Goal: Task Accomplishment & Management: Use online tool/utility

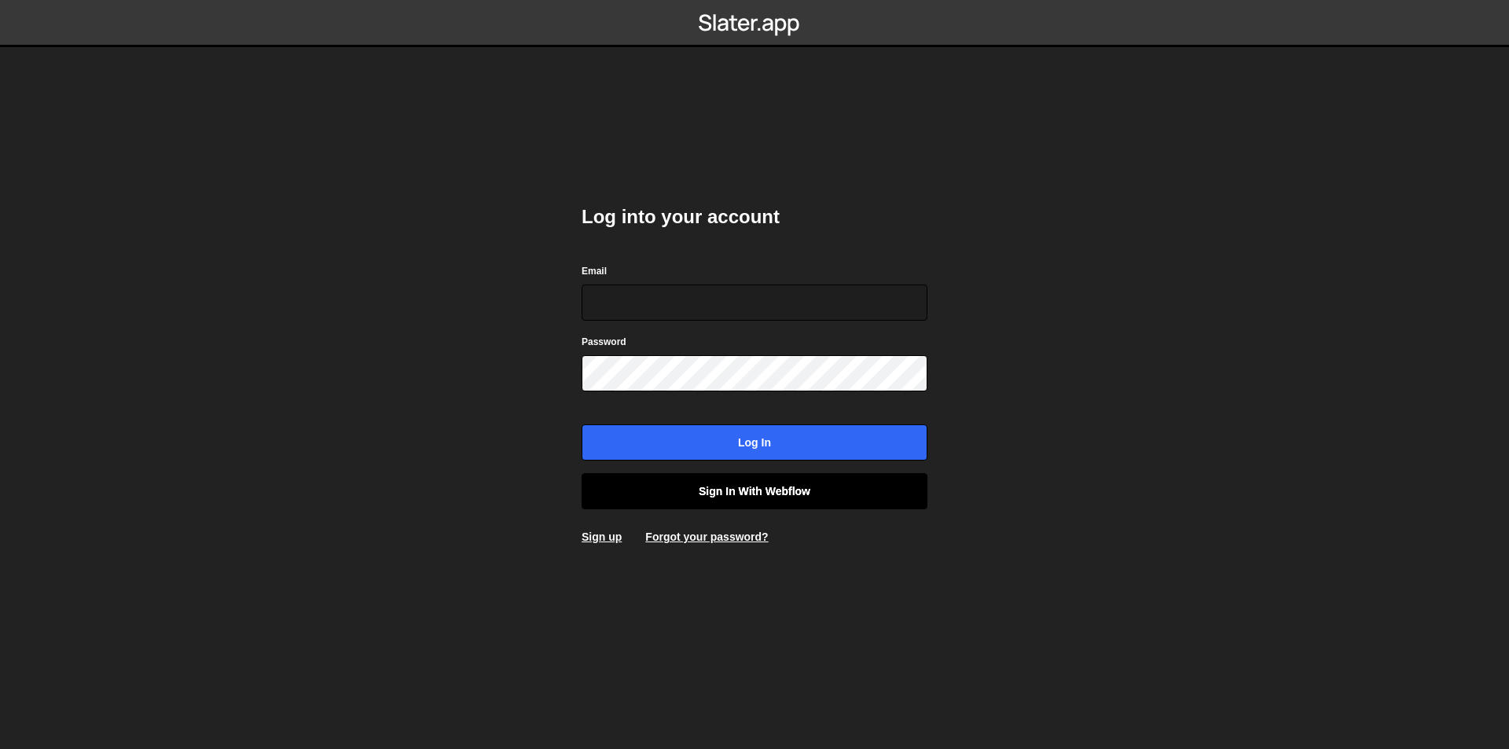
click at [732, 491] on link "Sign in with Webflow" at bounding box center [755, 491] width 346 height 36
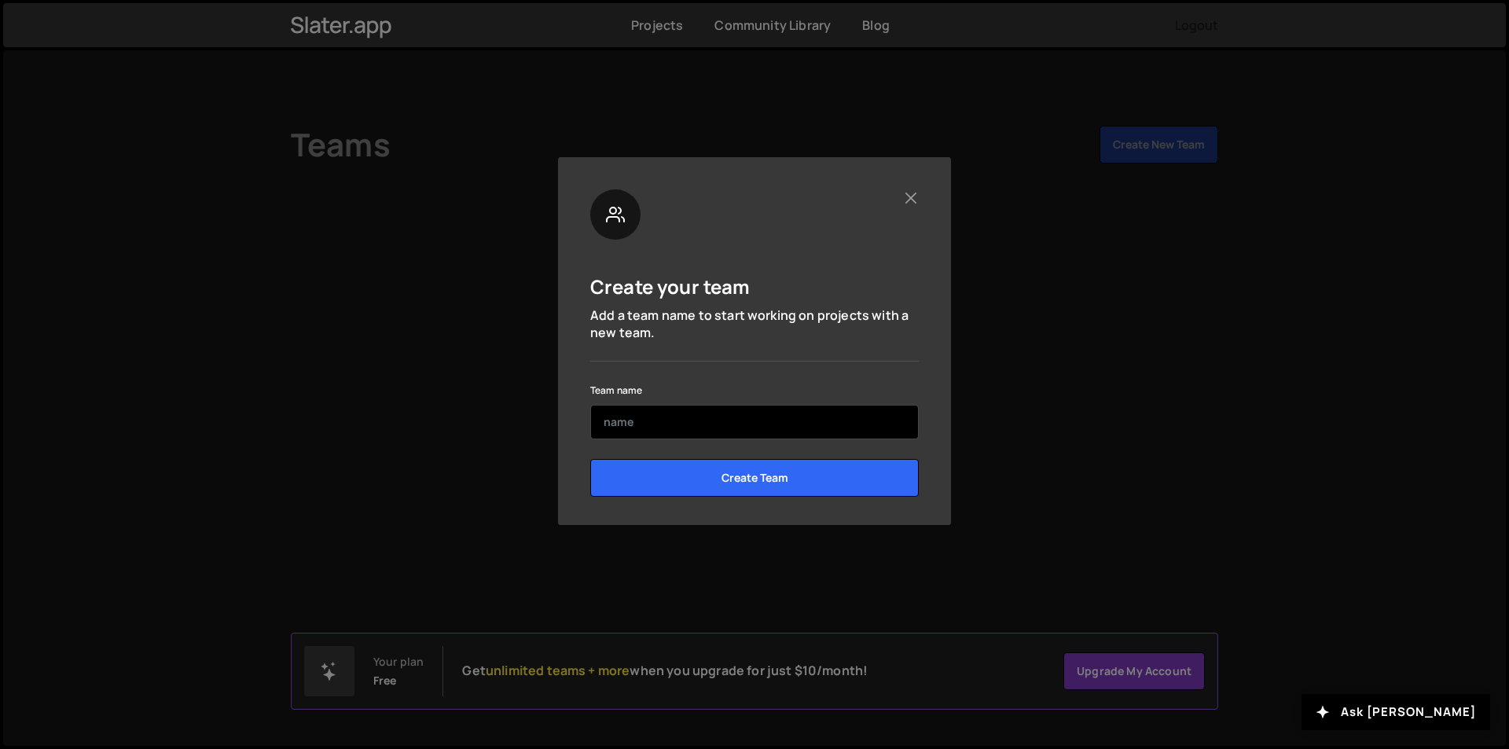
click at [701, 424] on input "text" at bounding box center [754, 422] width 329 height 35
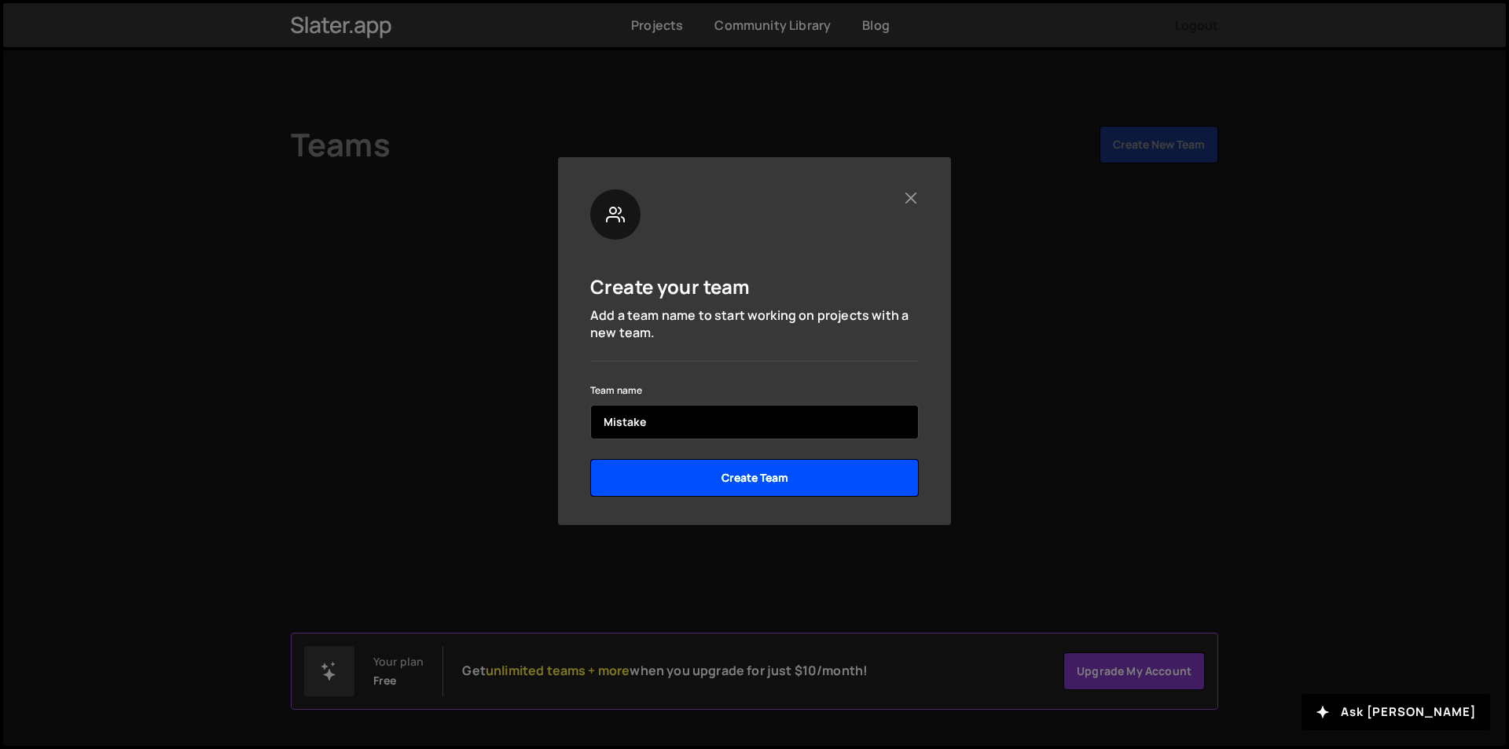
type input "Mistake"
click at [839, 480] on input "Create Team" at bounding box center [754, 478] width 329 height 38
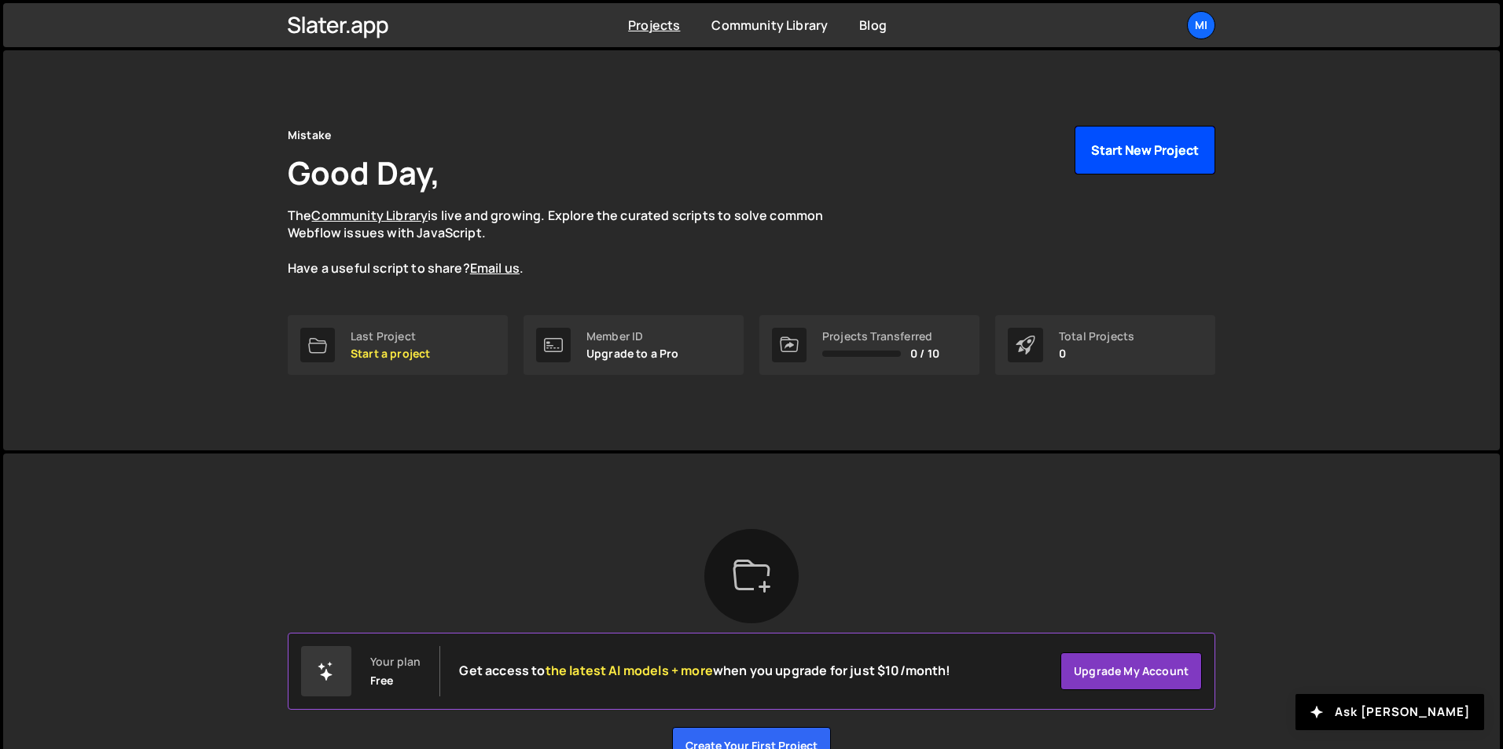
click at [1156, 152] on button "Start New Project" at bounding box center [1144, 150] width 141 height 49
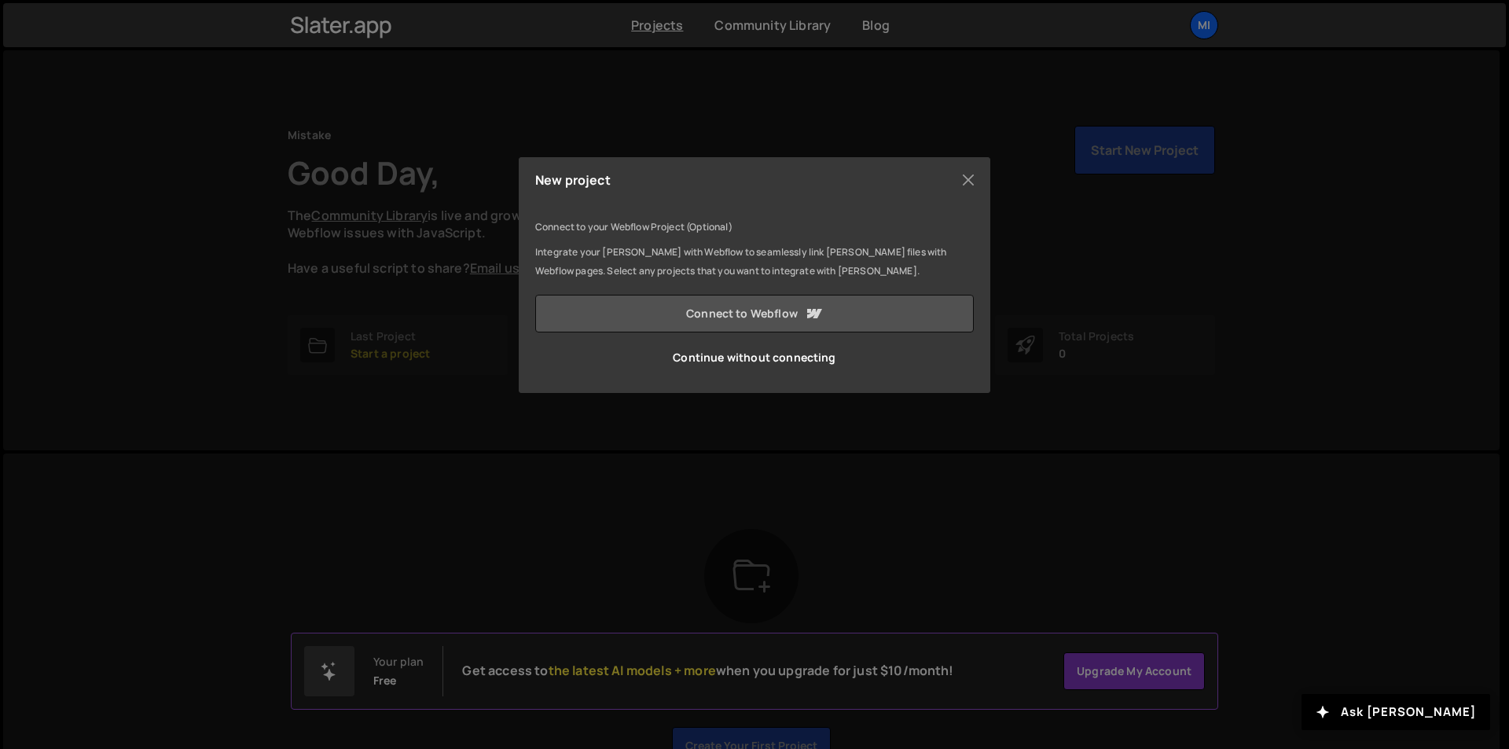
click at [760, 314] on link "Connect to Webflow" at bounding box center [754, 314] width 439 height 38
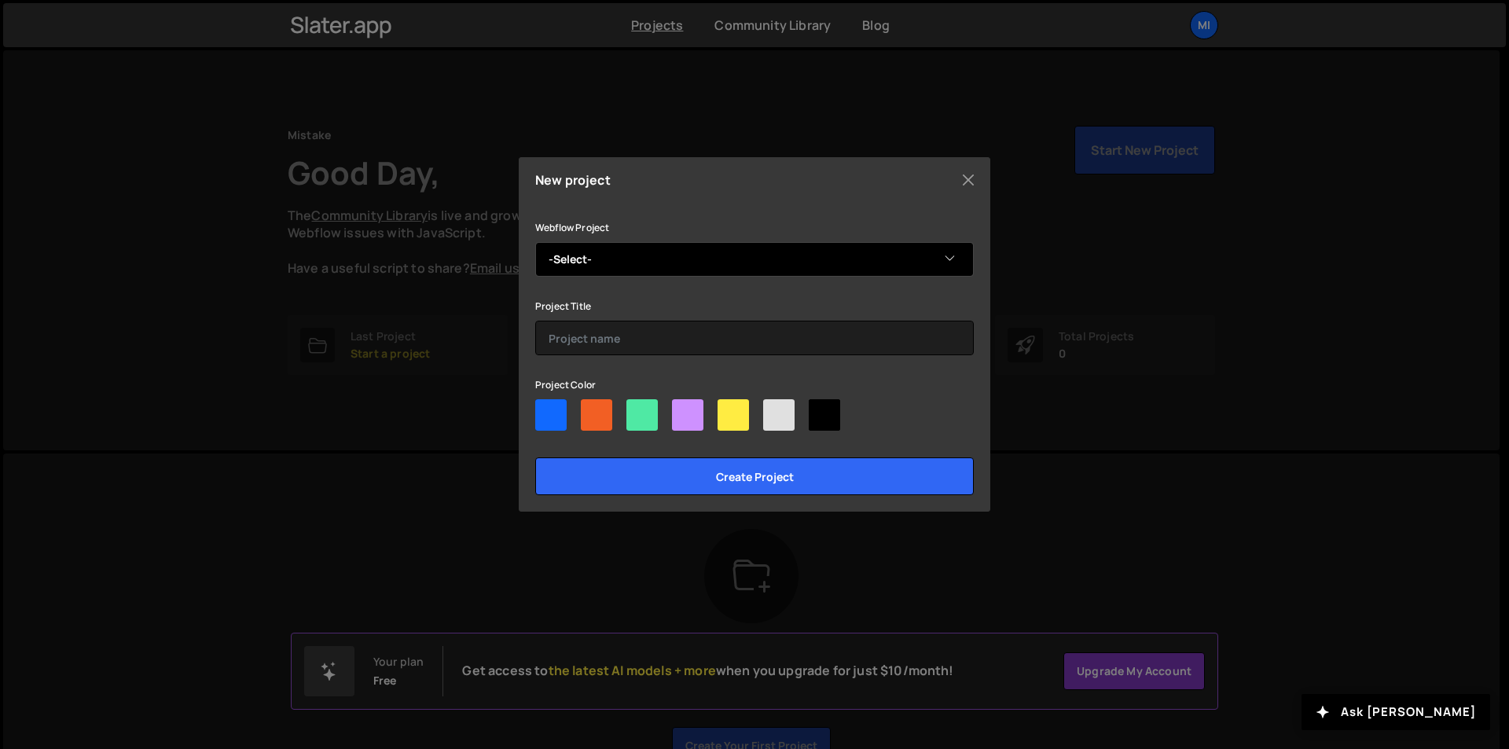
click at [631, 244] on select "-Select- Mistake" at bounding box center [754, 259] width 439 height 35
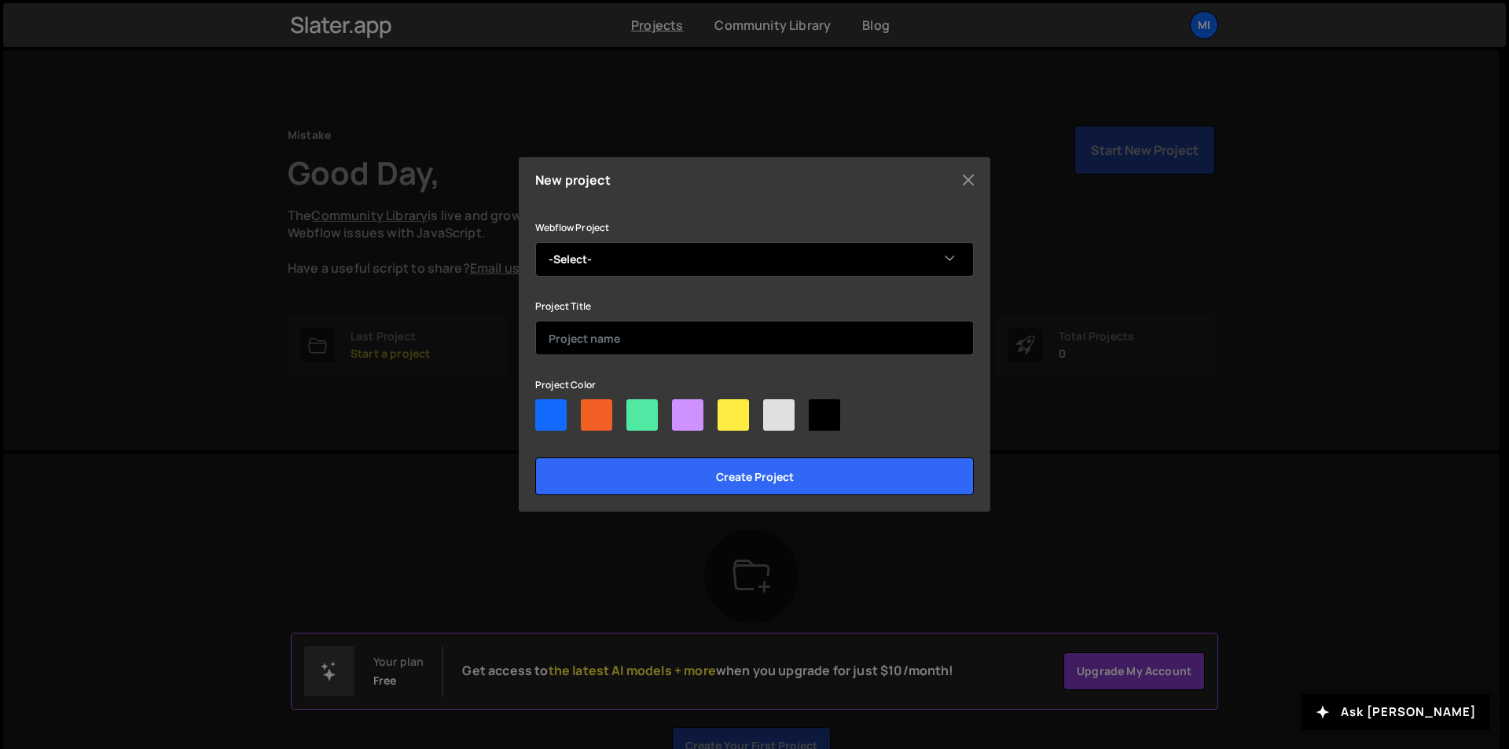
select select "687d15fafbbfdfff22558caa"
click at [535, 242] on select "-Select- Mistake" at bounding box center [754, 259] width 439 height 35
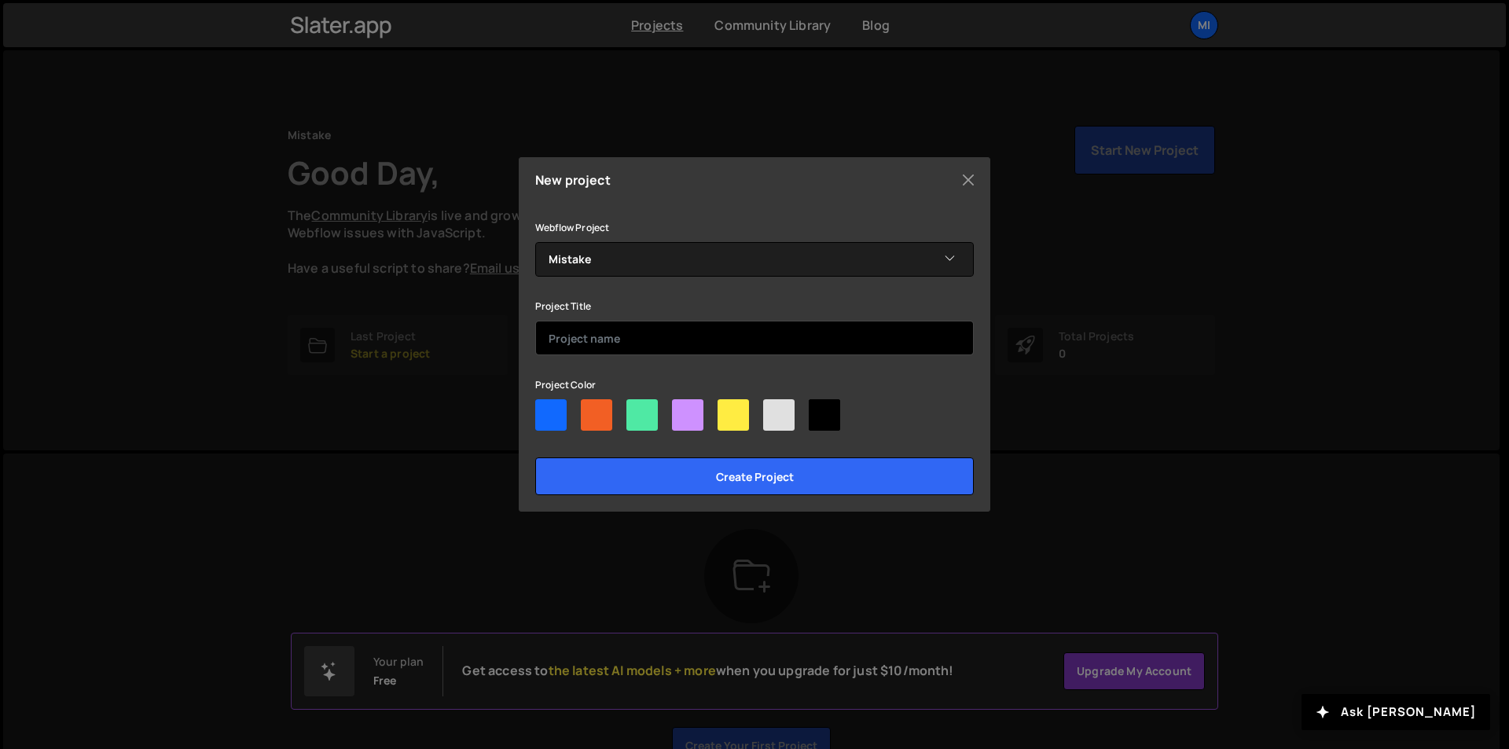
click at [617, 342] on input "text" at bounding box center [754, 338] width 439 height 35
type input "Mistake"
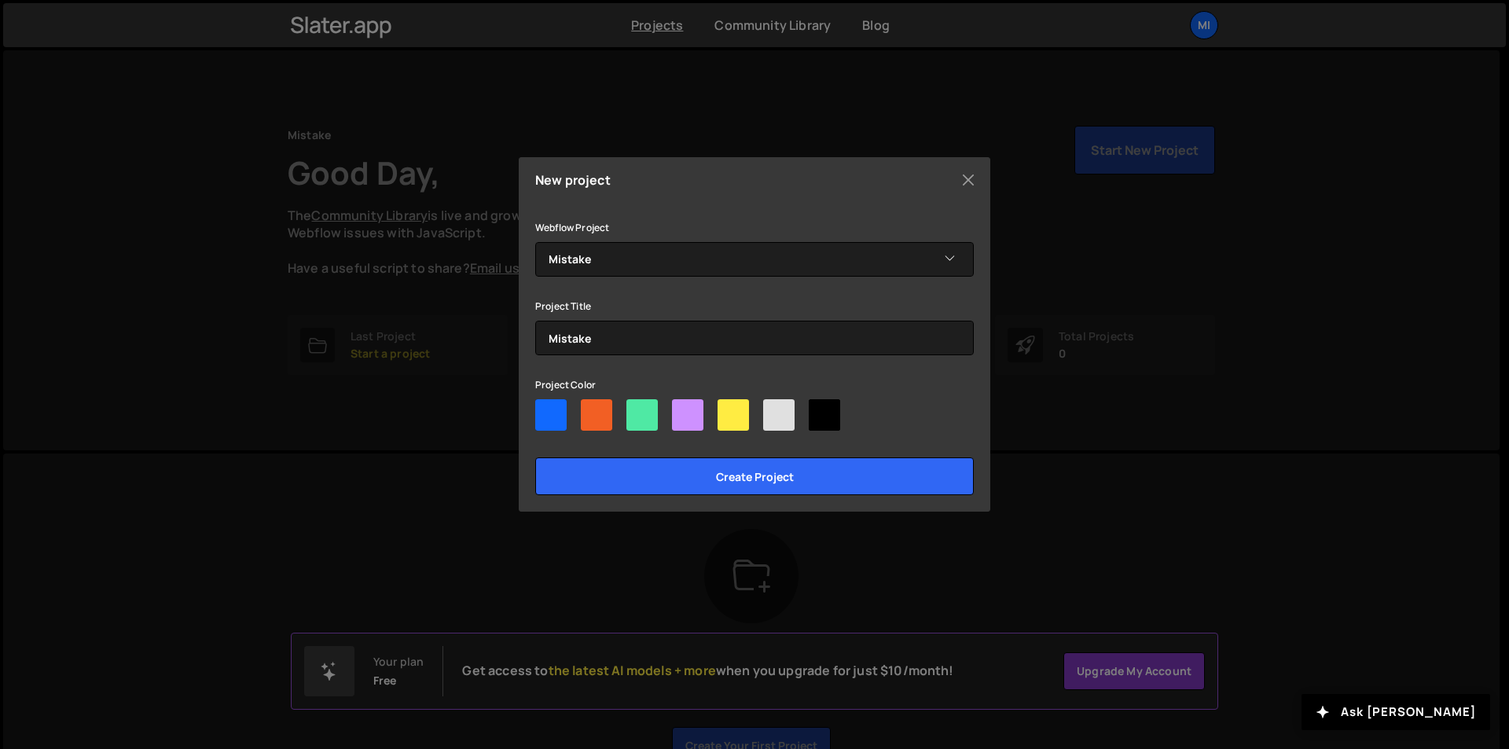
click at [593, 416] on div at bounding box center [596, 414] width 31 height 31
click at [591, 409] on input"] "radio" at bounding box center [586, 404] width 10 height 10
radio input"] "true"
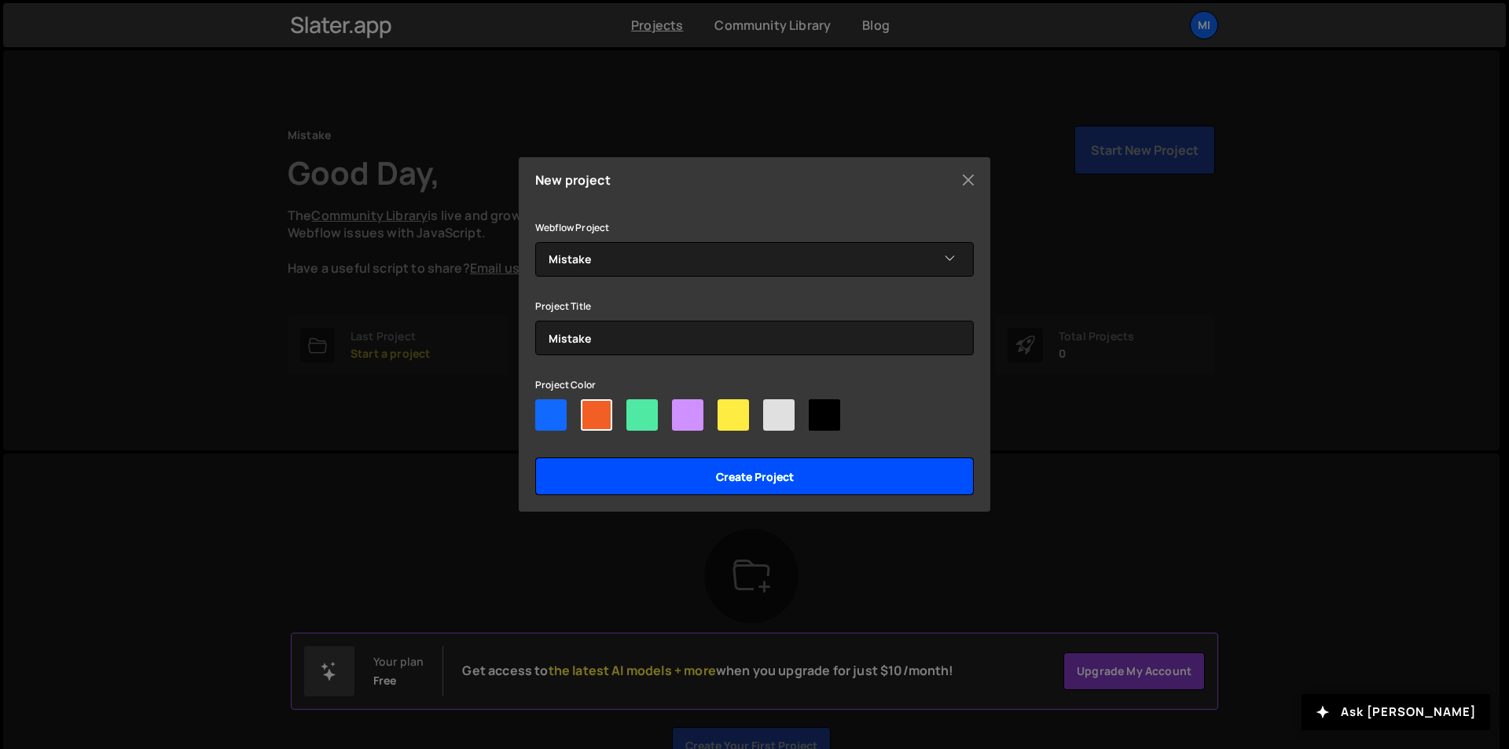
click at [649, 478] on input "Create project" at bounding box center [754, 476] width 439 height 38
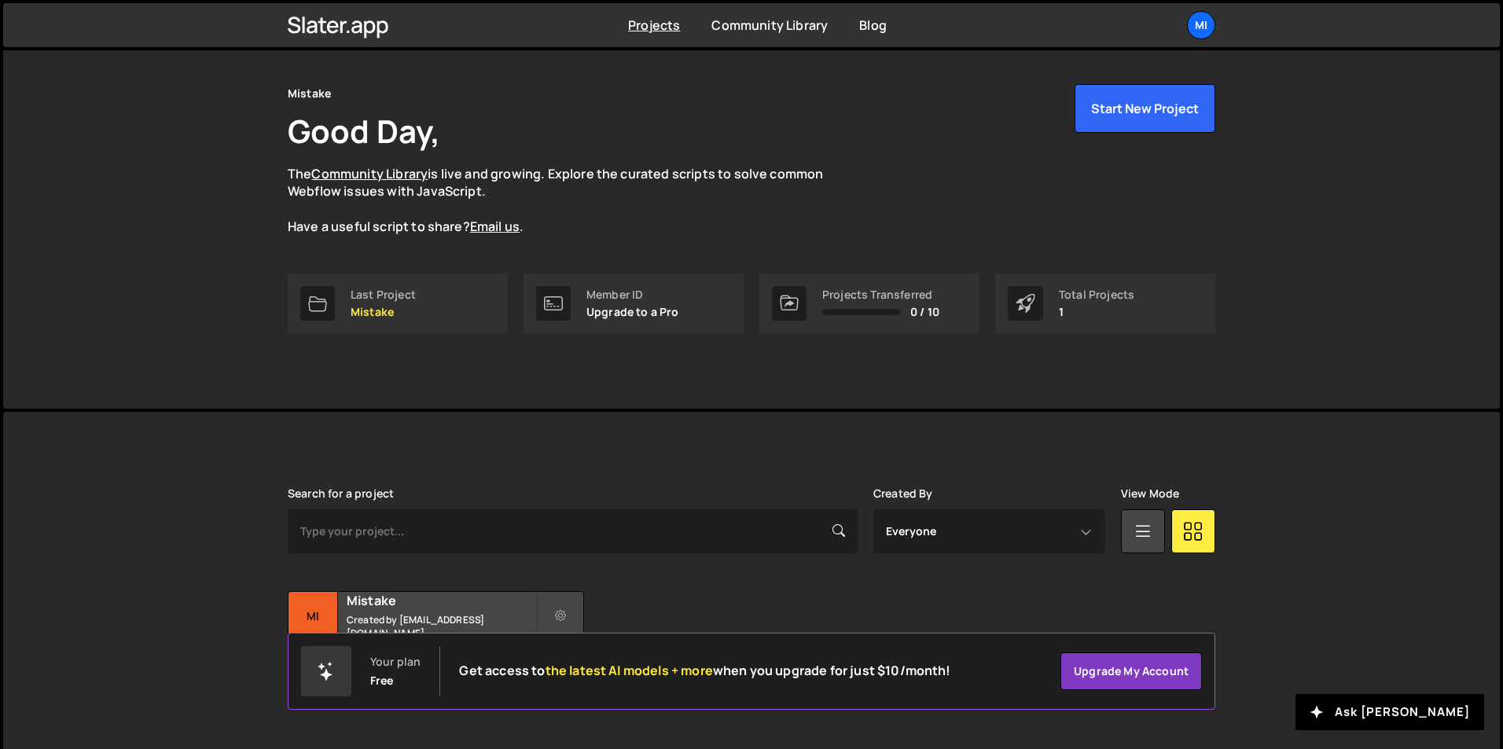
scroll to position [61, 0]
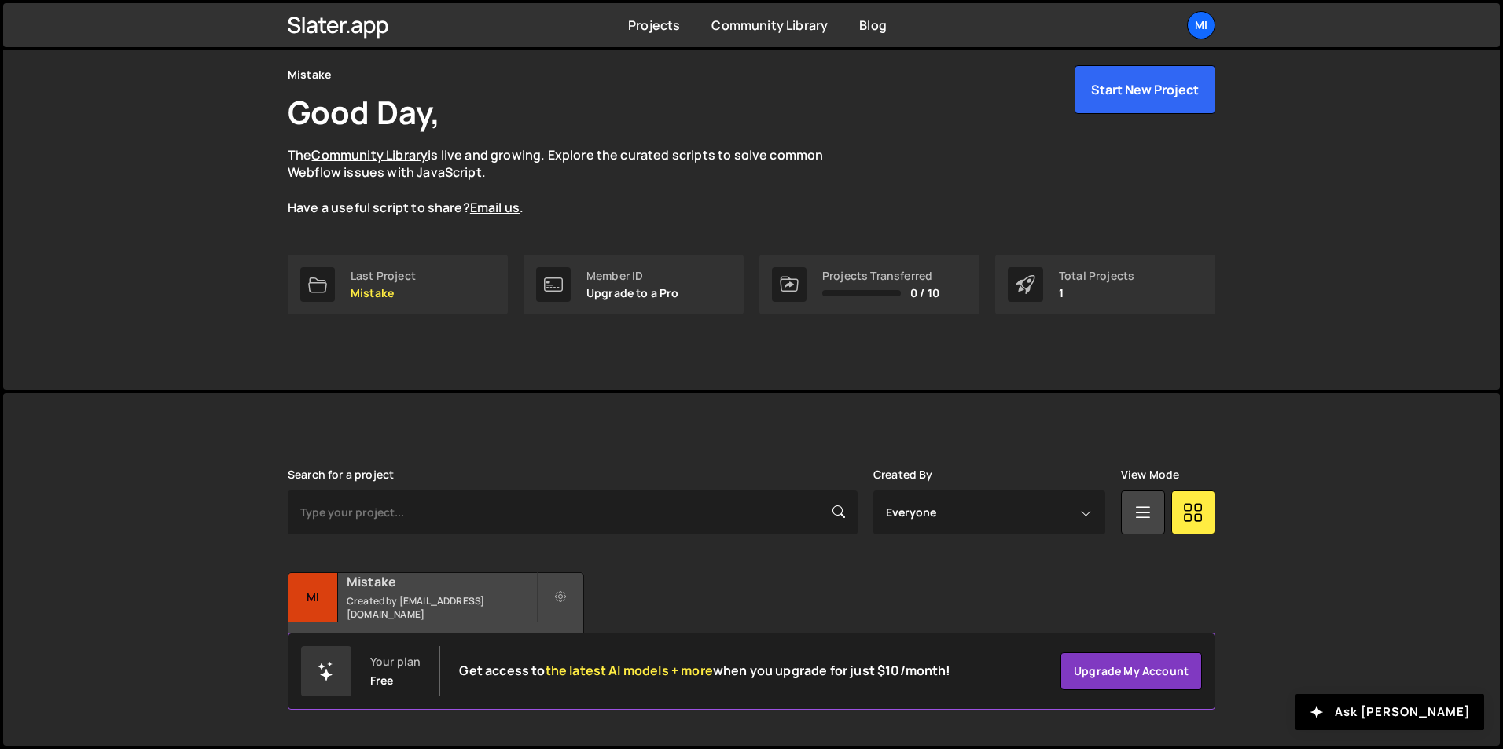
click at [465, 585] on h2 "Mistake" at bounding box center [441, 581] width 189 height 17
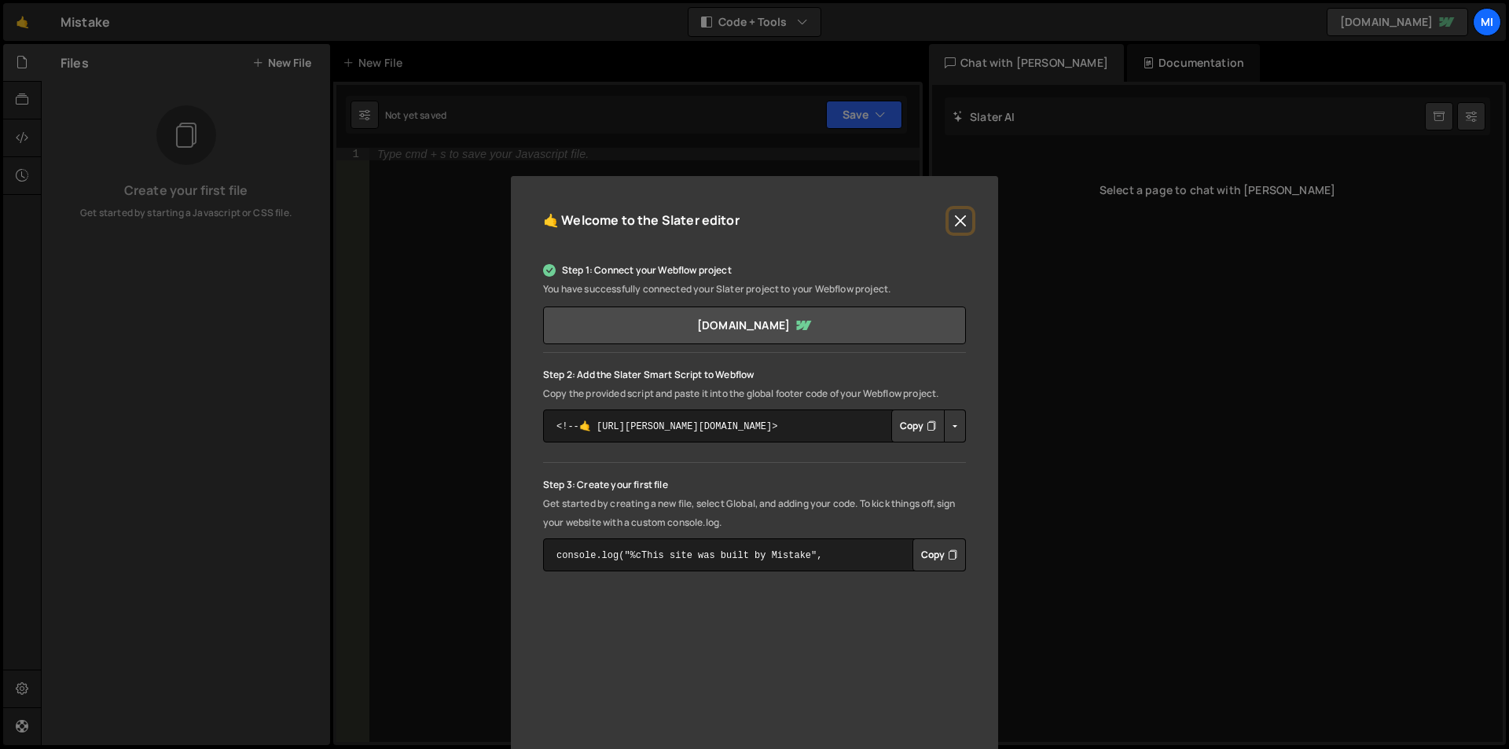
click at [956, 224] on button "Close" at bounding box center [961, 221] width 24 height 24
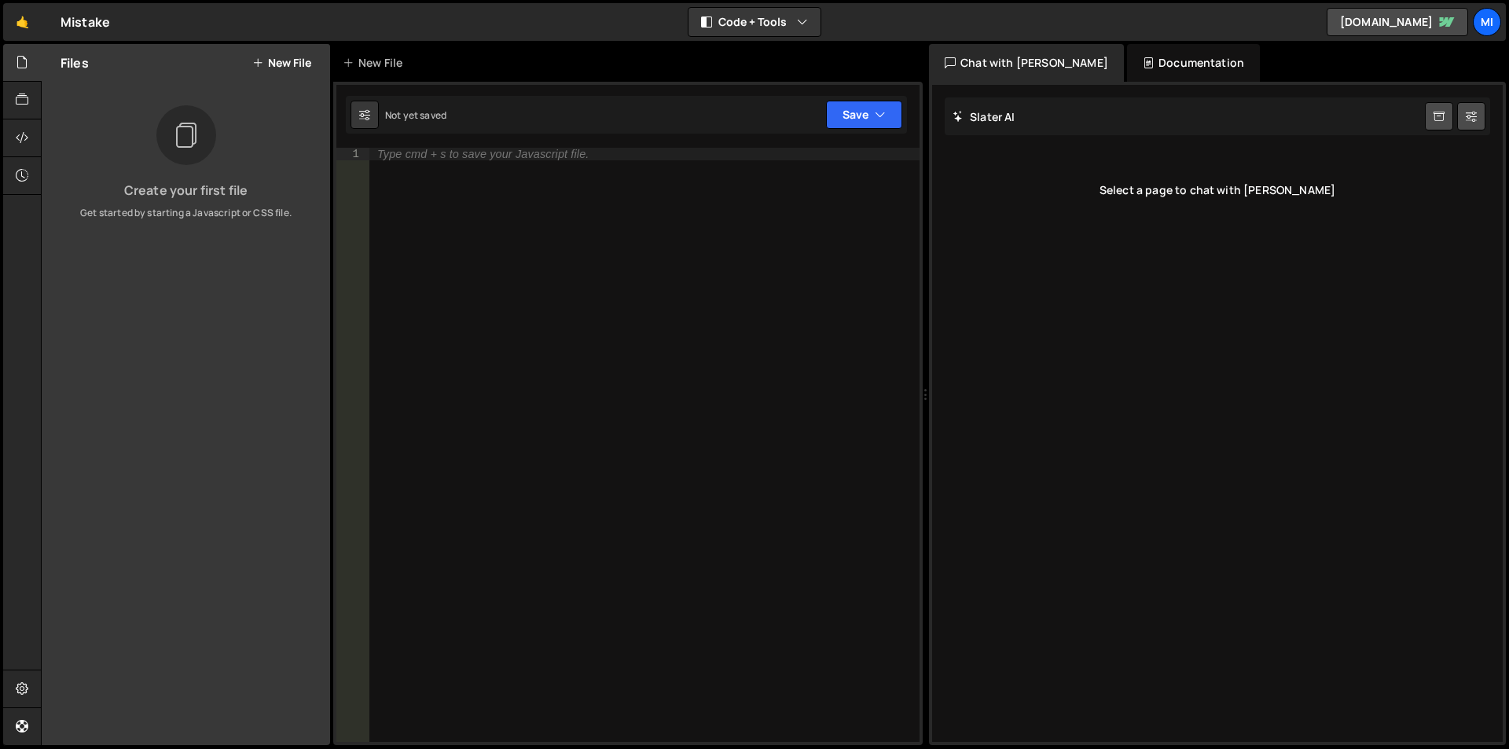
click at [956, 209] on div "🤙 Welcome to the Slater editor" at bounding box center [754, 189] width 423 height 40
click at [25, 134] on icon at bounding box center [22, 137] width 13 height 17
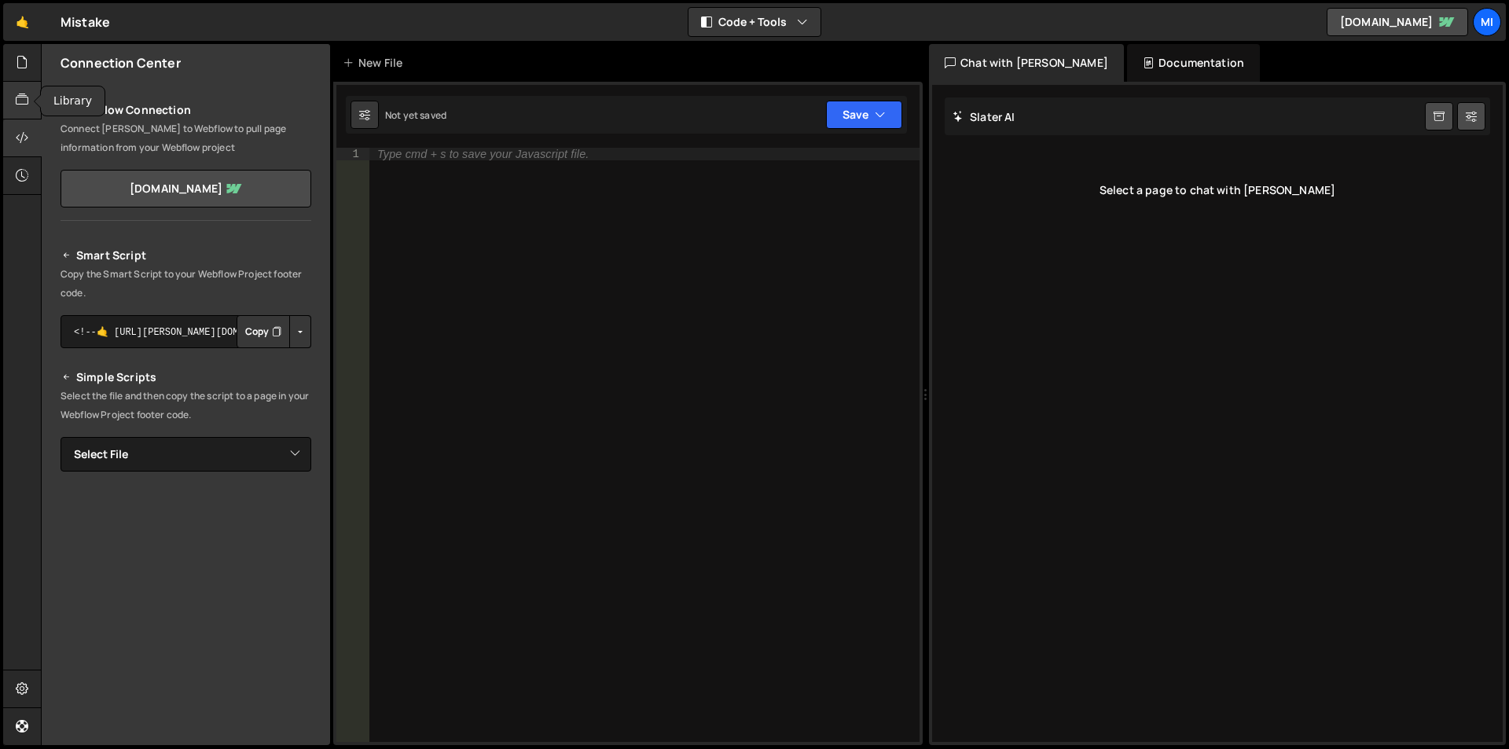
click at [17, 101] on icon at bounding box center [22, 99] width 13 height 17
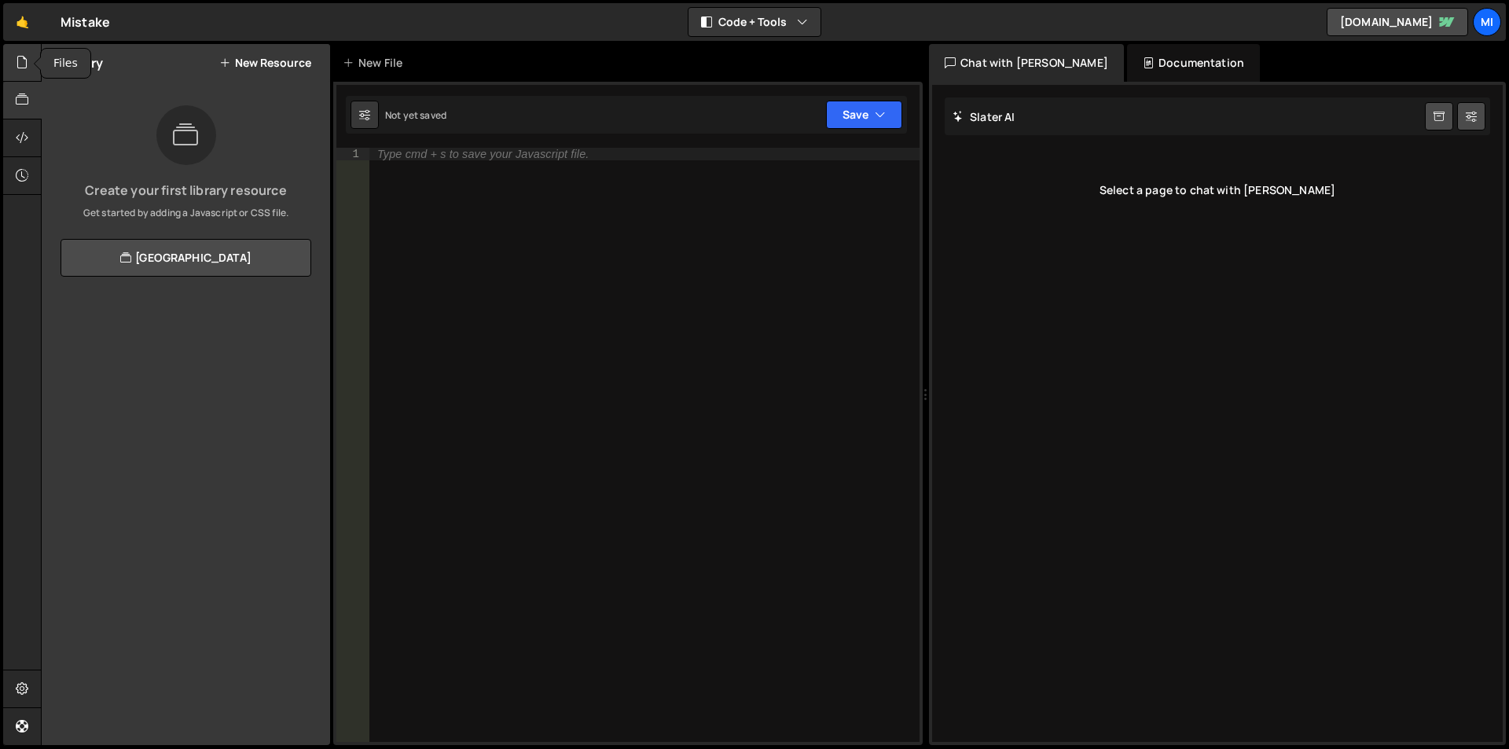
click at [5, 60] on div at bounding box center [22, 63] width 39 height 38
click at [288, 59] on button "New File" at bounding box center [281, 63] width 59 height 13
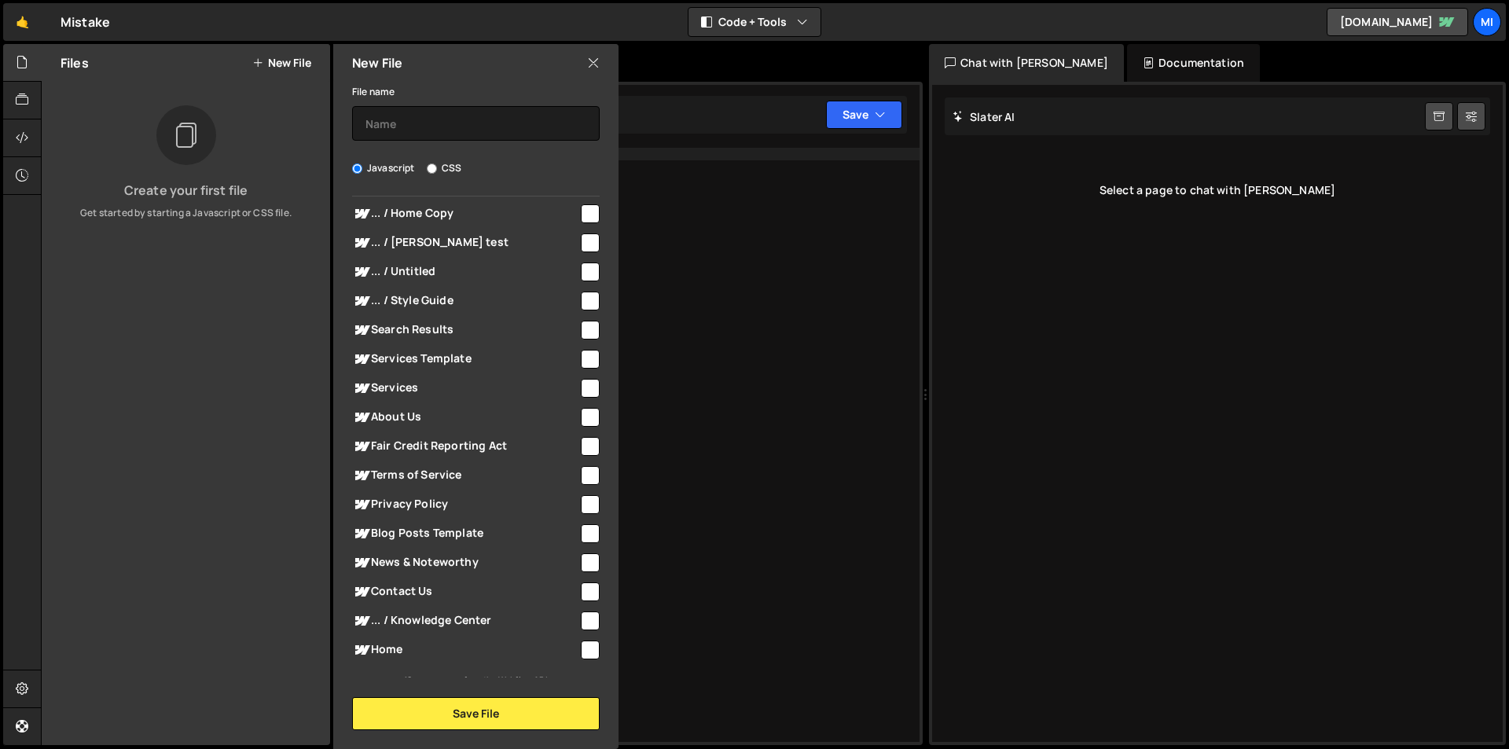
scroll to position [138, 0]
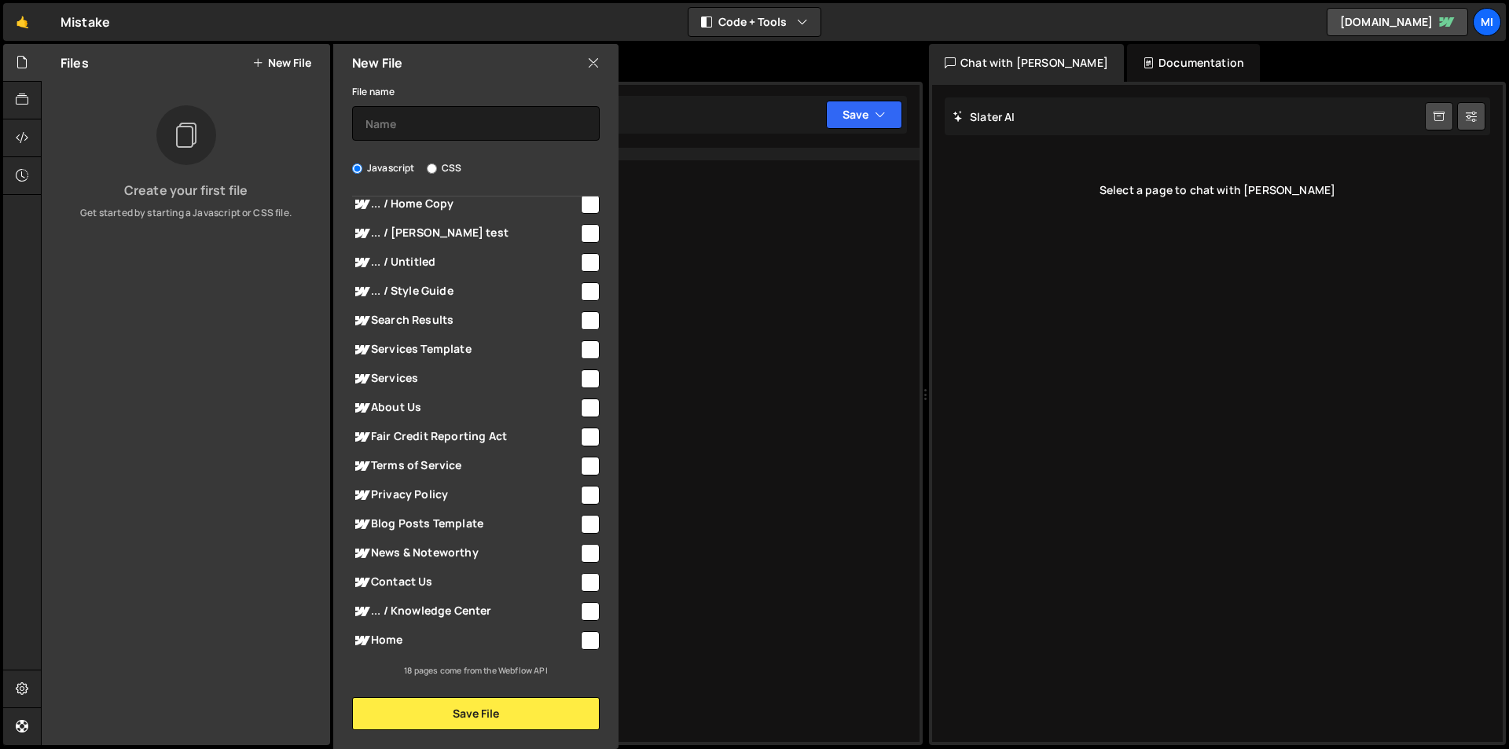
click at [585, 586] on input "checkbox" at bounding box center [590, 582] width 19 height 19
checkbox input "true"
click at [528, 711] on button "Save File" at bounding box center [476, 713] width 248 height 33
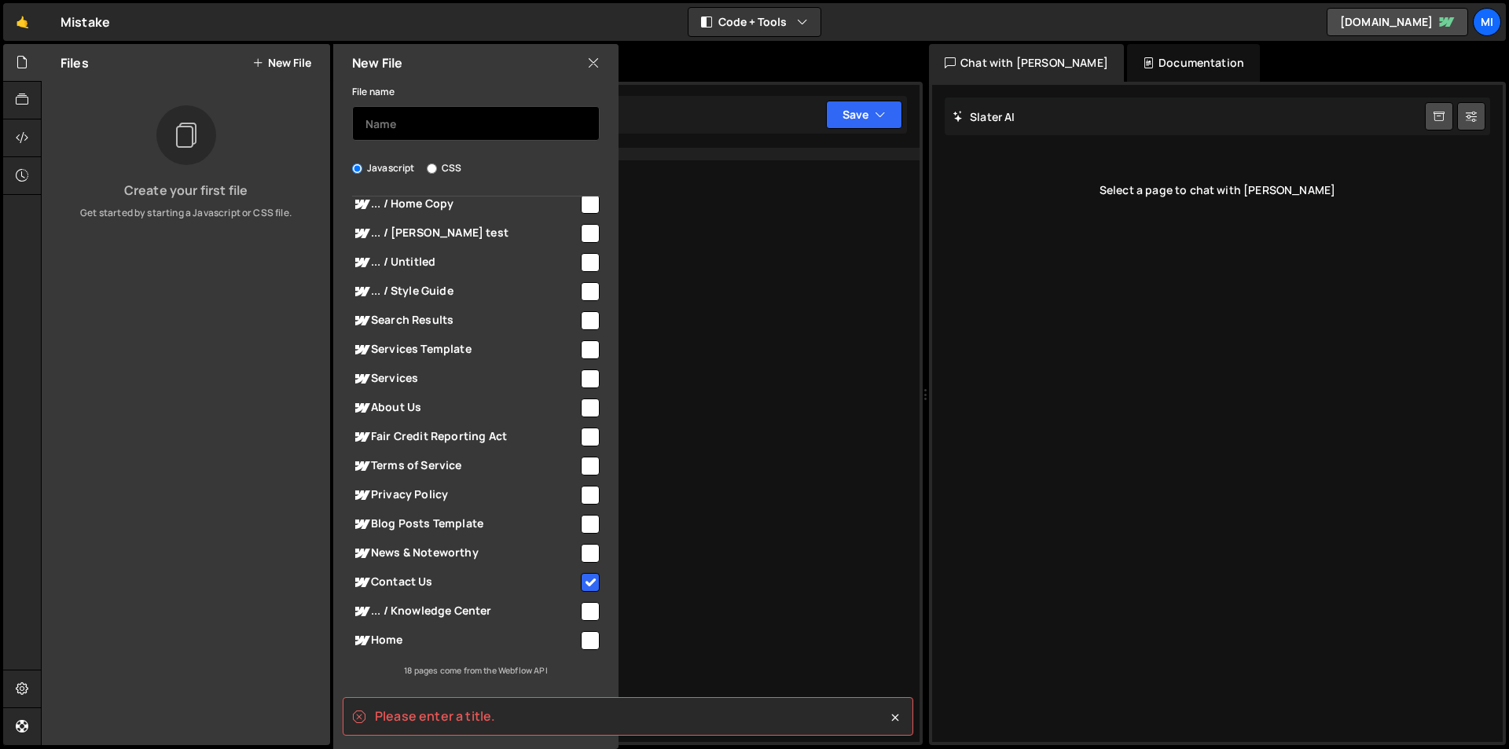
click at [442, 119] on input "text" at bounding box center [476, 123] width 248 height 35
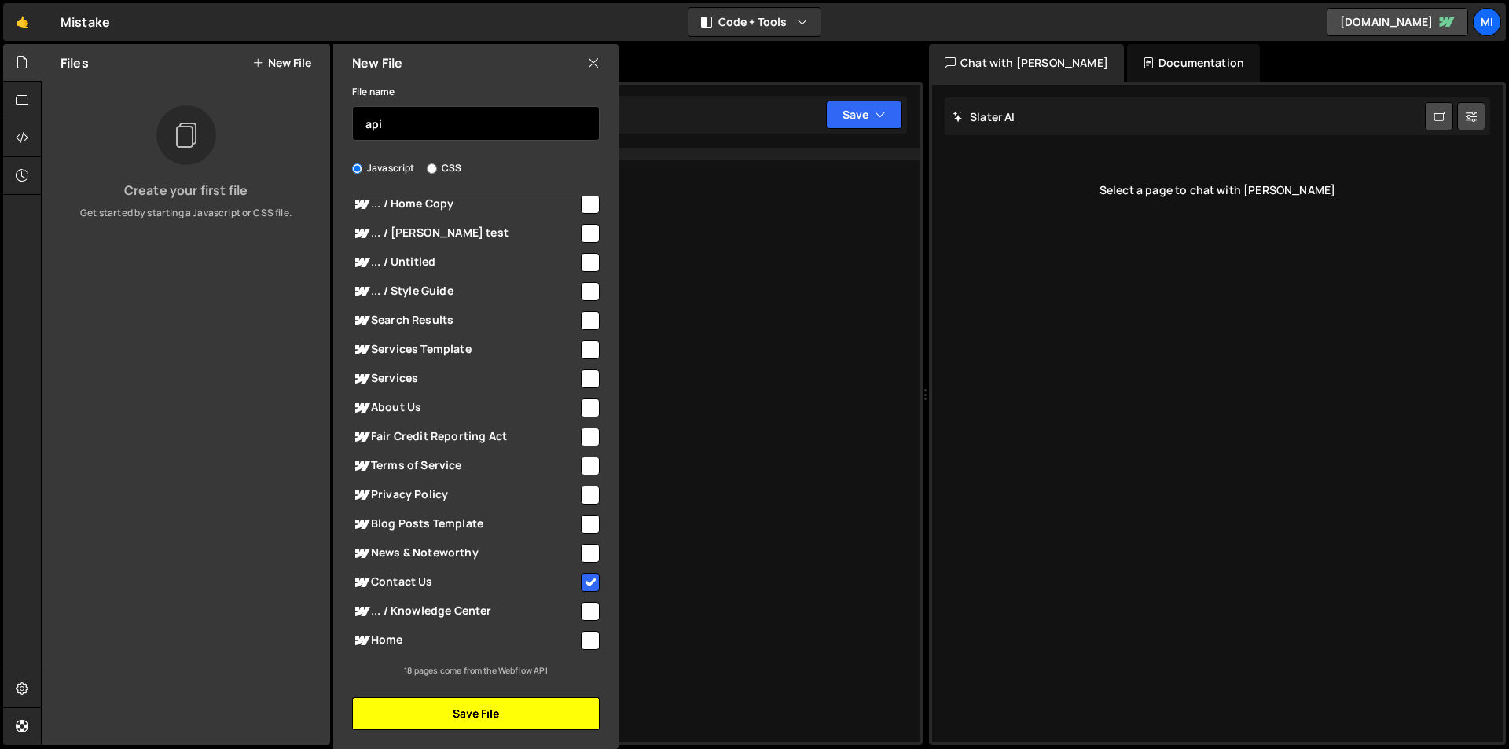
type input "api"
click at [487, 710] on button "Save File" at bounding box center [476, 713] width 248 height 33
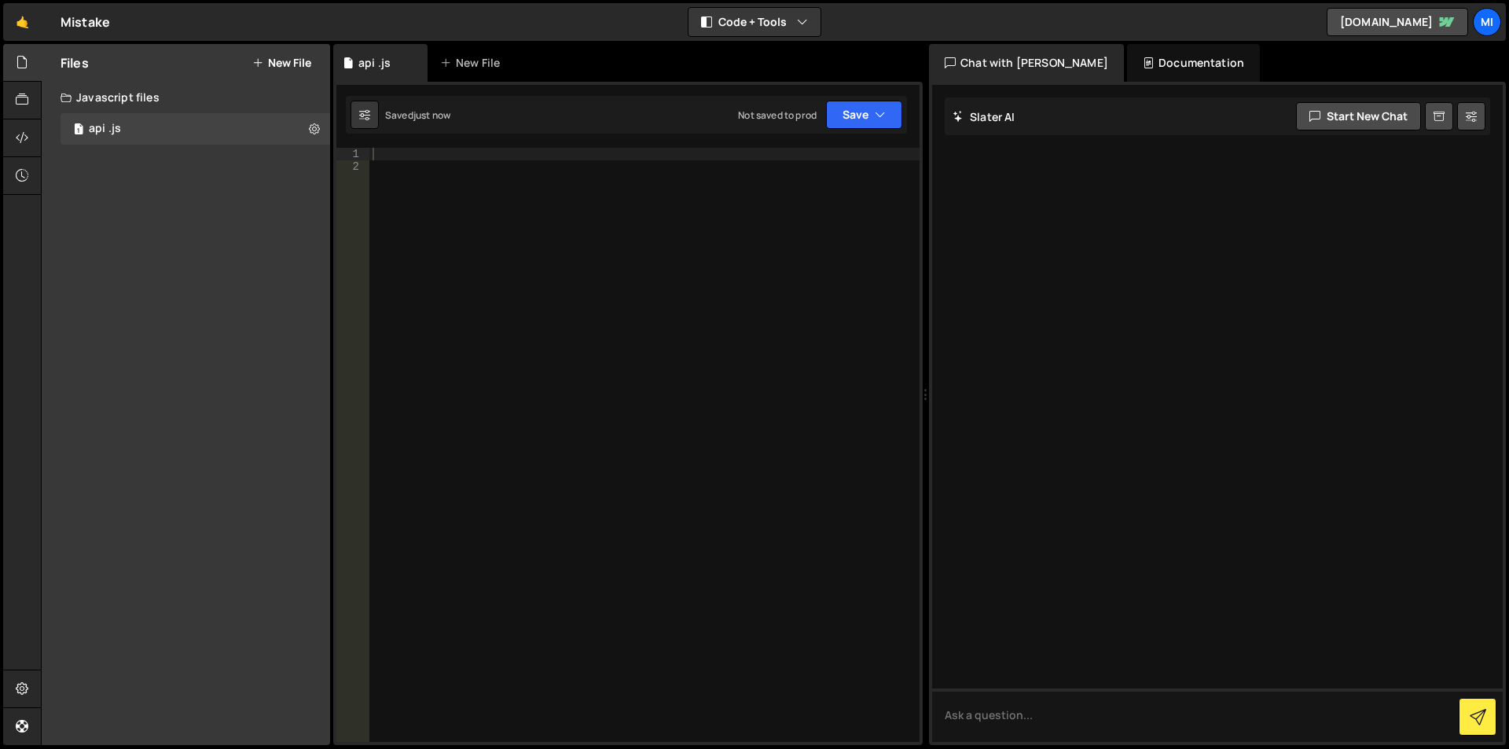
click at [560, 264] on div at bounding box center [644, 457] width 550 height 619
click at [501, 163] on div at bounding box center [644, 457] width 550 height 619
click at [490, 143] on div "1 Type cmd + s to save your Javascript file. הההההההההההההההההההההההההההההההההה…" at bounding box center [627, 413] width 589 height 663
click at [487, 159] on div at bounding box center [644, 457] width 550 height 619
click at [872, 113] on button "Save" at bounding box center [864, 115] width 76 height 28
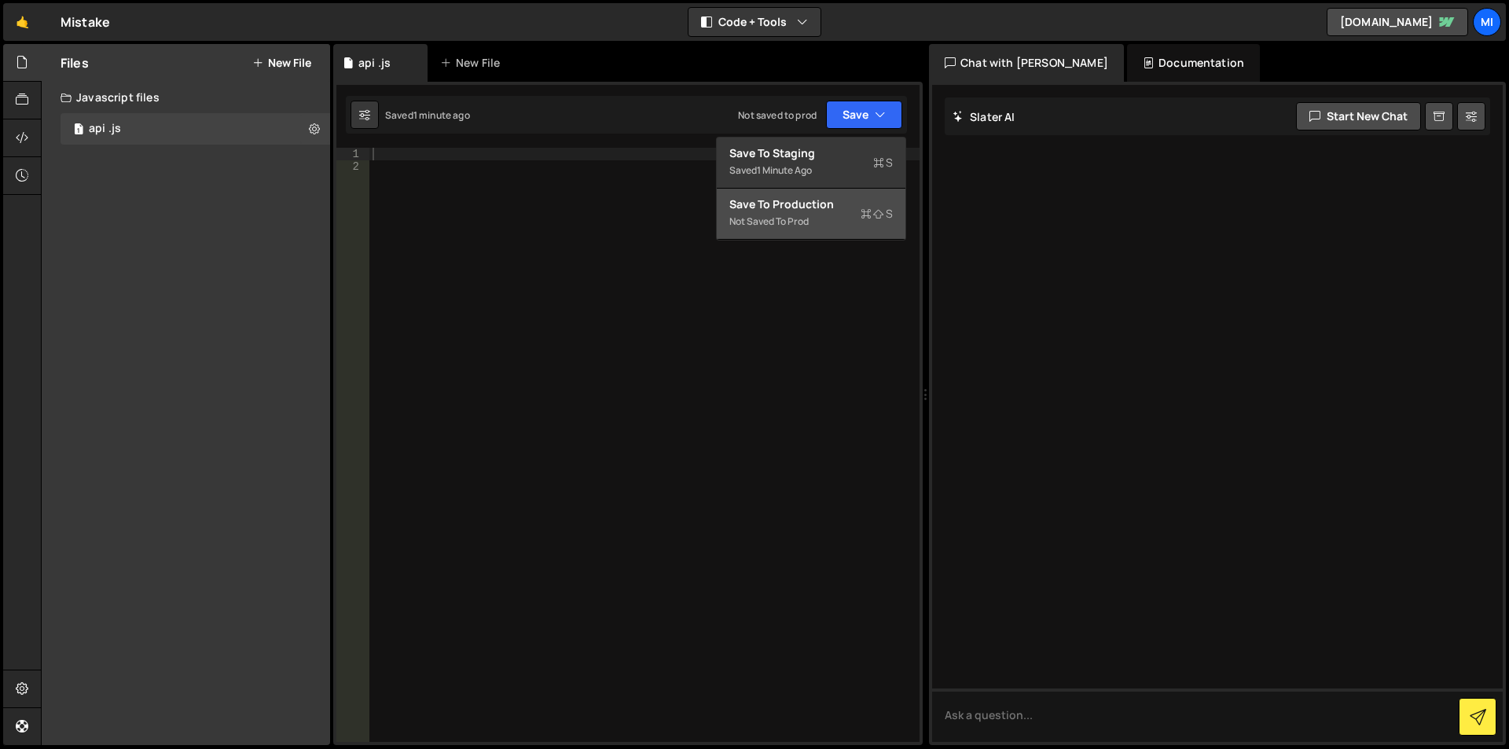
click at [755, 210] on div "Save to Production S" at bounding box center [810, 204] width 163 height 16
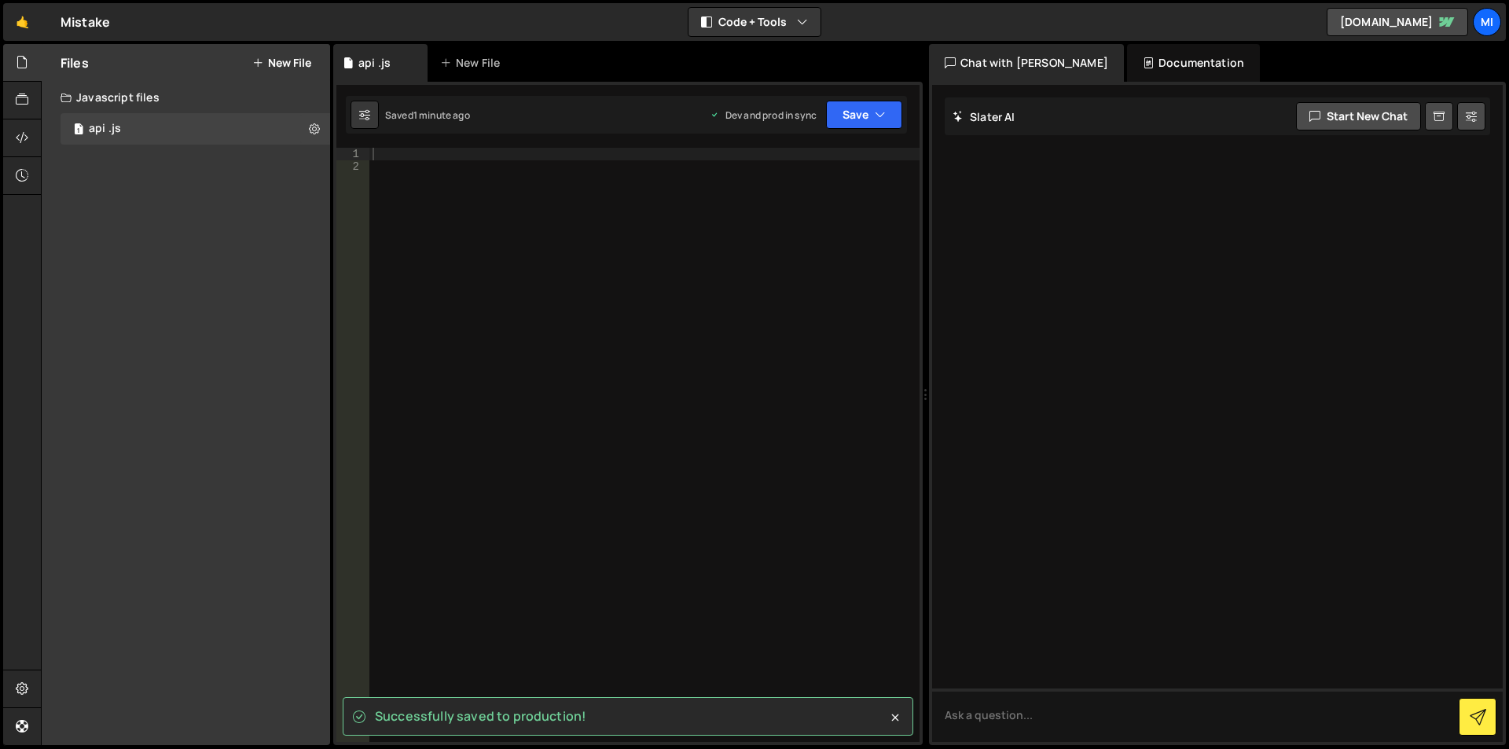
click at [613, 201] on div at bounding box center [644, 457] width 550 height 619
click at [611, 187] on div at bounding box center [644, 457] width 550 height 619
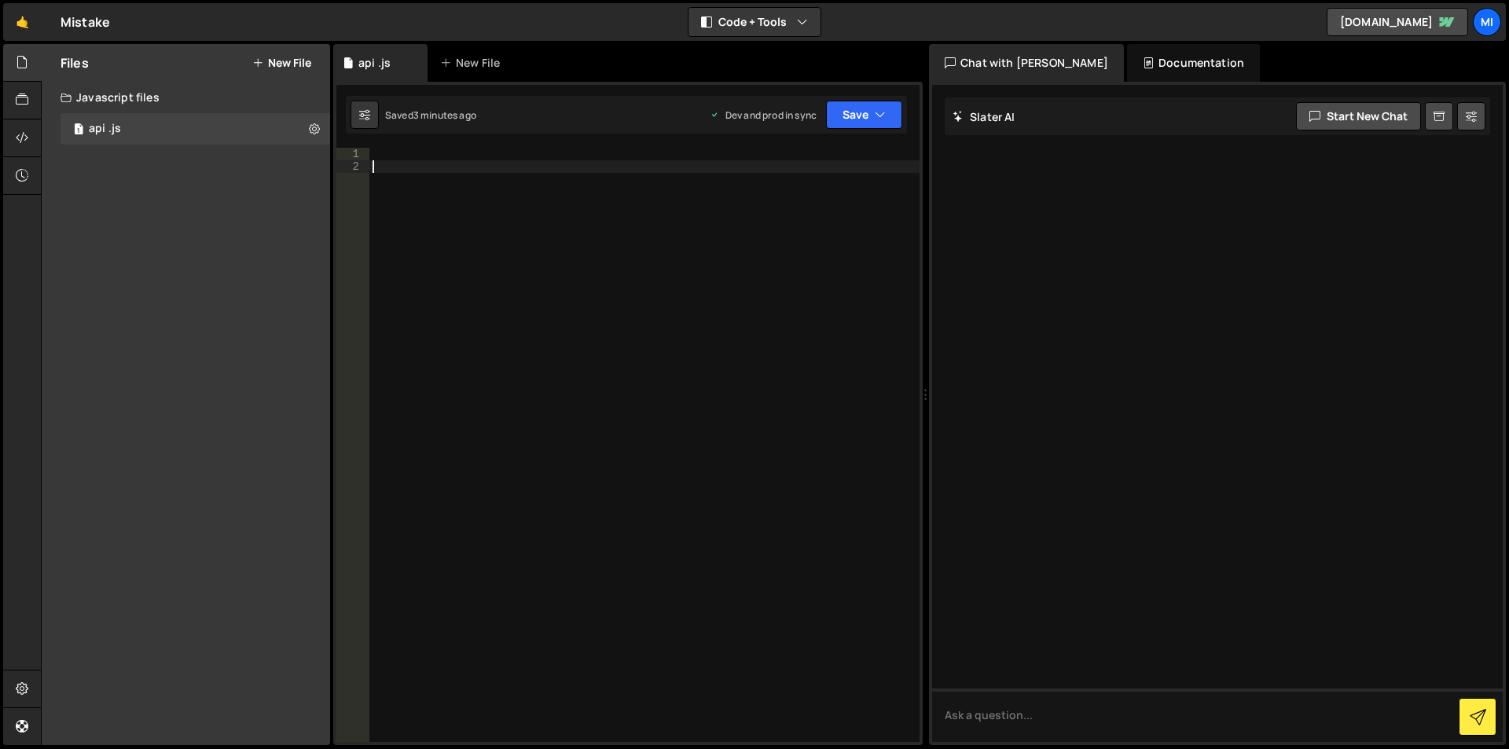
click at [494, 330] on div at bounding box center [644, 457] width 550 height 619
type textarea "l"
paste textarea "firstName"
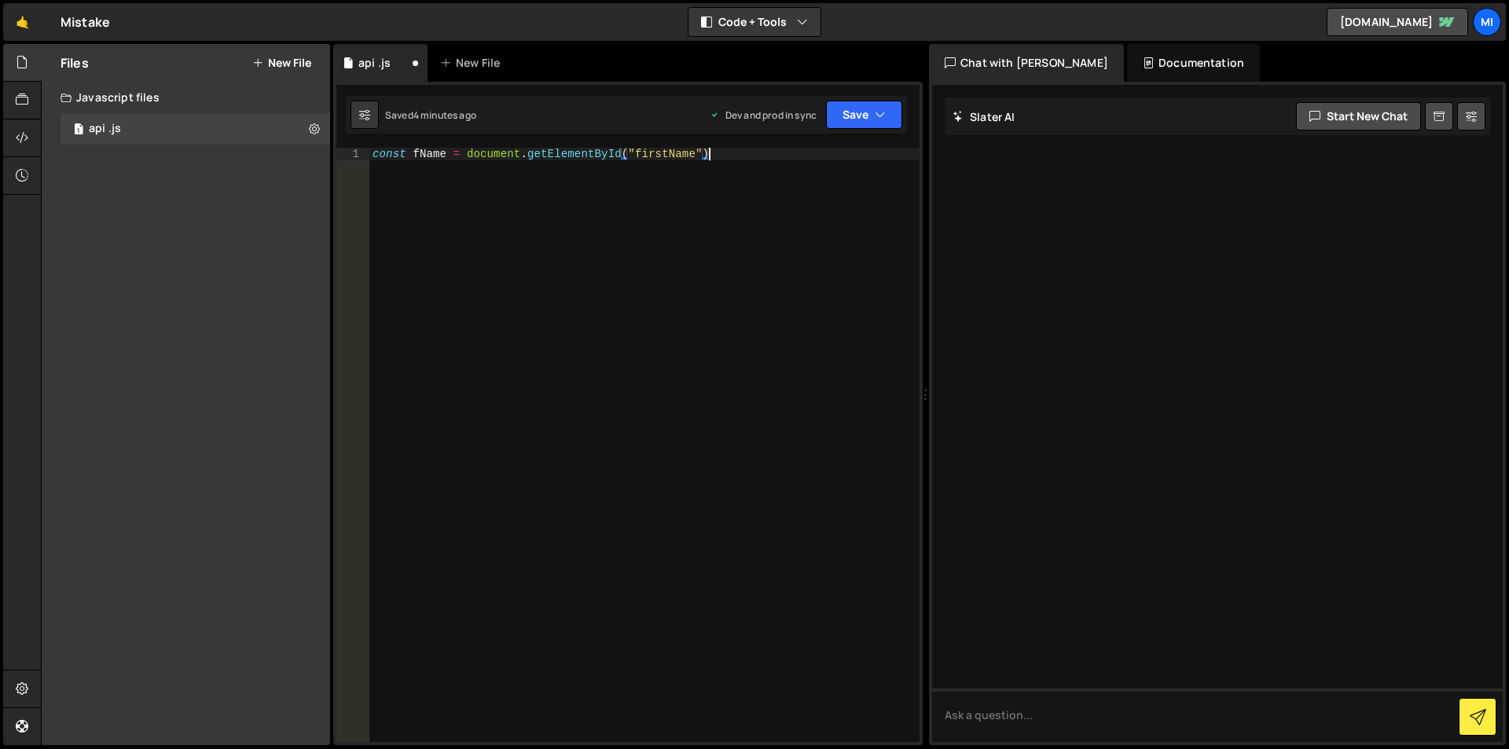
type textarea "const fName = document.getElementById("firstName");"
click at [423, 147] on div "1 Type cmd + s to save your Javascript file. הההההההההההההההההההההההההההההההההה…" at bounding box center [627, 413] width 589 height 663
click at [426, 164] on div "const fName = document . getElementById ( "firstName" ) ;" at bounding box center [644, 457] width 550 height 619
click at [422, 153] on div "const fName = document . getElementById ( "firstName" ) ;" at bounding box center [644, 457] width 550 height 619
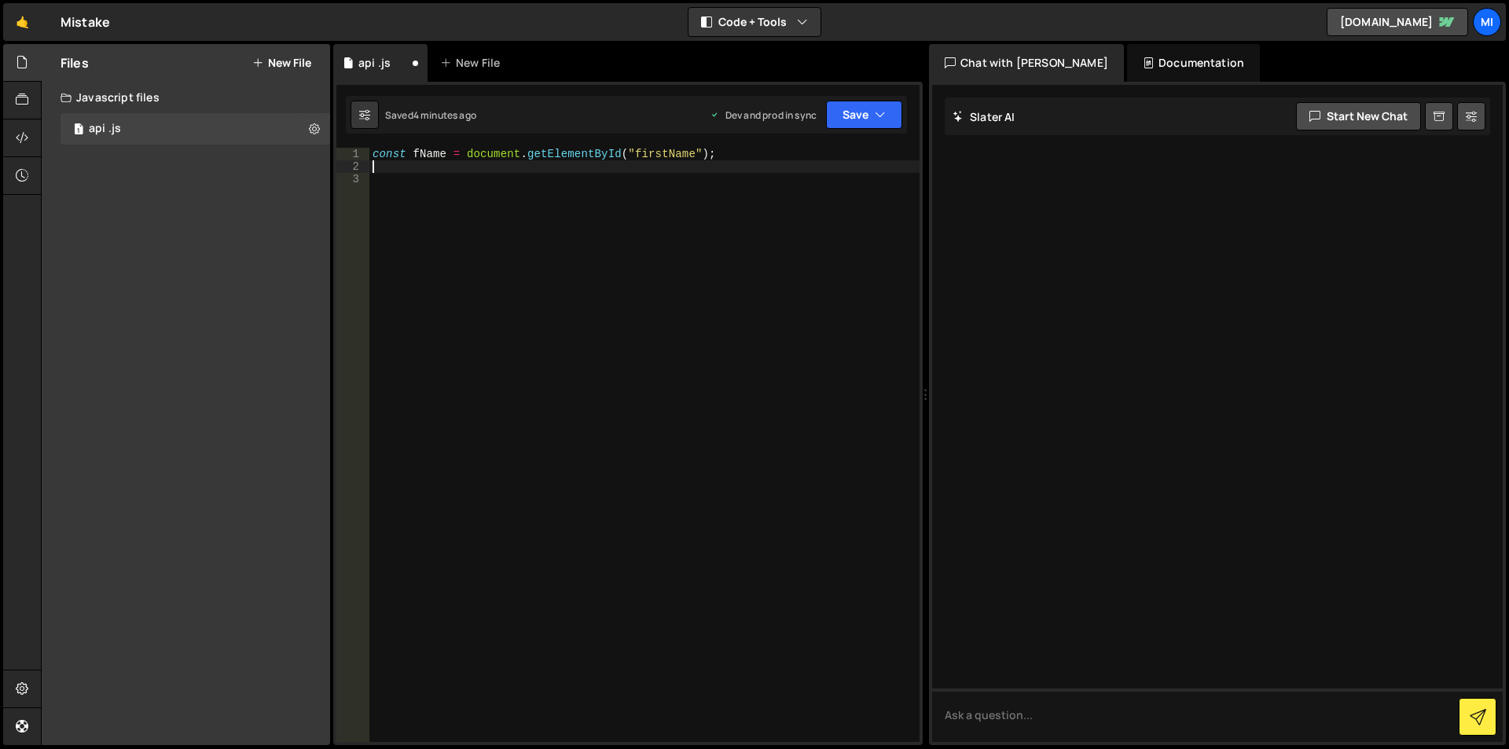
type textarea "const fName = document.getElementById("firstName");"
click at [422, 153] on div "const fName = document . getElementById ( "firstName" ) ;" at bounding box center [644, 457] width 550 height 619
click at [454, 219] on div "const fName = document . getElementById ( "firstName" ) ;" at bounding box center [644, 457] width 550 height 619
paste textarea "fName"
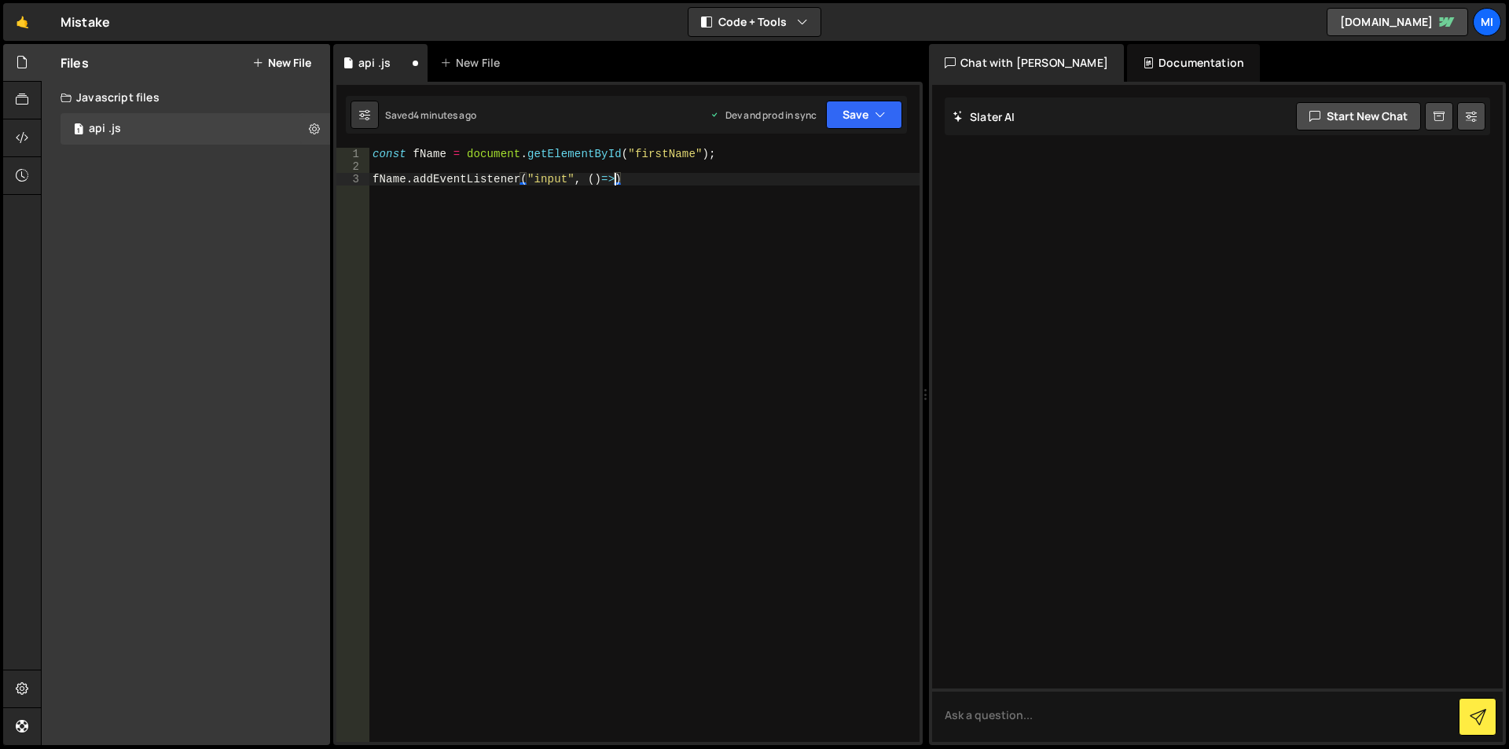
type textarea "fName.addEventListener("input", ()=>{)"
type textarea "c"
type textarea "l"
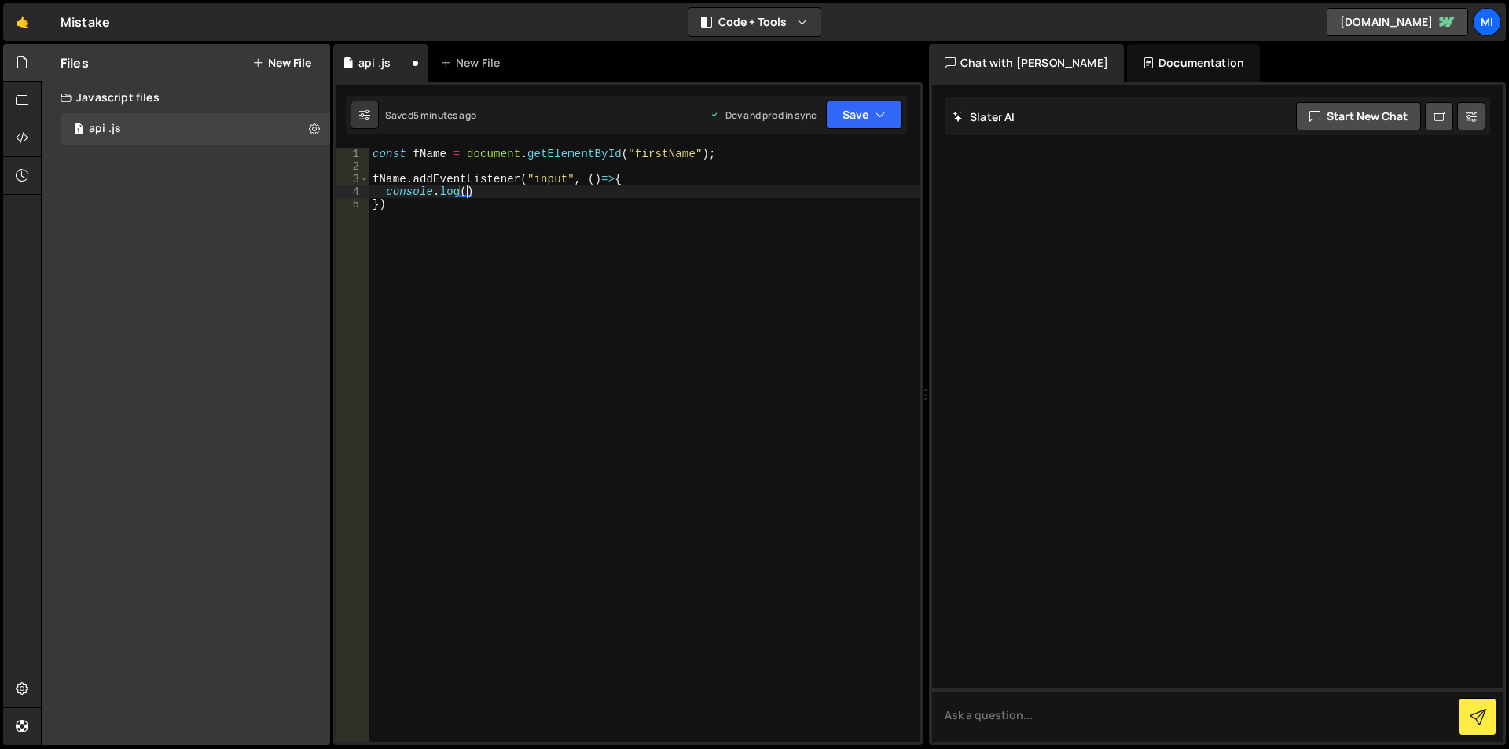
paste textarea "fName)"
type textarea "console.log(fName);"
click at [847, 108] on button "Save" at bounding box center [864, 115] width 76 height 28
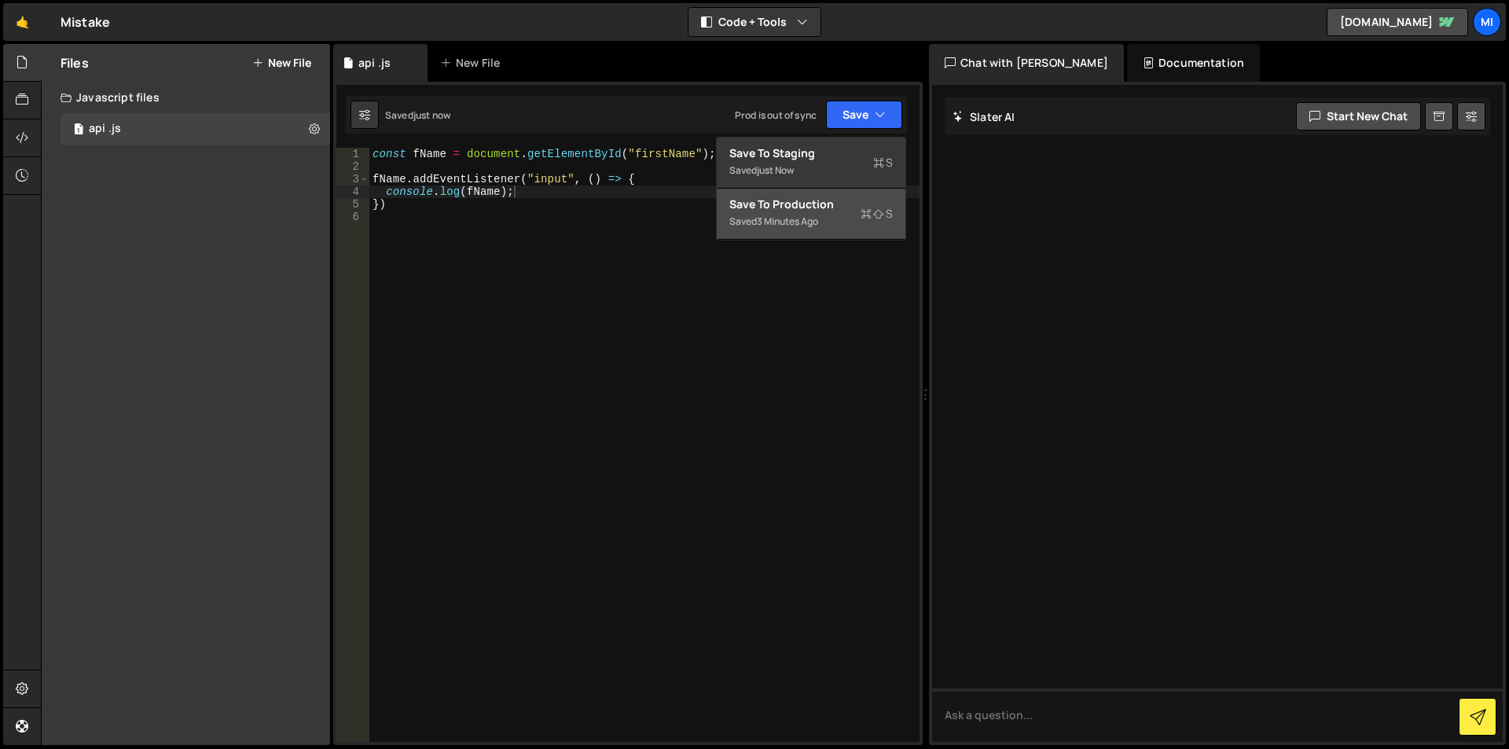
click at [767, 223] on div "3 minutes ago" at bounding box center [787, 221] width 61 height 13
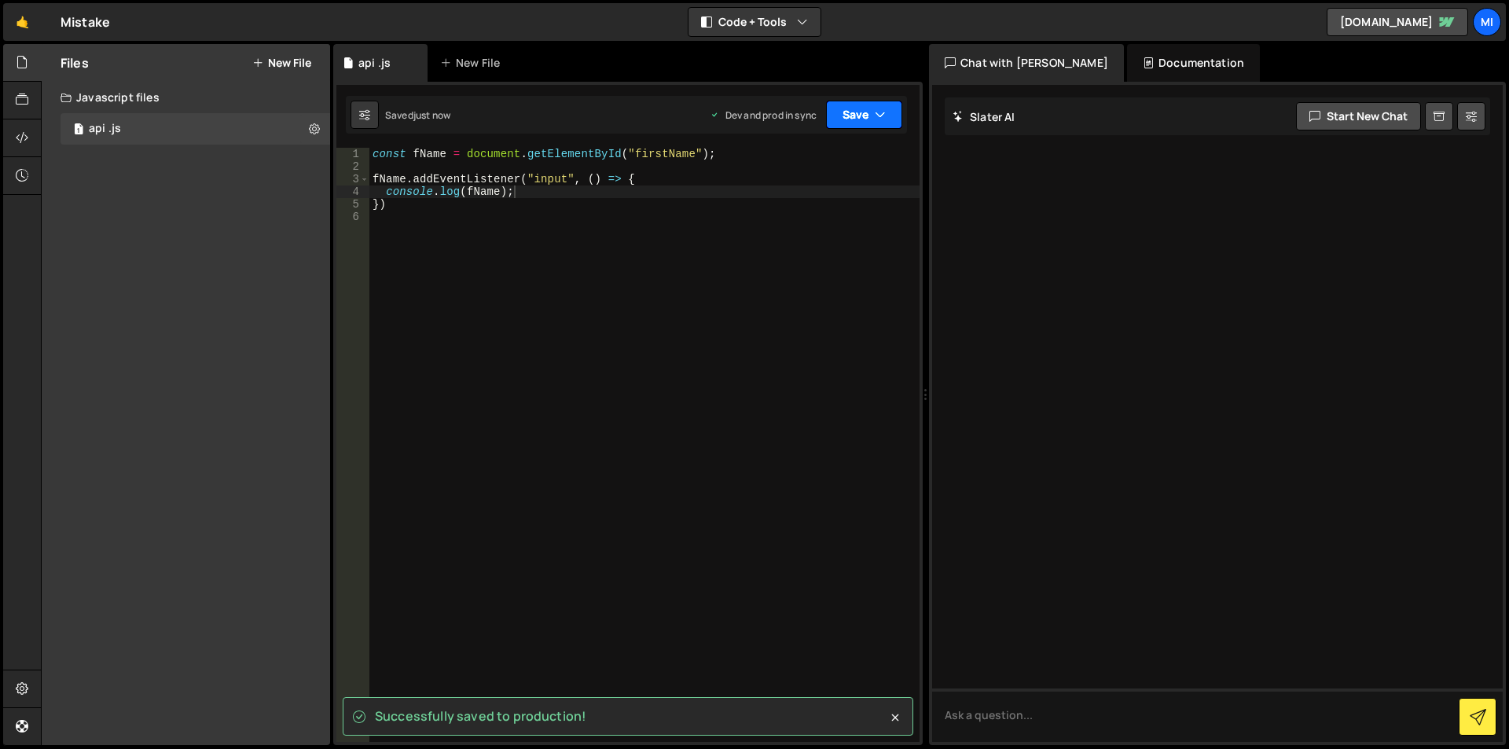
click at [850, 110] on button "Save" at bounding box center [864, 115] width 76 height 28
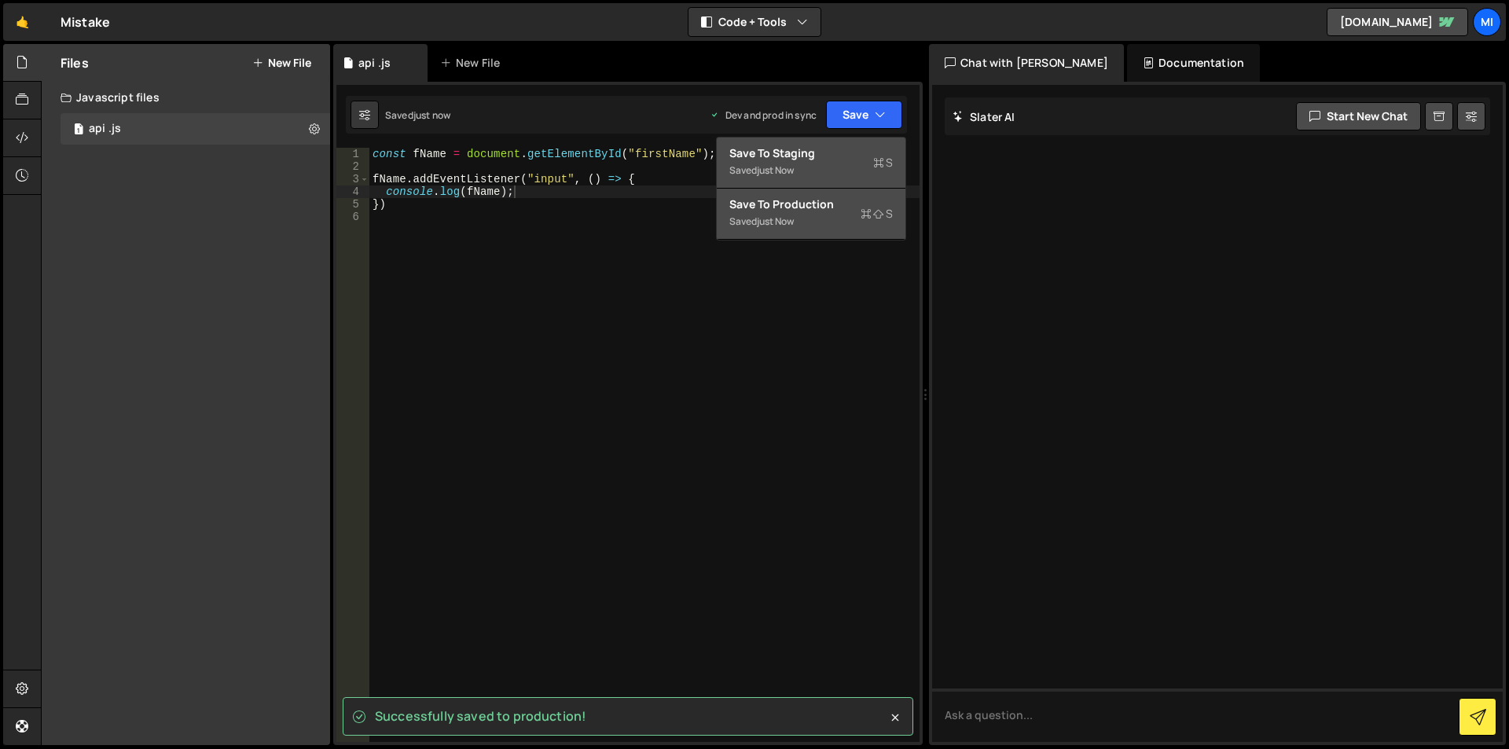
click at [761, 173] on div "just now" at bounding box center [775, 169] width 37 height 13
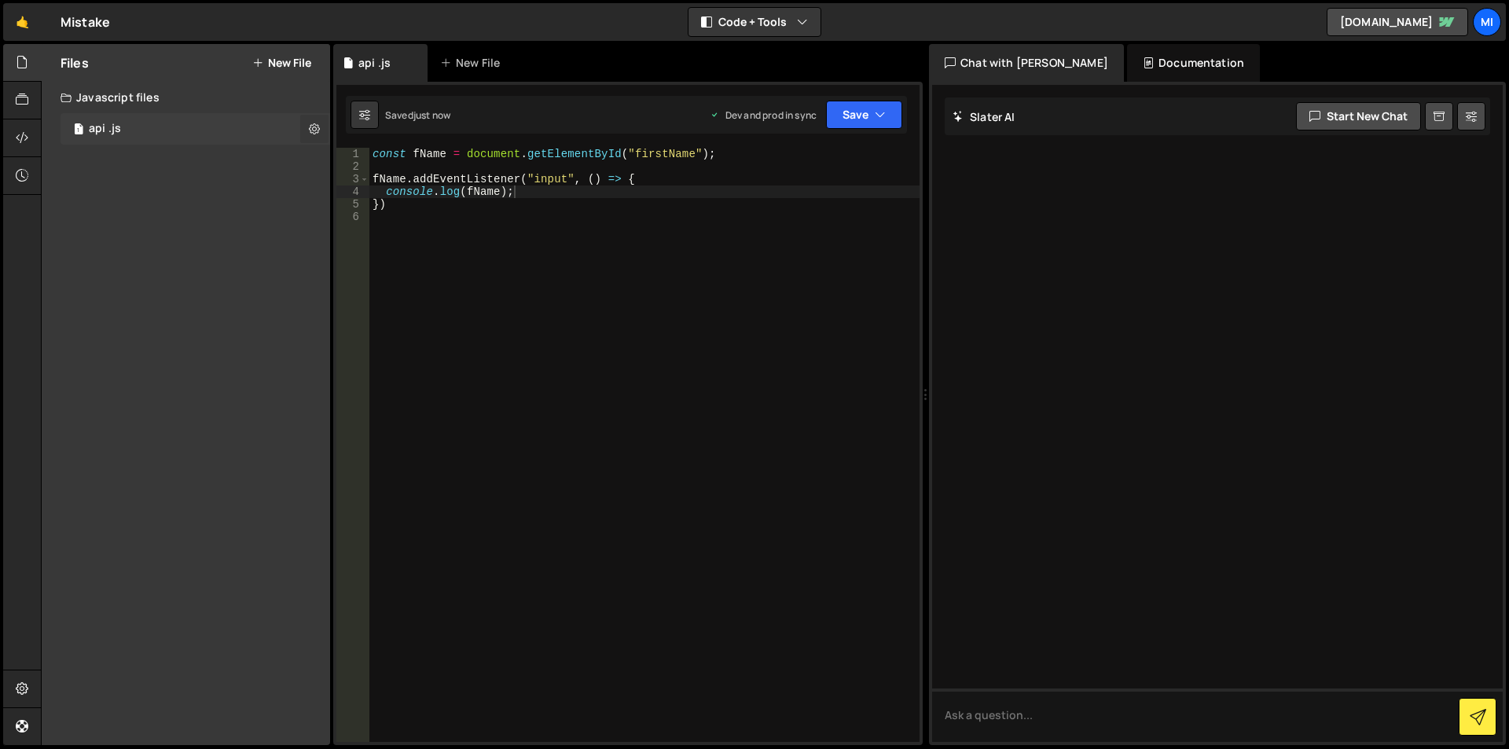
click at [310, 130] on icon at bounding box center [314, 128] width 11 height 15
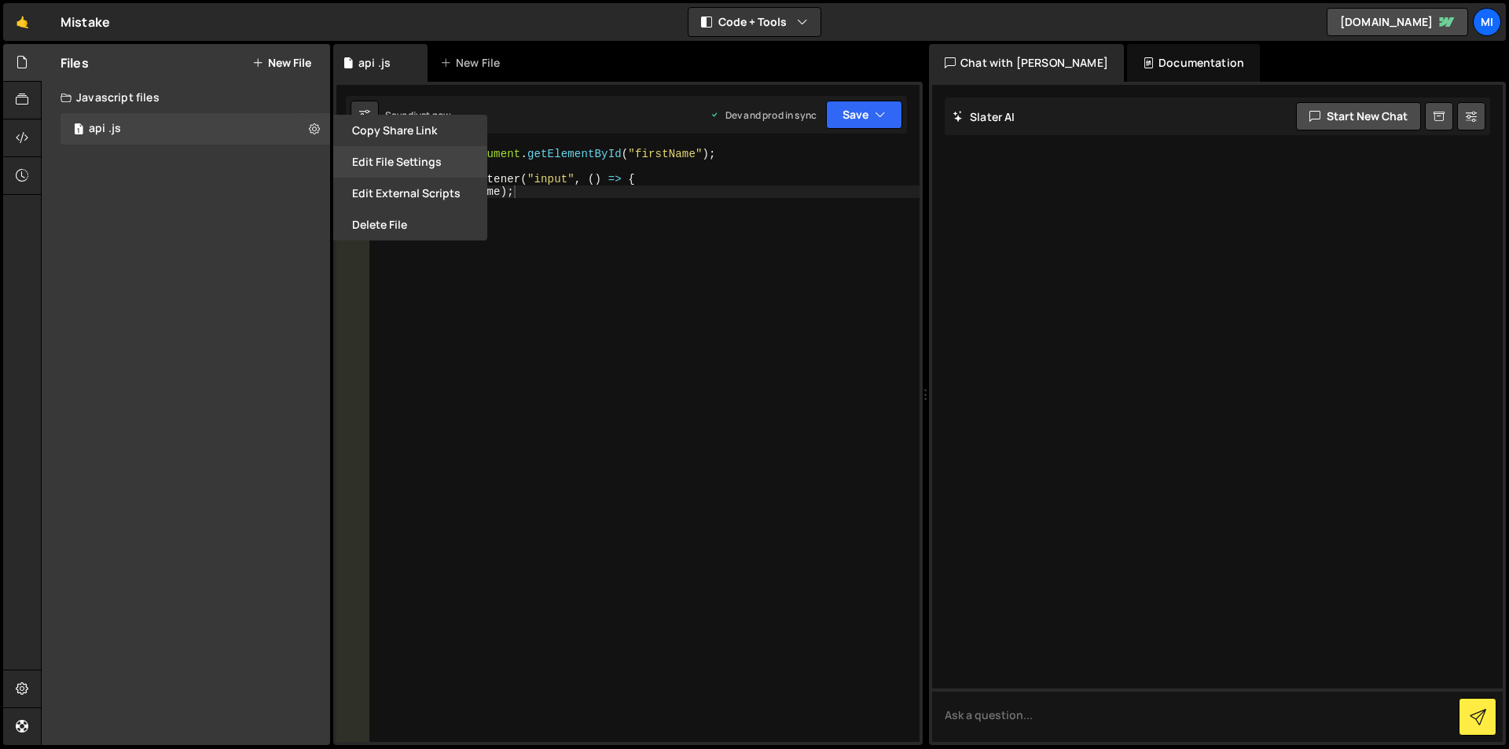
click at [405, 161] on button "Edit File Settings" at bounding box center [410, 161] width 154 height 31
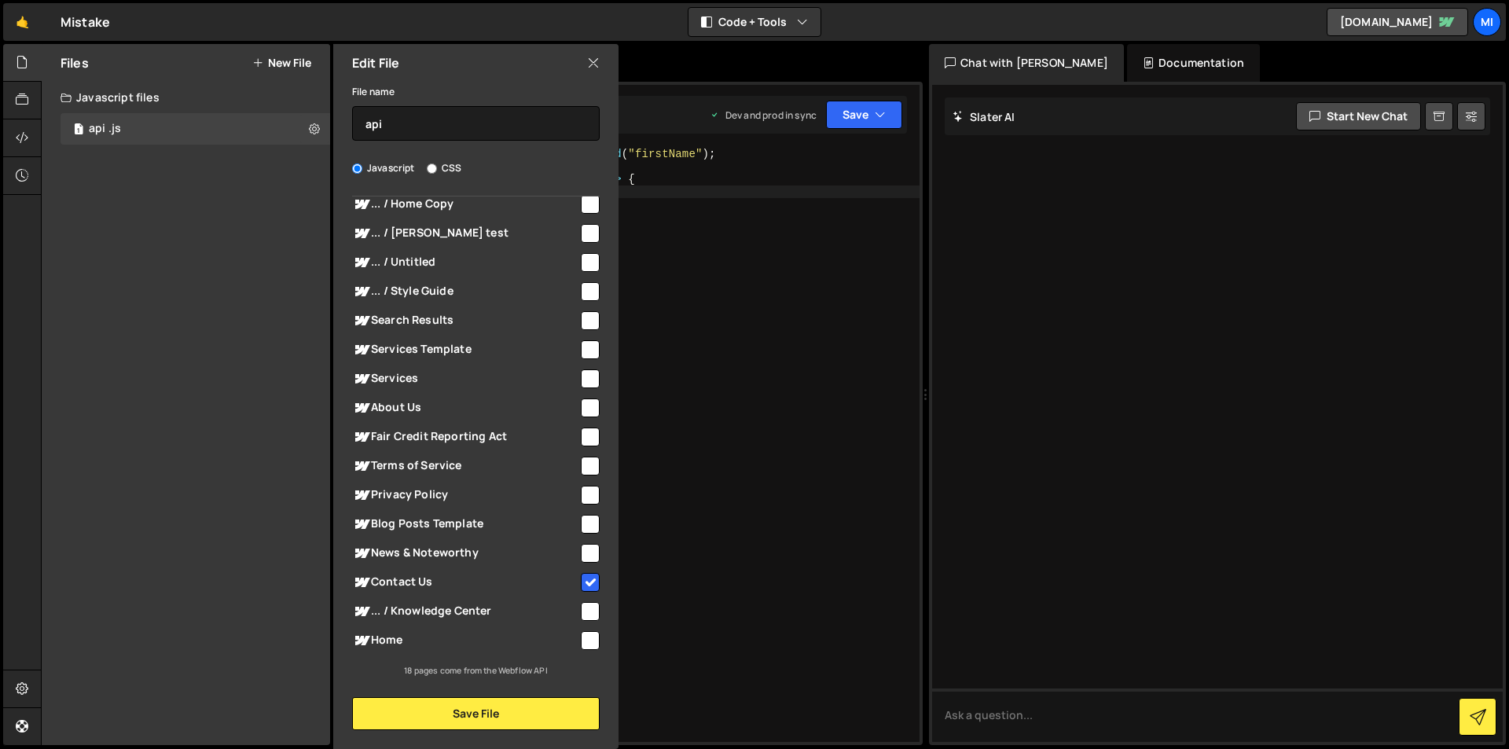
click at [593, 65] on icon at bounding box center [593, 62] width 13 height 17
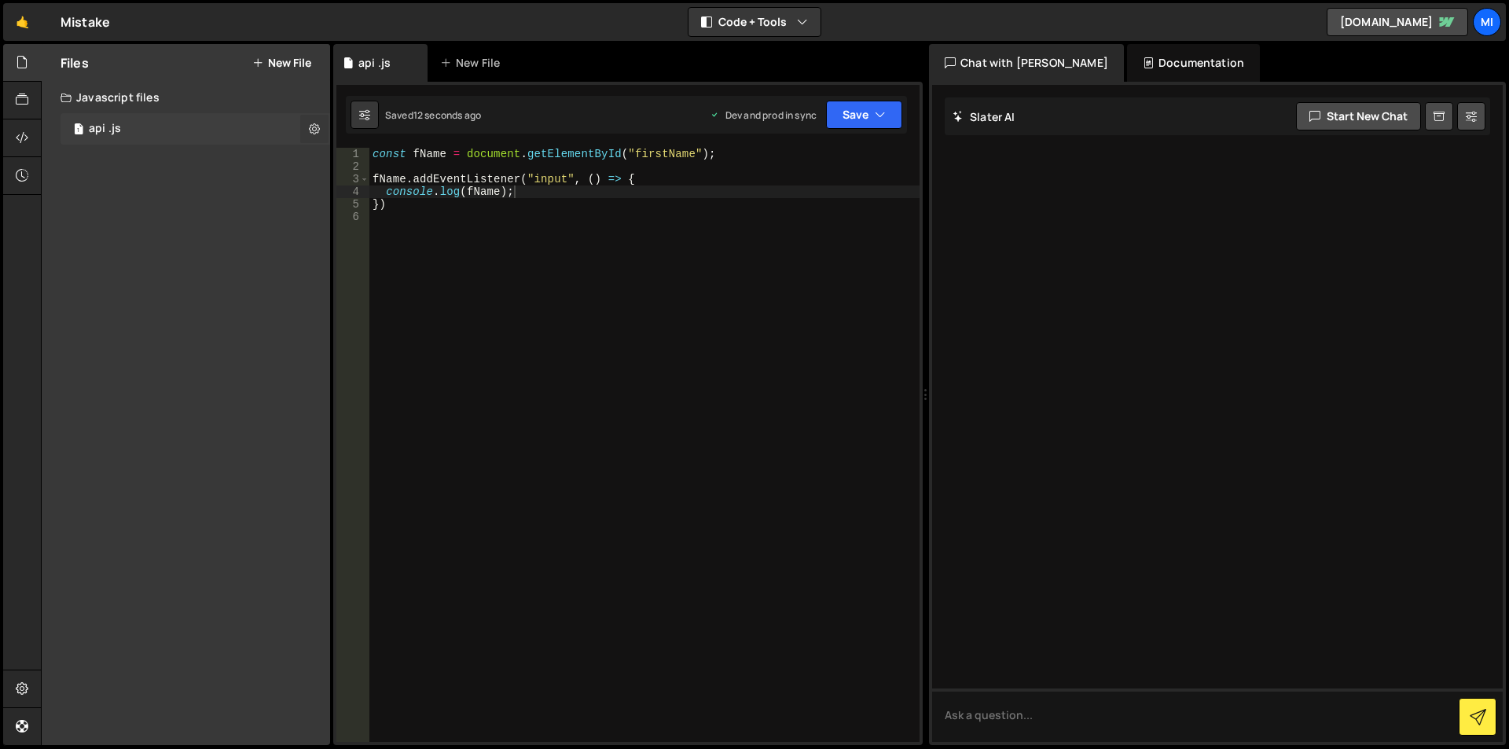
click at [318, 130] on icon at bounding box center [314, 128] width 11 height 15
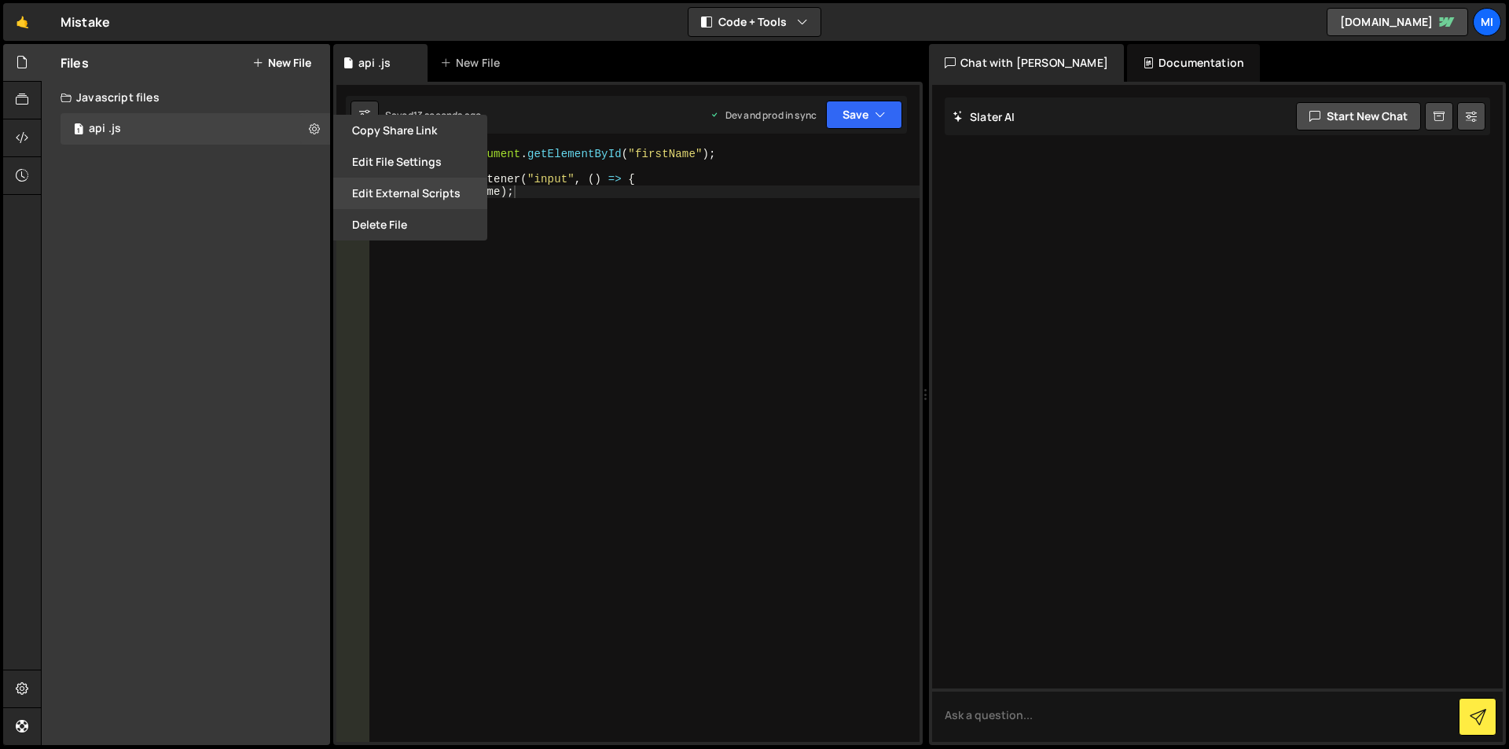
click at [398, 188] on button "Edit External Scripts" at bounding box center [410, 193] width 154 height 31
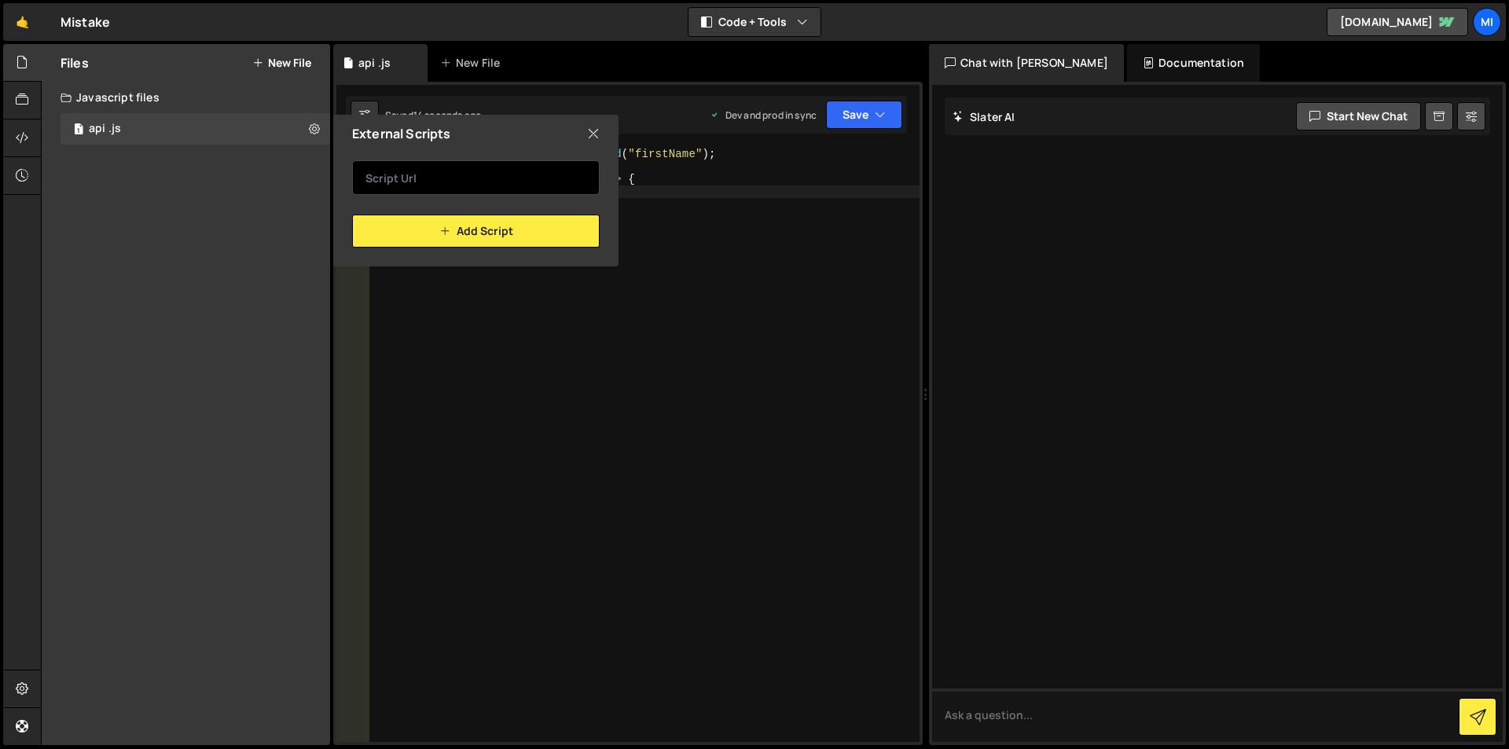
click at [454, 174] on input "text" at bounding box center [476, 177] width 248 height 35
click at [600, 130] on div "External Scripts" at bounding box center [475, 134] width 285 height 38
click at [594, 130] on icon at bounding box center [593, 133] width 13 height 17
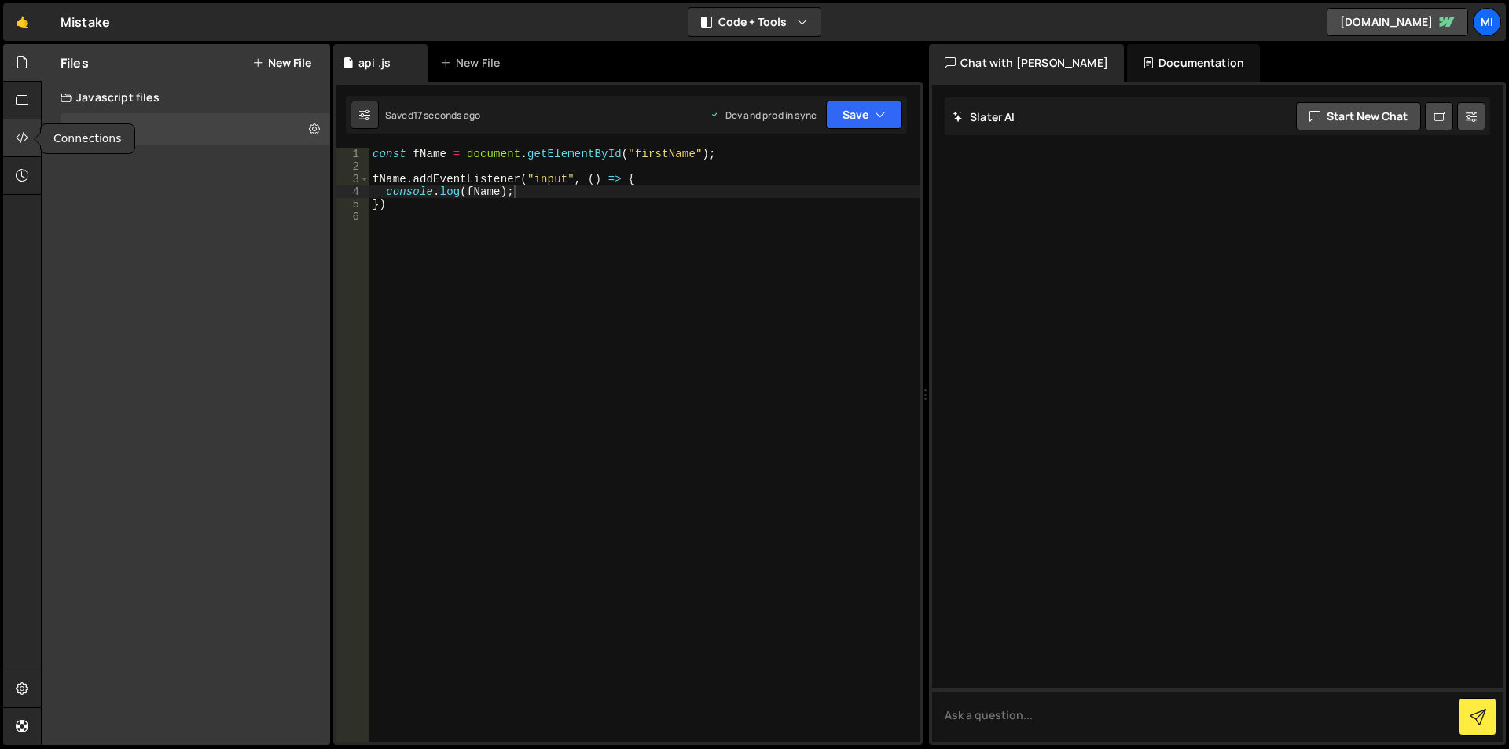
click at [19, 139] on icon at bounding box center [22, 137] width 13 height 17
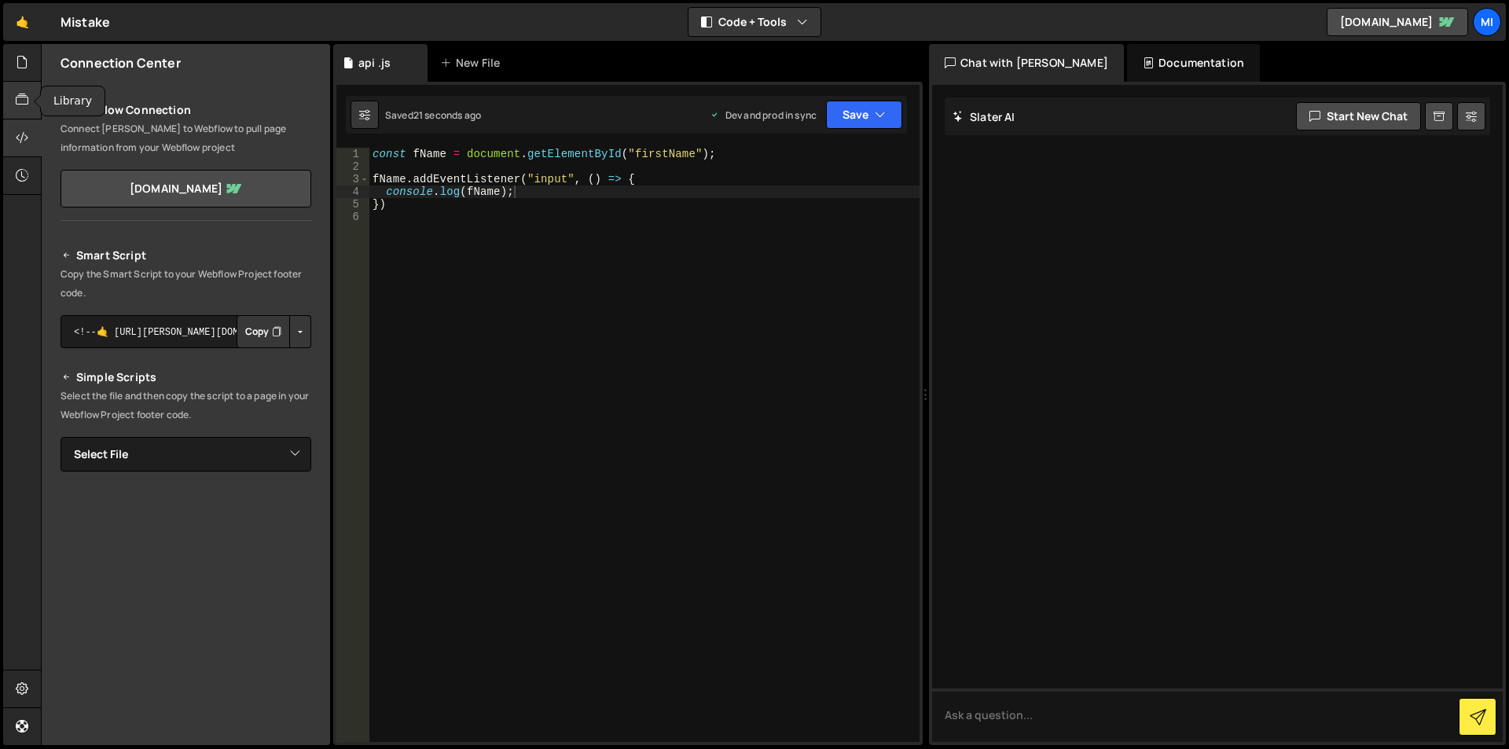
click at [14, 99] on div at bounding box center [22, 101] width 39 height 38
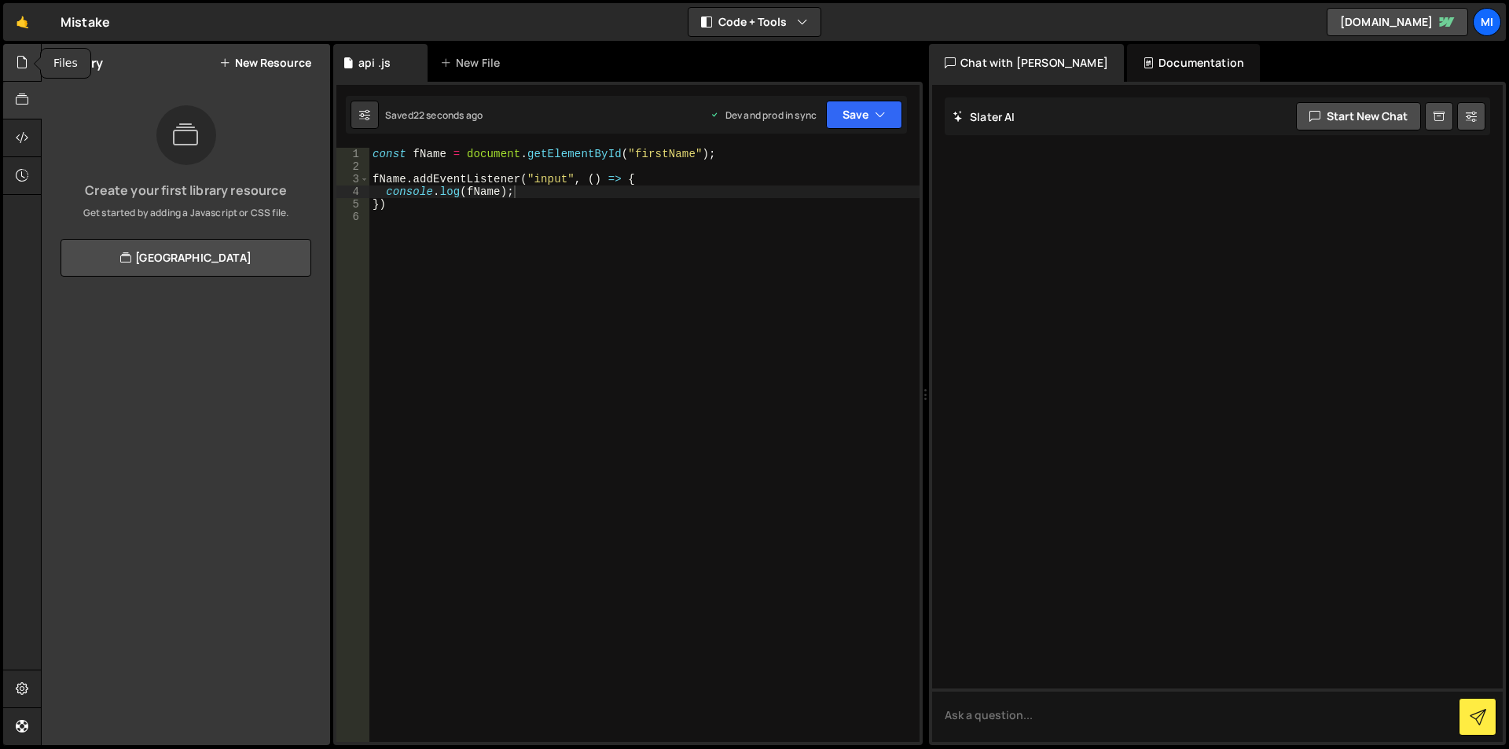
click at [15, 66] on div at bounding box center [22, 63] width 39 height 38
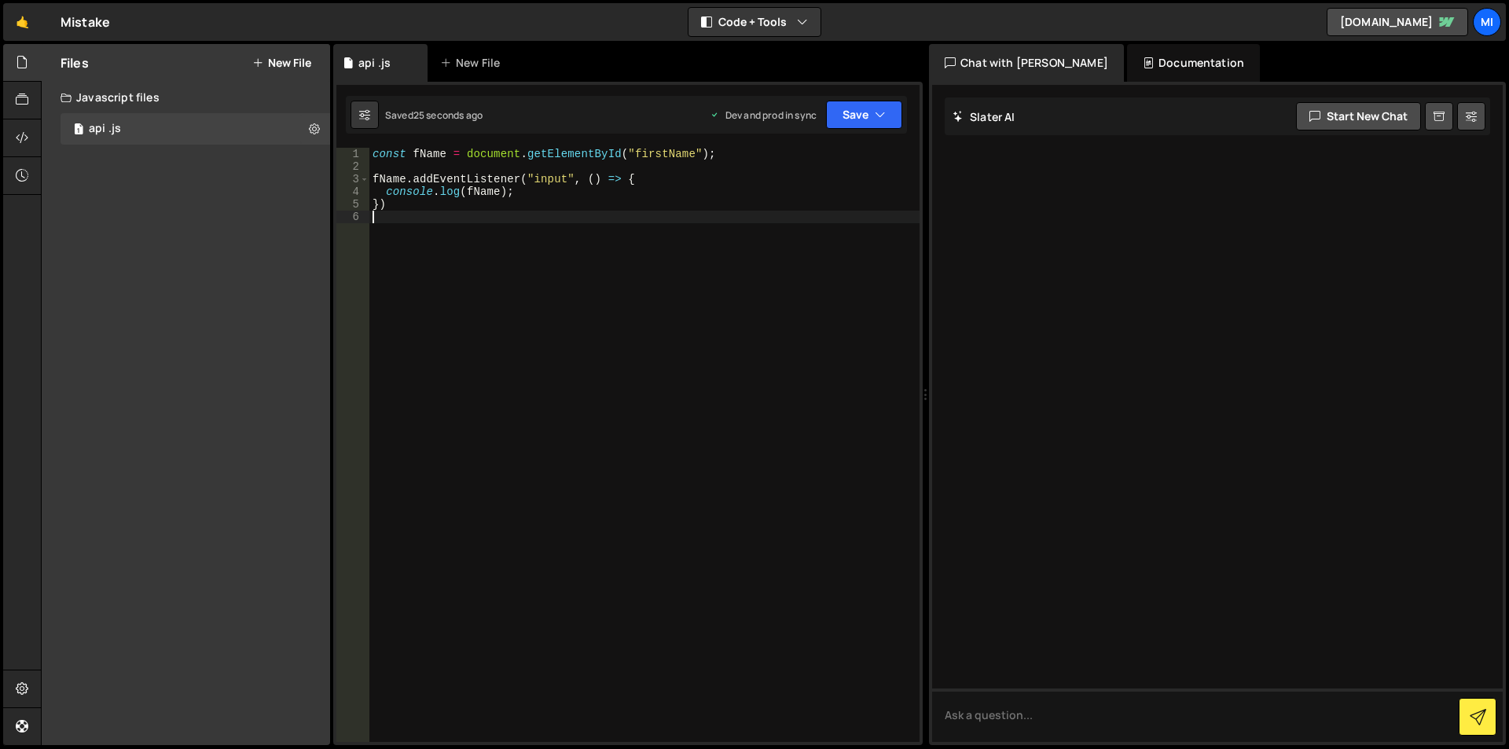
scroll to position [0, 0]
click at [534, 224] on div "const fName = document . getElementById ( "firstName" ) ; fName . addEventListe…" at bounding box center [644, 457] width 550 height 619
click at [846, 117] on button "Save" at bounding box center [864, 115] width 76 height 28
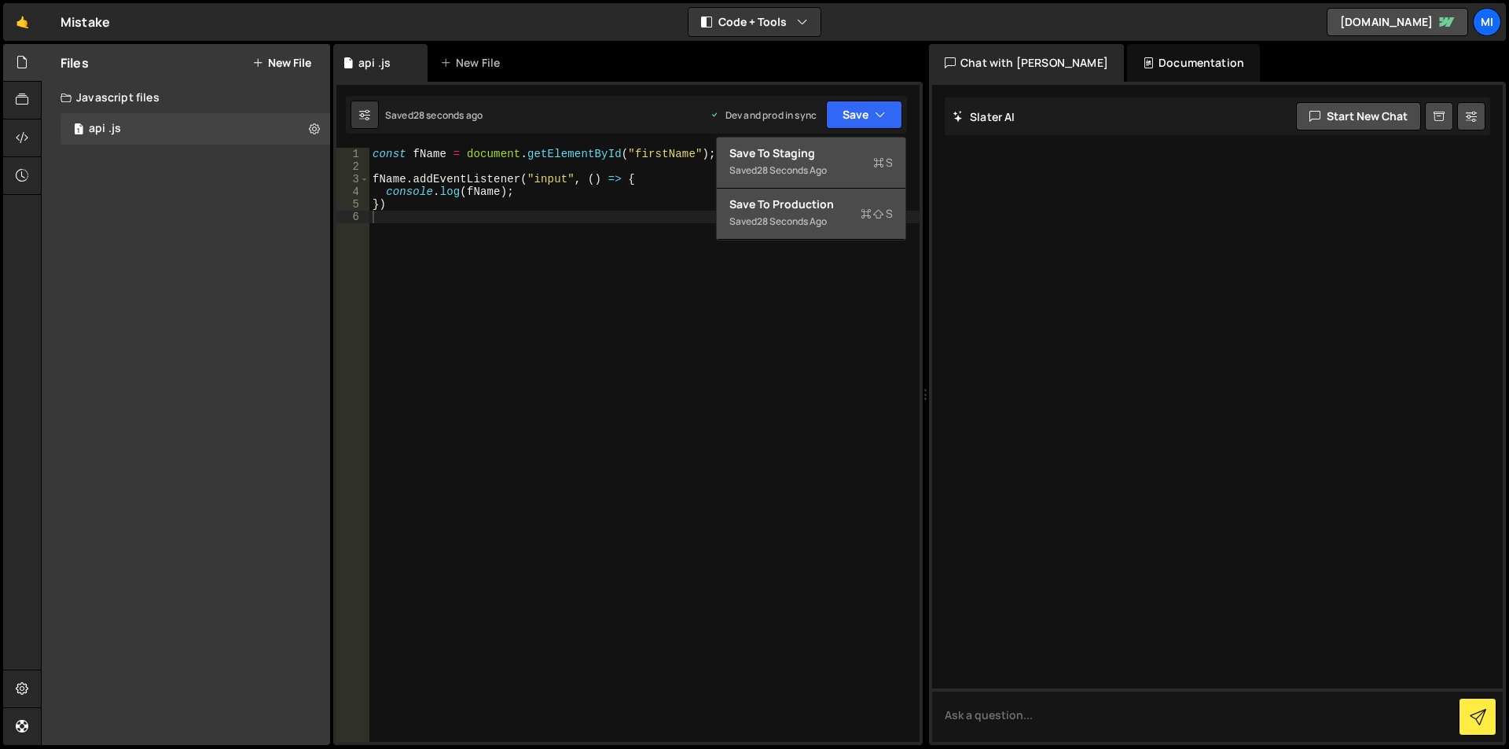
click at [782, 205] on div "Save to Production S" at bounding box center [810, 204] width 163 height 16
click at [782, 205] on div "const fName = document . getElementById ( "firstName" ) ; fName . addEventListe…" at bounding box center [644, 457] width 550 height 619
type textarea "console.log(fName); })"
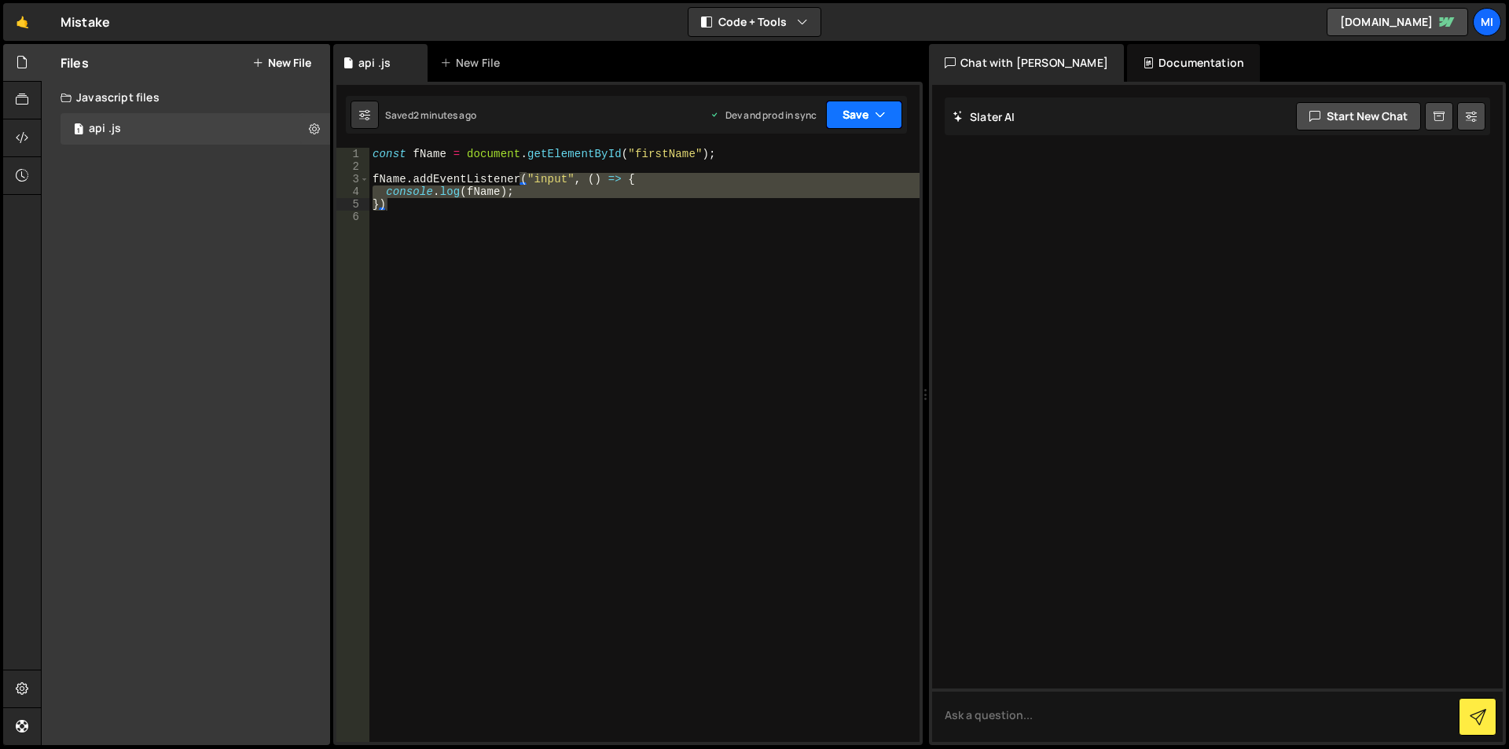
click at [883, 116] on icon "button" at bounding box center [880, 115] width 11 height 16
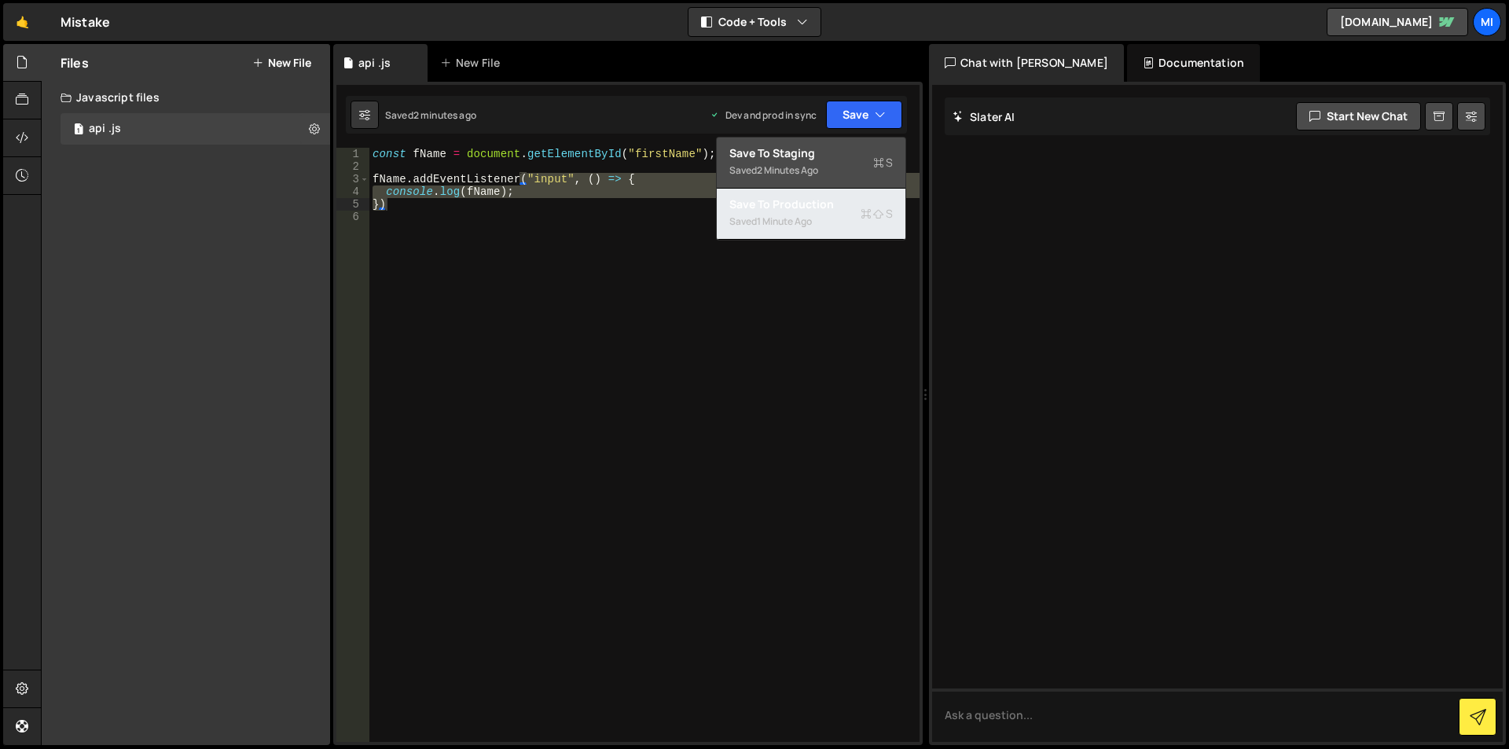
click at [850, 224] on div "Saved 1 minute ago" at bounding box center [810, 221] width 163 height 19
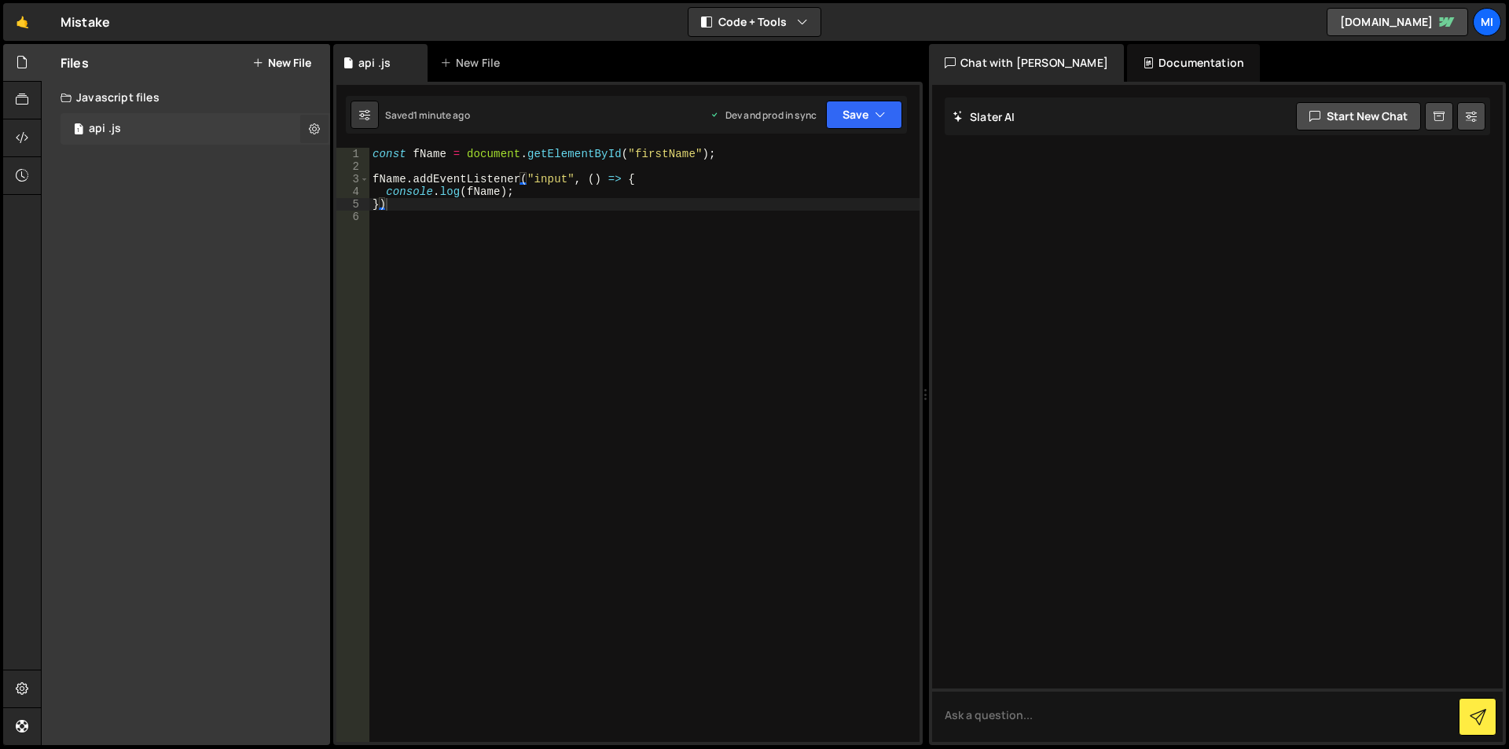
click at [311, 129] on icon at bounding box center [314, 128] width 11 height 15
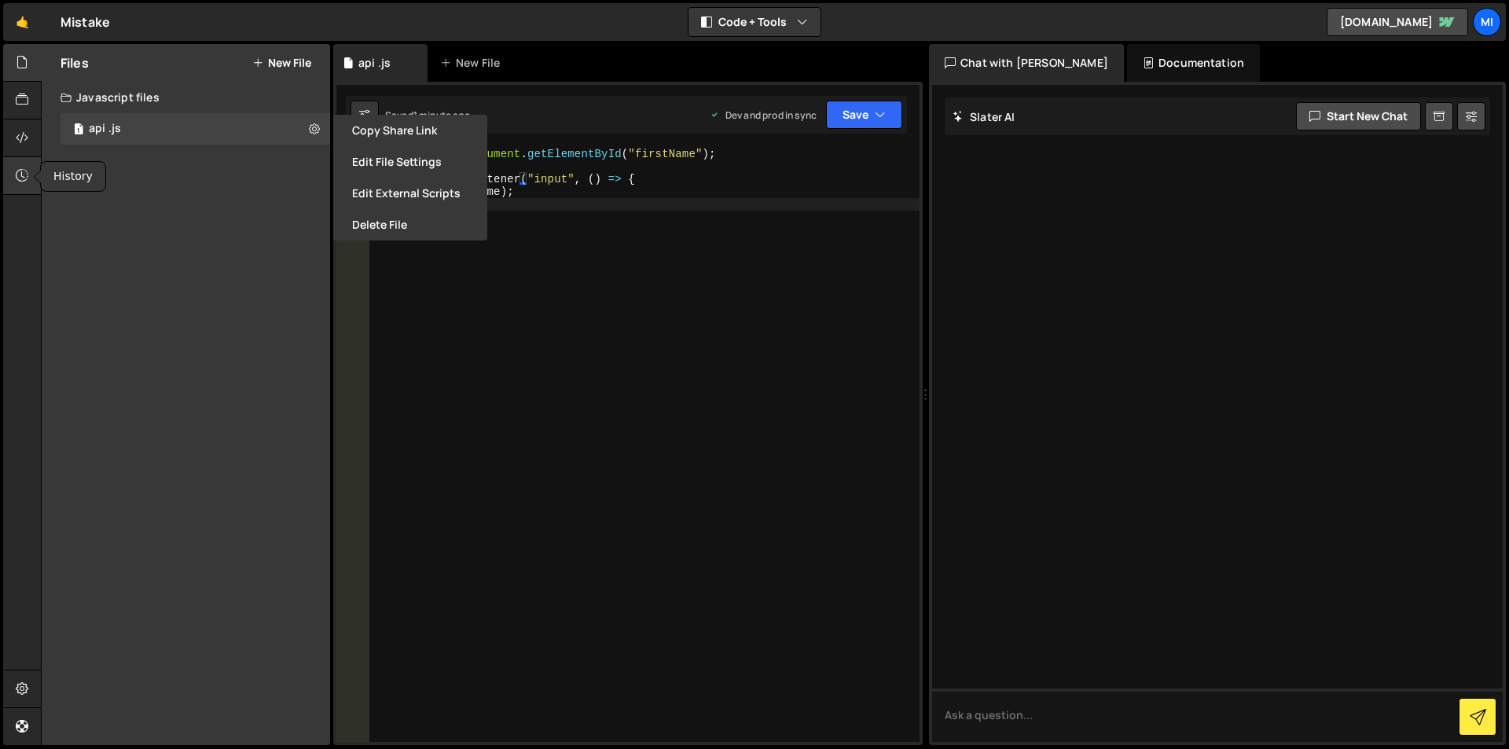
click at [11, 172] on div at bounding box center [22, 176] width 39 height 38
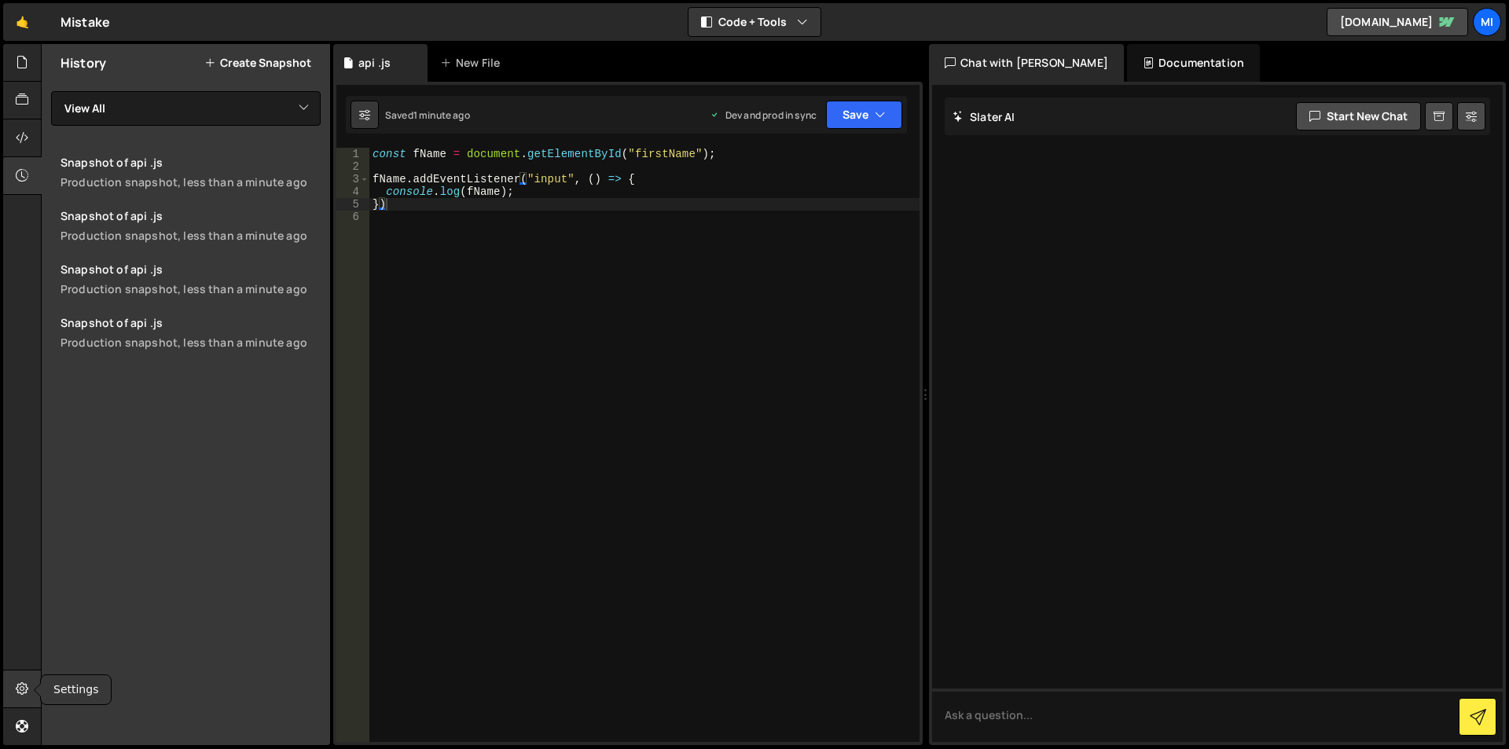
click at [20, 694] on icon at bounding box center [22, 688] width 13 height 17
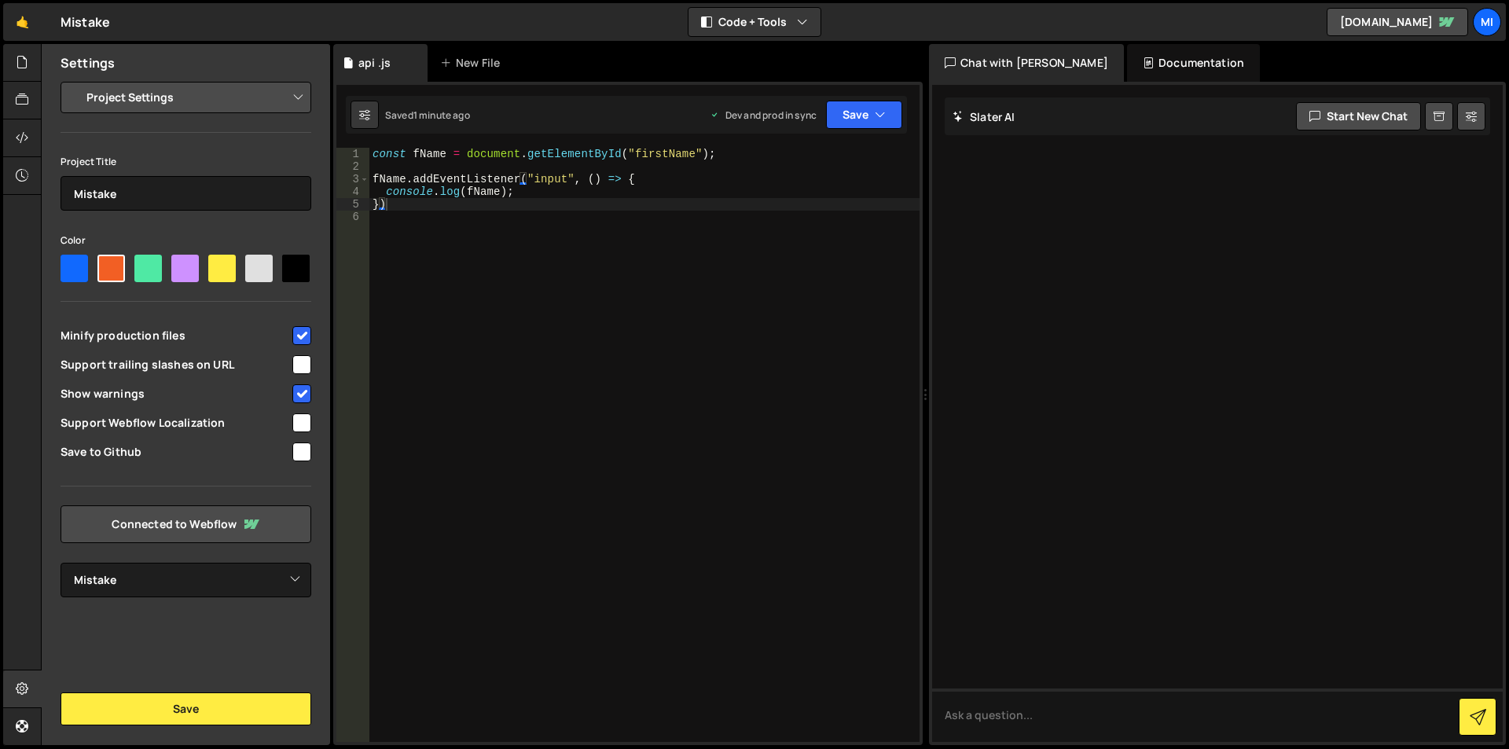
click at [0, 431] on div "Hold on a sec... Are you certain you wish to leave this page? Any changes you'v…" at bounding box center [754, 374] width 1509 height 749
click at [178, 586] on select "Select Project Mistake" at bounding box center [186, 580] width 251 height 35
drag, startPoint x: 29, startPoint y: 536, endPoint x: 20, endPoint y: 516, distance: 22.5
click at [29, 536] on div at bounding box center [22, 395] width 38 height 702
click at [13, 73] on div at bounding box center [22, 63] width 39 height 38
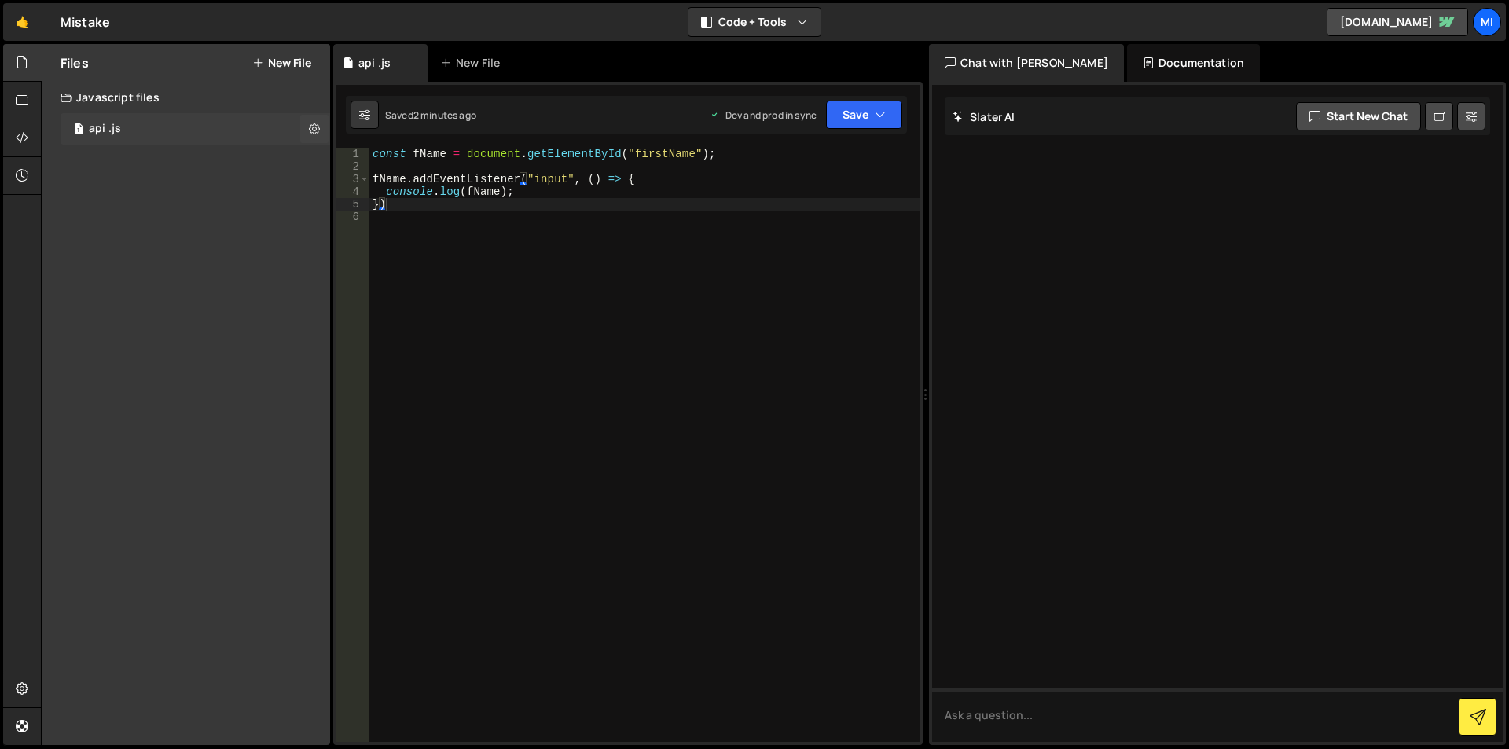
click at [287, 125] on div "1 api .js 0" at bounding box center [196, 128] width 270 height 31
click at [306, 127] on button at bounding box center [314, 129] width 28 height 28
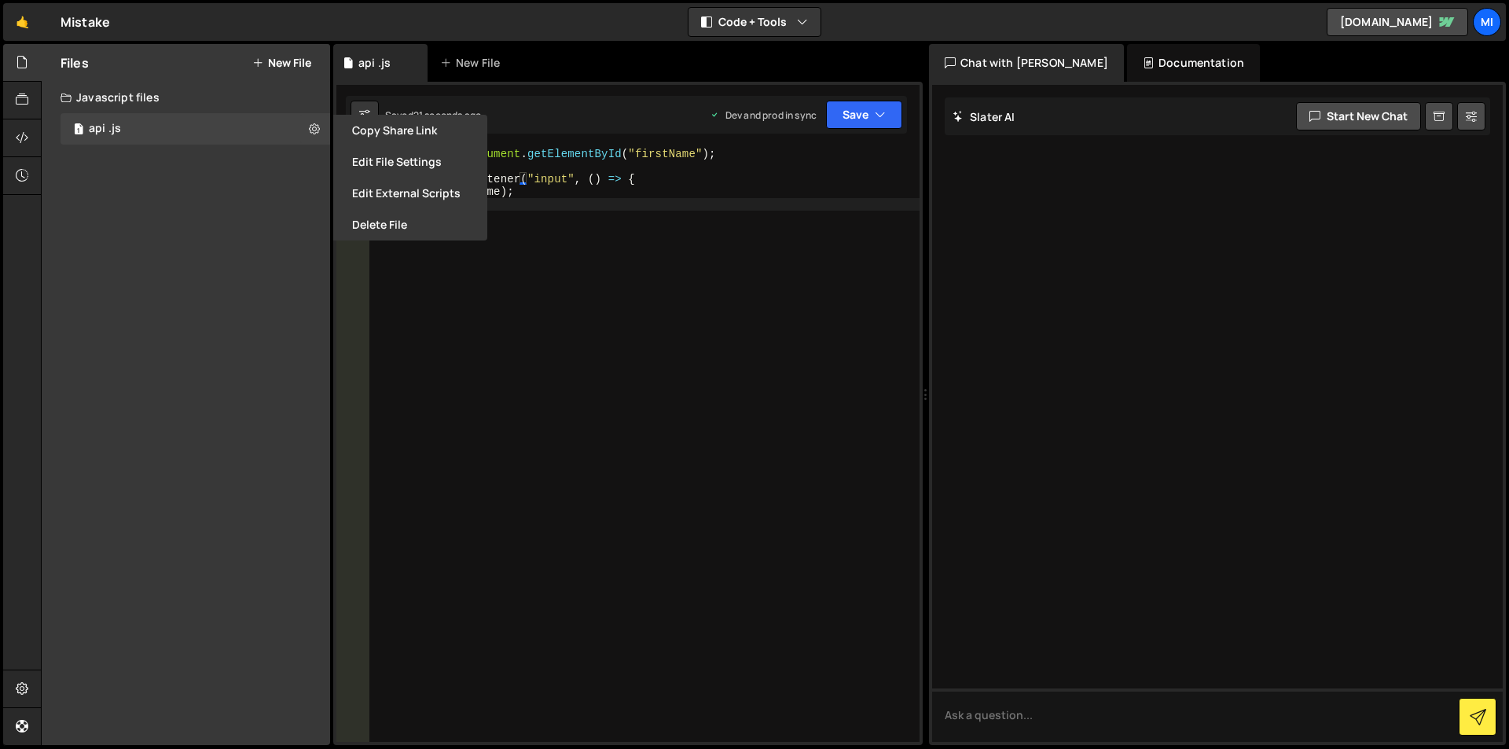
click at [50, 224] on div "Files New File Create your first file Get started by starting a Javascript or C…" at bounding box center [186, 394] width 288 height 701
click at [27, 30] on link "🤙" at bounding box center [22, 22] width 39 height 38
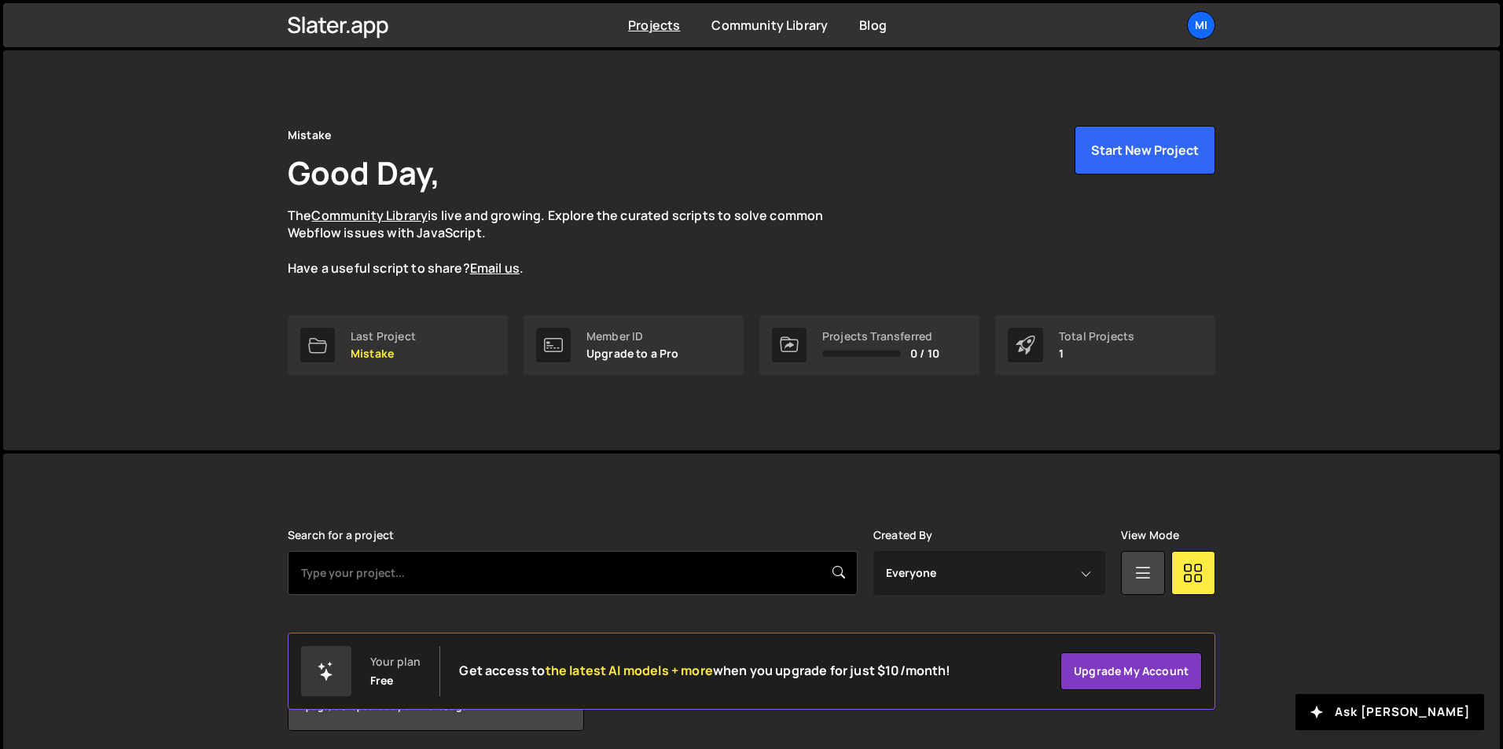
scroll to position [61, 0]
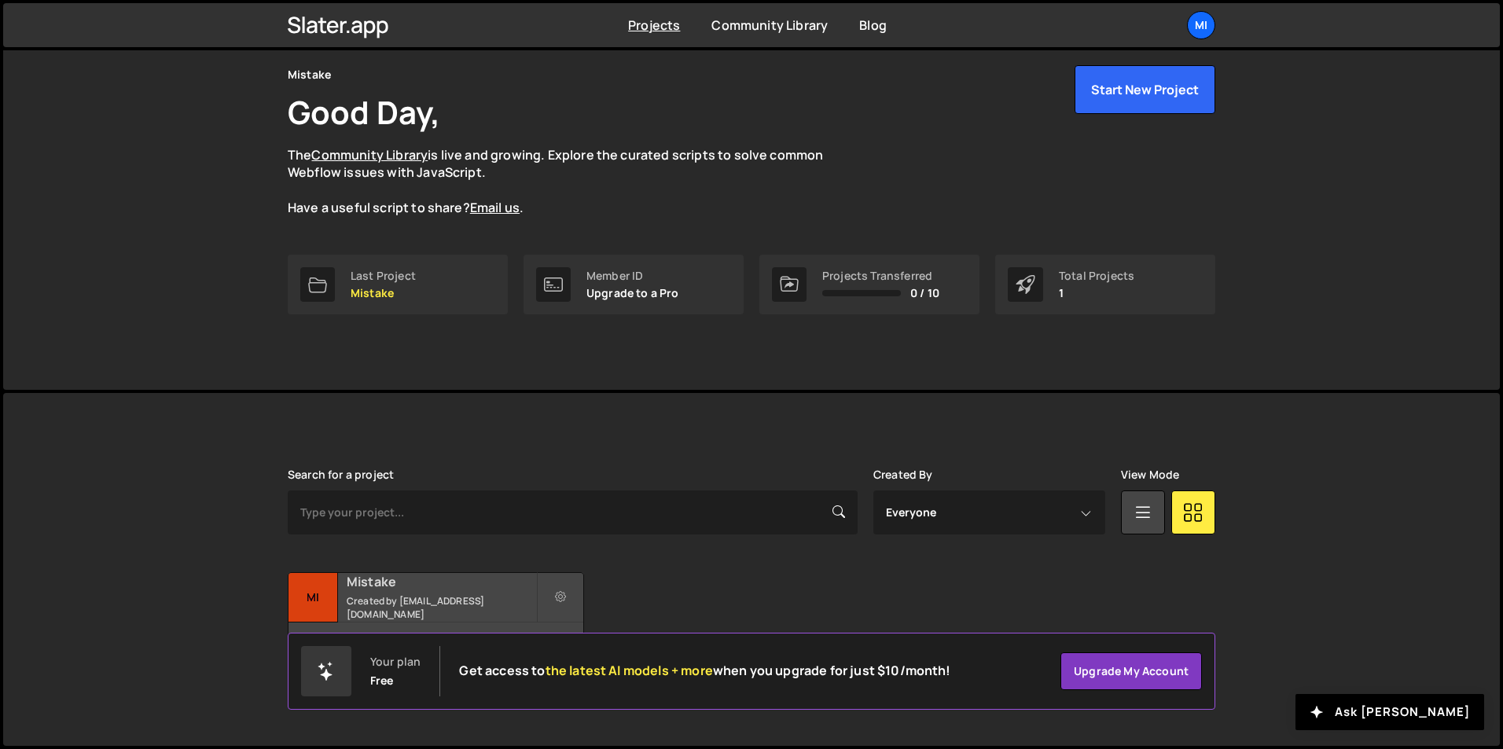
click at [425, 591] on div "Mistake Created by [EMAIL_ADDRESS][DOMAIN_NAME]" at bounding box center [435, 597] width 295 height 49
click at [566, 602] on icon at bounding box center [560, 597] width 11 height 16
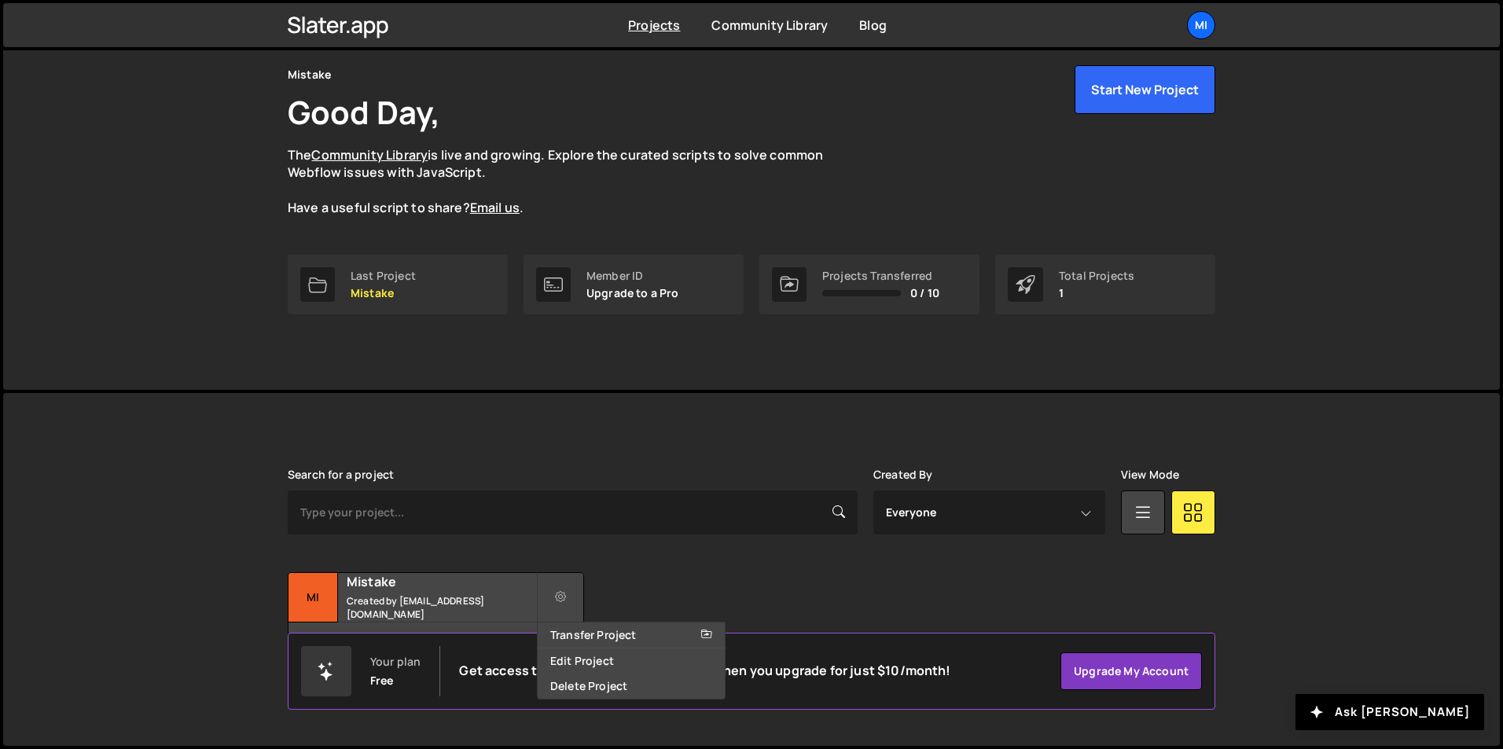
click at [816, 588] on div "Transfer Project Edit Project Delete Project Mi Mistake Created by [EMAIL_ADDRE…" at bounding box center [751, 621] width 927 height 98
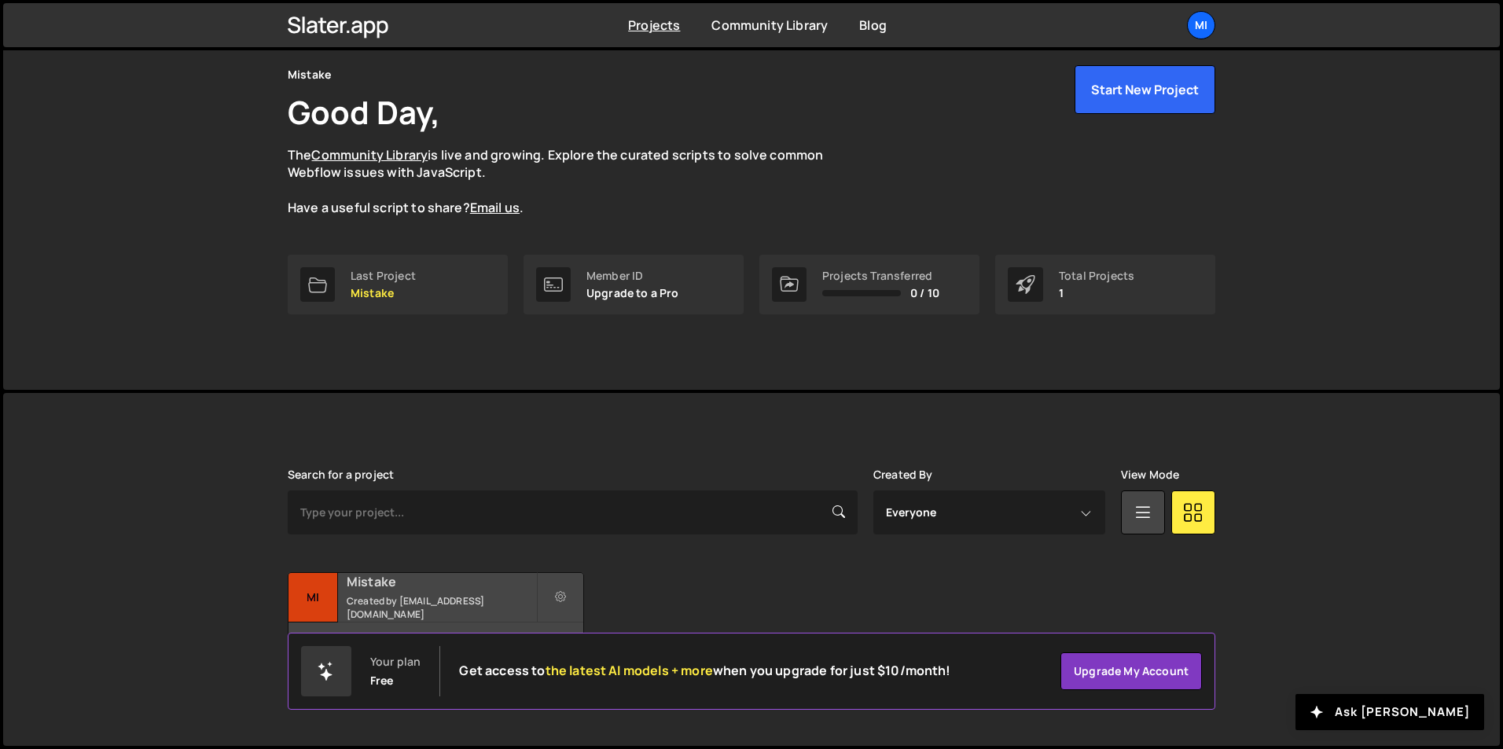
click at [395, 586] on h2 "Mistake" at bounding box center [441, 581] width 189 height 17
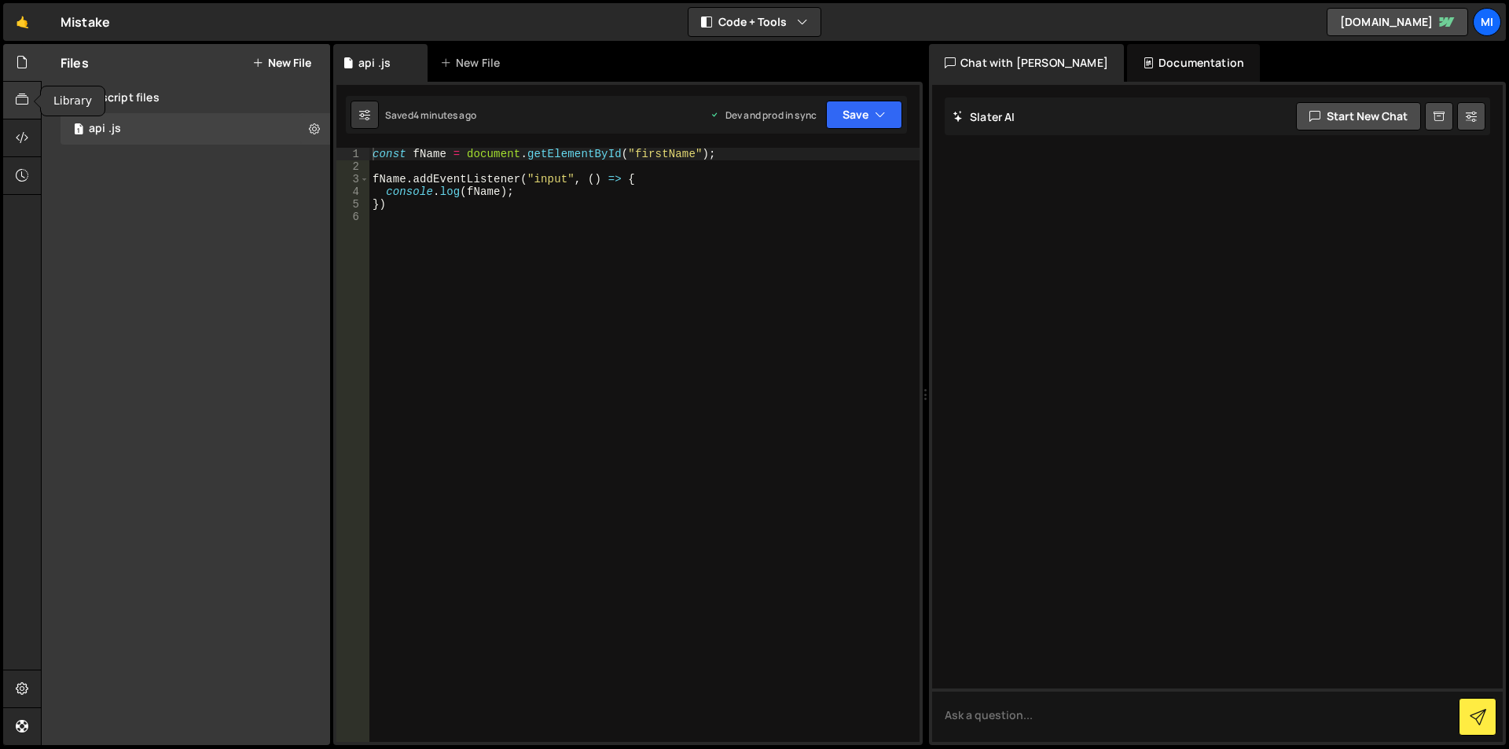
click at [25, 87] on div at bounding box center [22, 101] width 39 height 38
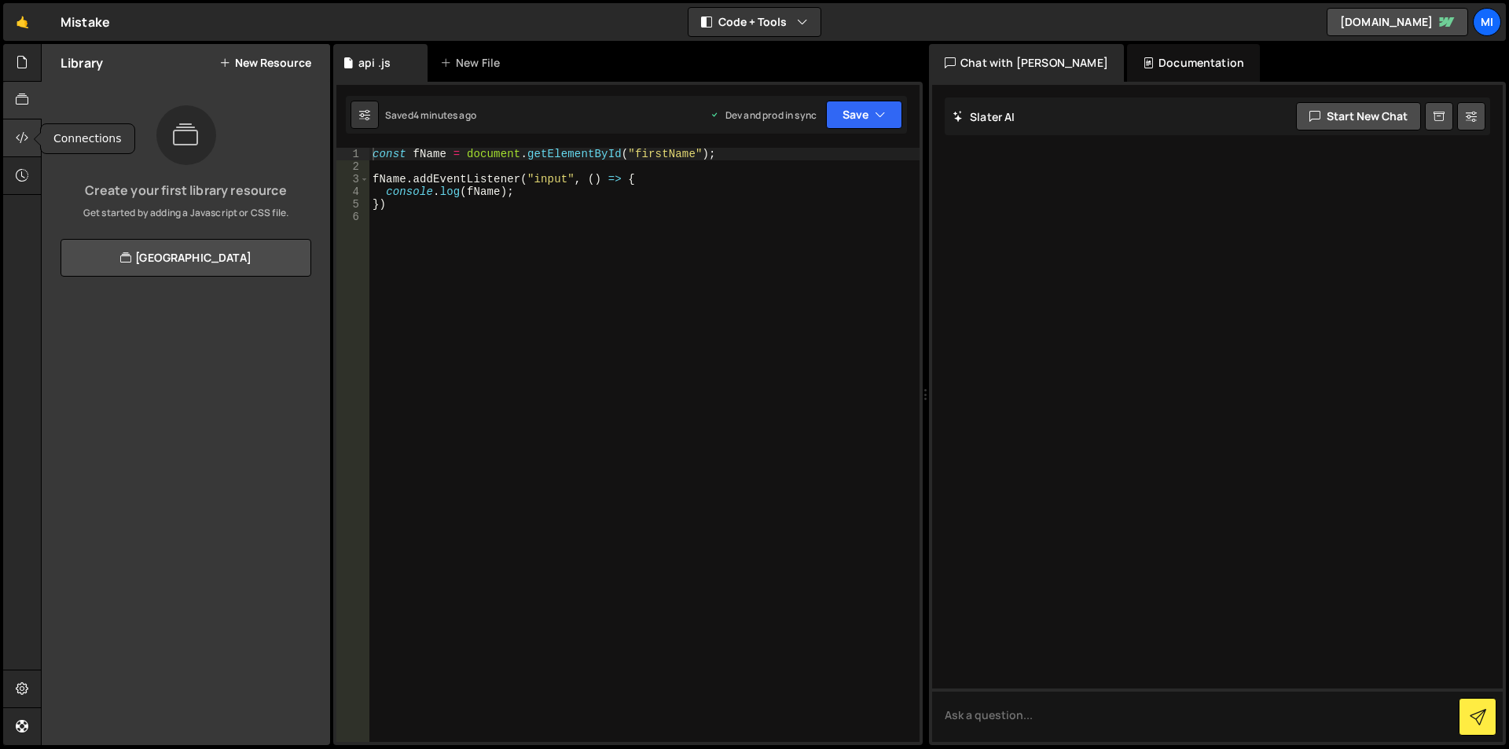
click at [7, 132] on div at bounding box center [22, 138] width 39 height 38
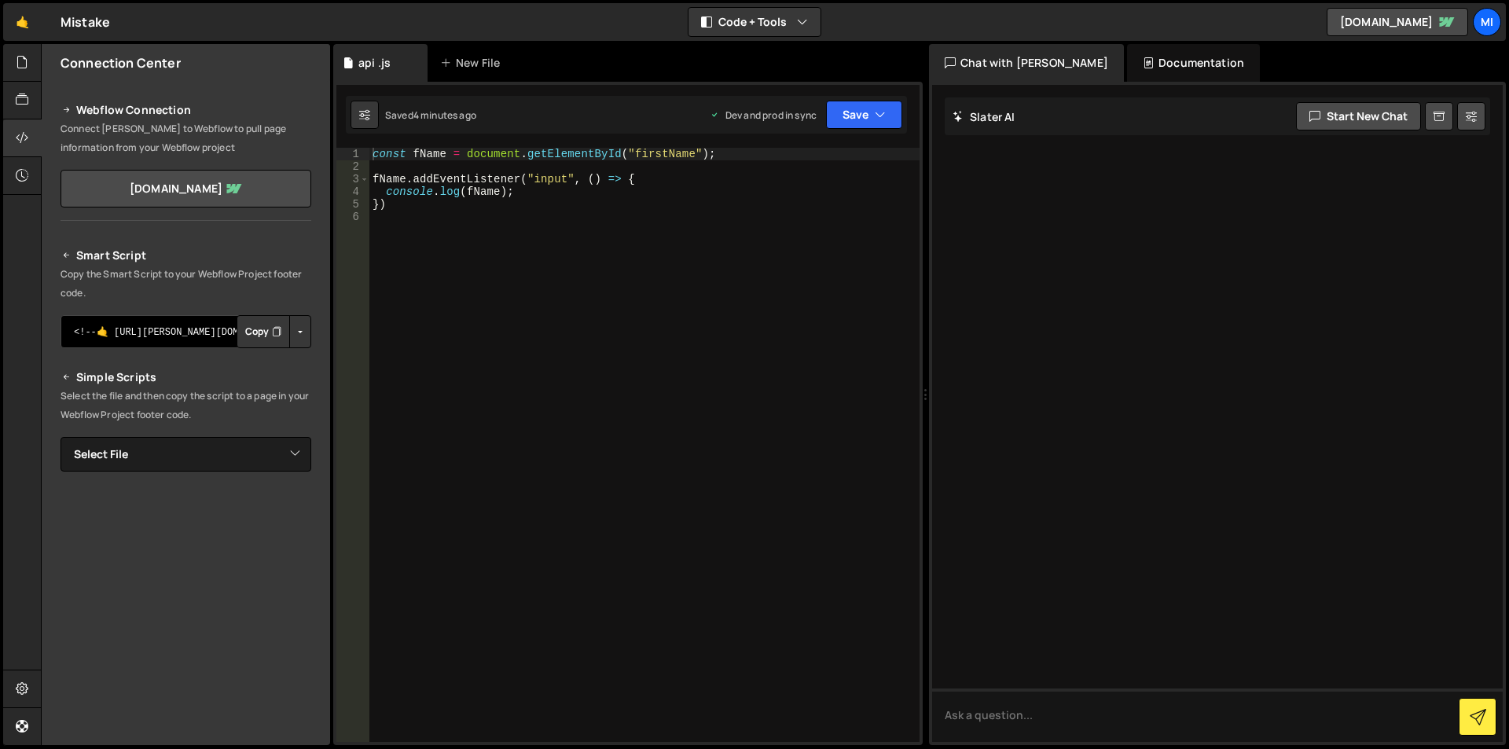
click at [138, 335] on textarea "<!--🤙 [URL][PERSON_NAME][DOMAIN_NAME]> <script>document.addEventListener("DOMCo…" at bounding box center [186, 331] width 251 height 33
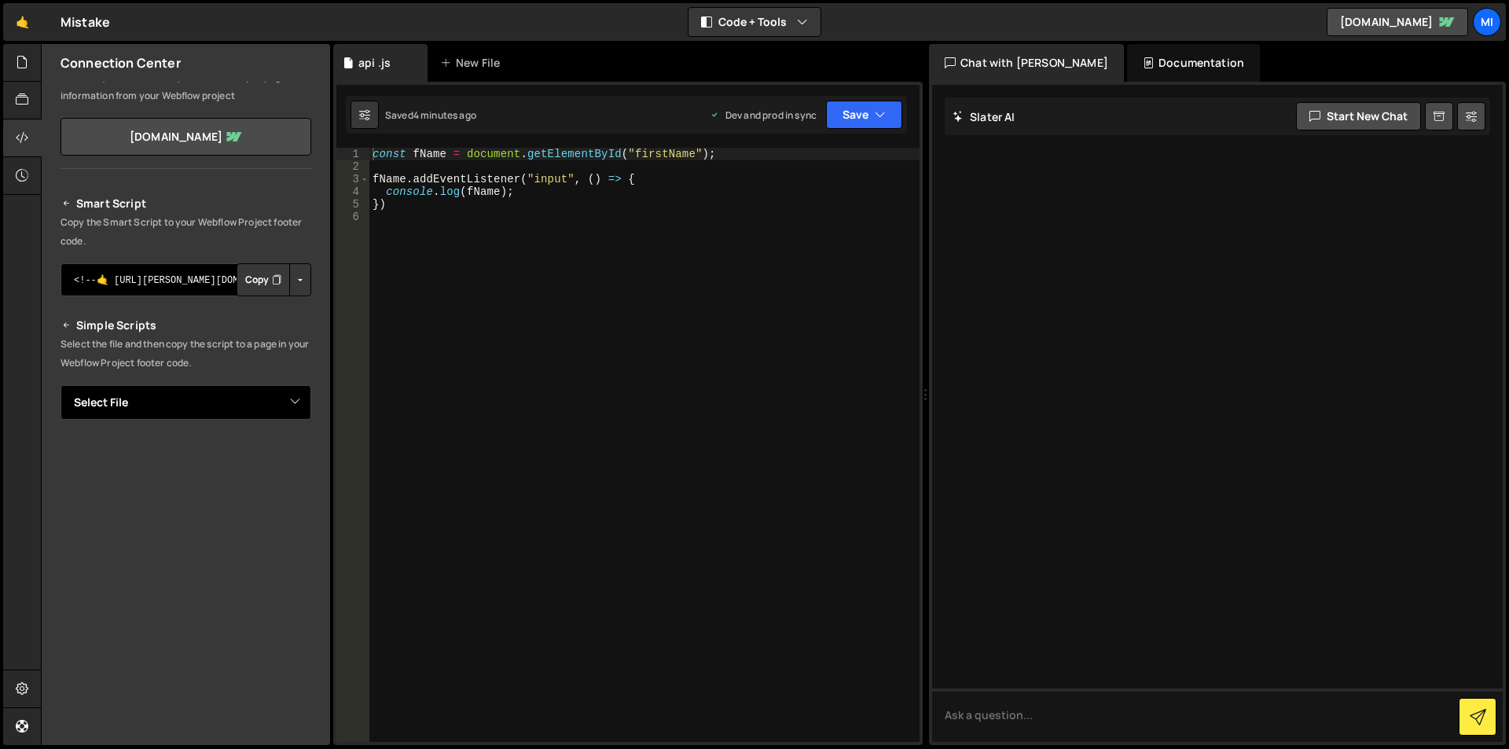
scroll to position [79, 0]
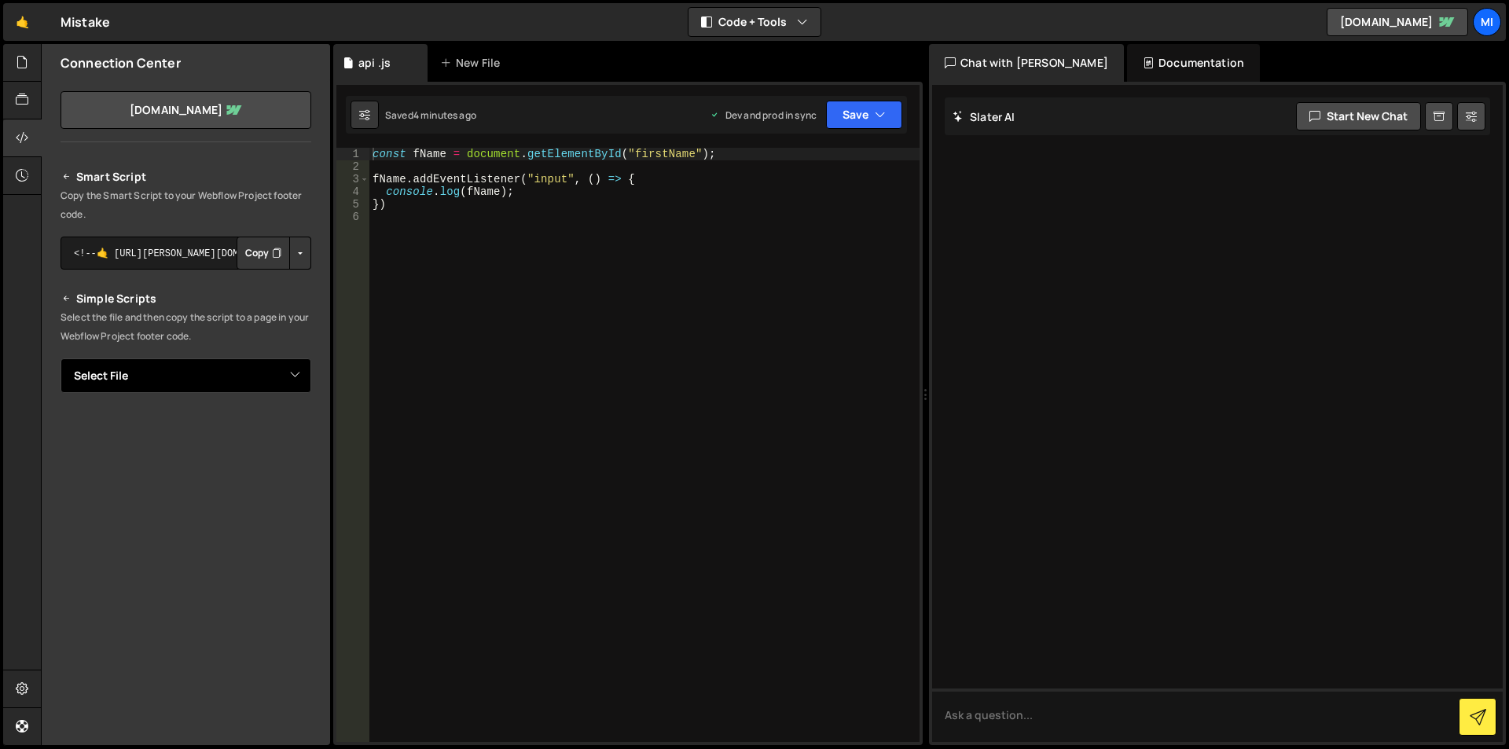
click at [119, 376] on select "Select File api .js" at bounding box center [186, 375] width 251 height 35
select select "46865"
click at [61, 358] on select "Select File api .js" at bounding box center [186, 375] width 251 height 35
click at [145, 420] on textarea "<!--🤙 [URL][PERSON_NAME][DOMAIN_NAME]> <script>document.addEventListener("DOMCo…" at bounding box center [186, 429] width 251 height 33
click at [296, 368] on select "Select File api .js" at bounding box center [186, 375] width 251 height 35
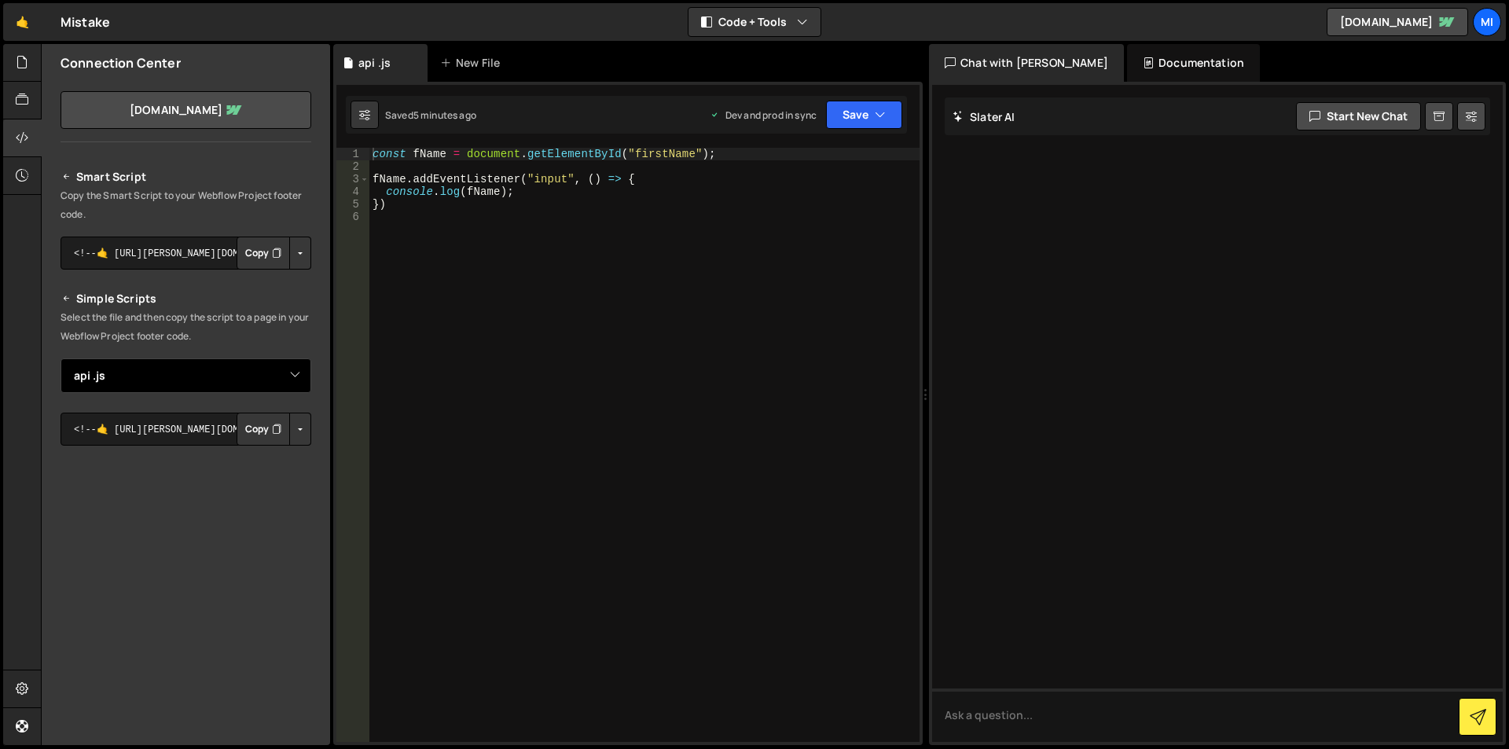
select select
click at [61, 358] on select "Select File api .js" at bounding box center [186, 375] width 251 height 35
click at [253, 255] on button "Copy" at bounding box center [263, 253] width 53 height 33
click at [17, 689] on icon at bounding box center [22, 688] width 13 height 17
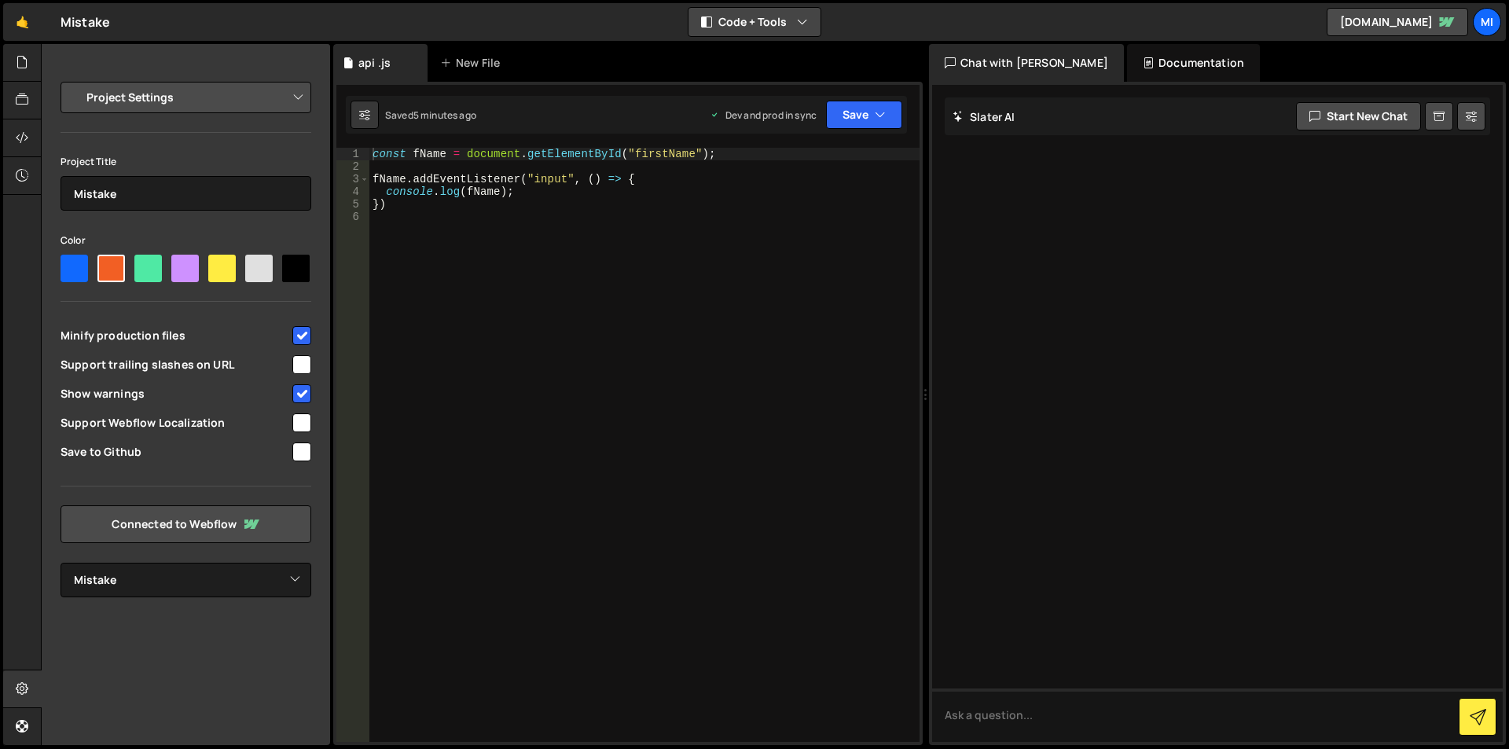
click at [740, 33] on button "Code + Tools" at bounding box center [755, 22] width 132 height 28
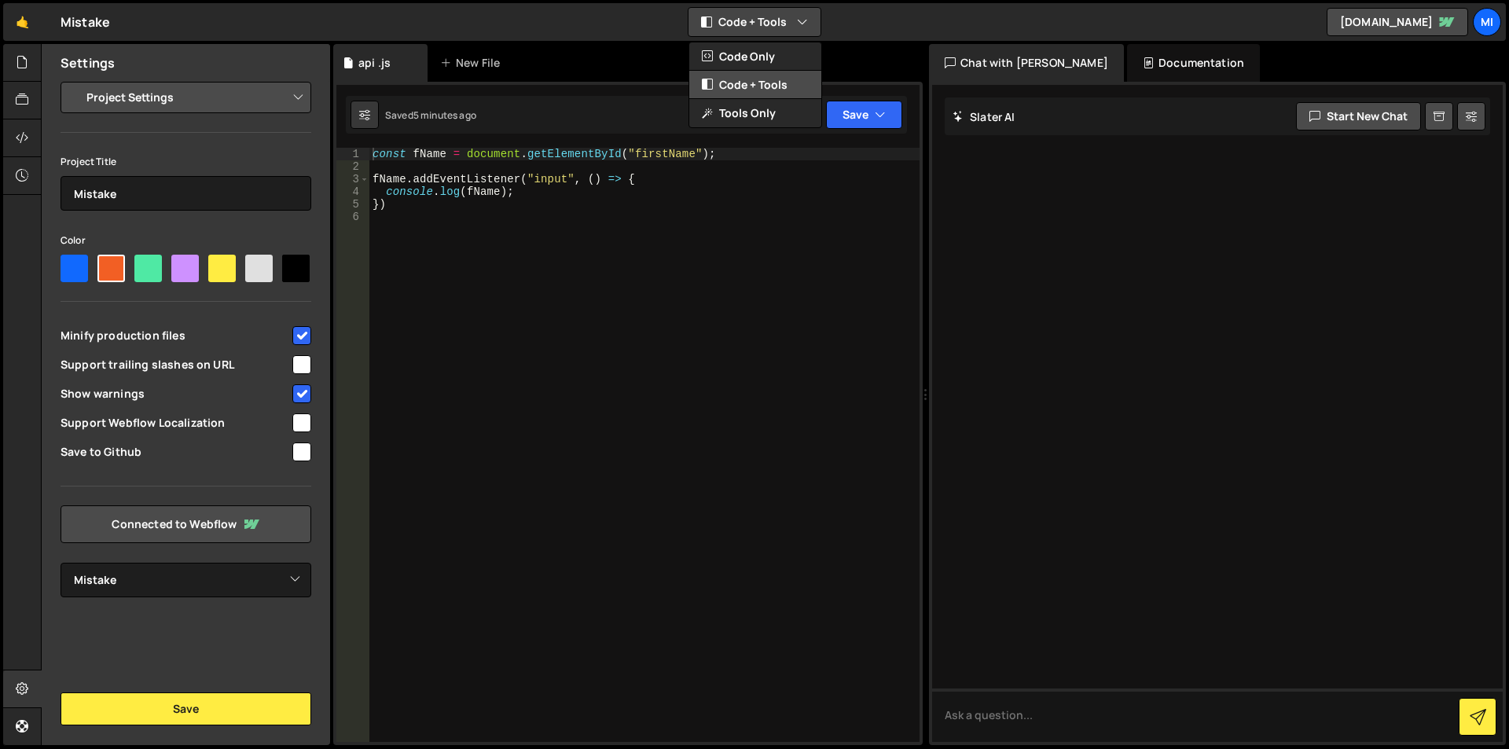
click at [703, 87] on icon at bounding box center [707, 85] width 11 height 16
click at [729, 23] on button "Code + Tools" at bounding box center [755, 22] width 132 height 28
click at [719, 53] on button "Code Only" at bounding box center [755, 56] width 132 height 28
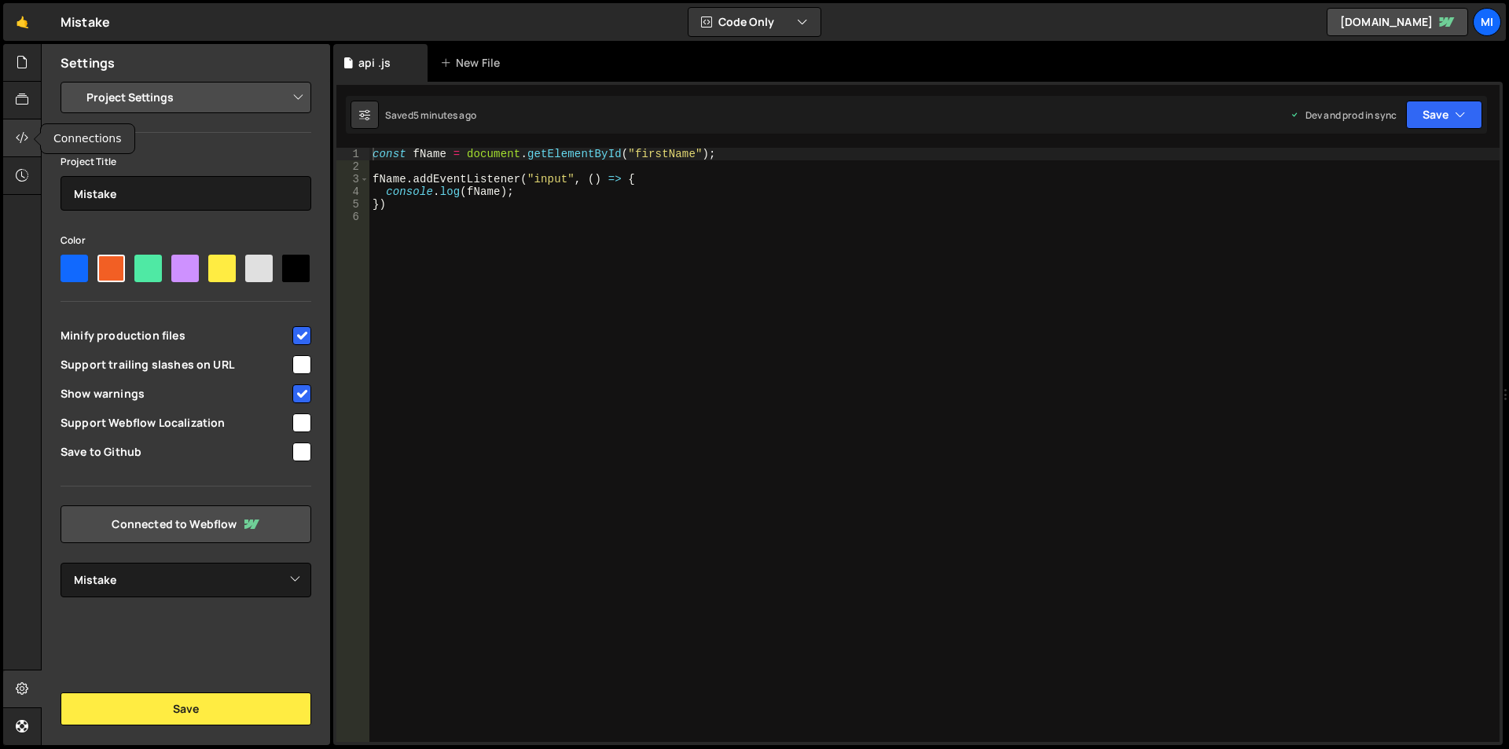
click at [28, 137] on icon at bounding box center [22, 137] width 13 height 17
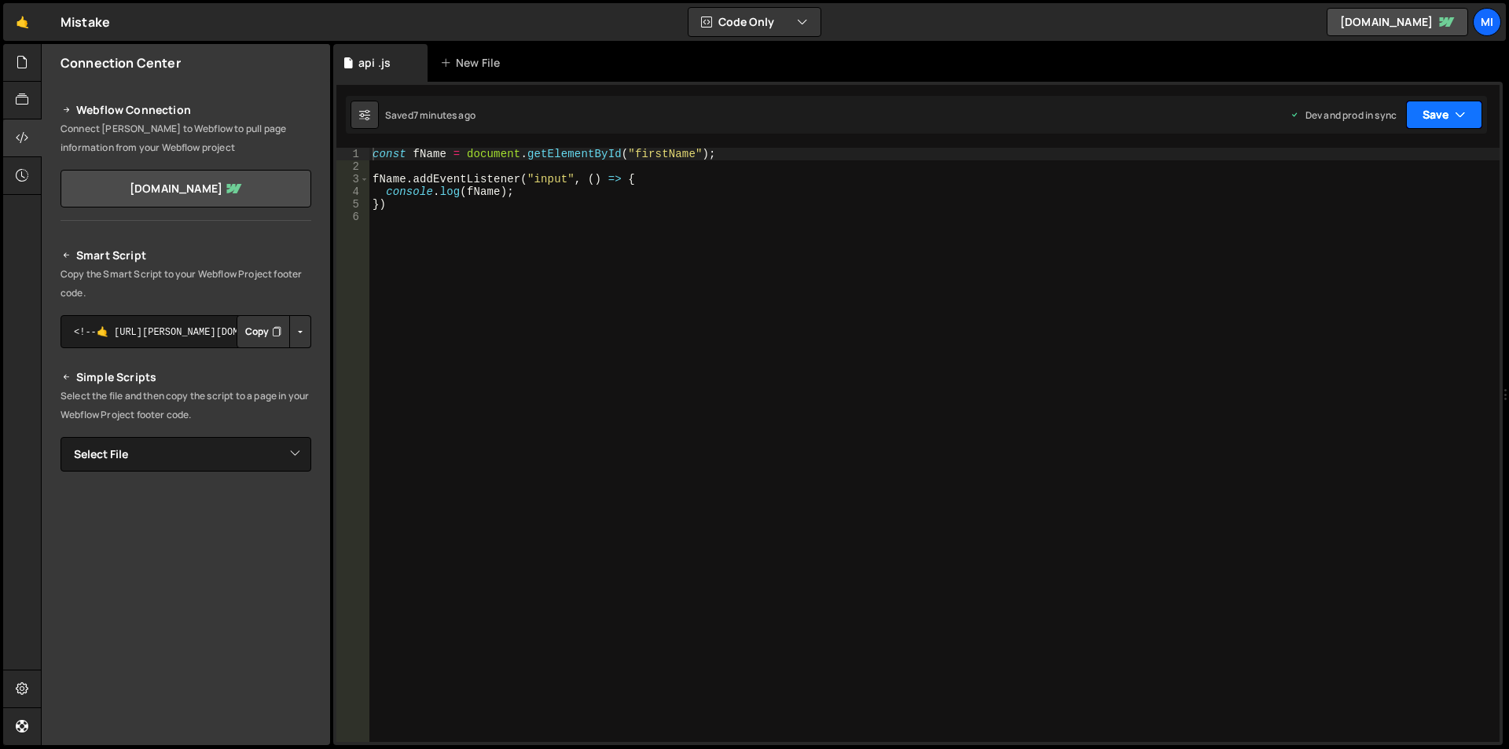
click at [1443, 122] on button "Save" at bounding box center [1444, 115] width 76 height 28
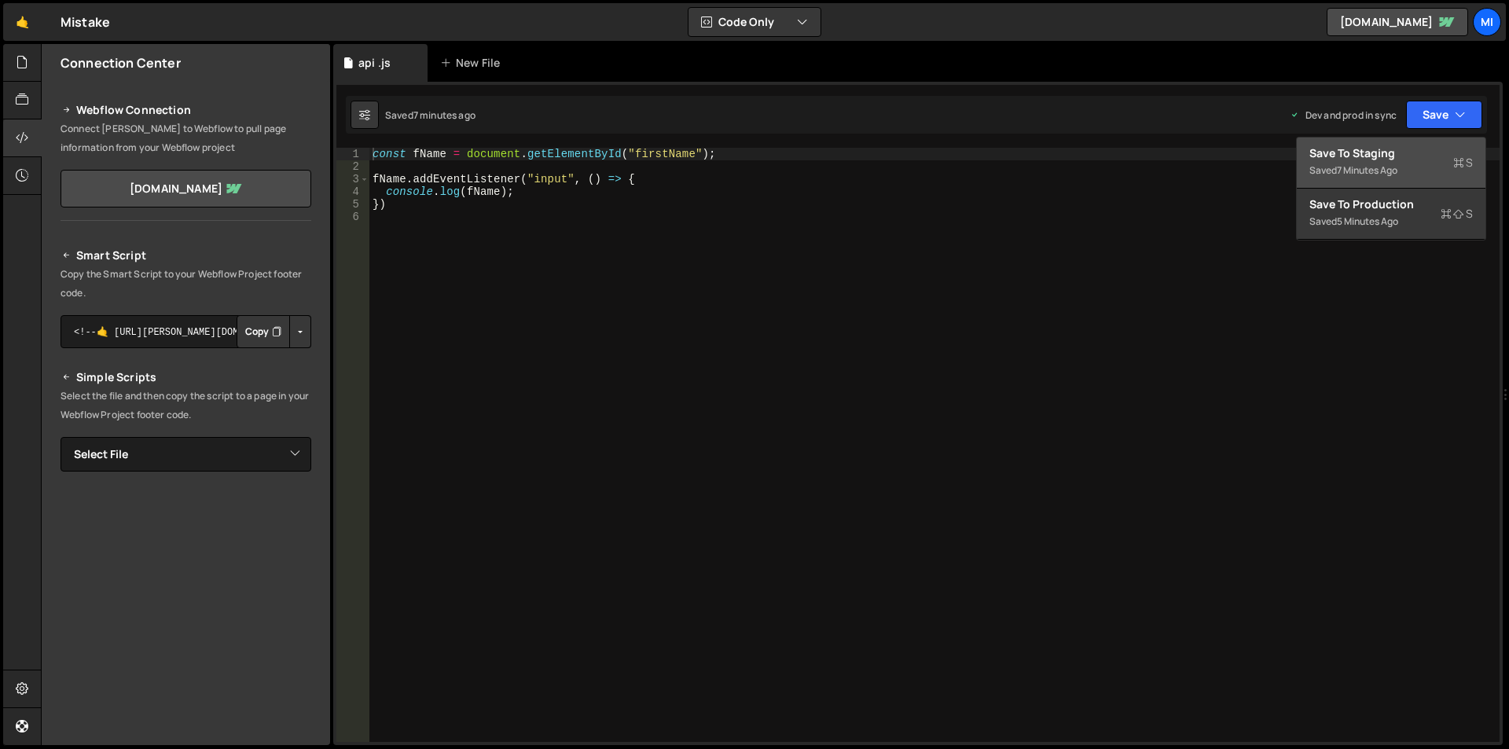
click at [1366, 164] on div "7 minutes ago" at bounding box center [1367, 169] width 61 height 13
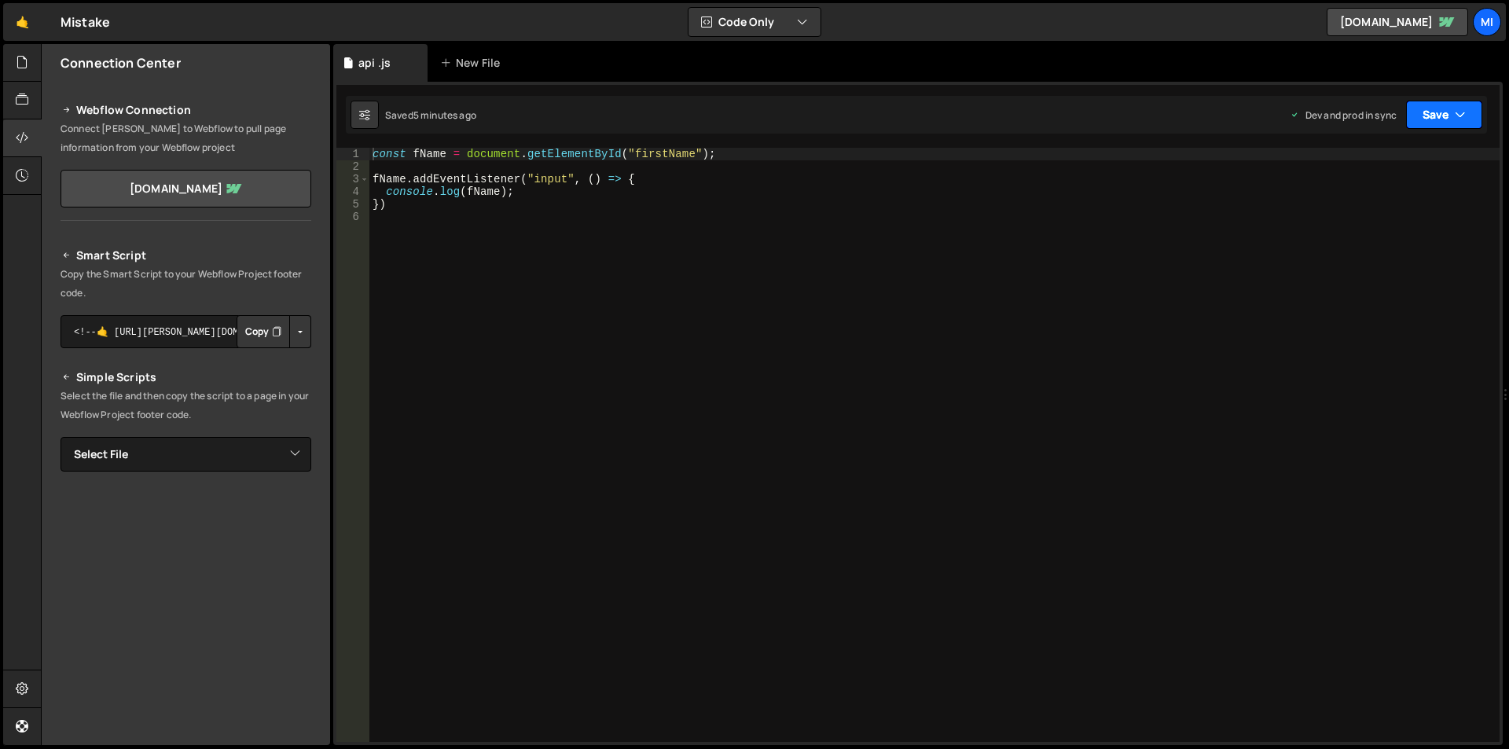
click at [1428, 115] on button "Save" at bounding box center [1444, 115] width 76 height 28
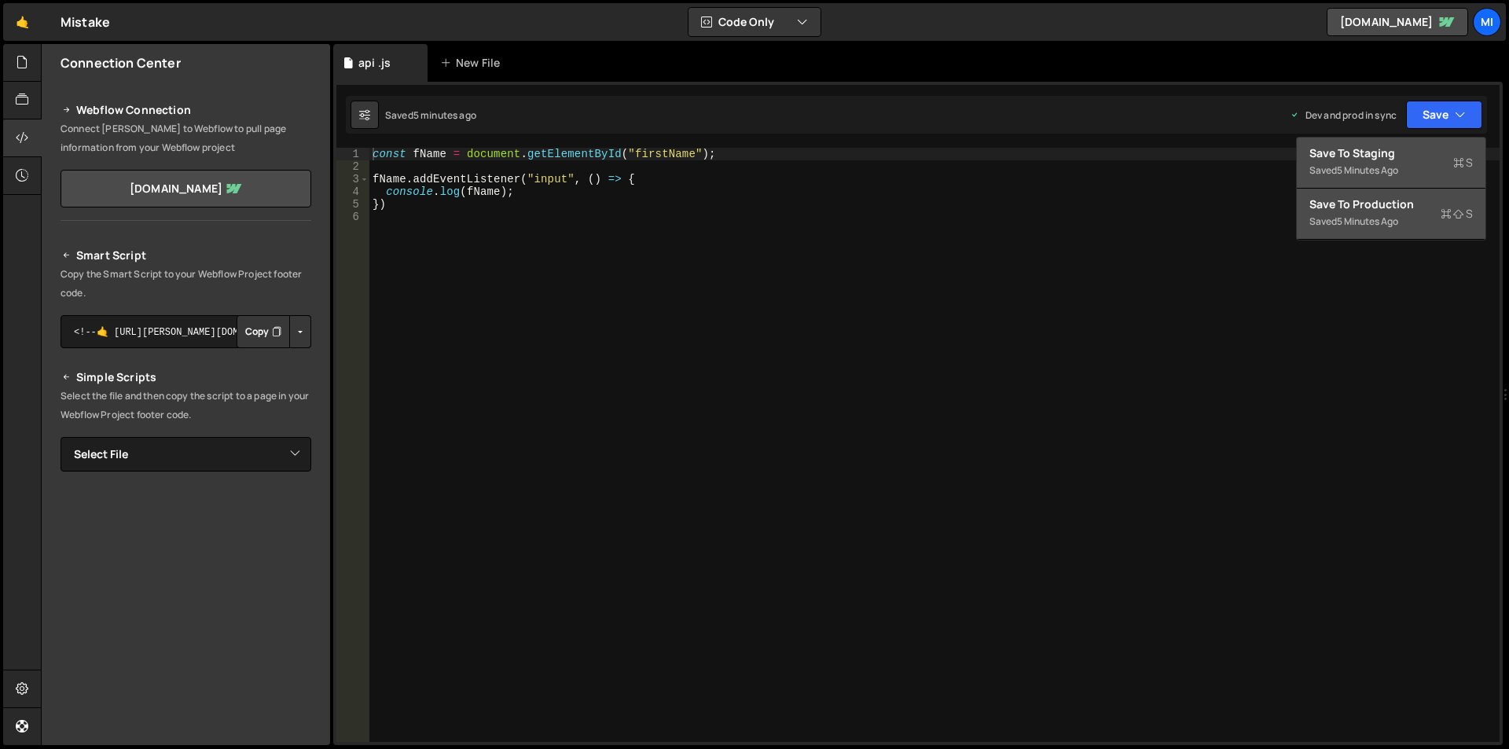
click at [1355, 209] on div "Save to Production S" at bounding box center [1390, 204] width 163 height 16
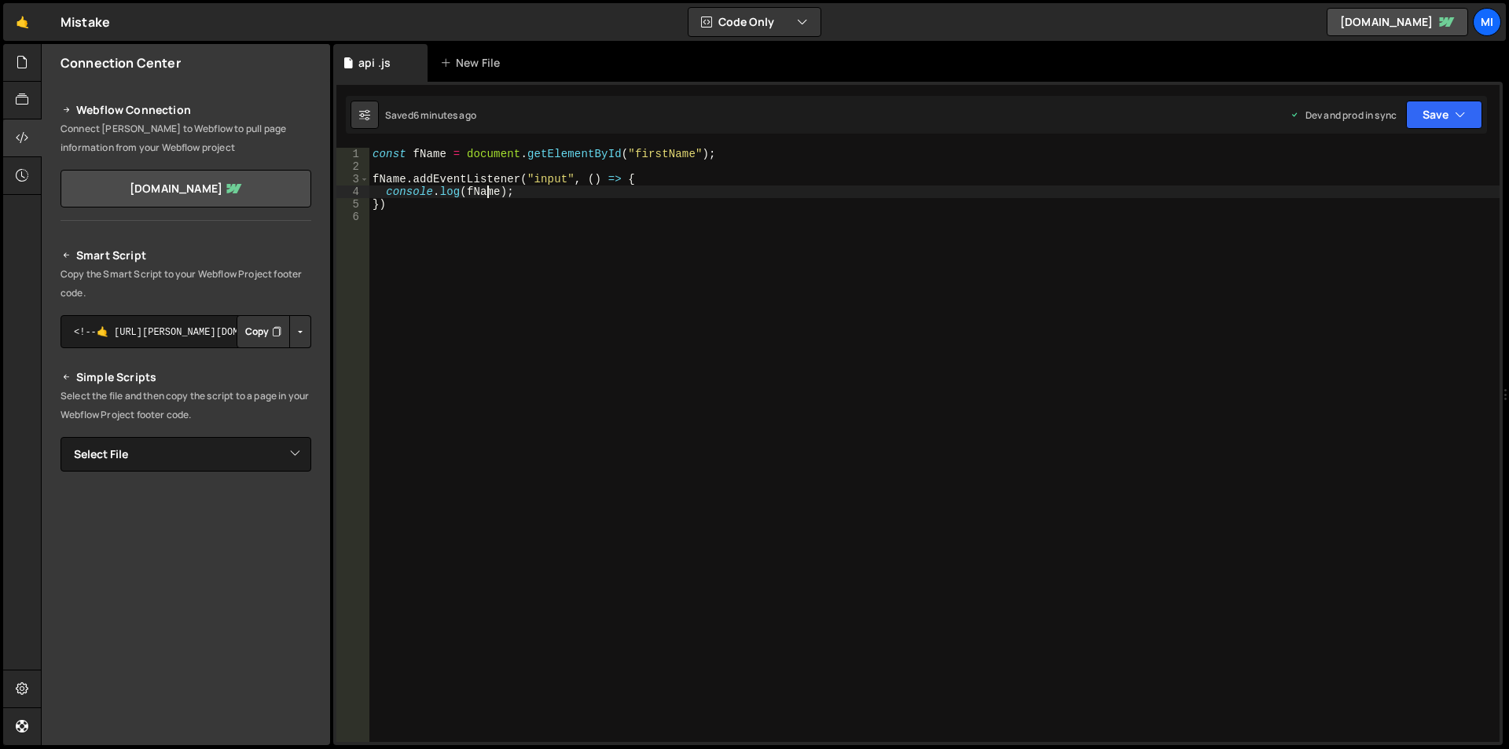
click at [485, 196] on div "const fName = document . getElementById ( "firstName" ) ; fName . addEventListe…" at bounding box center [934, 457] width 1130 height 619
click at [518, 198] on div "const fName = document . getElementById ( "firstName" ) ; fName . addEventListe…" at bounding box center [934, 457] width 1130 height 619
type textarea "console.log(fName.value);"
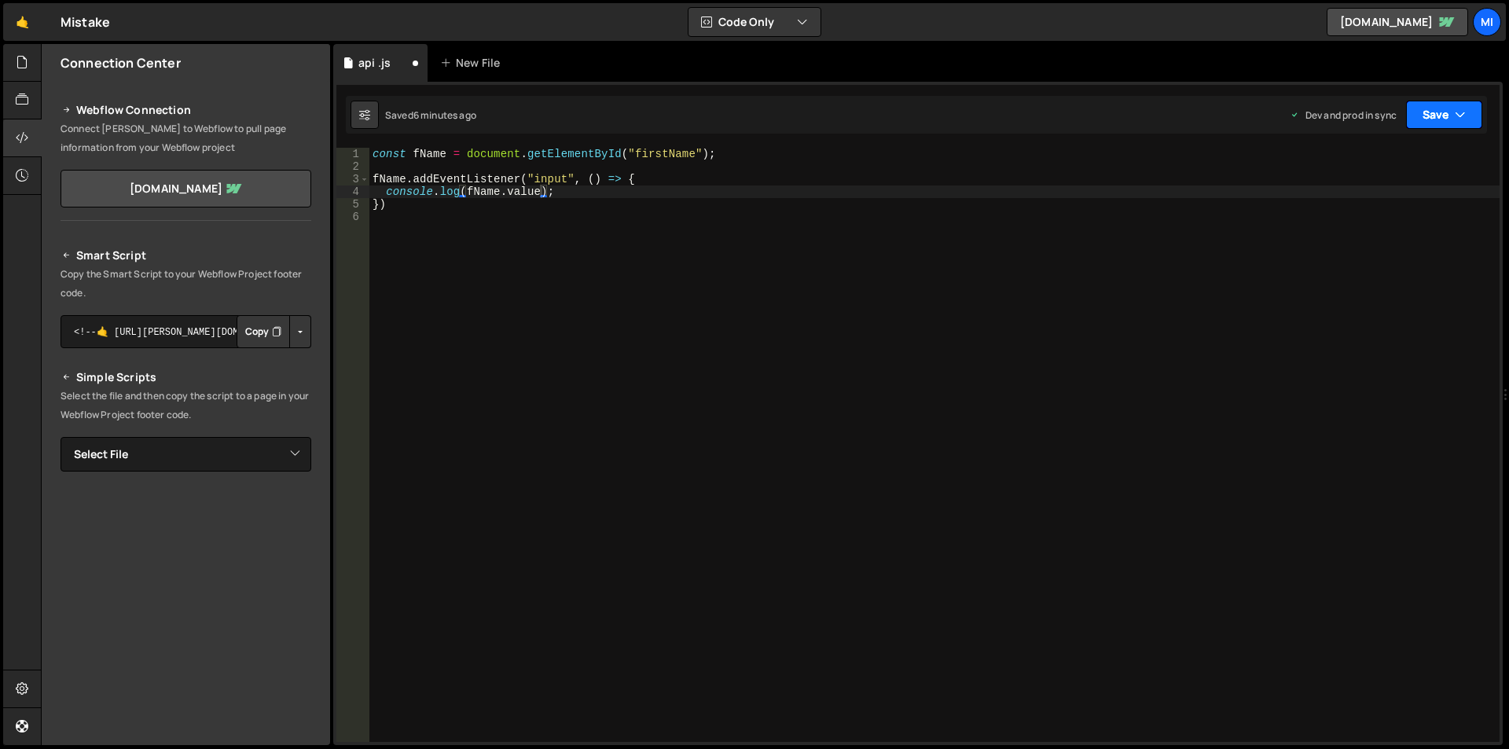
click at [1425, 112] on button "Save" at bounding box center [1444, 115] width 76 height 28
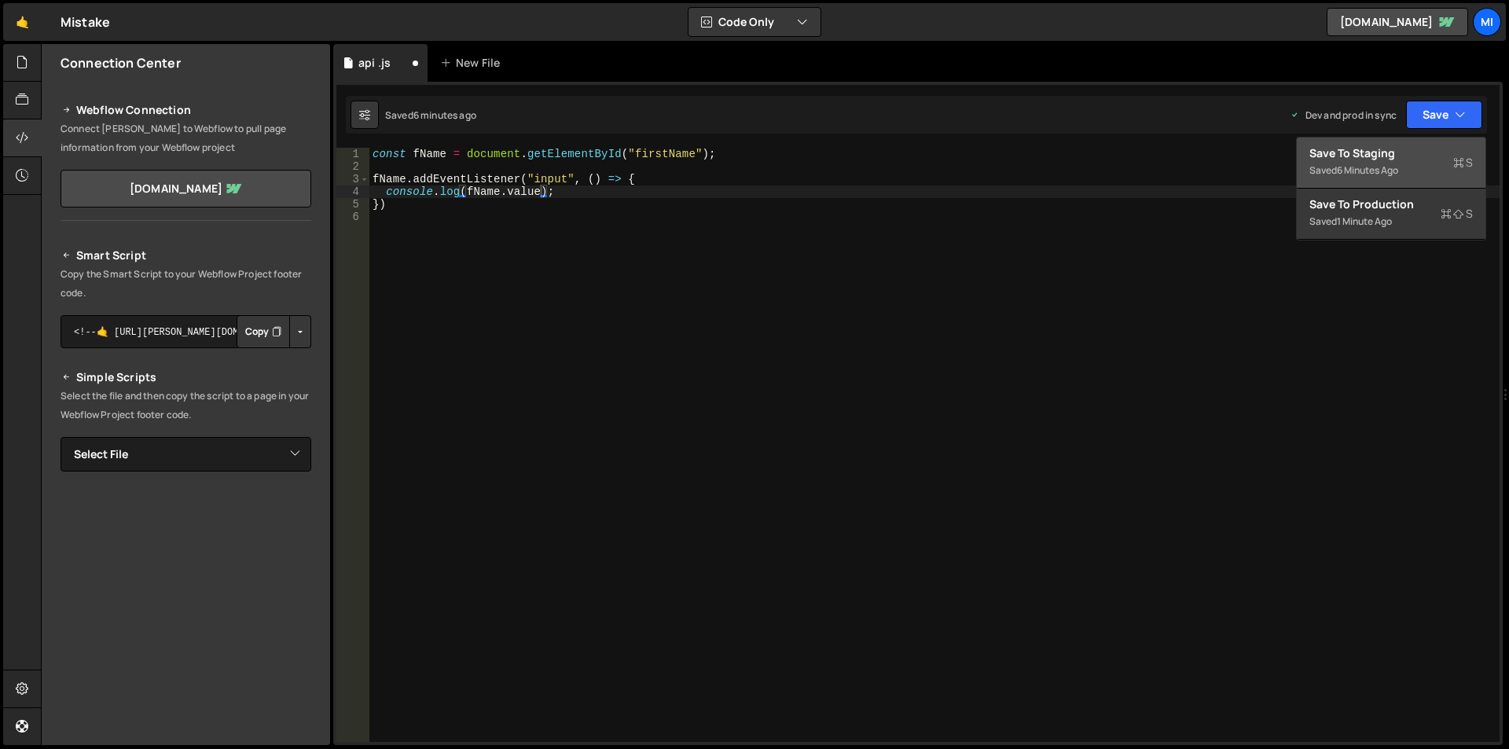
click at [1370, 157] on div "Save to Staging S" at bounding box center [1390, 153] width 163 height 16
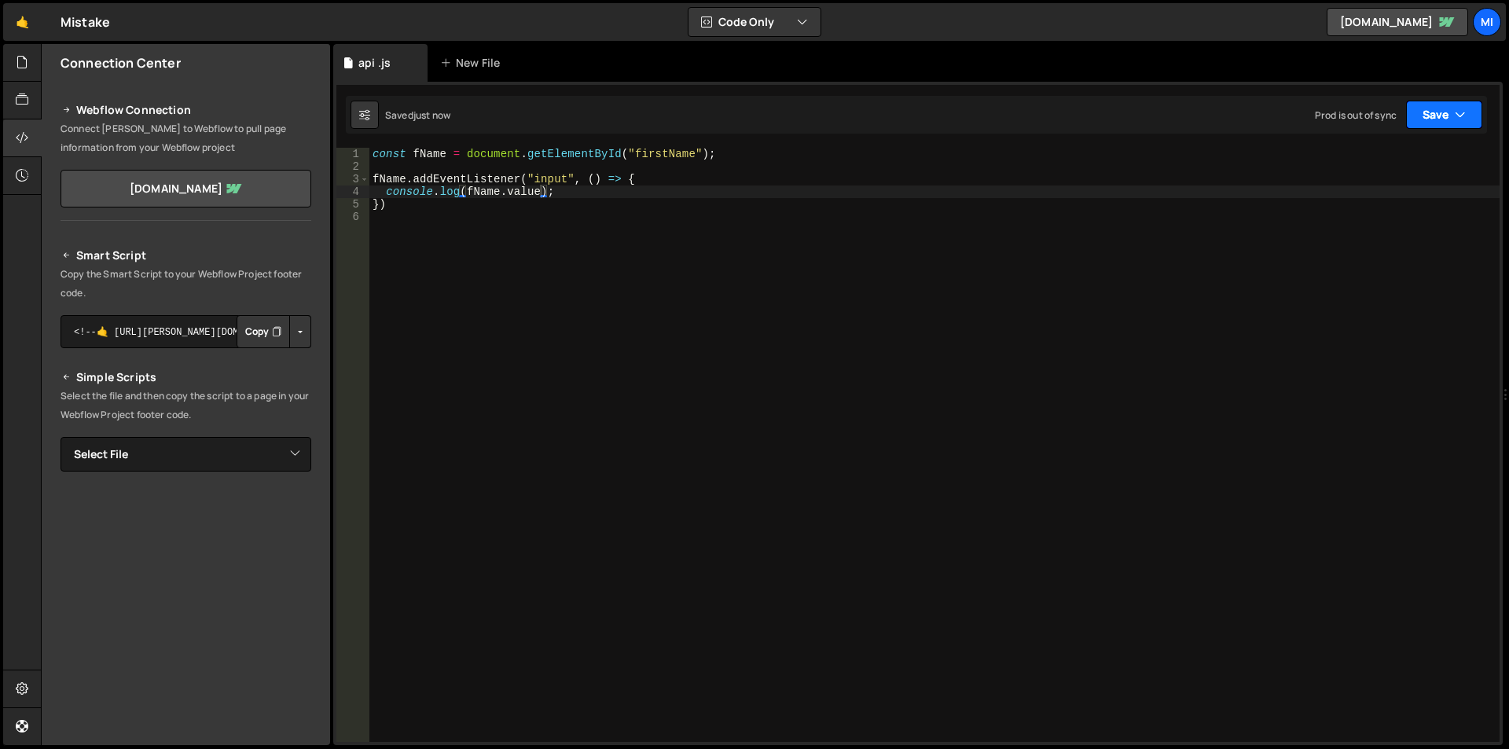
click at [1429, 108] on button "Save" at bounding box center [1444, 115] width 76 height 28
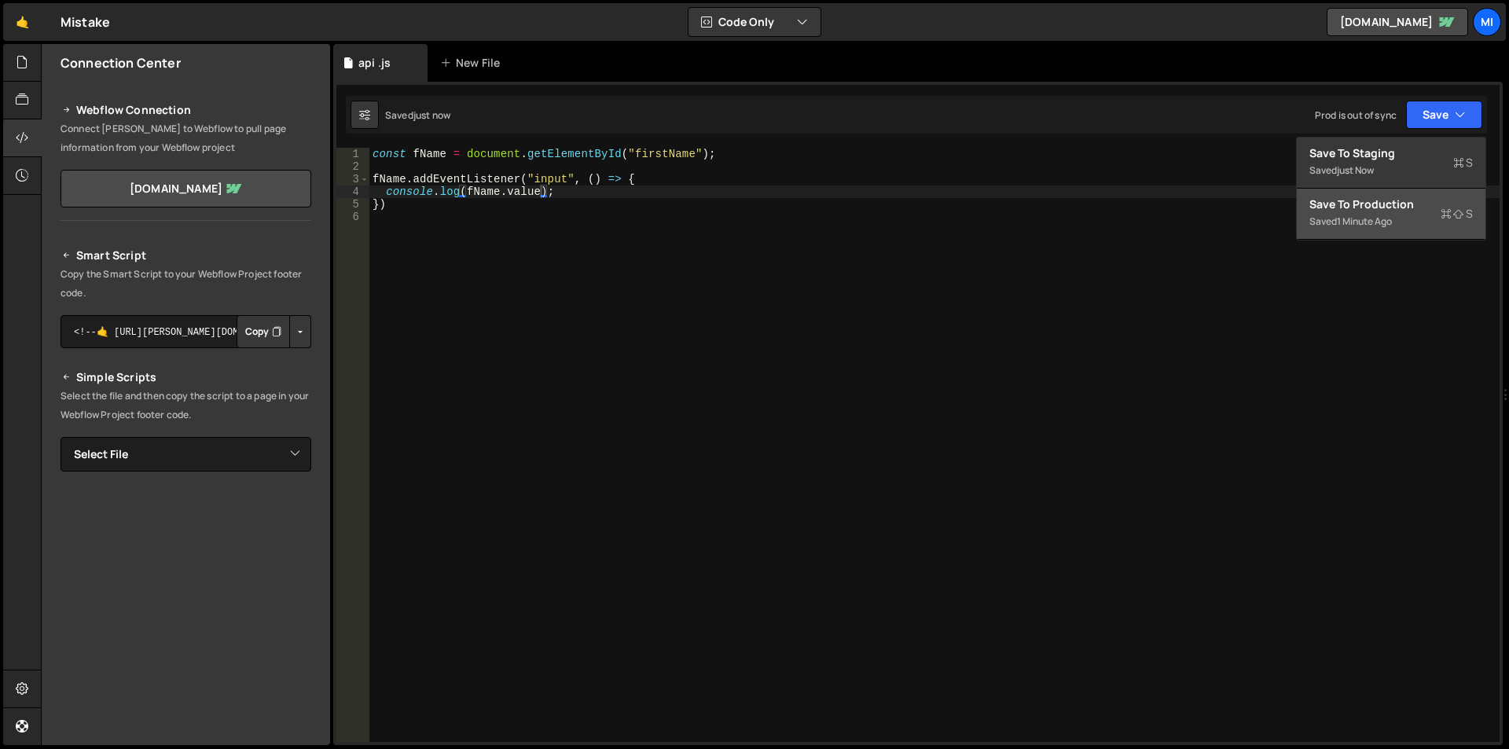
click at [1390, 204] on div "Save to Production S" at bounding box center [1390, 204] width 163 height 16
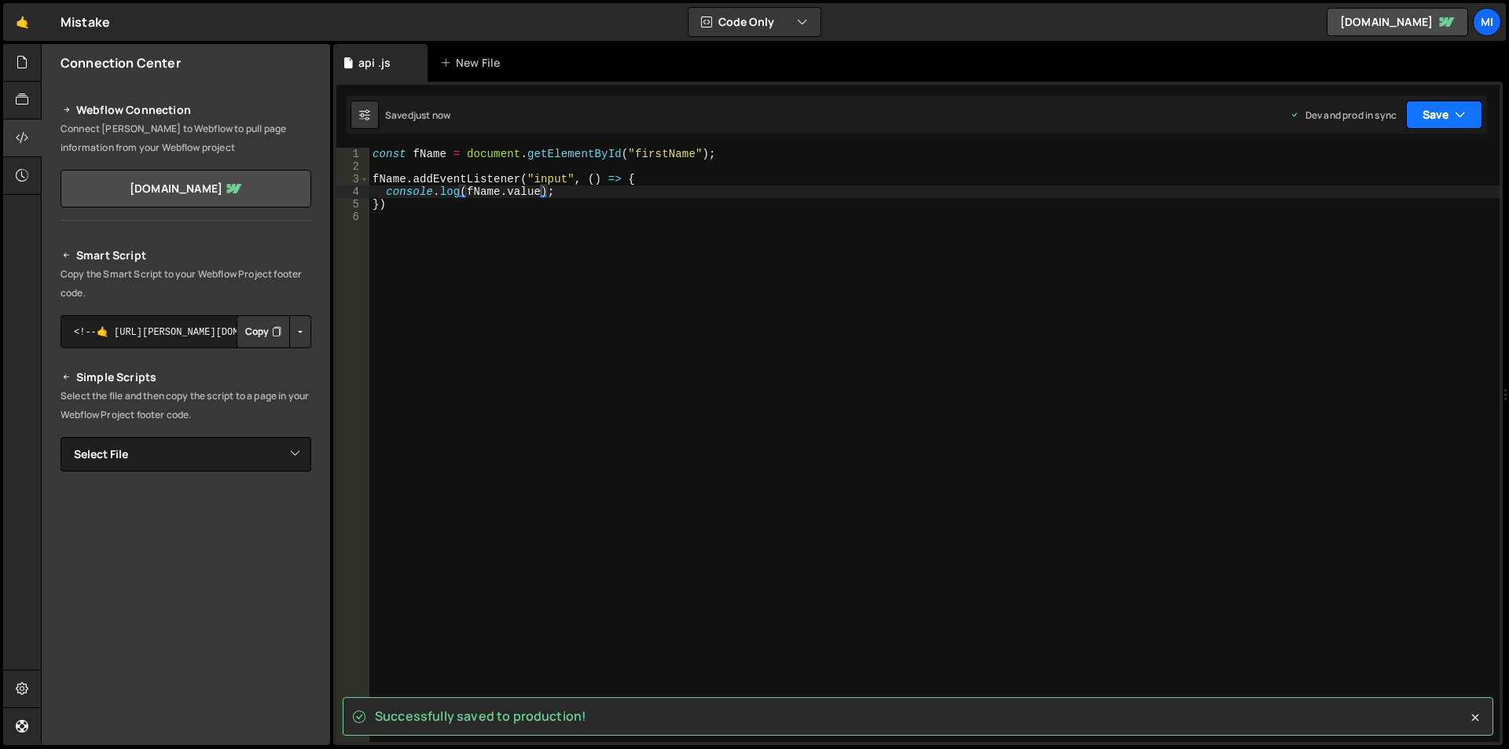
click at [1455, 124] on button "Save" at bounding box center [1444, 115] width 76 height 28
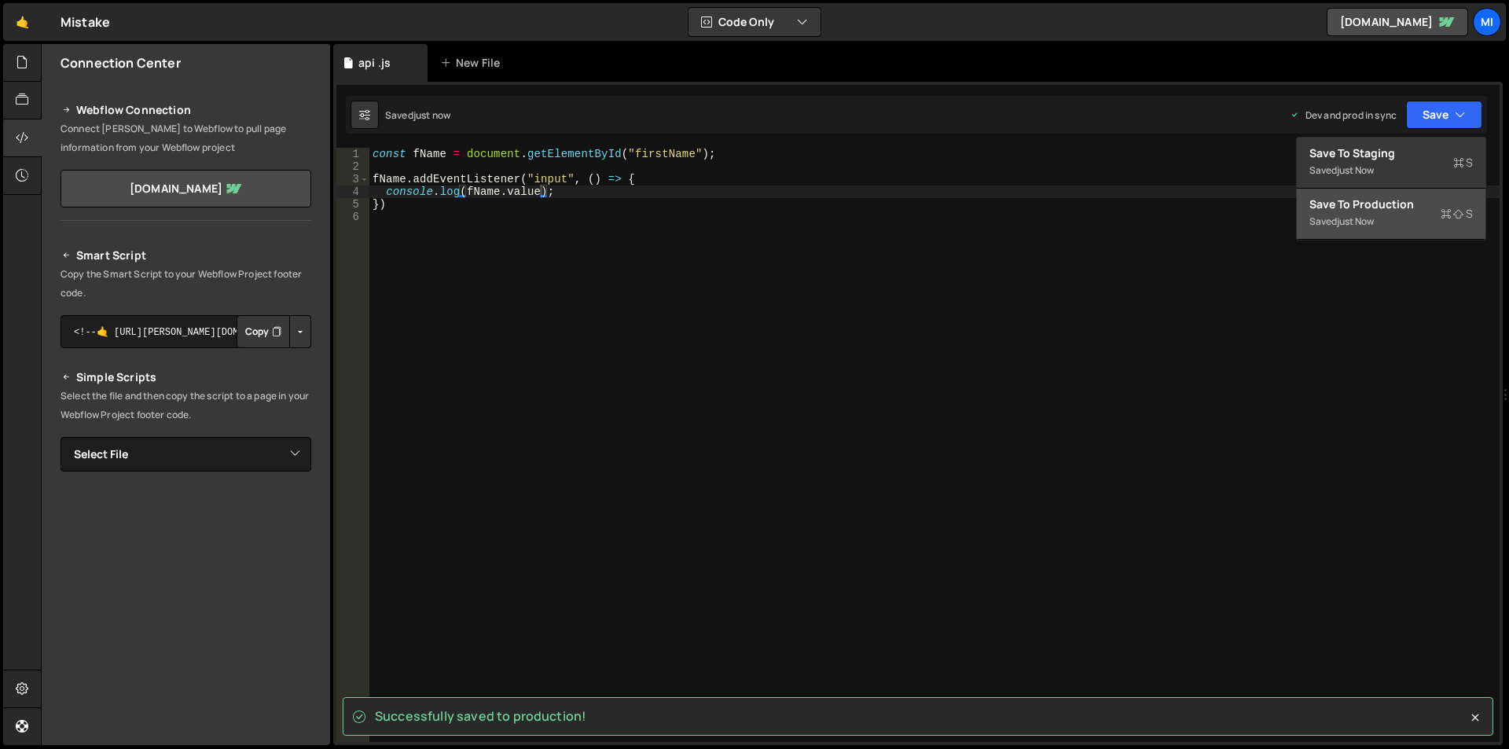
click at [1408, 214] on div "Saved just now" at bounding box center [1390, 221] width 163 height 19
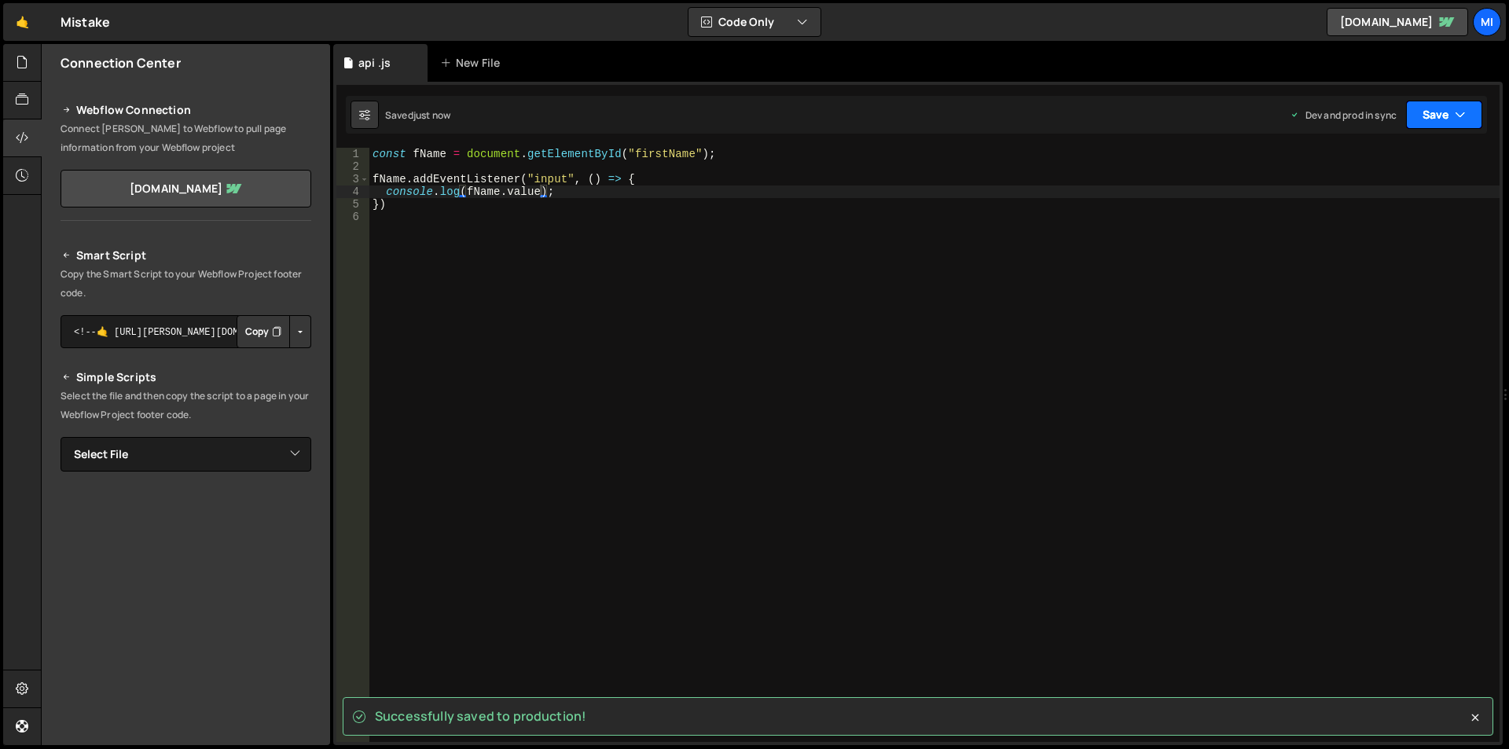
click at [1431, 123] on button "Save" at bounding box center [1444, 115] width 76 height 28
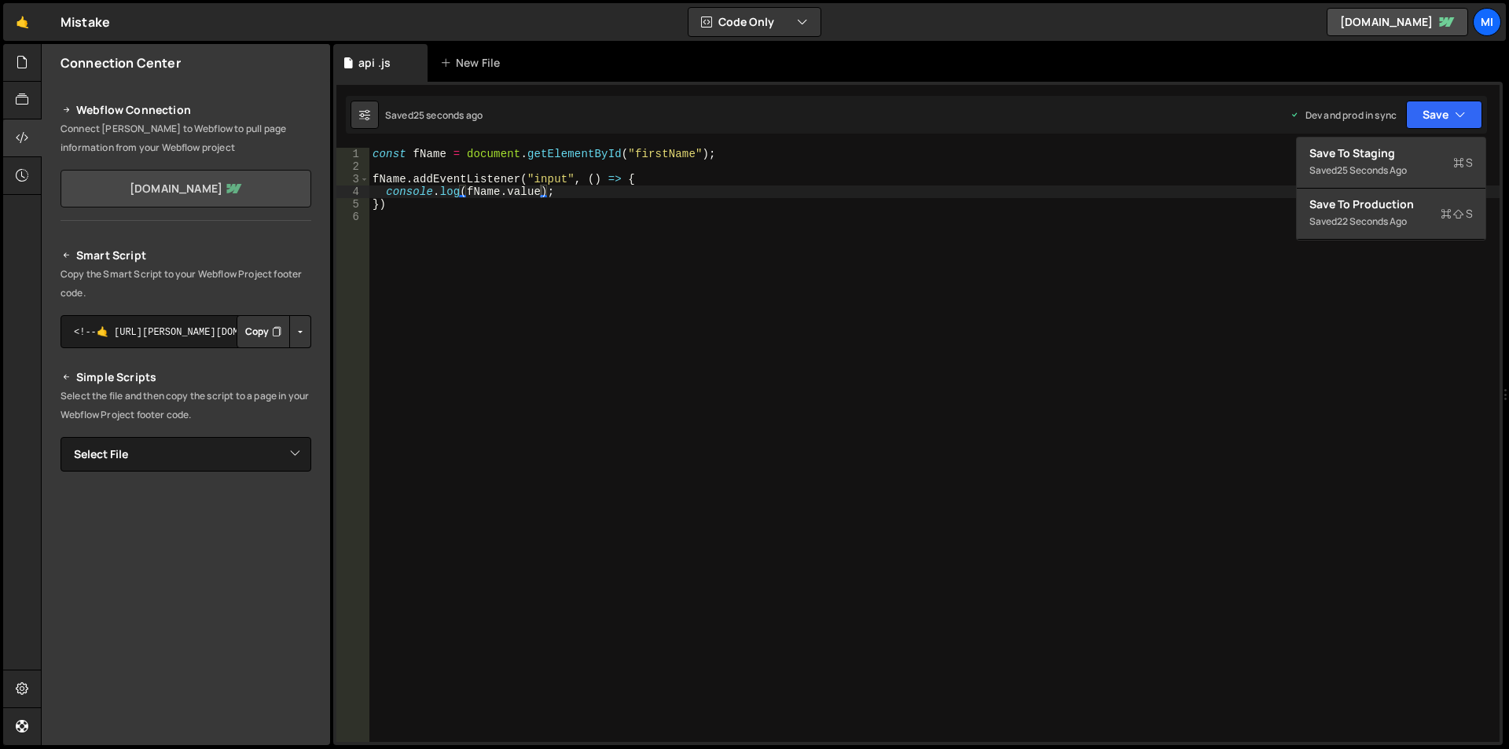
click at [212, 195] on link "mistake-080622.webflow.io" at bounding box center [186, 189] width 251 height 38
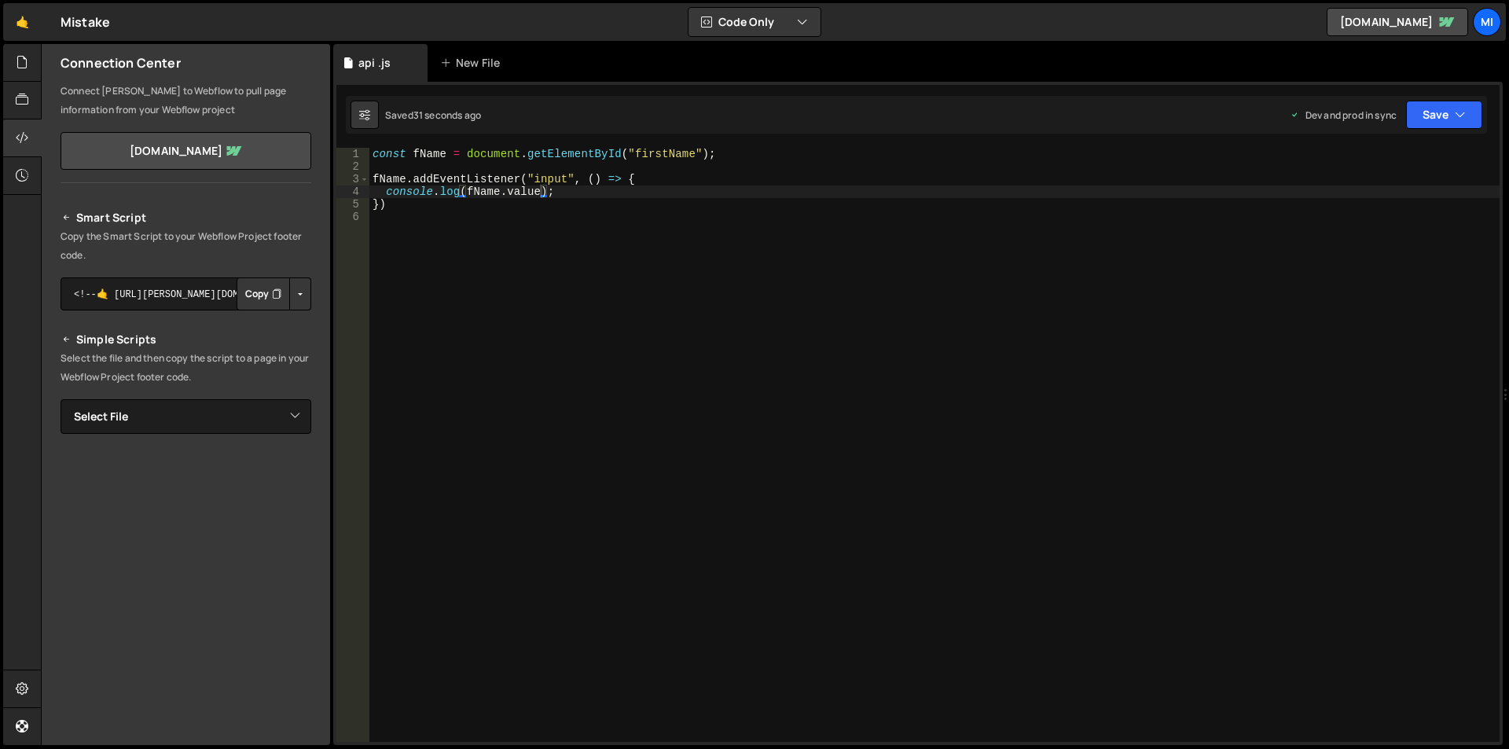
scroll to position [85, 0]
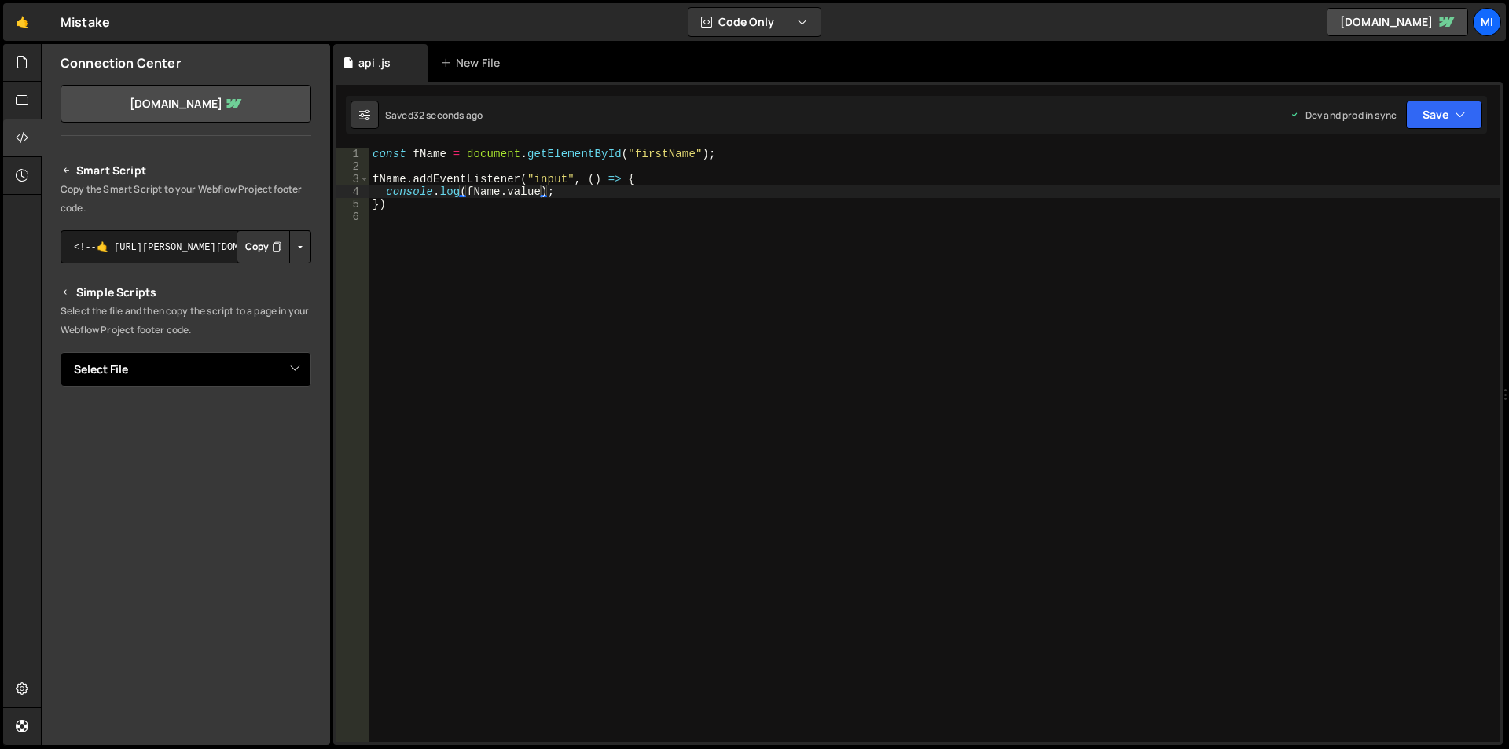
click at [147, 379] on select "Select File api .js" at bounding box center [186, 369] width 251 height 35
click at [152, 324] on p "Select the file and then copy the script to a page in your Webflow Project foot…" at bounding box center [186, 321] width 251 height 38
click at [27, 101] on icon at bounding box center [22, 99] width 13 height 17
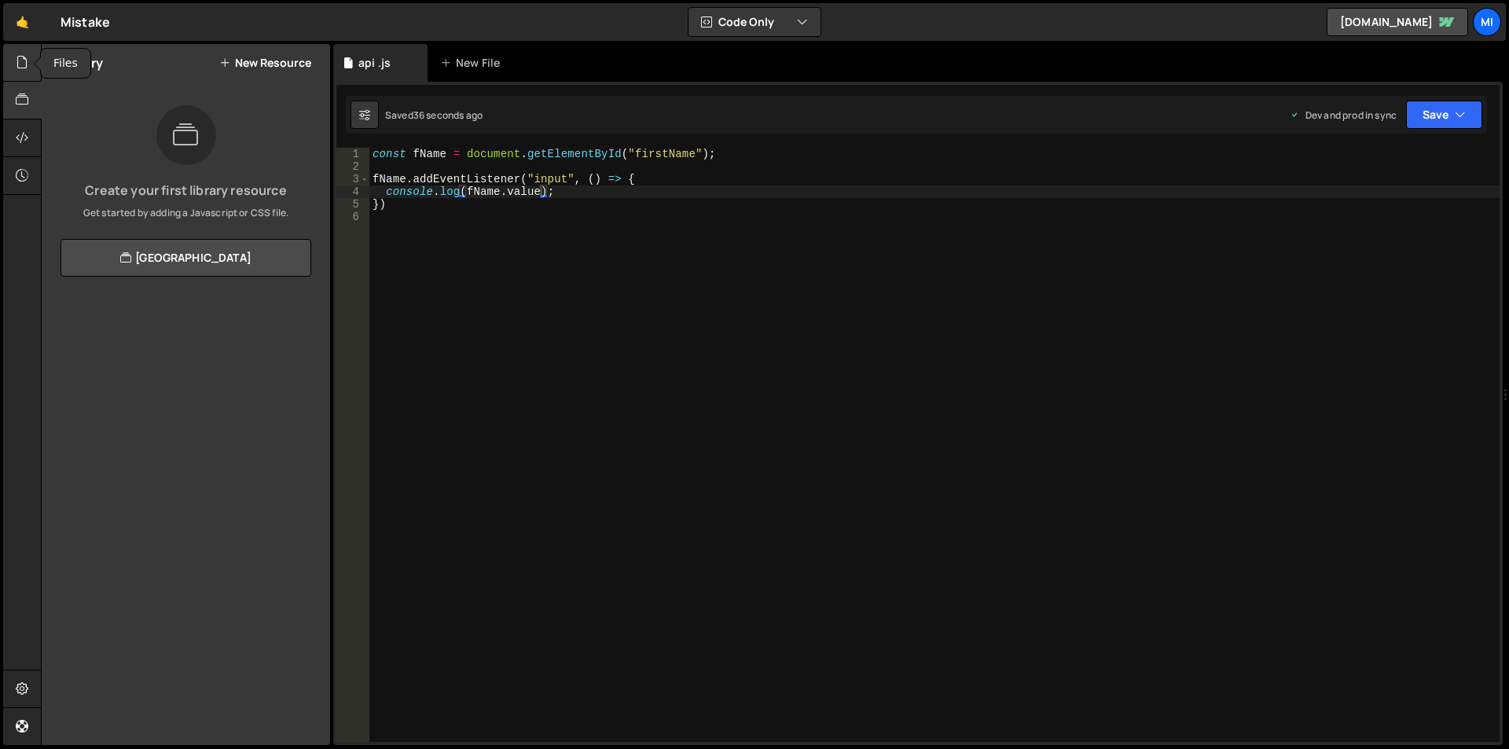
click at [10, 59] on div at bounding box center [22, 63] width 39 height 38
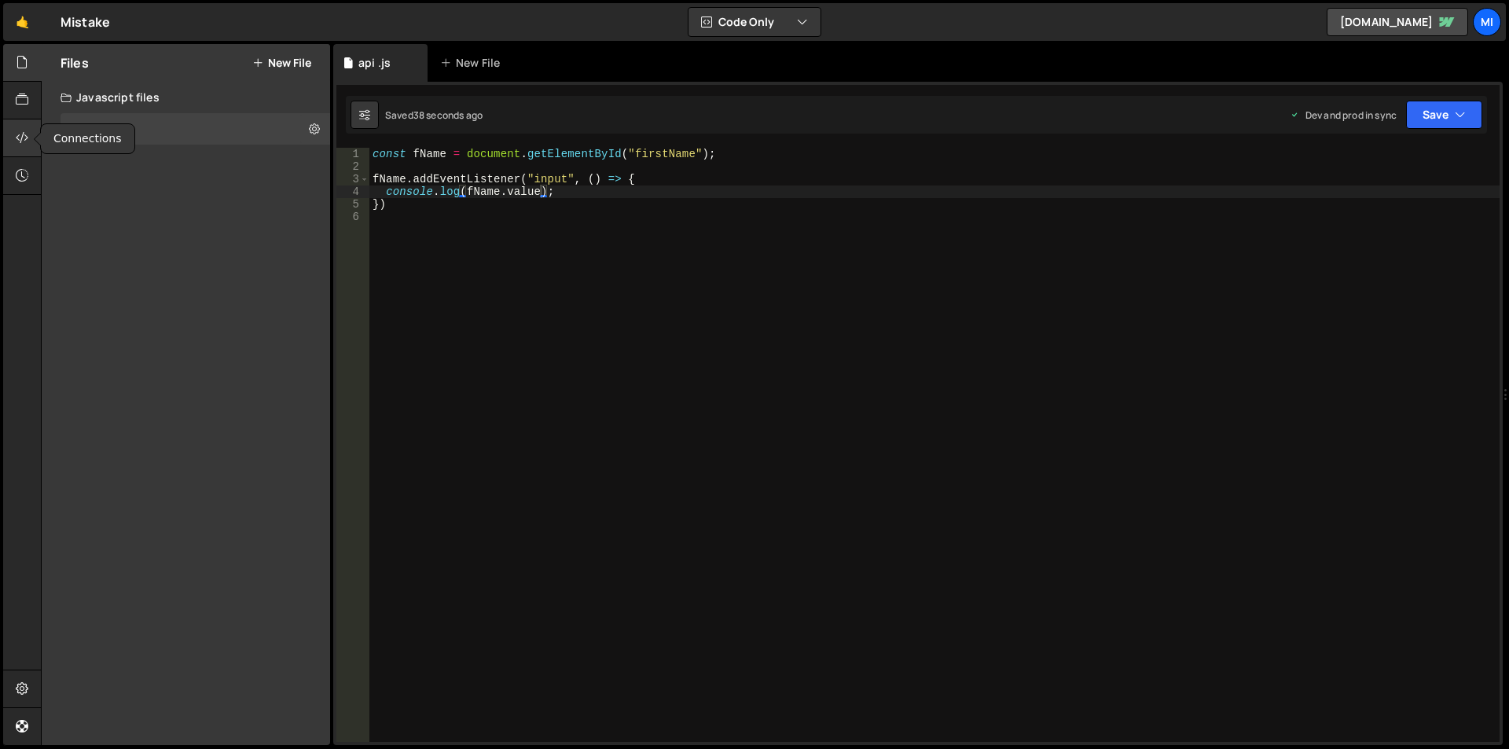
click at [29, 149] on div at bounding box center [22, 138] width 39 height 38
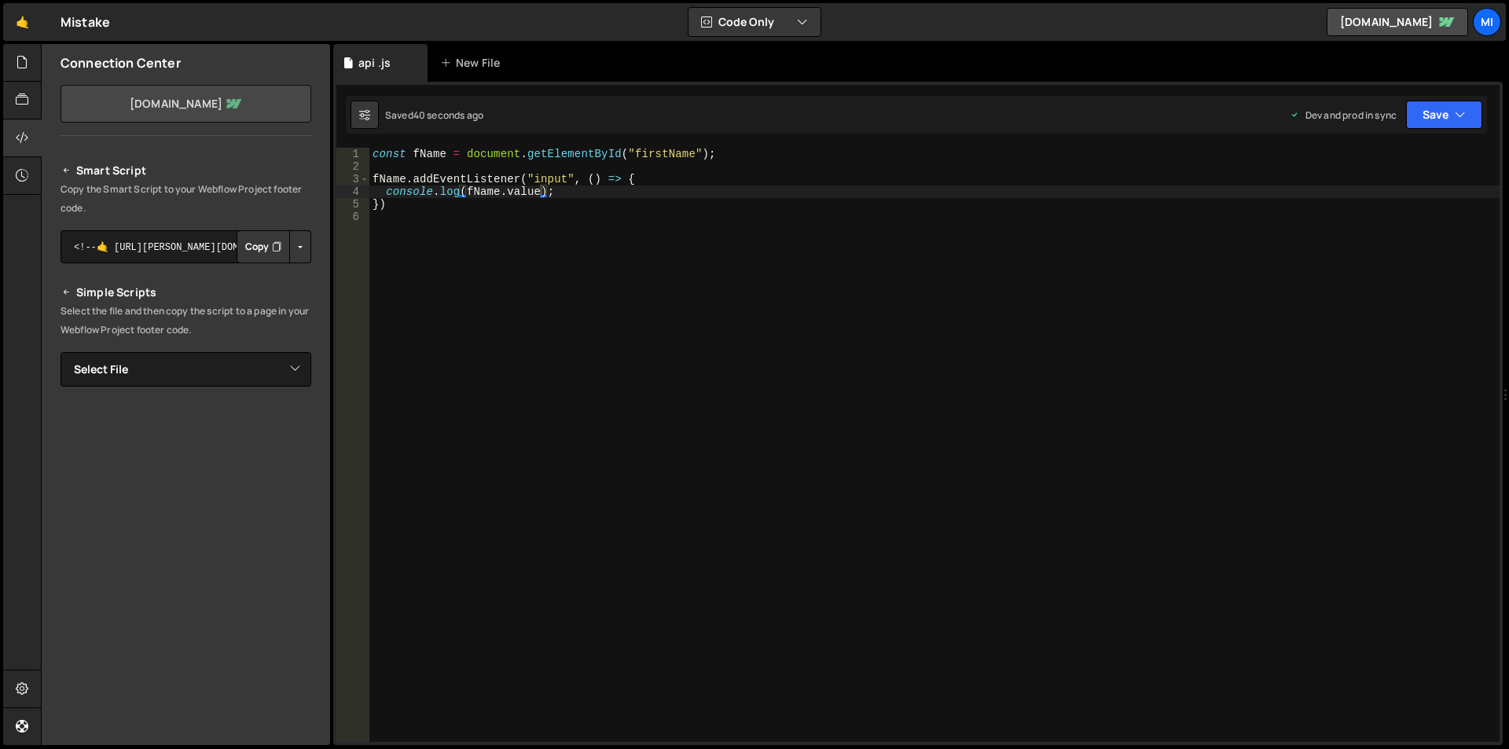
click at [145, 99] on link "[DOMAIN_NAME]" at bounding box center [186, 104] width 251 height 38
click at [146, 256] on textarea "<!--🤙 [URL][PERSON_NAME][DOMAIN_NAME]> <script>document.addEventListener("DOMCo…" at bounding box center [186, 246] width 251 height 33
click at [295, 241] on button "Button group with nested dropdown" at bounding box center [300, 246] width 22 height 33
click at [244, 295] on link "Copy Production Script" at bounding box center [233, 299] width 154 height 22
click at [296, 380] on select "Select File api .js" at bounding box center [186, 369] width 251 height 35
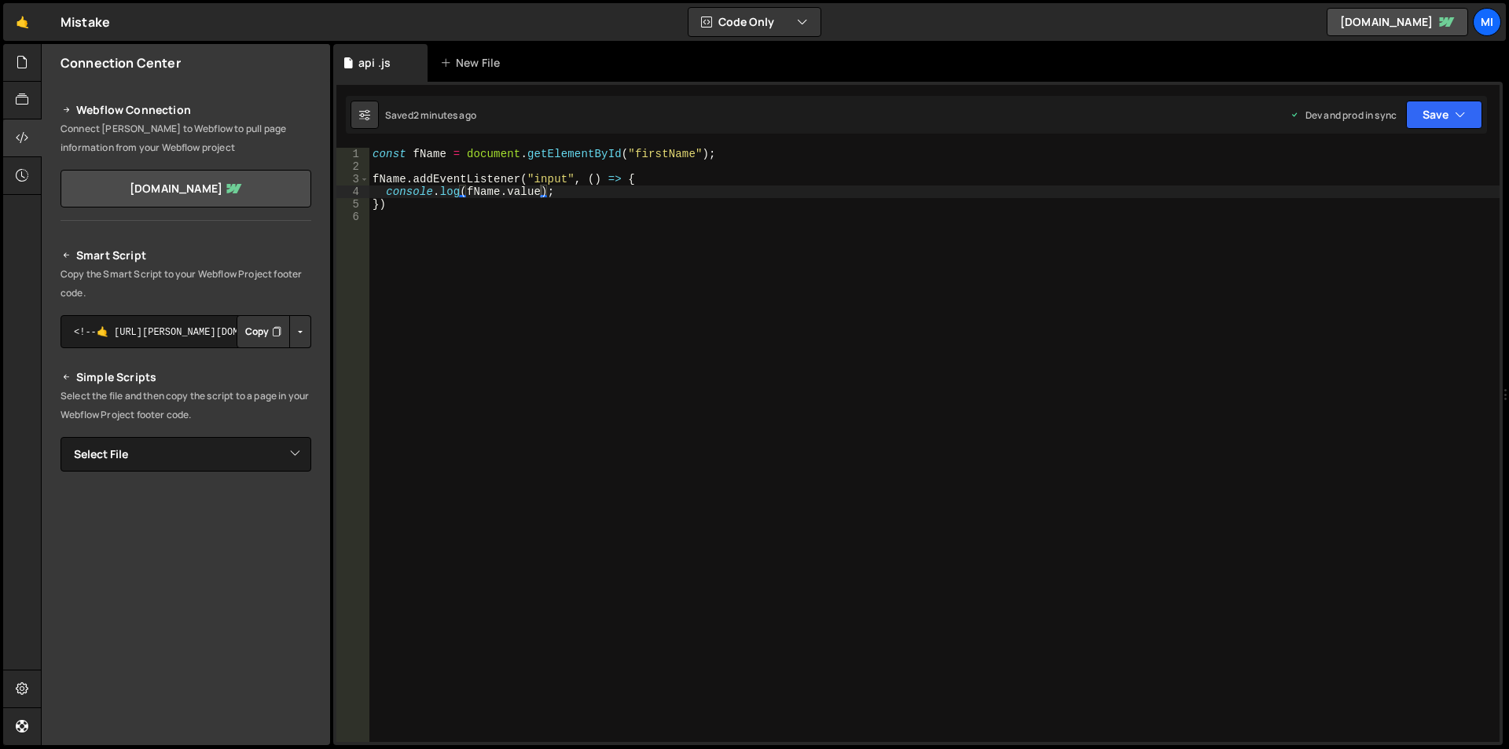
click at [308, 320] on div "Smart Script Copy the Smart Script to your Webflow Project footer code. <!--🤙 h…" at bounding box center [186, 511] width 288 height 568
click at [297, 331] on button "Button group with nested dropdown" at bounding box center [300, 331] width 22 height 33
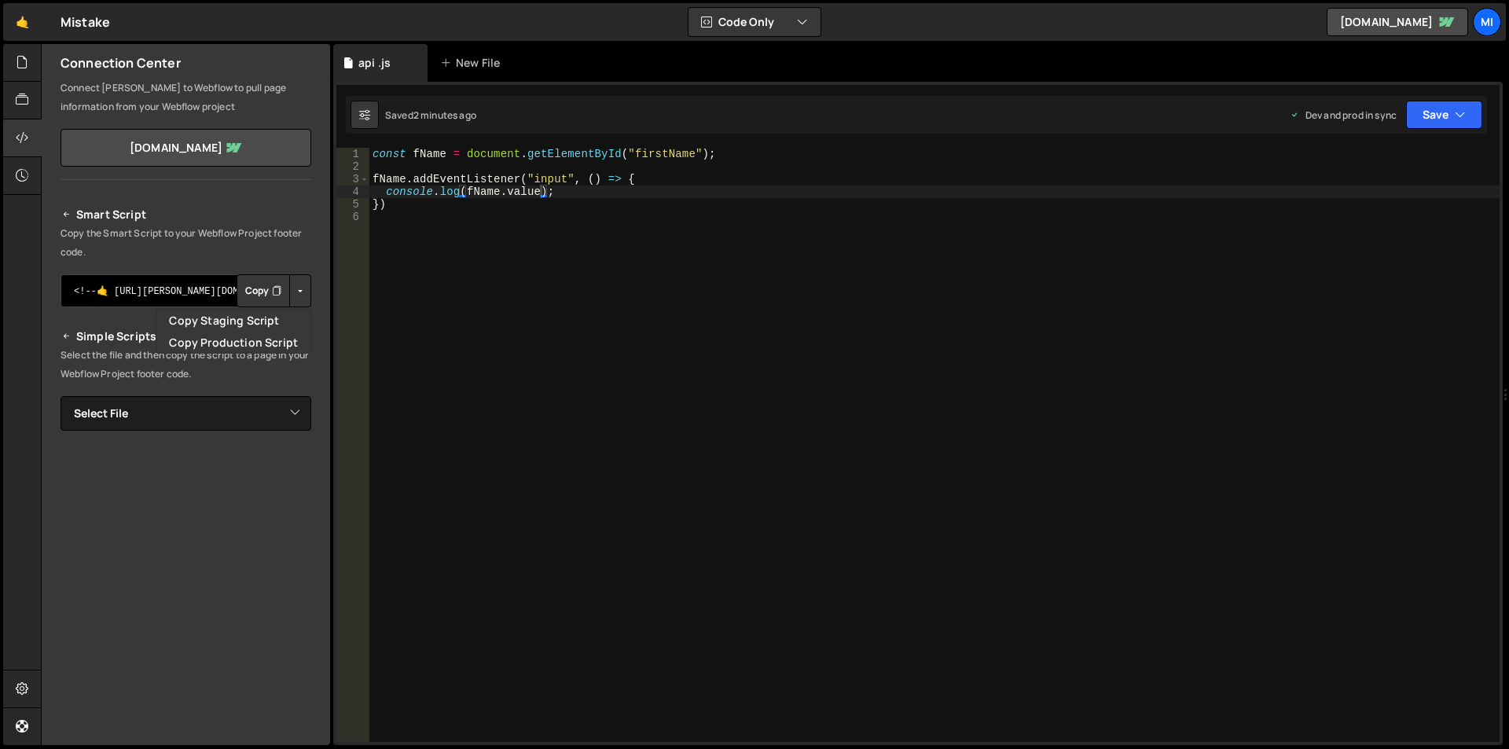
scroll to position [79, 0]
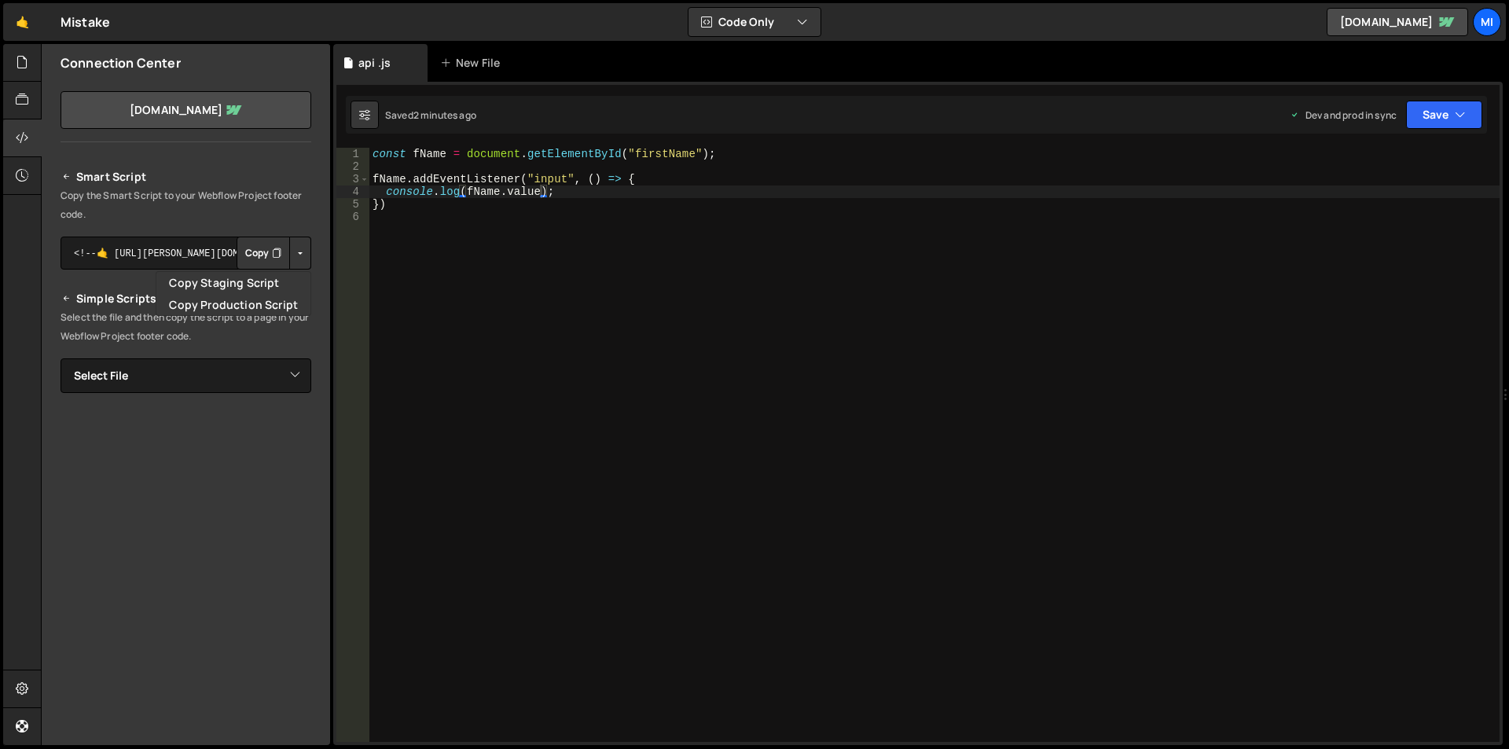
click at [103, 329] on p "Select the file and then copy the script to a page in your Webflow Project foot…" at bounding box center [186, 327] width 251 height 38
click at [290, 370] on select "Select File api .js" at bounding box center [186, 375] width 251 height 35
select select "46865"
click at [61, 358] on select "Select File api .js" at bounding box center [186, 375] width 251 height 35
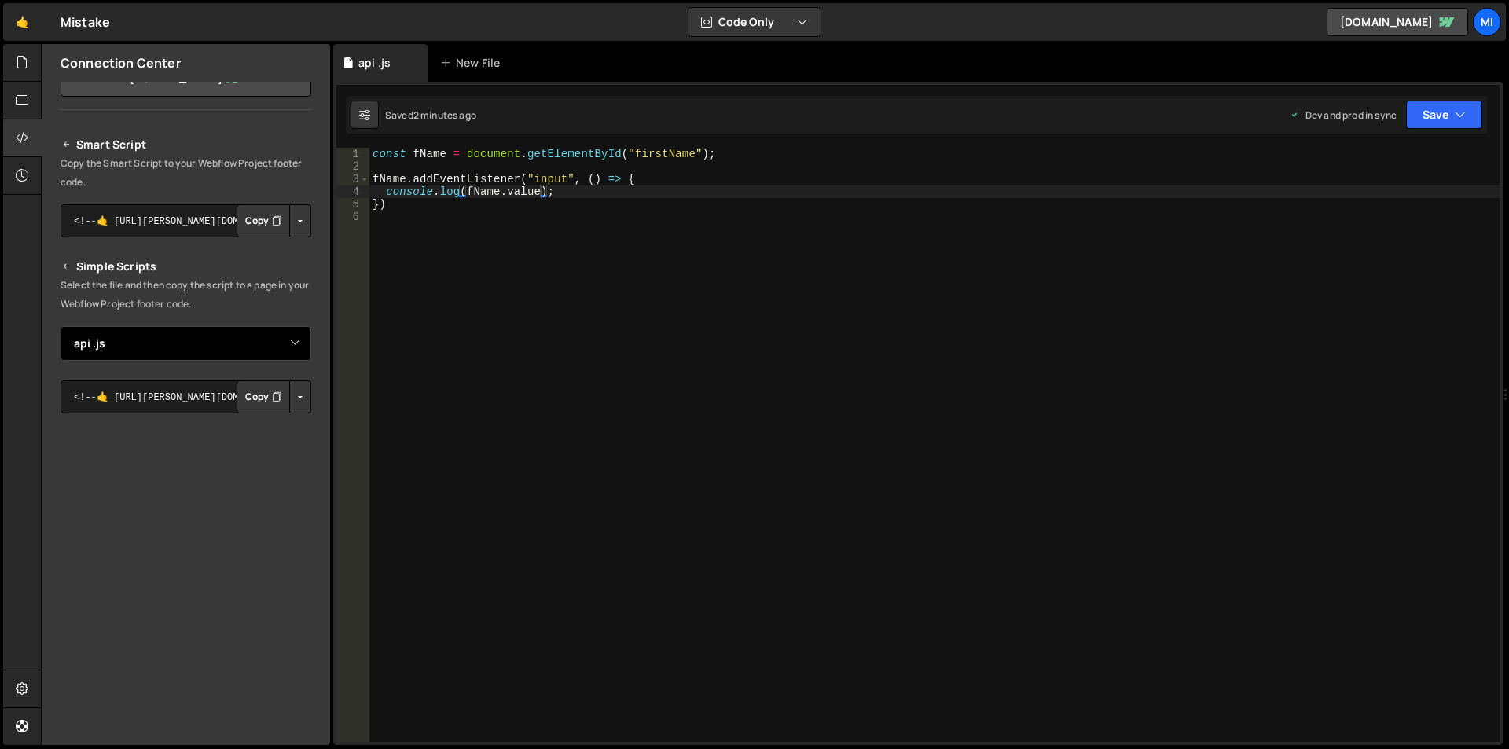
scroll to position [138, 0]
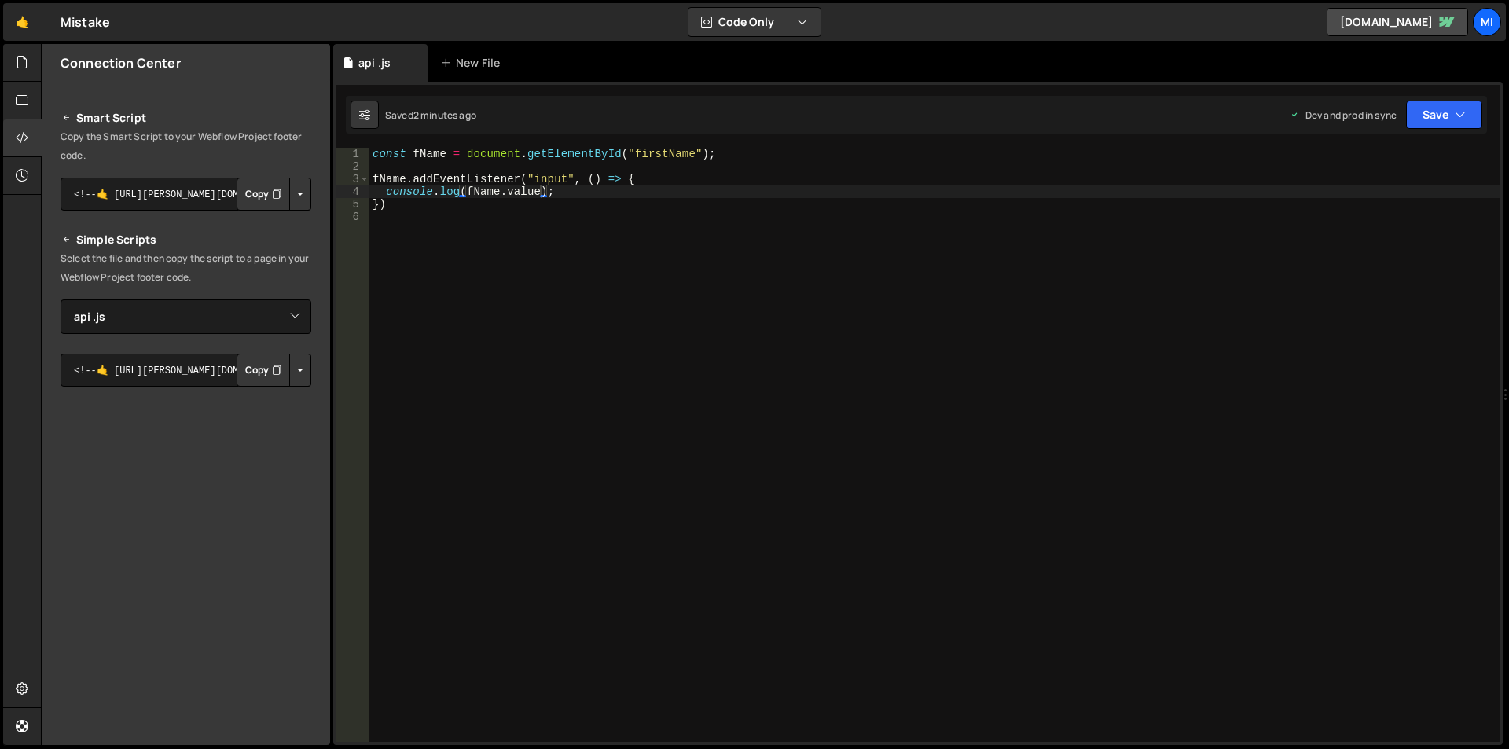
click at [258, 379] on button "Copy" at bounding box center [263, 370] width 53 height 33
click at [255, 191] on button "Copy" at bounding box center [263, 194] width 53 height 33
click at [252, 376] on button "Copy" at bounding box center [263, 370] width 53 height 33
click at [11, 64] on div at bounding box center [22, 63] width 39 height 38
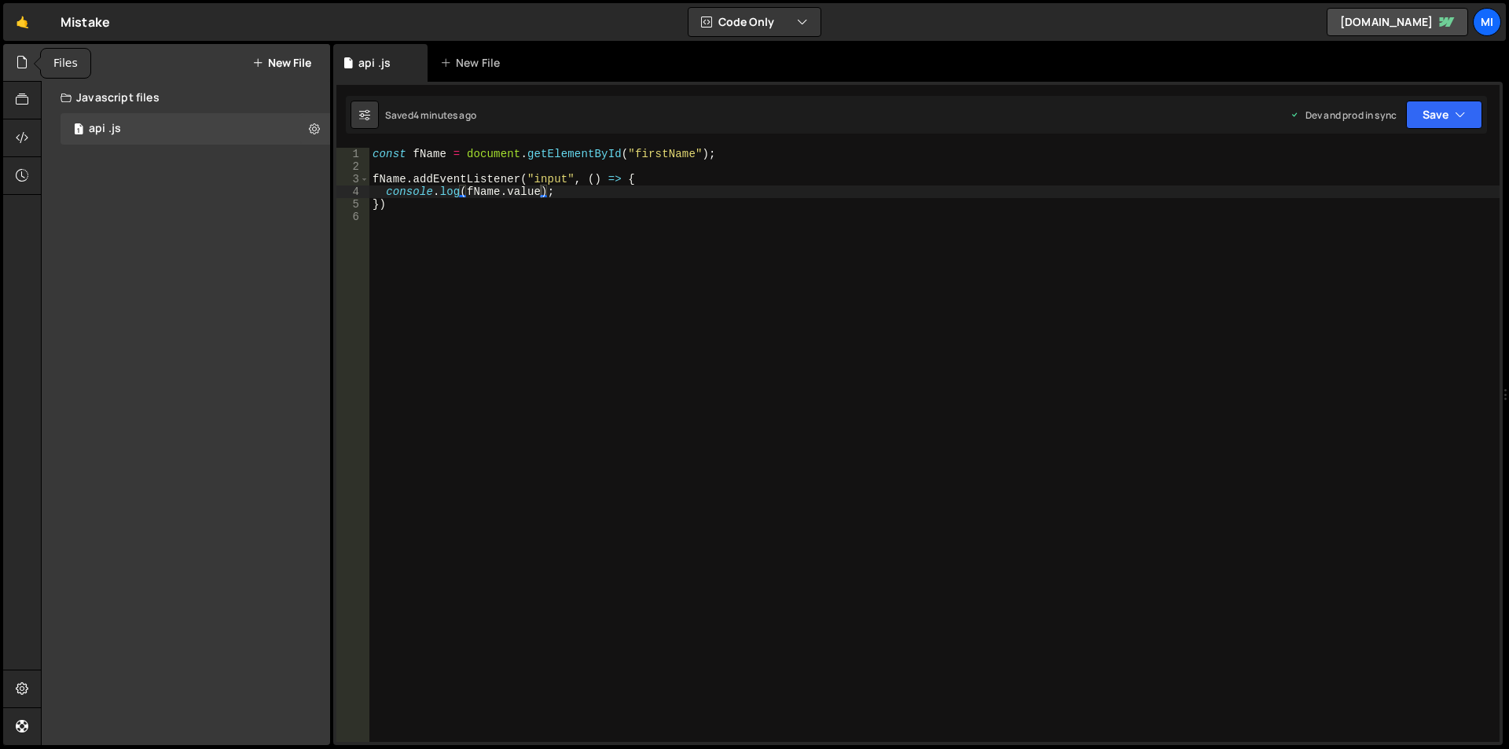
click at [16, 62] on icon at bounding box center [22, 61] width 13 height 17
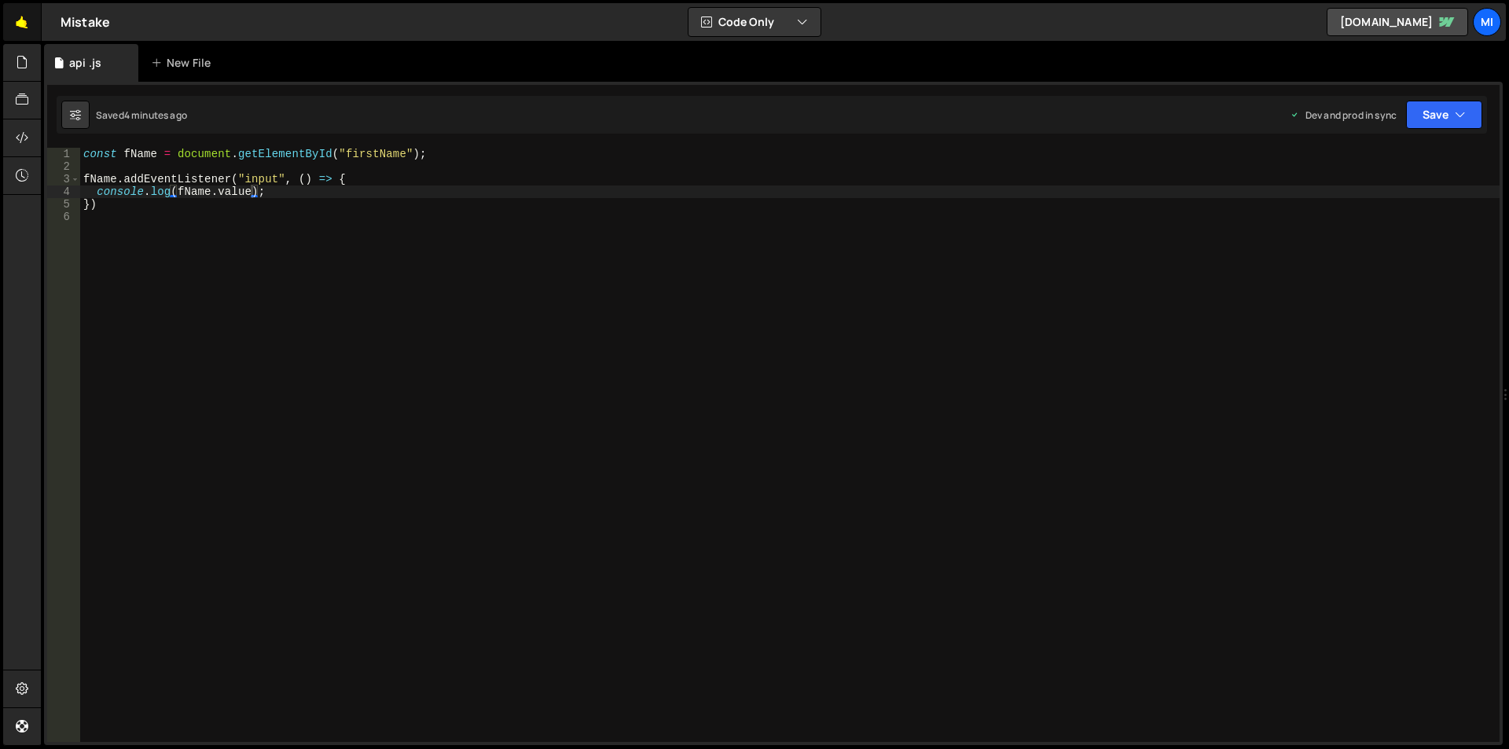
click at [17, 22] on link "🤙" at bounding box center [22, 22] width 39 height 38
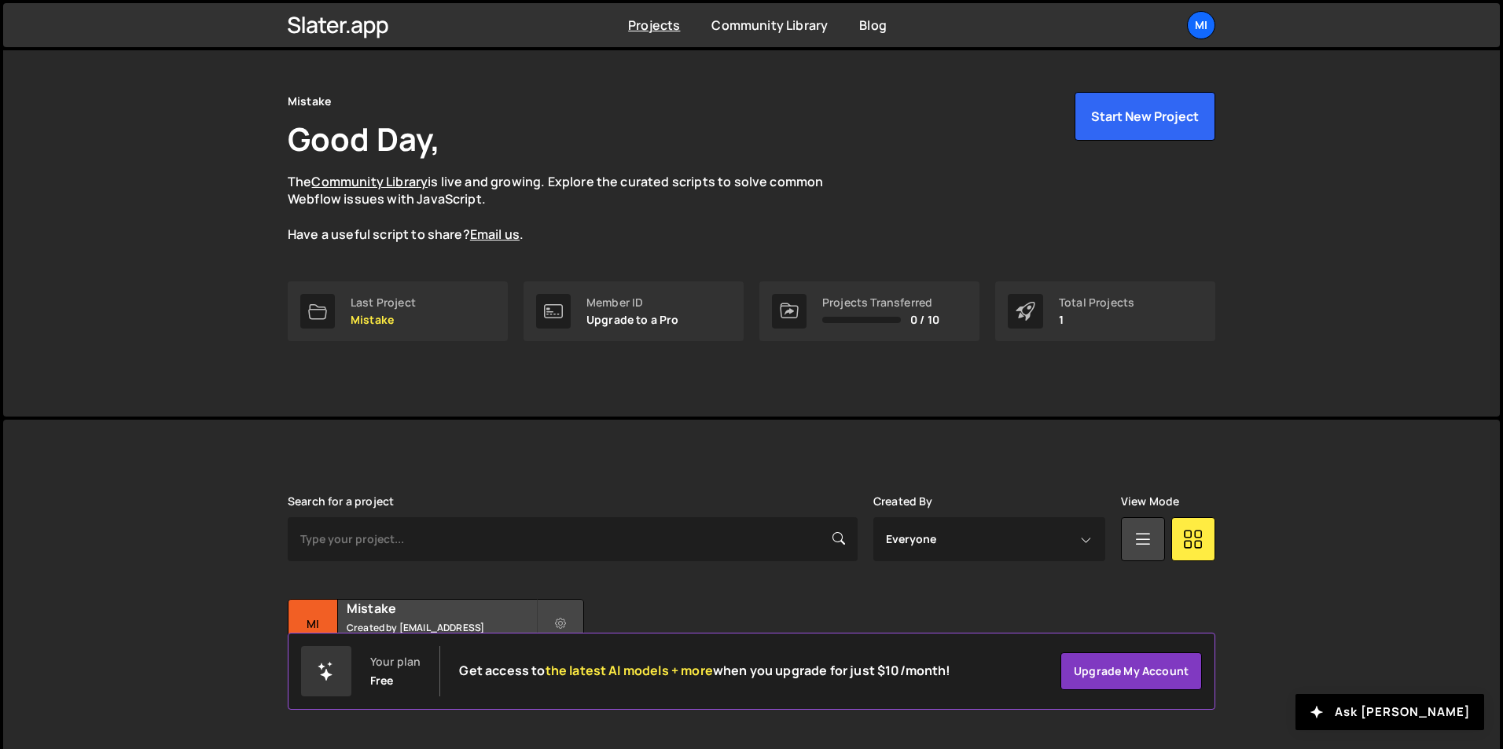
scroll to position [61, 0]
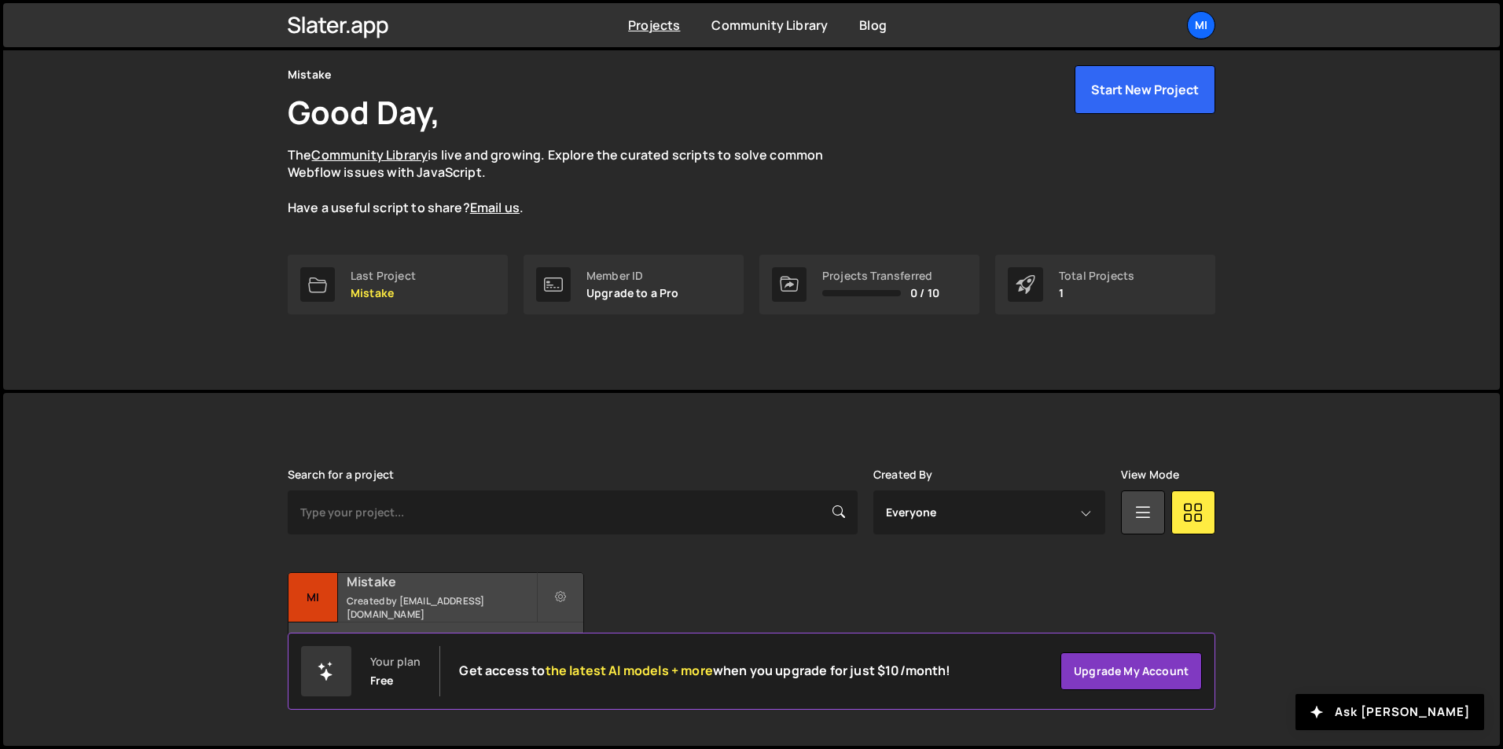
click at [352, 589] on h2 "Mistake" at bounding box center [441, 581] width 189 height 17
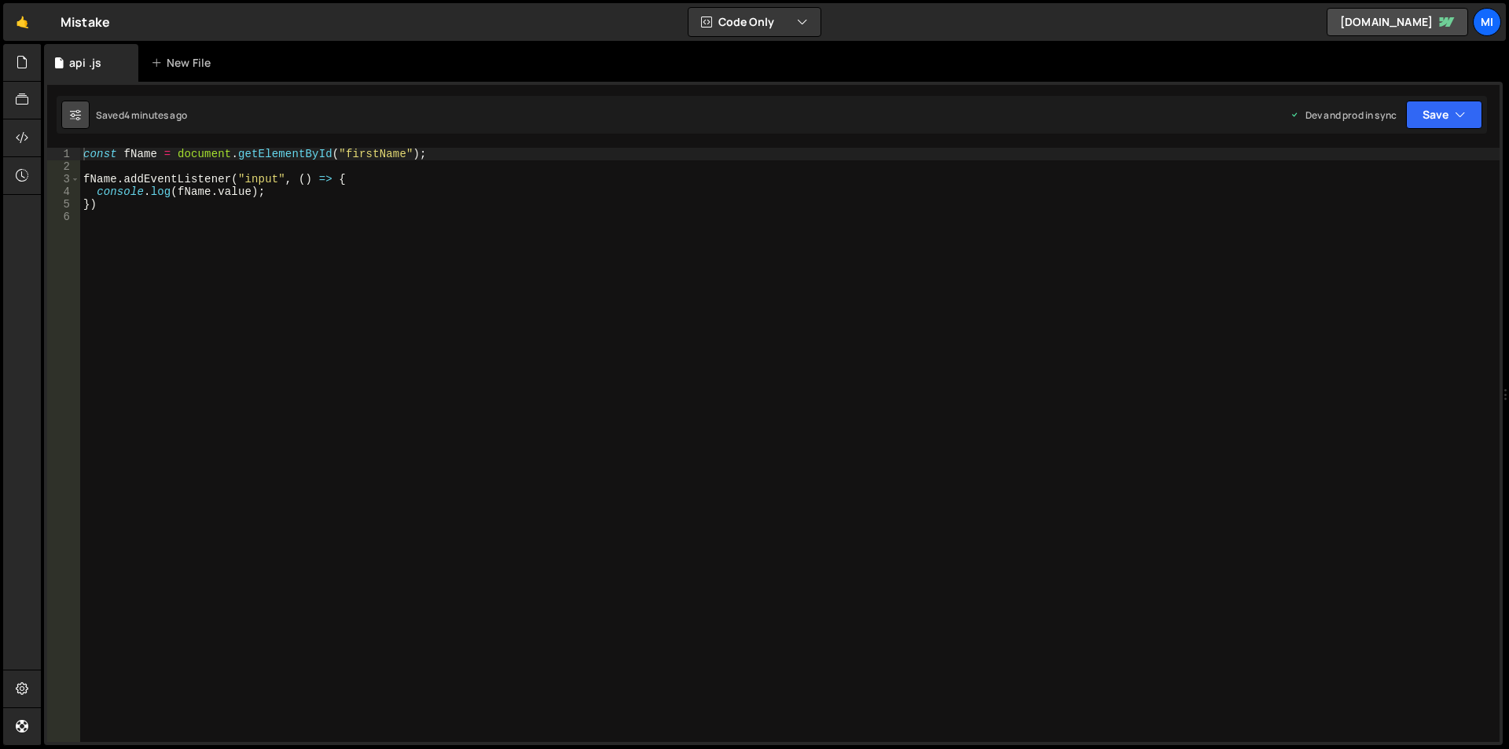
click at [70, 113] on icon at bounding box center [75, 115] width 11 height 16
select select "editor"
select select "ace/theme/monokai"
type input "14"
checkbox input "true"
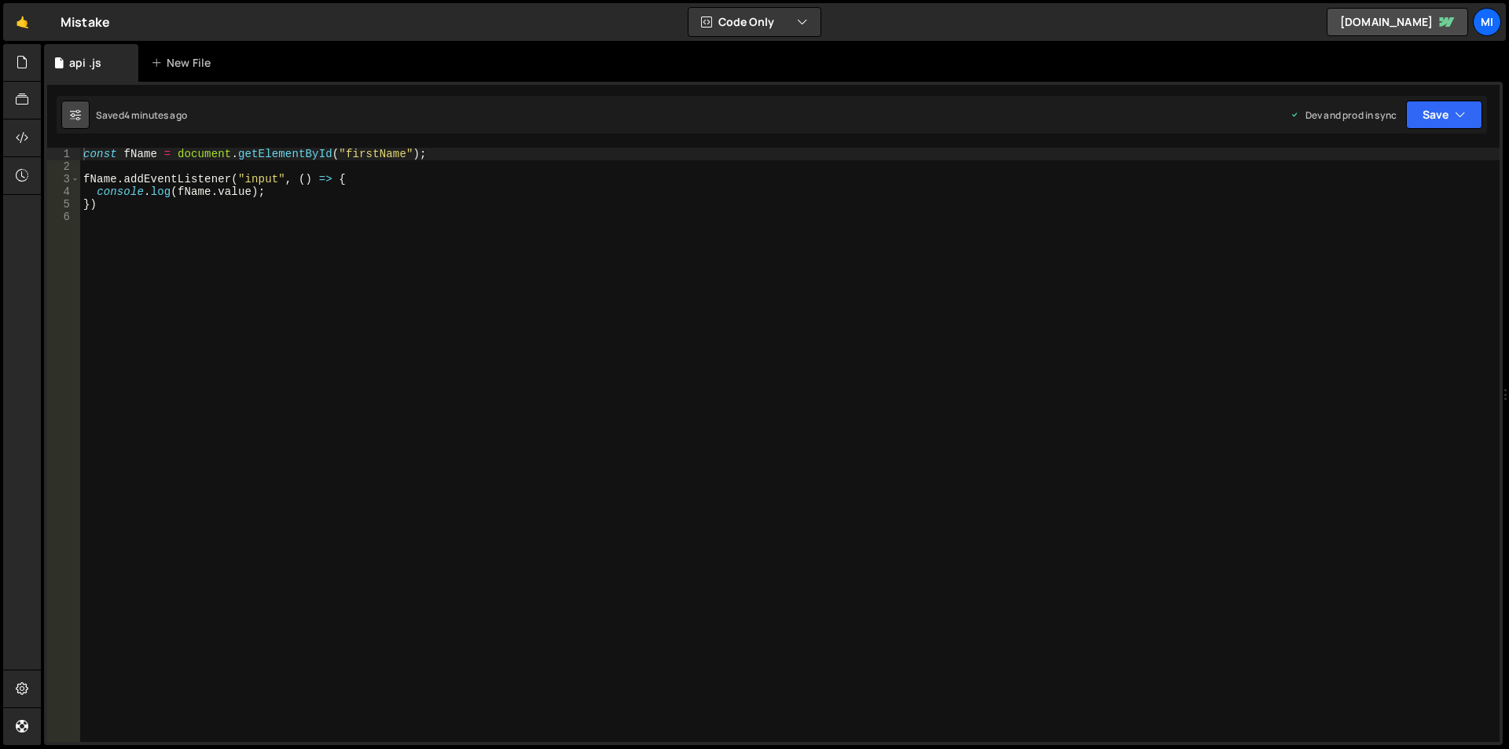
checkbox input "true"
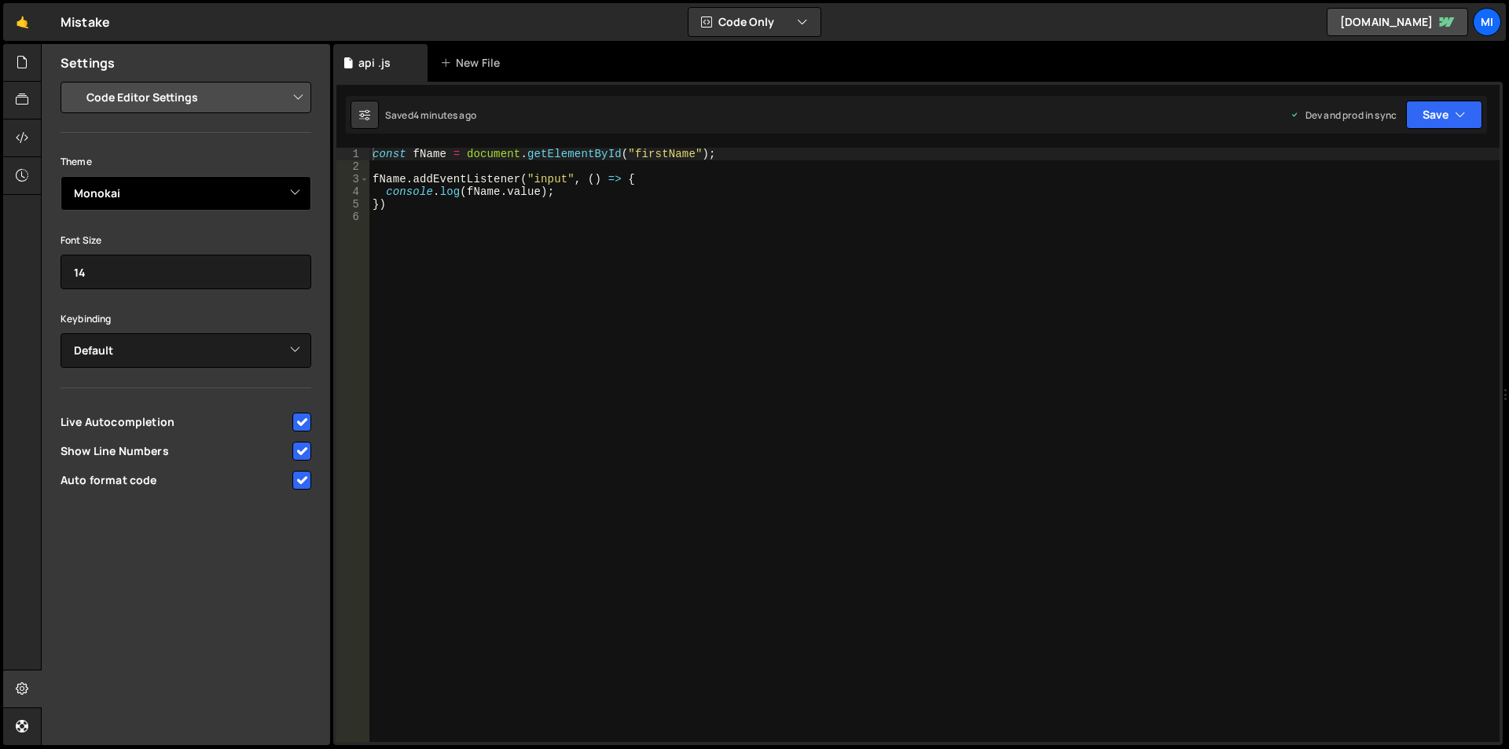
click at [179, 183] on select "Ambiance Chaos Clouds Midnight Dracula Cobalt Gruvbox Green on Black idle Finge…" at bounding box center [186, 193] width 251 height 35
click at [0, 252] on div "Hold on a sec... Are you certain you wish to leave this page? Any changes you'v…" at bounding box center [754, 374] width 1509 height 749
click at [221, 100] on select "Project Settings Code Editor Settings Chat Settings" at bounding box center [189, 97] width 230 height 35
click at [0, 255] on div "Hold on a sec... Are you certain you wish to leave this page? Any changes you'v…" at bounding box center [754, 374] width 1509 height 749
click at [7, 144] on div at bounding box center [22, 138] width 39 height 38
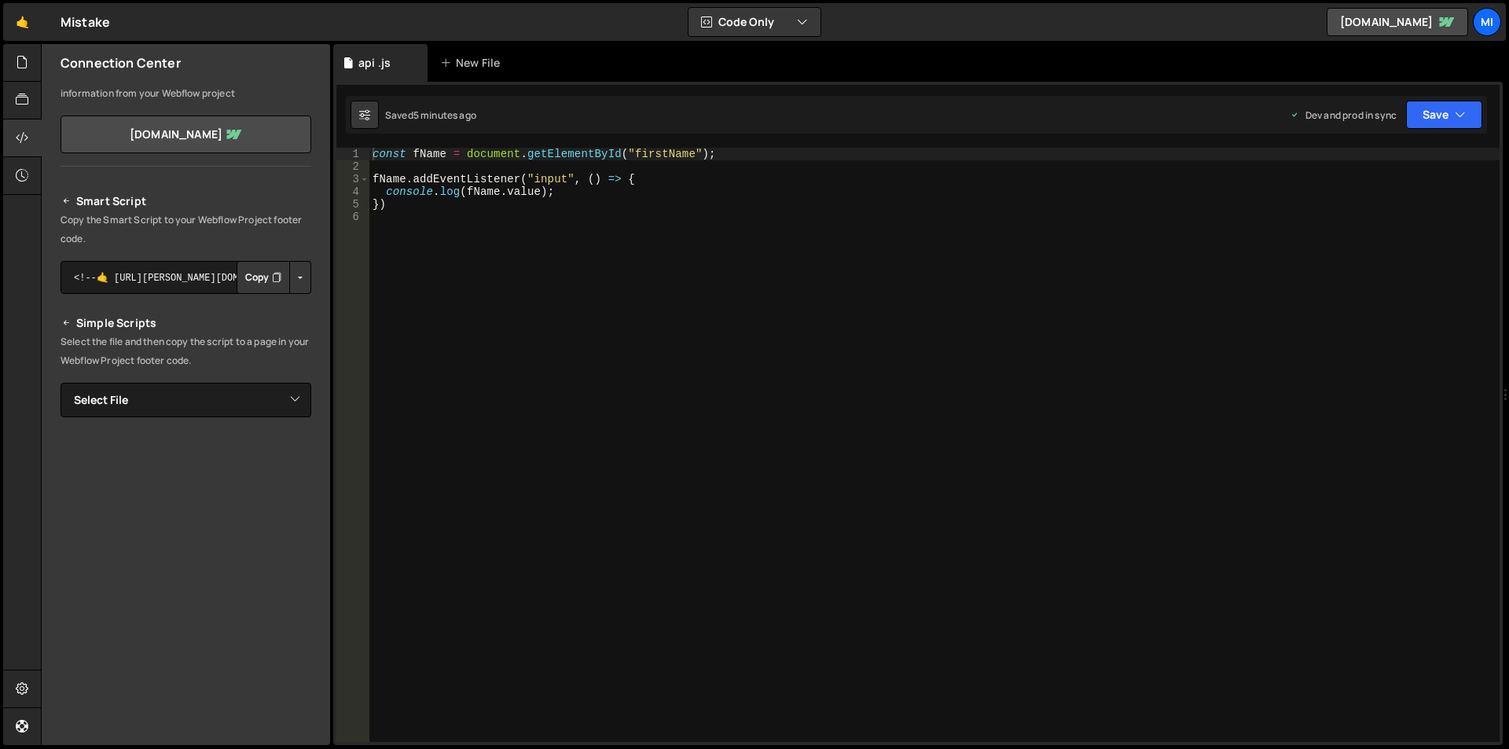
scroll to position [85, 0]
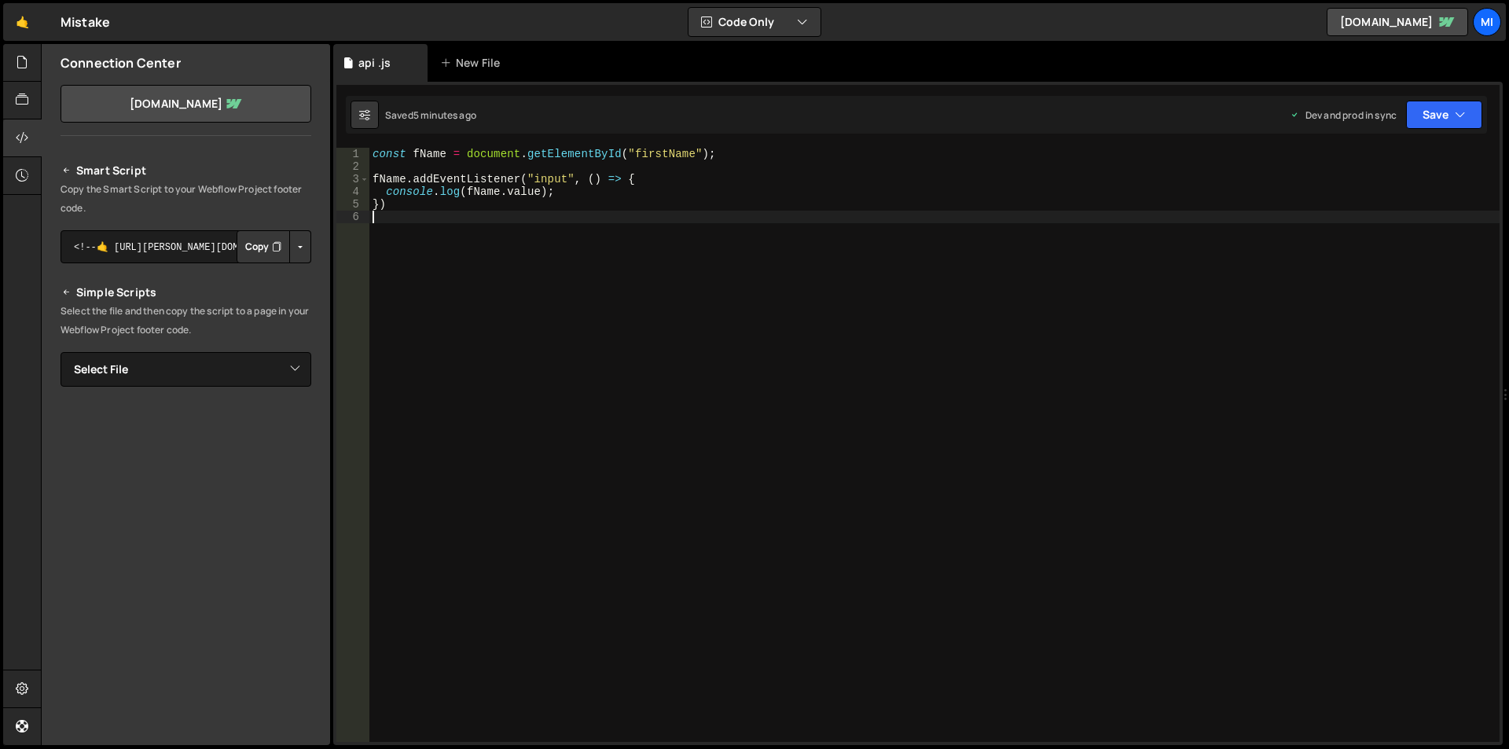
click at [425, 230] on div "const fName = document . getElementById ( "firstName" ) ; fName . addEventListe…" at bounding box center [1078, 457] width 1419 height 619
click at [424, 230] on div "const fName = document . getElementById ( "firstName" ) ; fName . addEventListe…" at bounding box center [1078, 457] width 1419 height 619
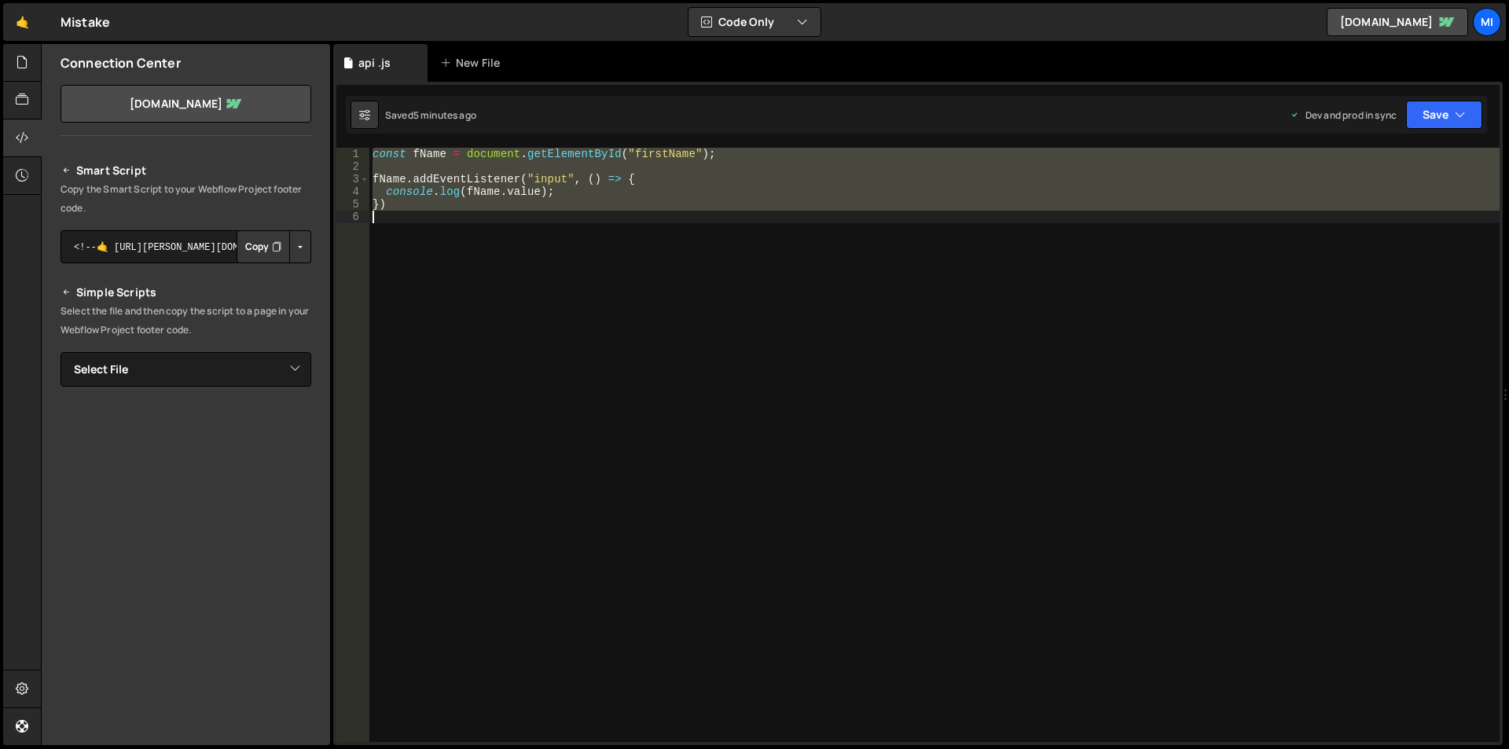
click at [423, 230] on div "const fName = document . getElementById ( "firstName" ) ; fName . addEventListe…" at bounding box center [1078, 457] width 1419 height 619
type textarea "})"
click at [204, 105] on link "mistake-080622.webflow.io" at bounding box center [186, 104] width 251 height 38
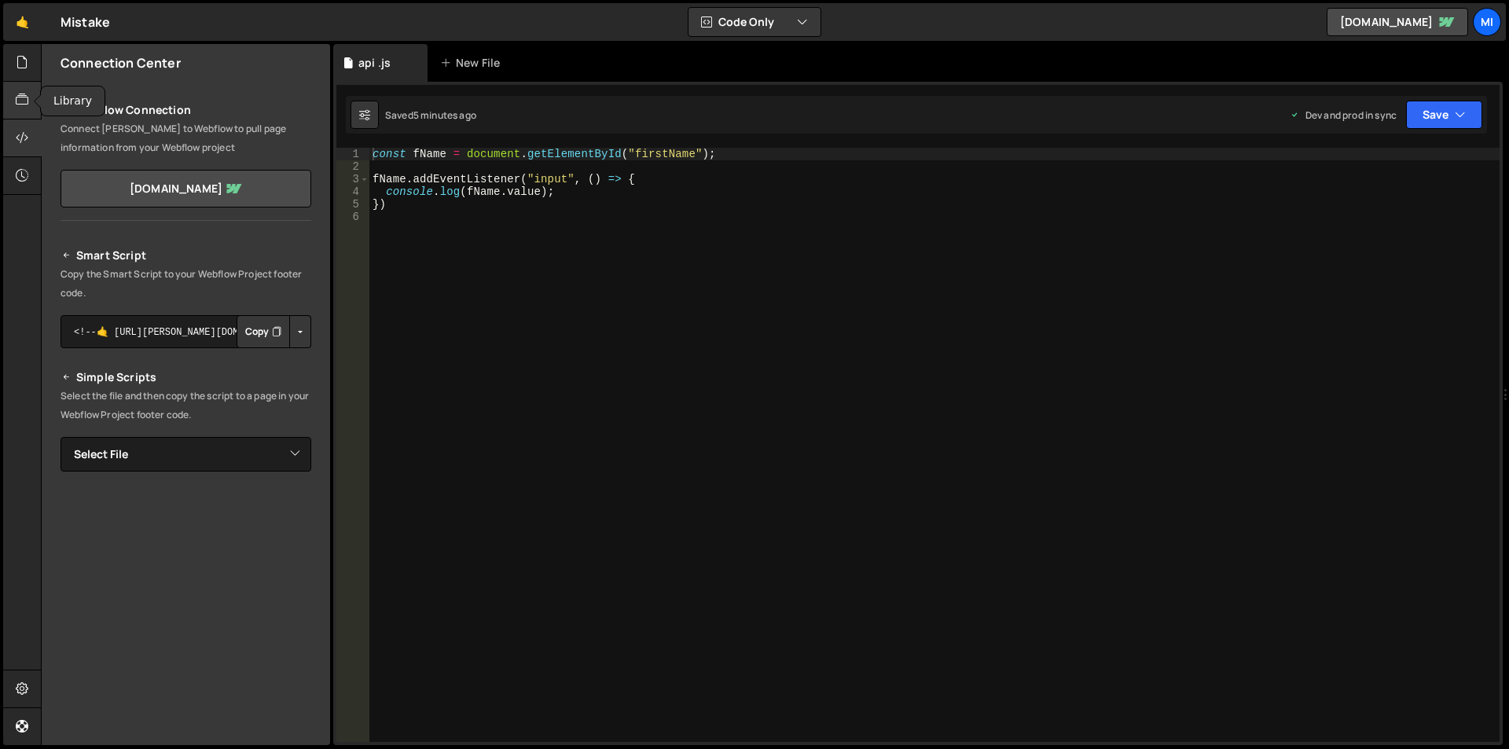
click at [27, 108] on icon at bounding box center [22, 99] width 13 height 17
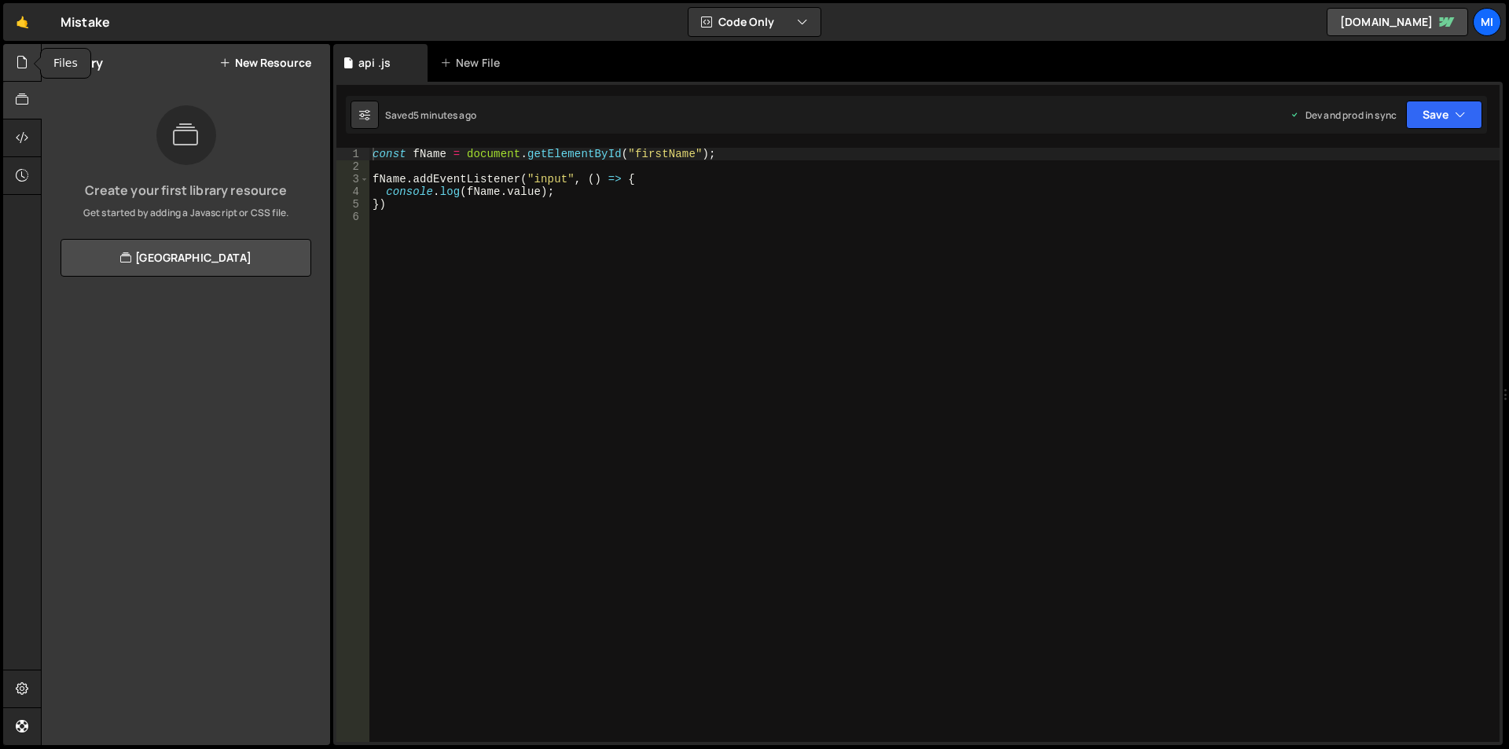
click at [15, 67] on div at bounding box center [22, 63] width 39 height 38
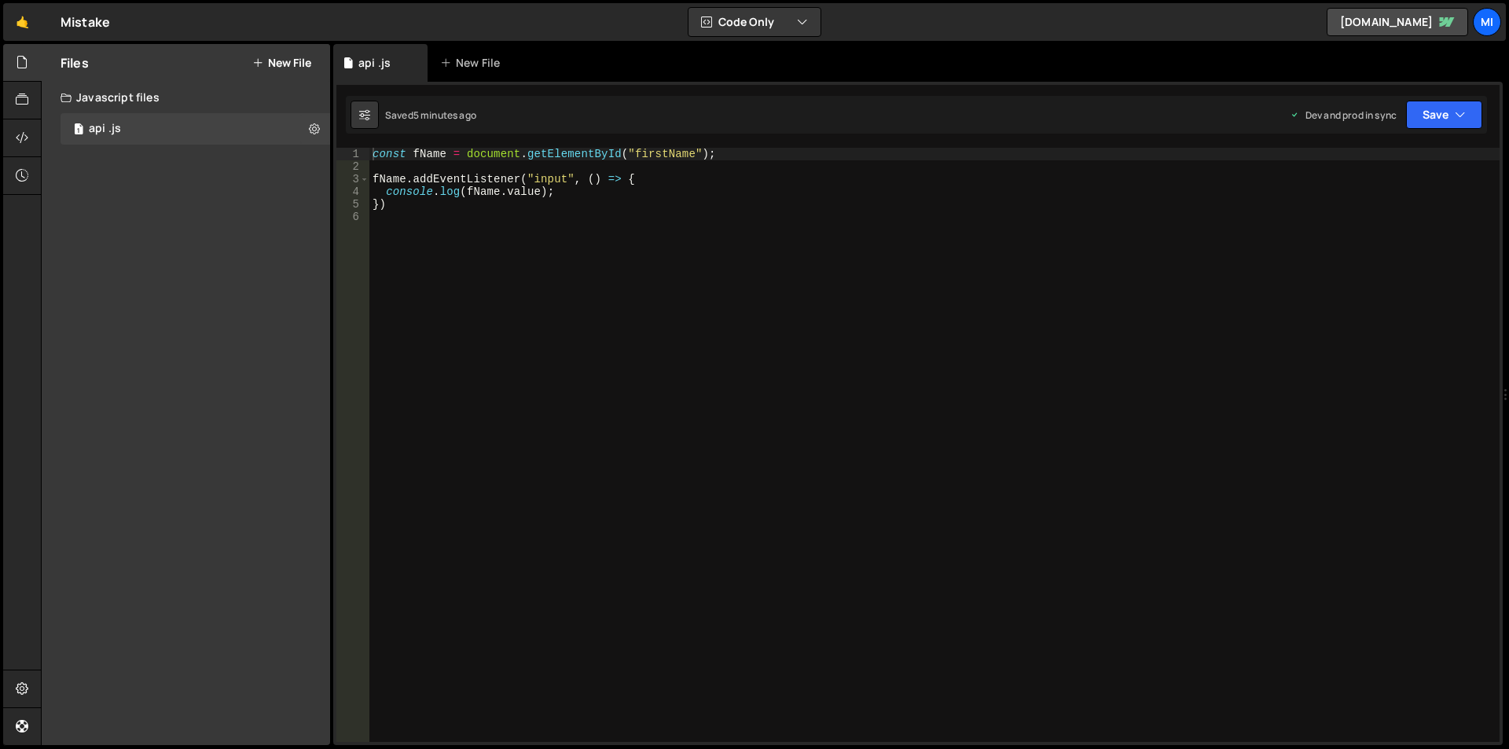
click at [544, 230] on div "const fName = document . getElementById ( "firstName" ) ; fName . addEventListe…" at bounding box center [934, 457] width 1130 height 619
type textarea "})"
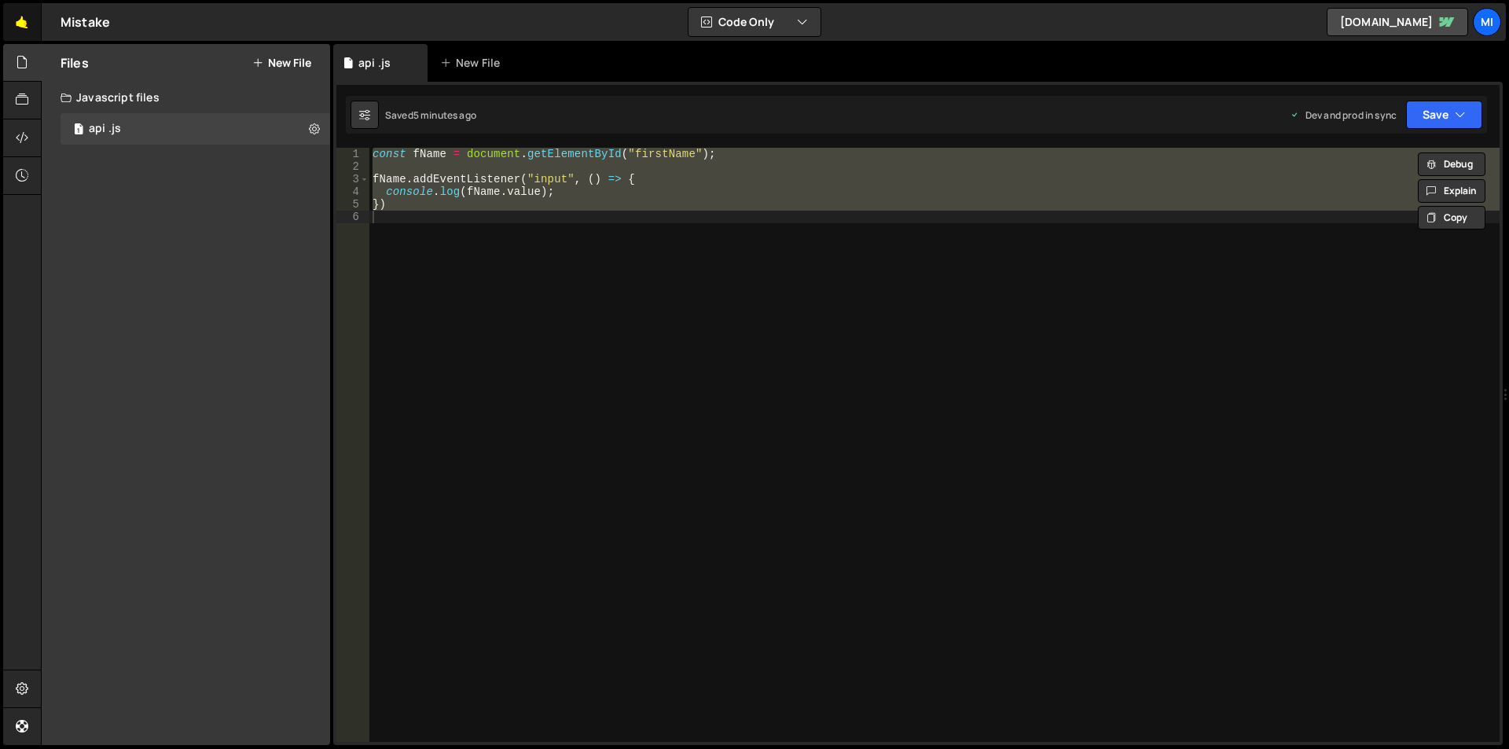
click at [14, 15] on link "🤙" at bounding box center [22, 22] width 39 height 38
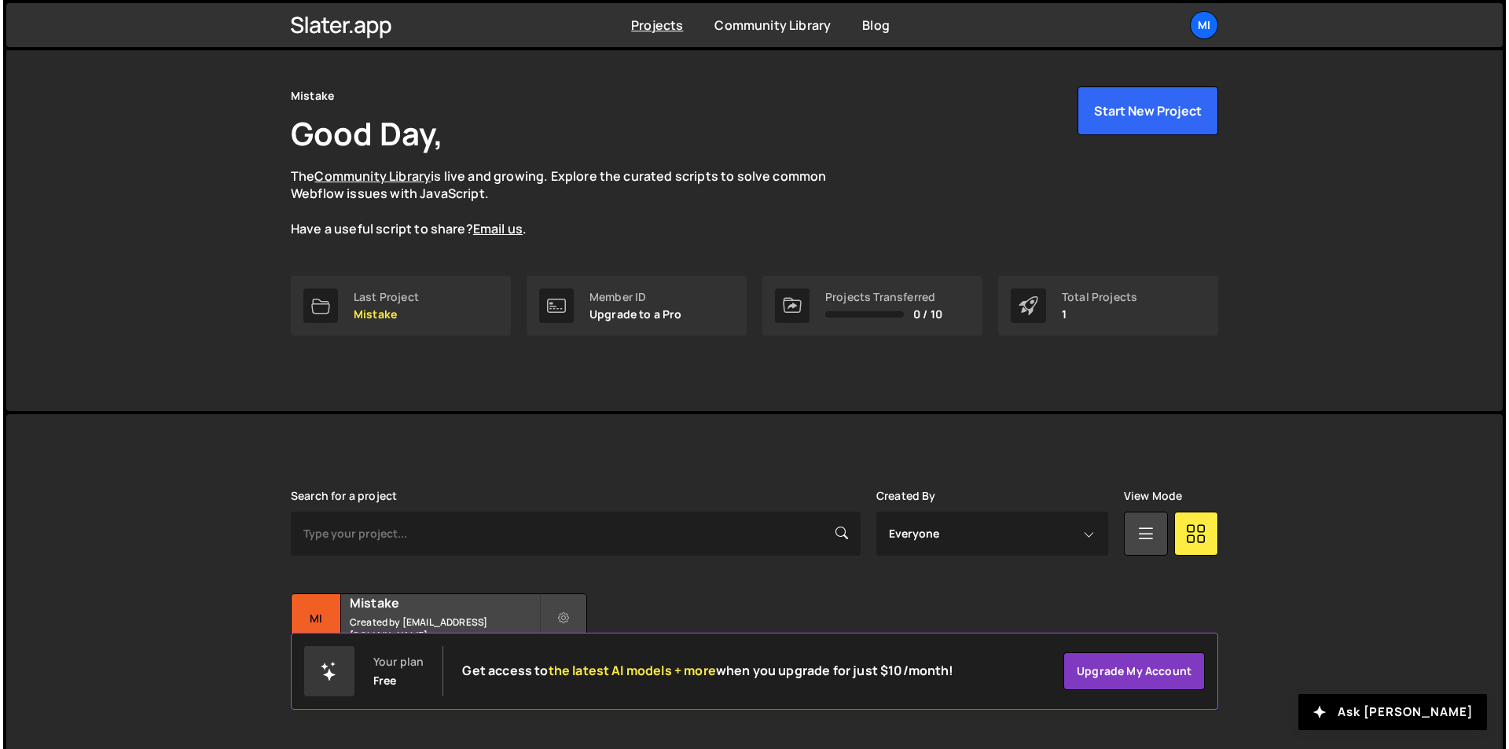
scroll to position [61, 0]
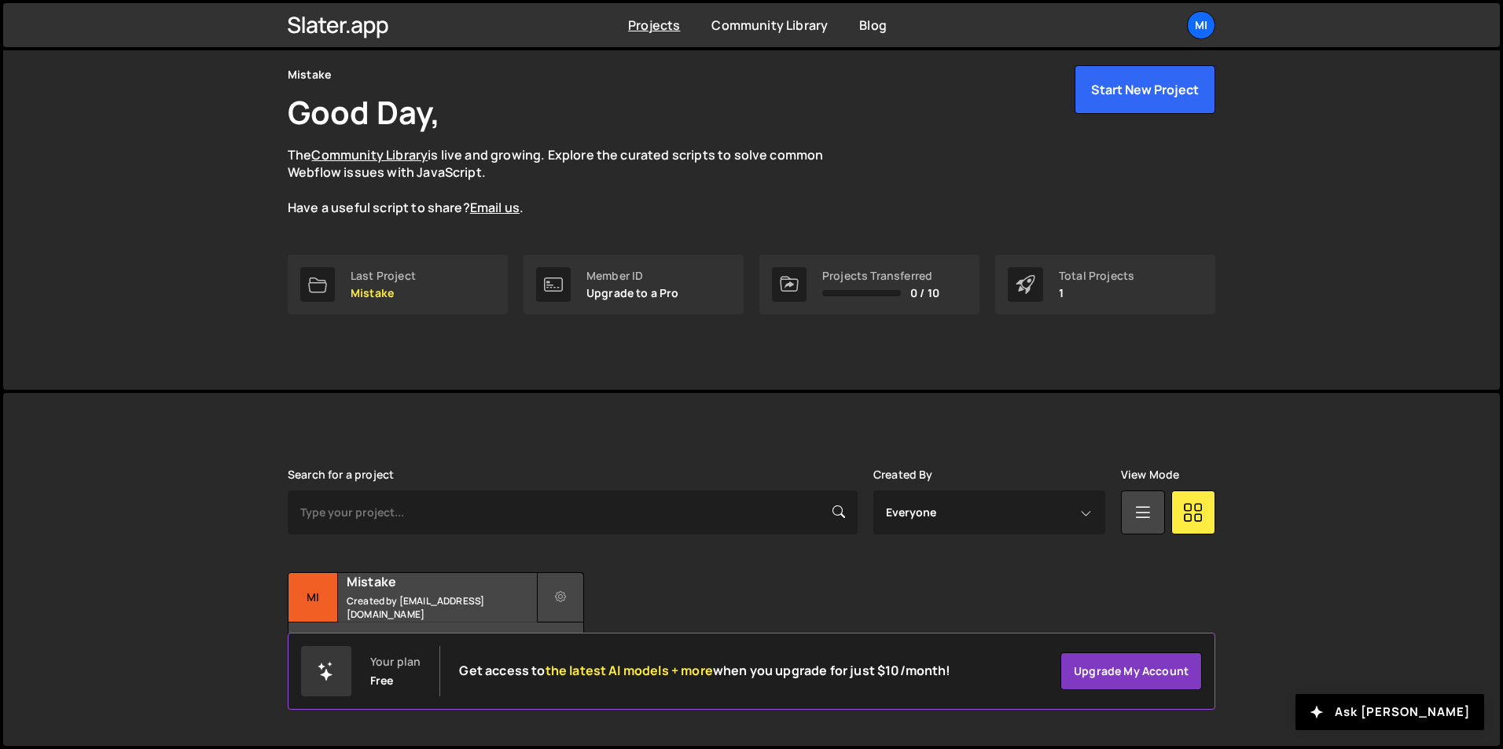
click at [563, 600] on icon at bounding box center [560, 597] width 11 height 16
click at [589, 683] on link "Delete Project" at bounding box center [631, 686] width 187 height 25
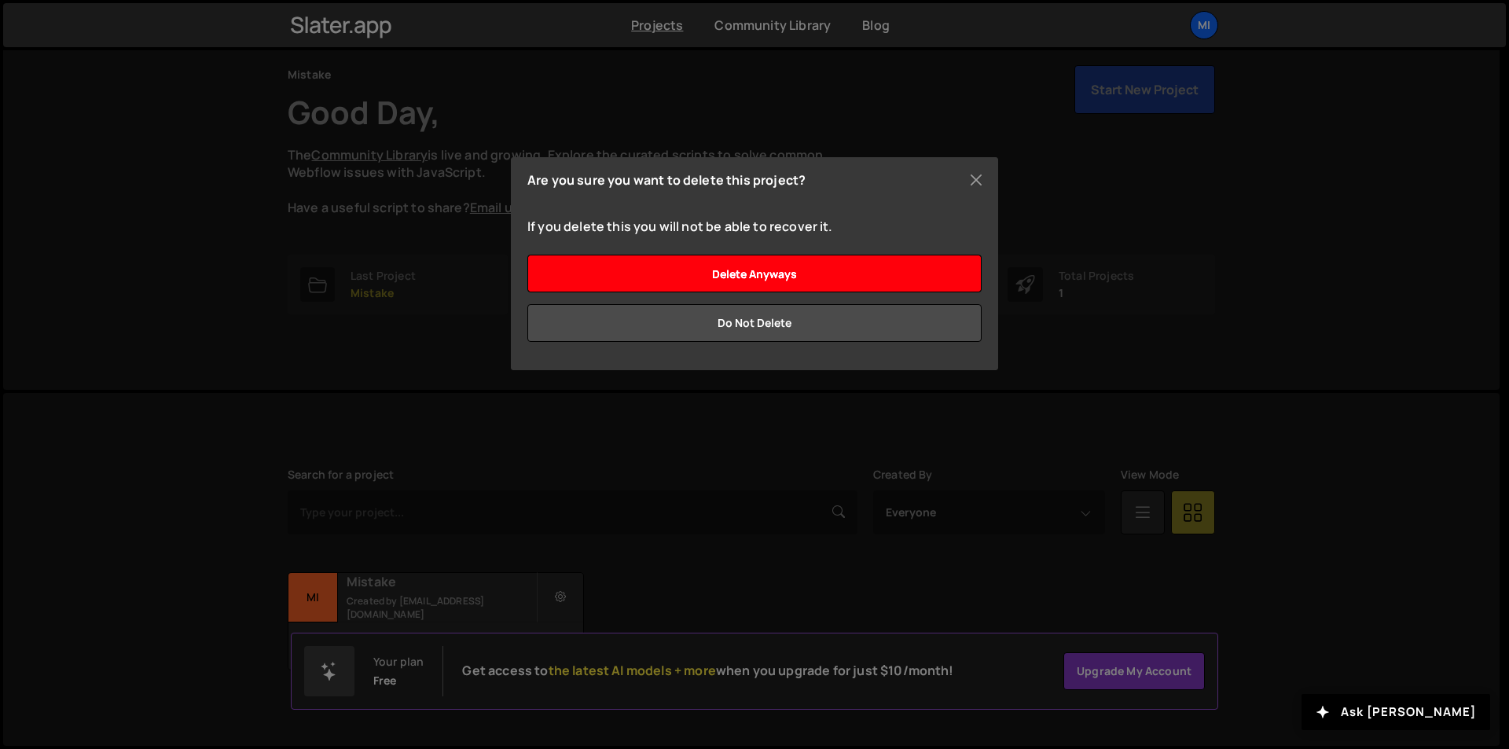
click at [748, 280] on input "Delete anyways" at bounding box center [754, 274] width 454 height 38
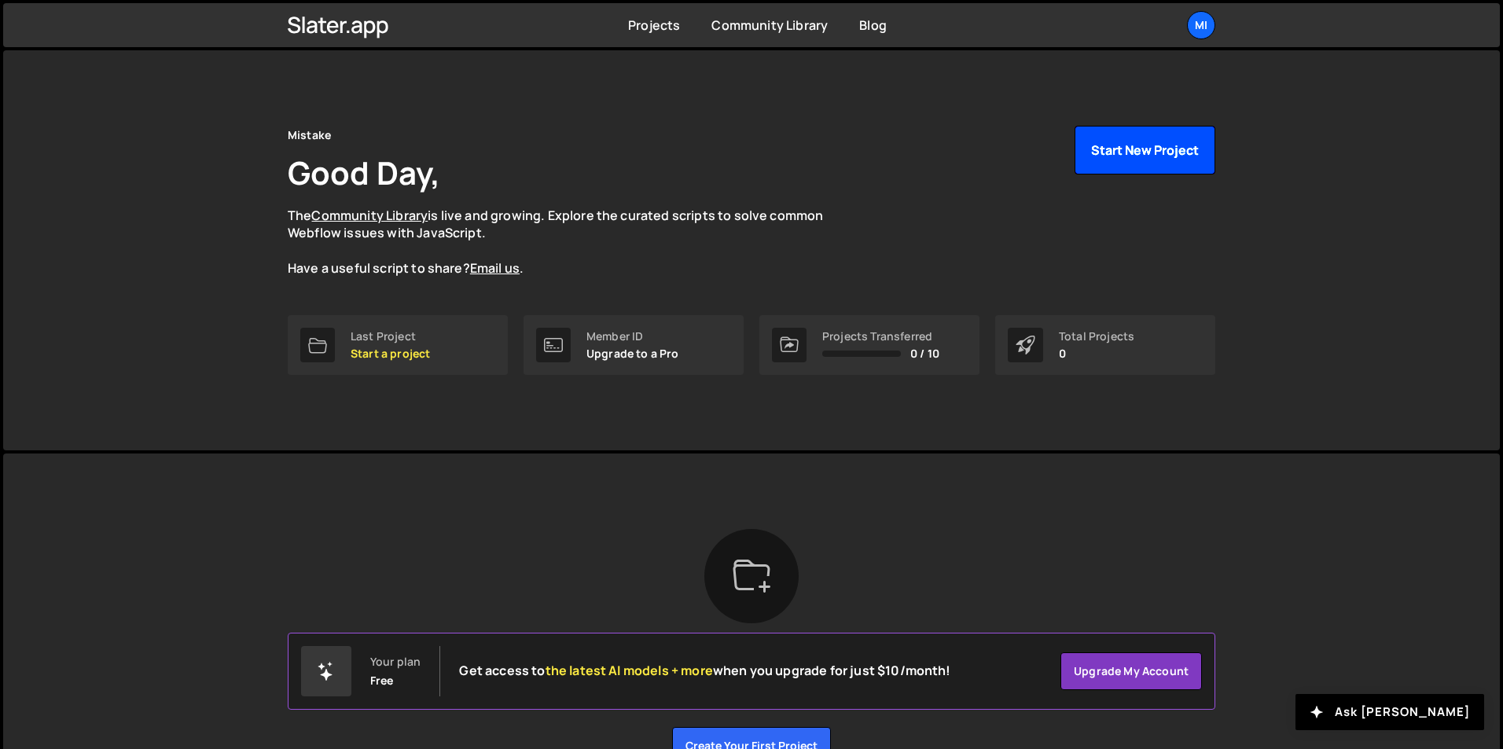
click at [1119, 143] on button "Start New Project" at bounding box center [1144, 150] width 141 height 49
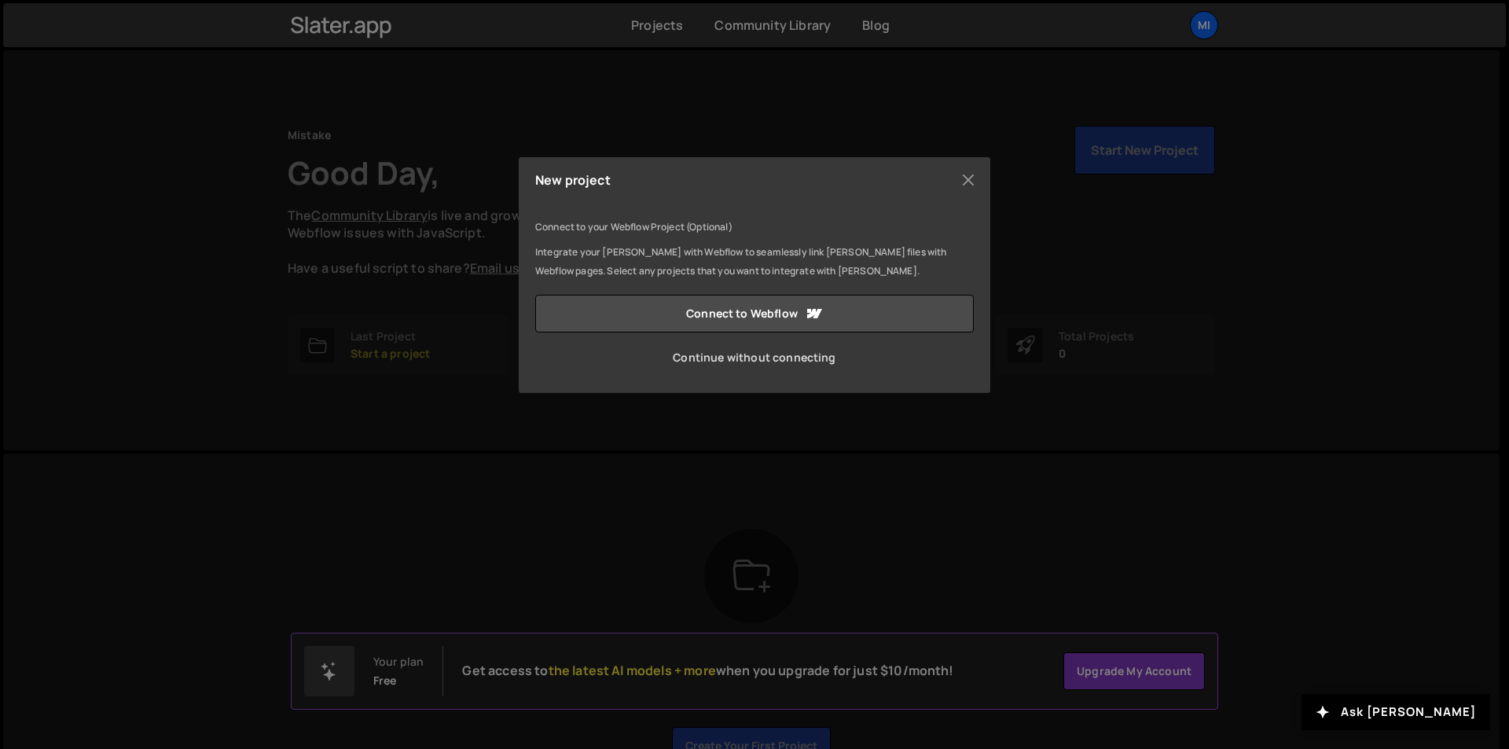
click at [727, 358] on link "Continue without connecting" at bounding box center [754, 358] width 439 height 38
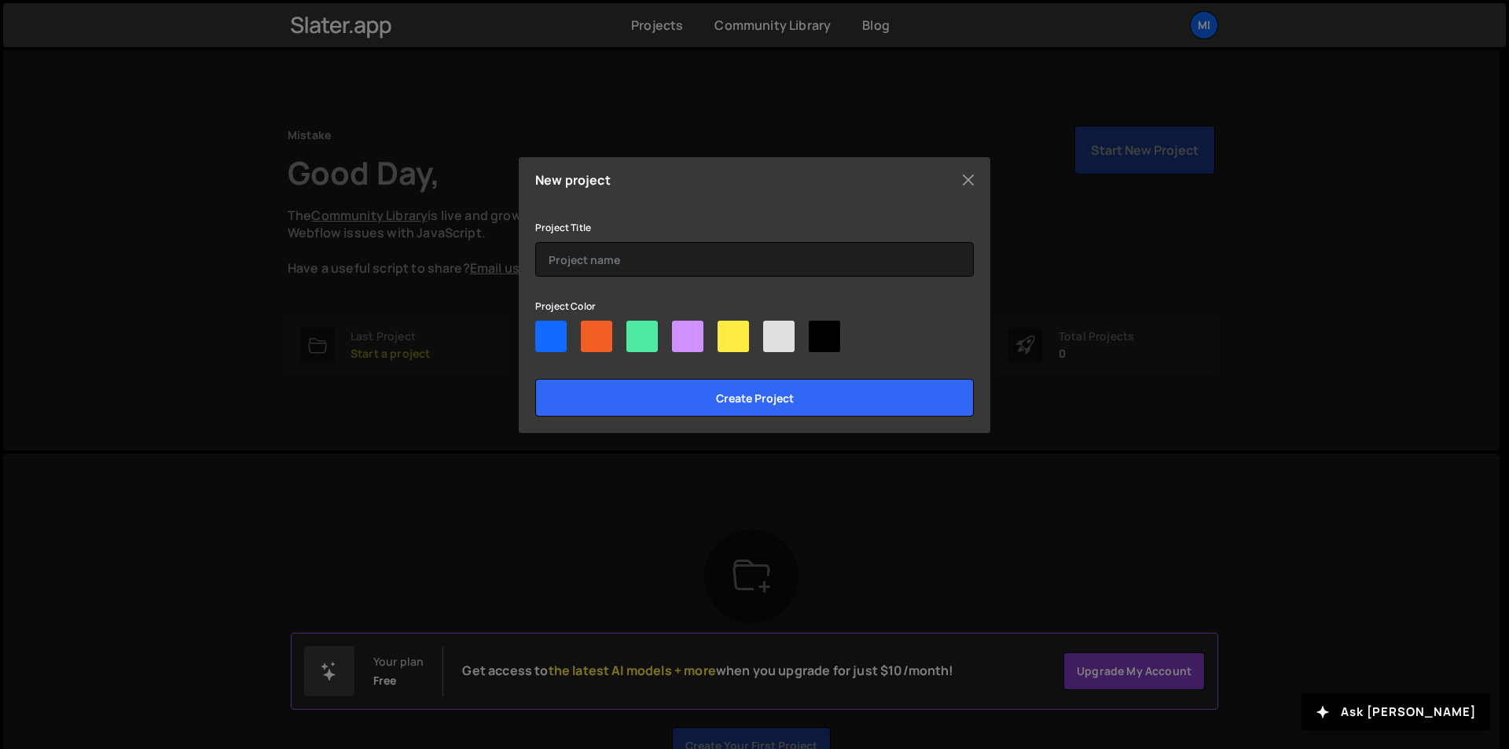
click at [588, 327] on div at bounding box center [596, 336] width 31 height 31
click at [588, 327] on input"] "radio" at bounding box center [586, 326] width 10 height 10
radio input"] "true"
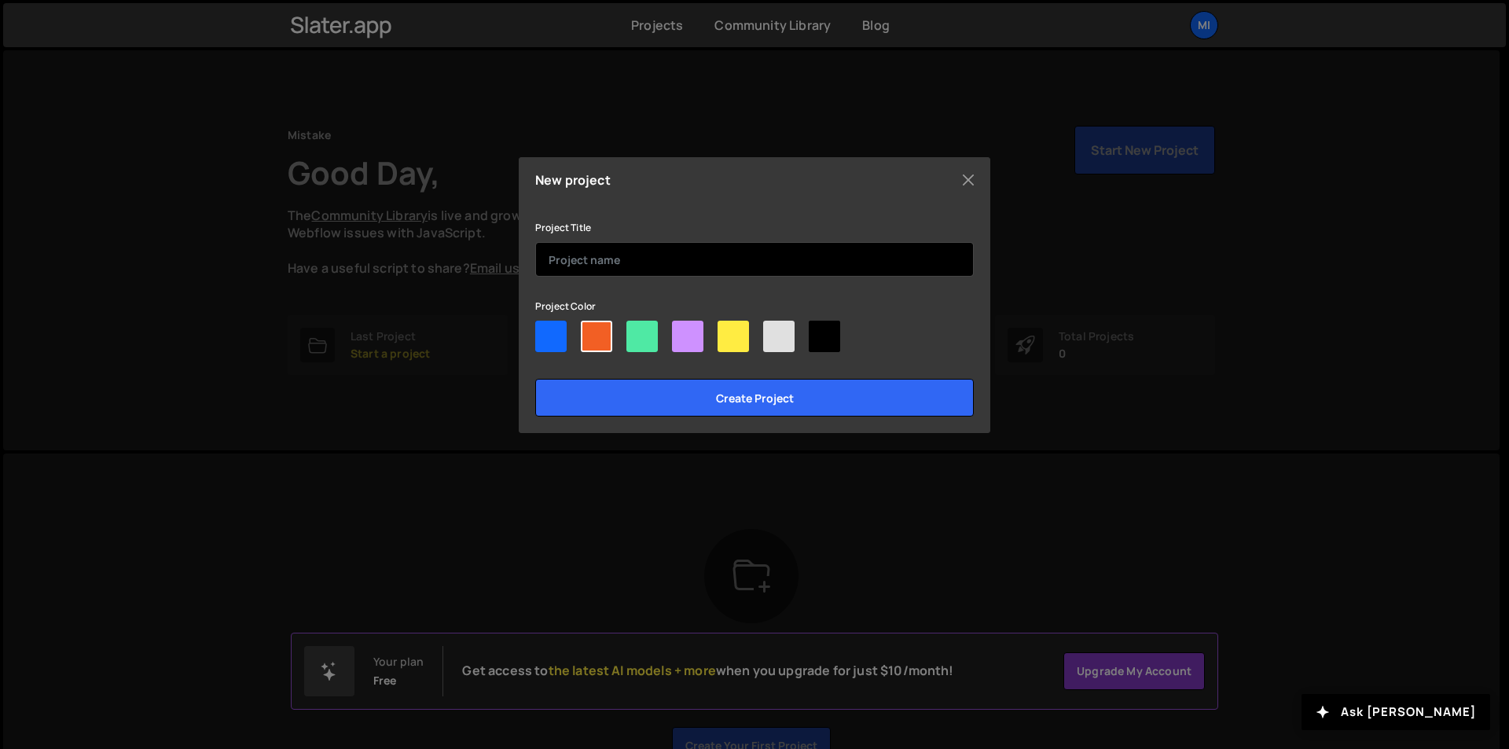
click at [584, 248] on input "text" at bounding box center [754, 259] width 439 height 35
click at [582, 254] on input "api" at bounding box center [754, 259] width 439 height 35
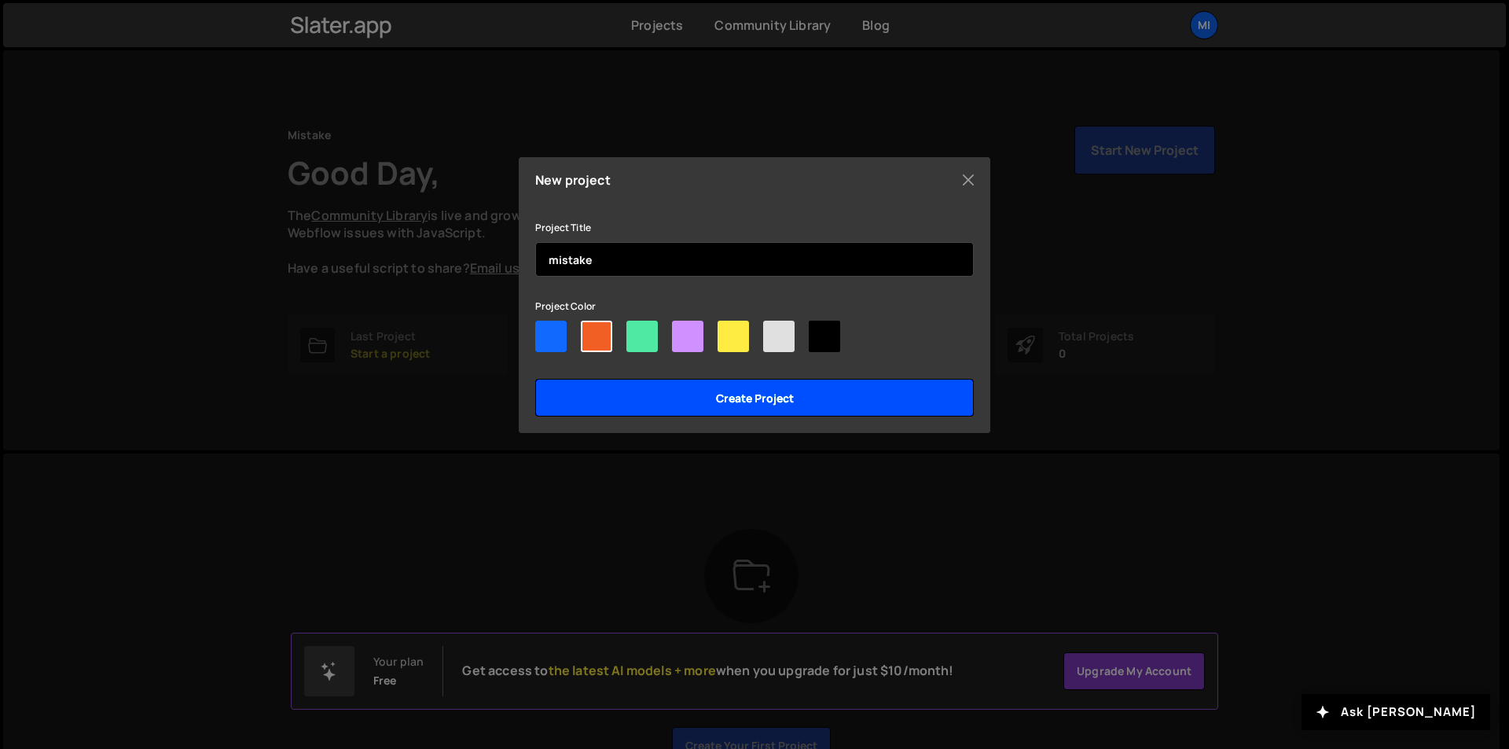
type input "mistake"
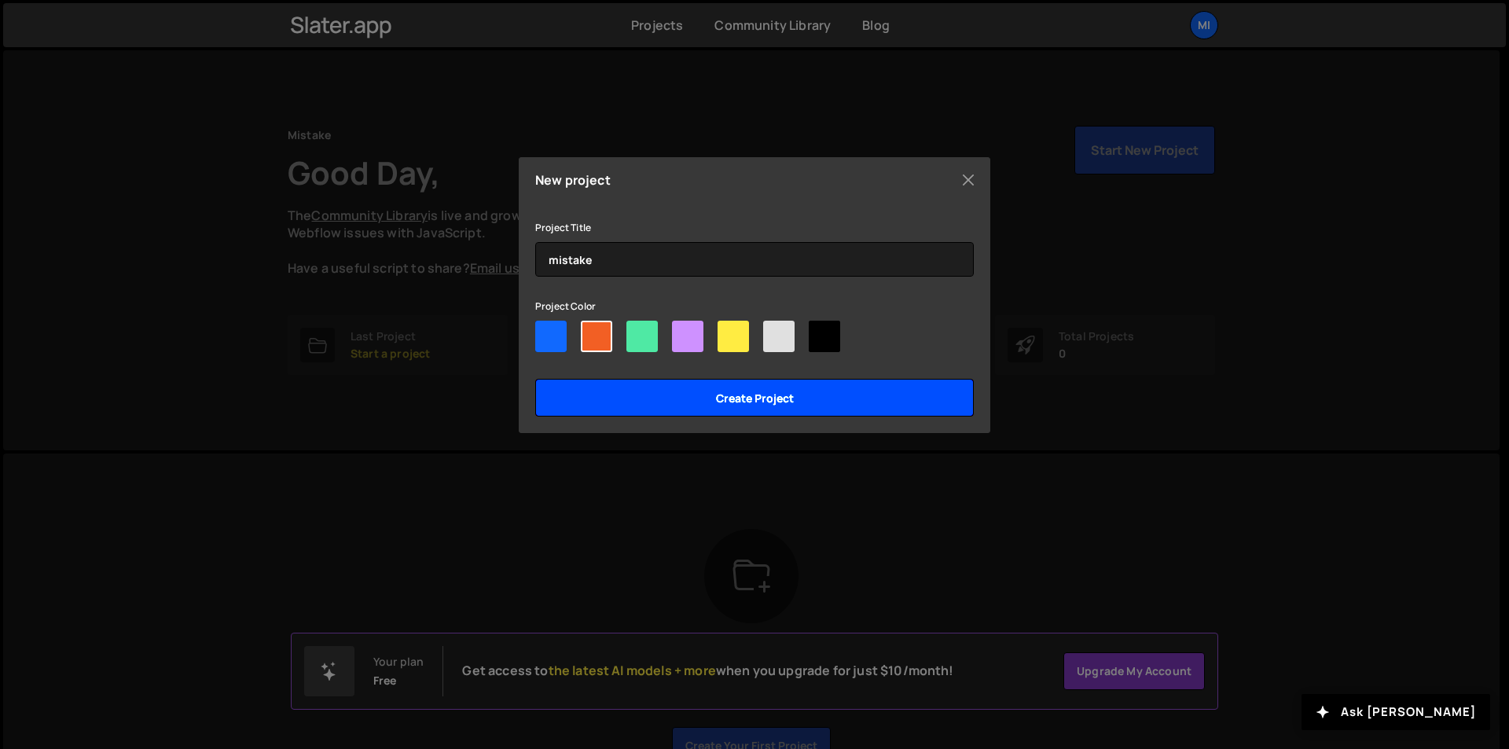
click at [733, 406] on input "Create project" at bounding box center [754, 398] width 439 height 38
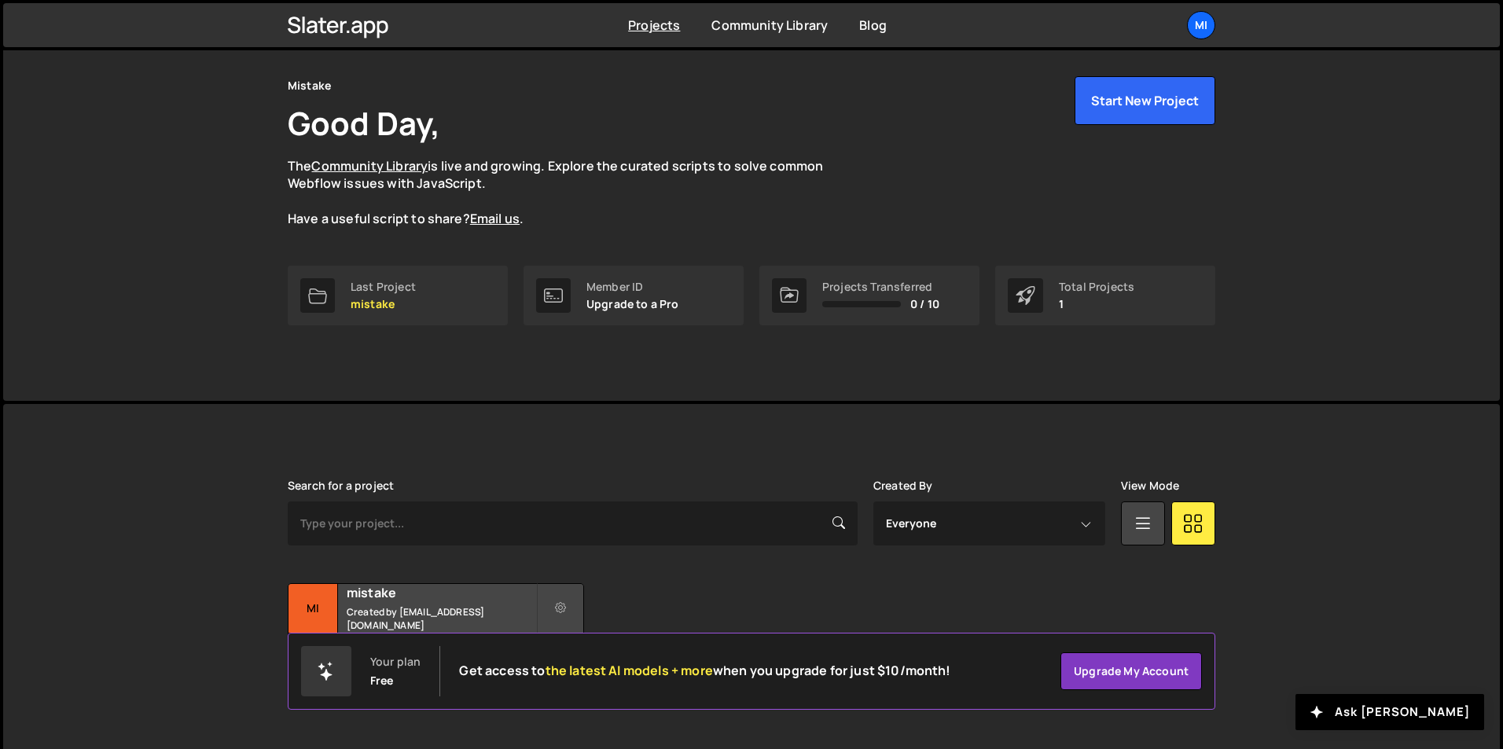
scroll to position [61, 0]
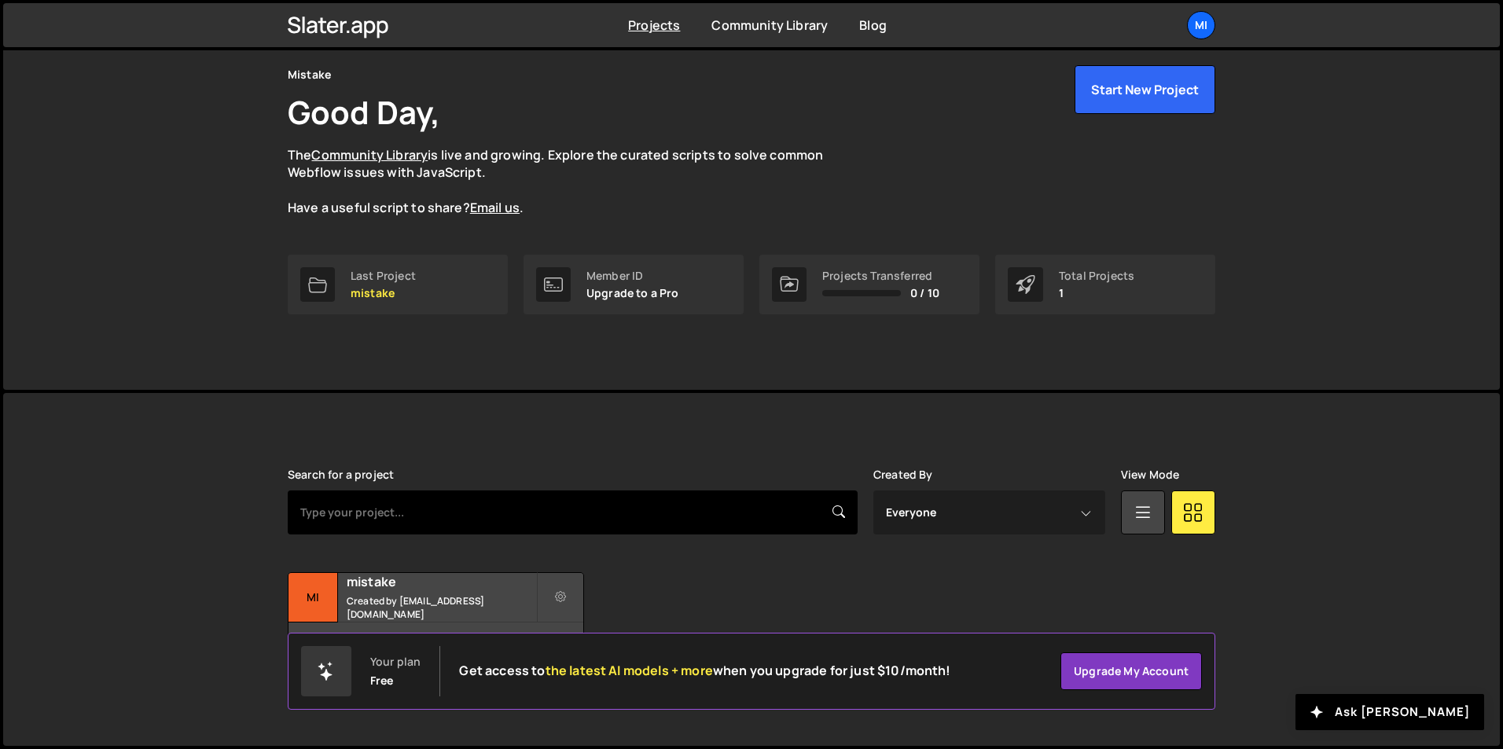
click at [703, 508] on input "text" at bounding box center [573, 512] width 570 height 44
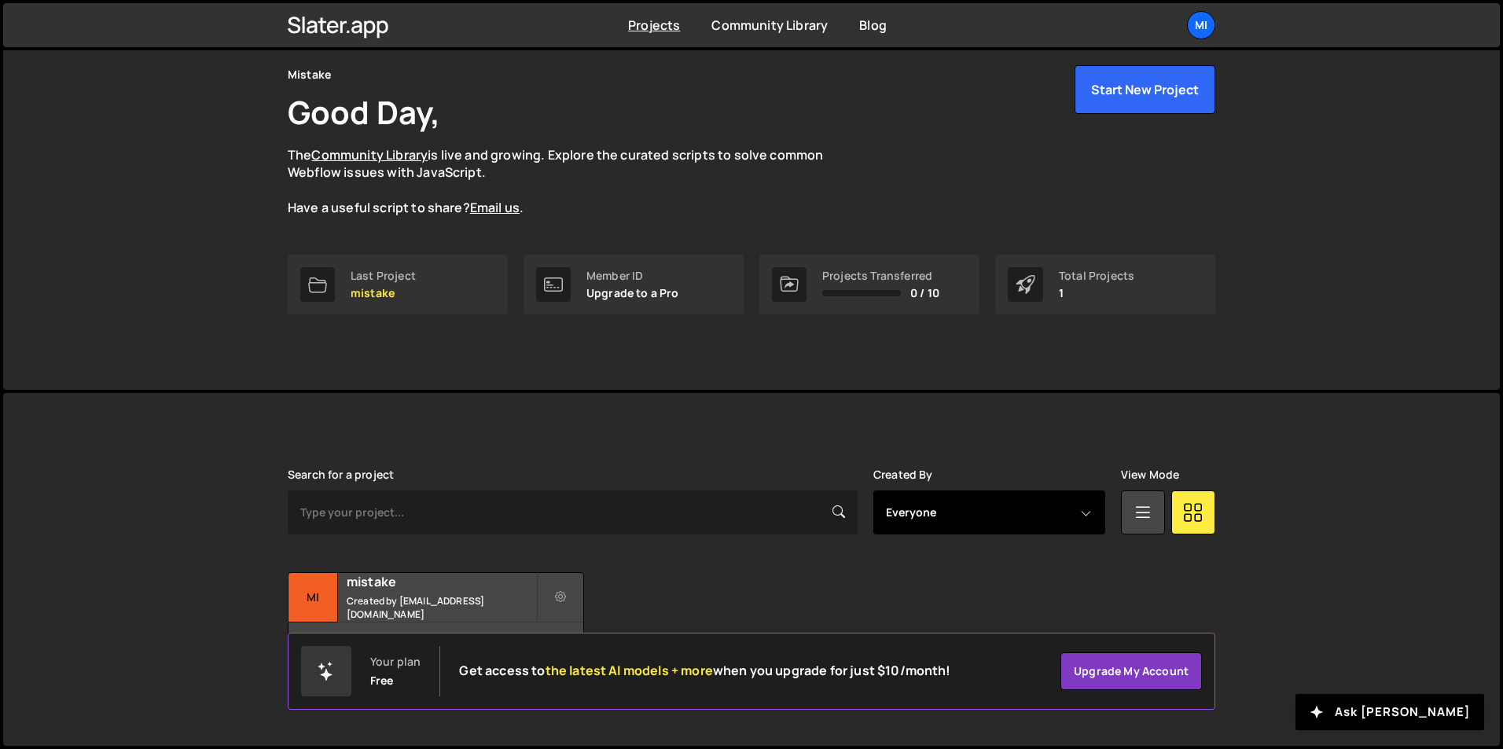
click at [1026, 516] on select "Everyone [EMAIL_ADDRESS][DOMAIN_NAME]" at bounding box center [989, 512] width 232 height 44
click at [800, 470] on div "Search for a project" at bounding box center [573, 501] width 570 height 66
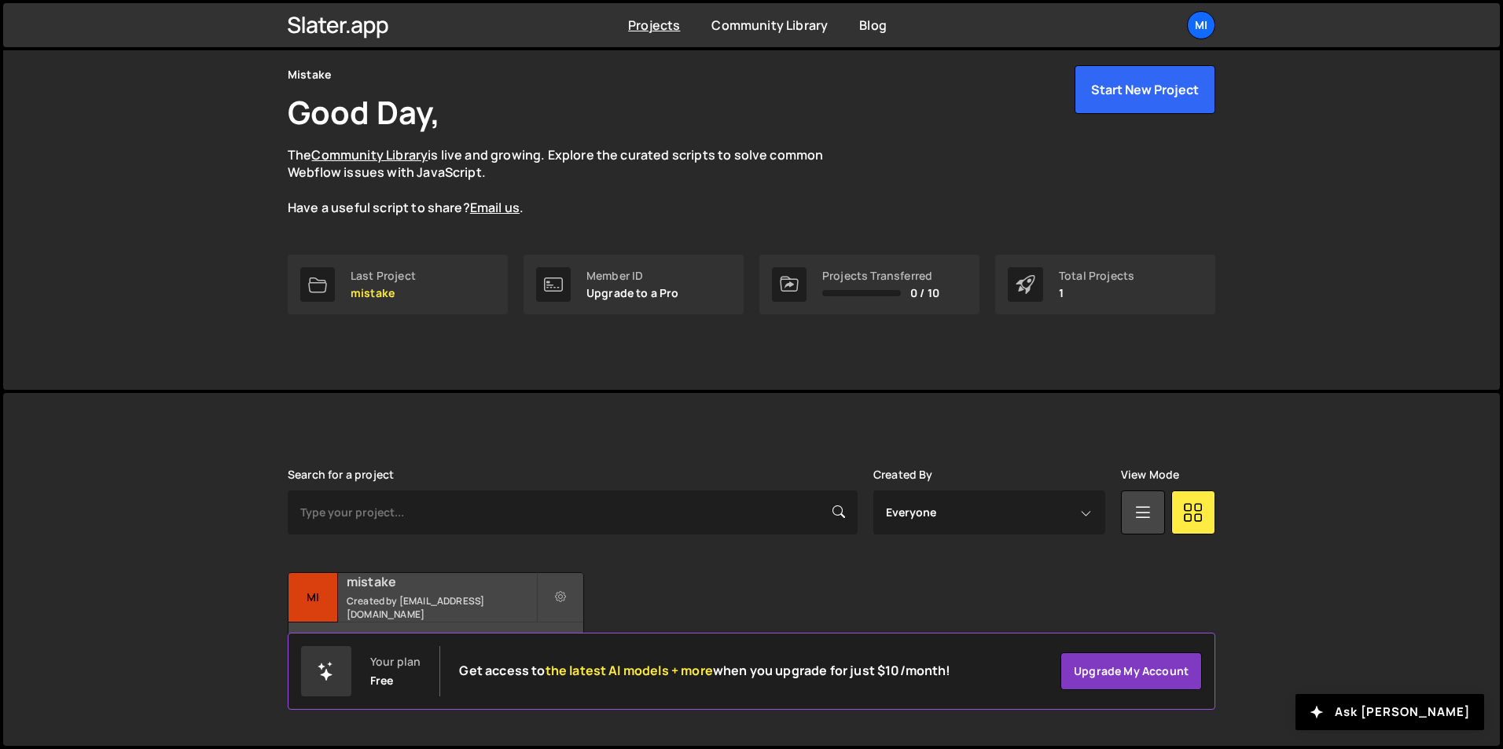
click at [458, 585] on h2 "mistake" at bounding box center [441, 581] width 189 height 17
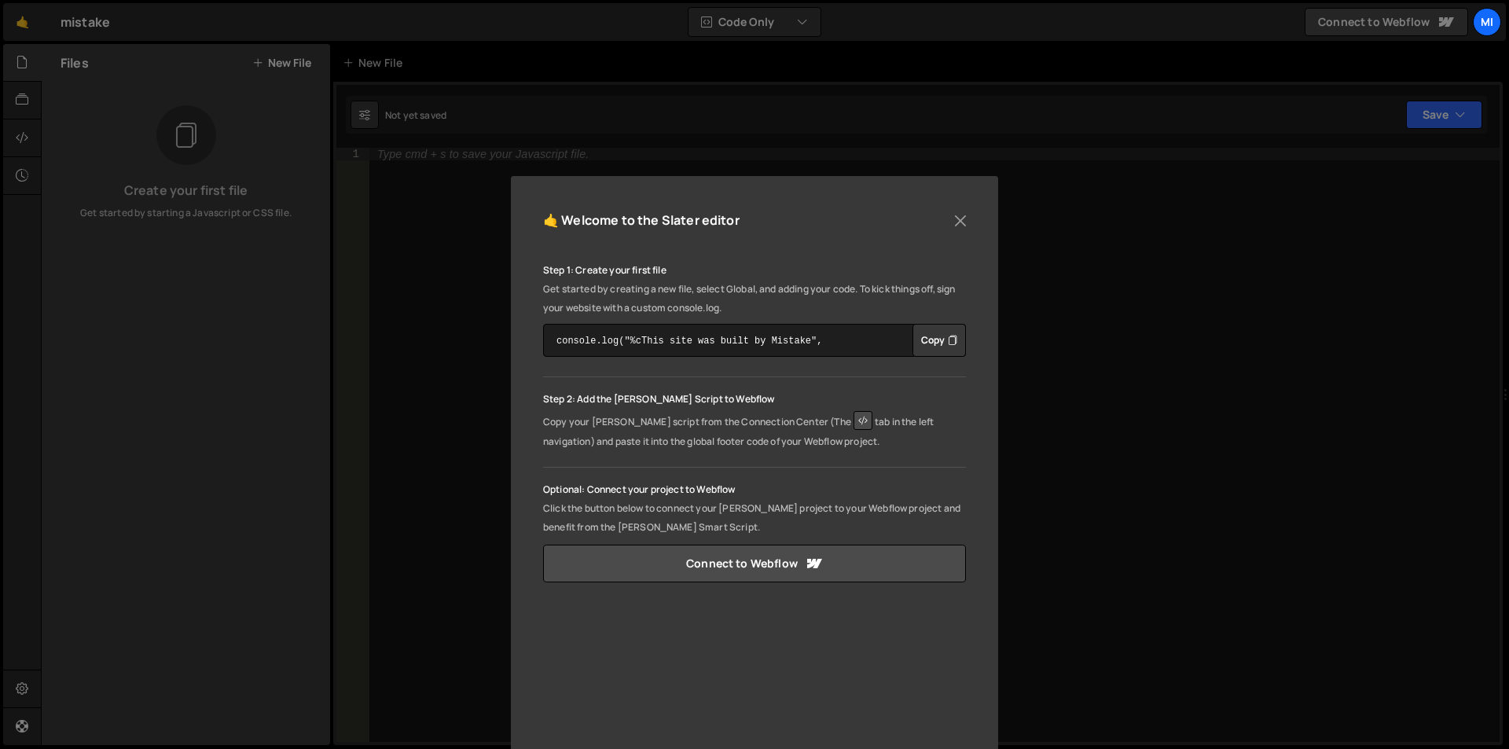
click at [929, 340] on button "Copy" at bounding box center [939, 340] width 53 height 33
click at [959, 223] on button "Close" at bounding box center [961, 221] width 24 height 24
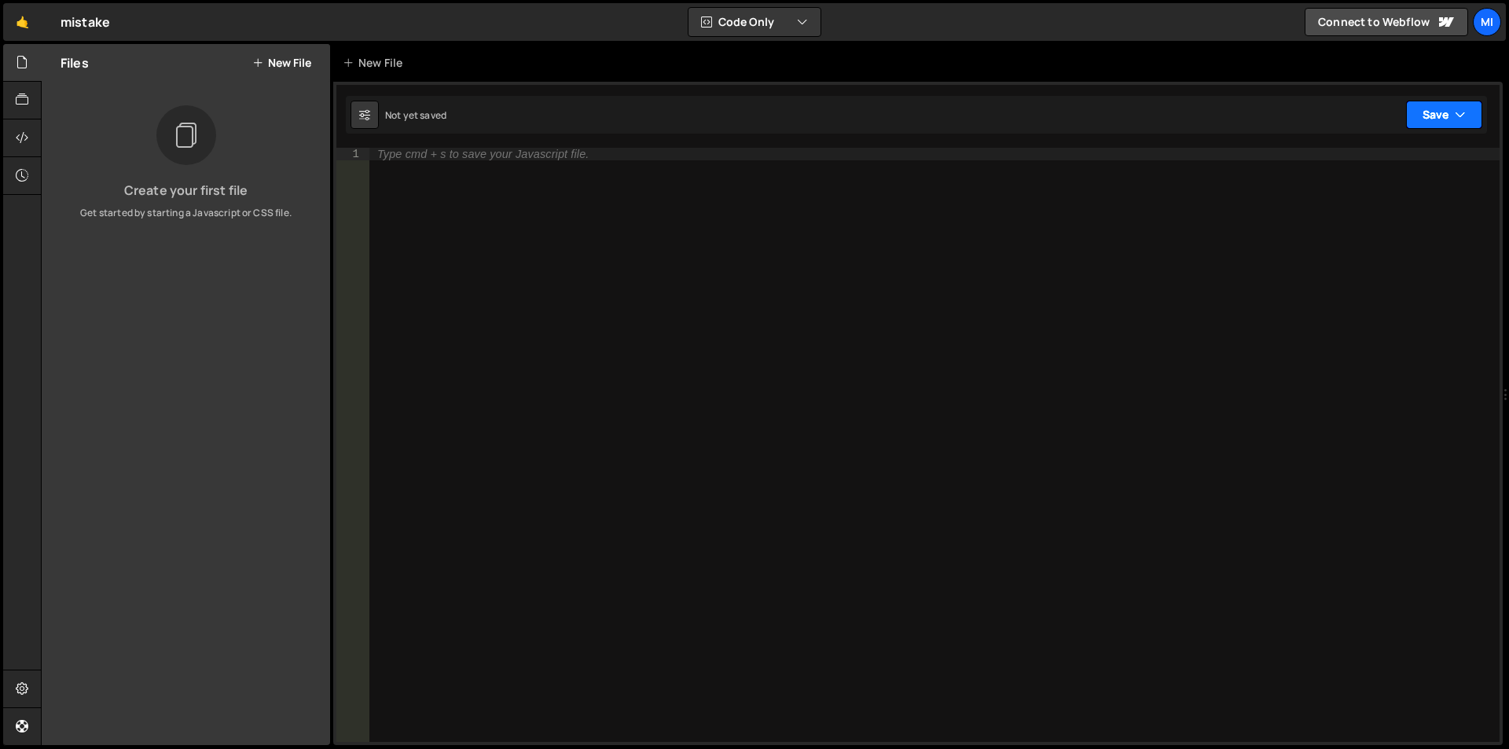
click at [1454, 113] on button "Save" at bounding box center [1444, 115] width 76 height 28
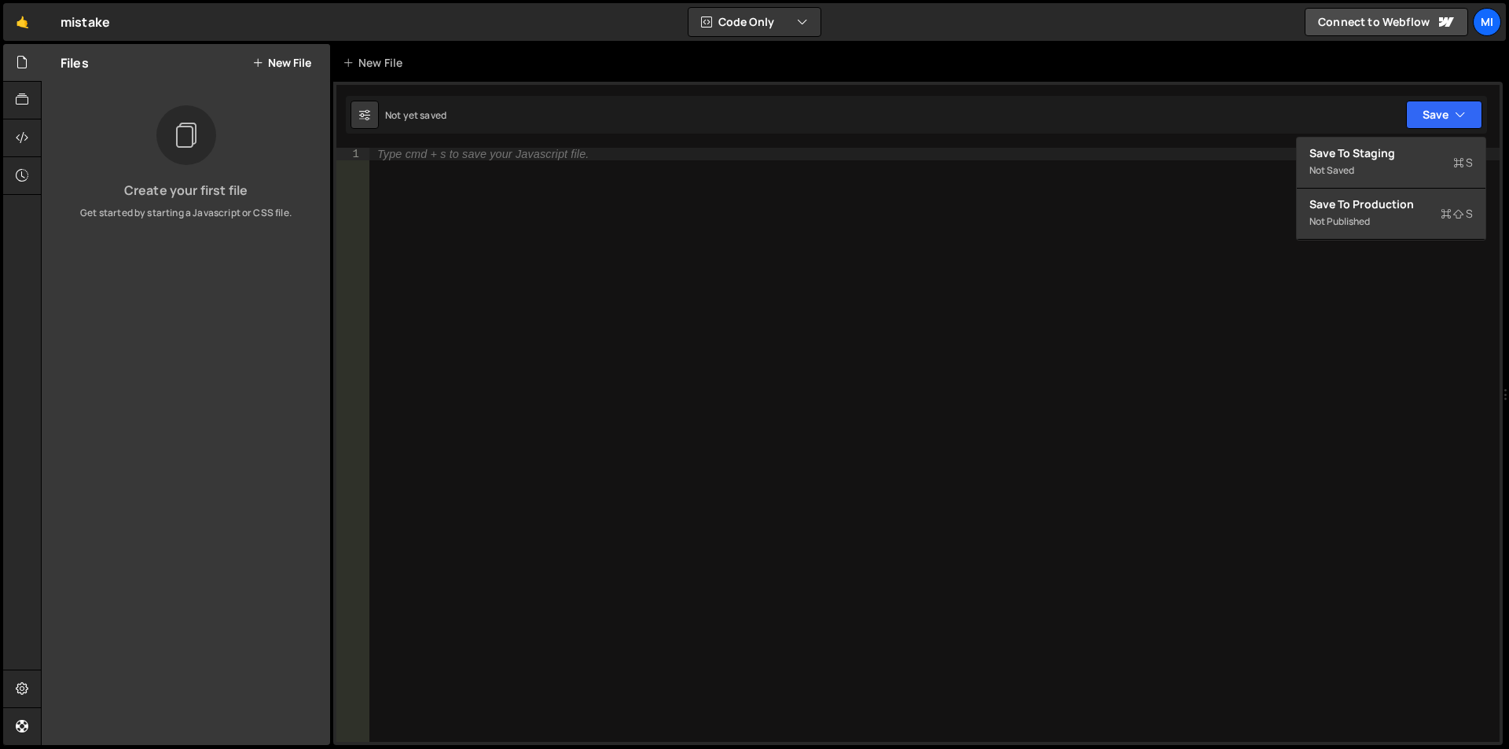
click at [635, 310] on div "Type cmd + s to save your Javascript file." at bounding box center [934, 457] width 1130 height 619
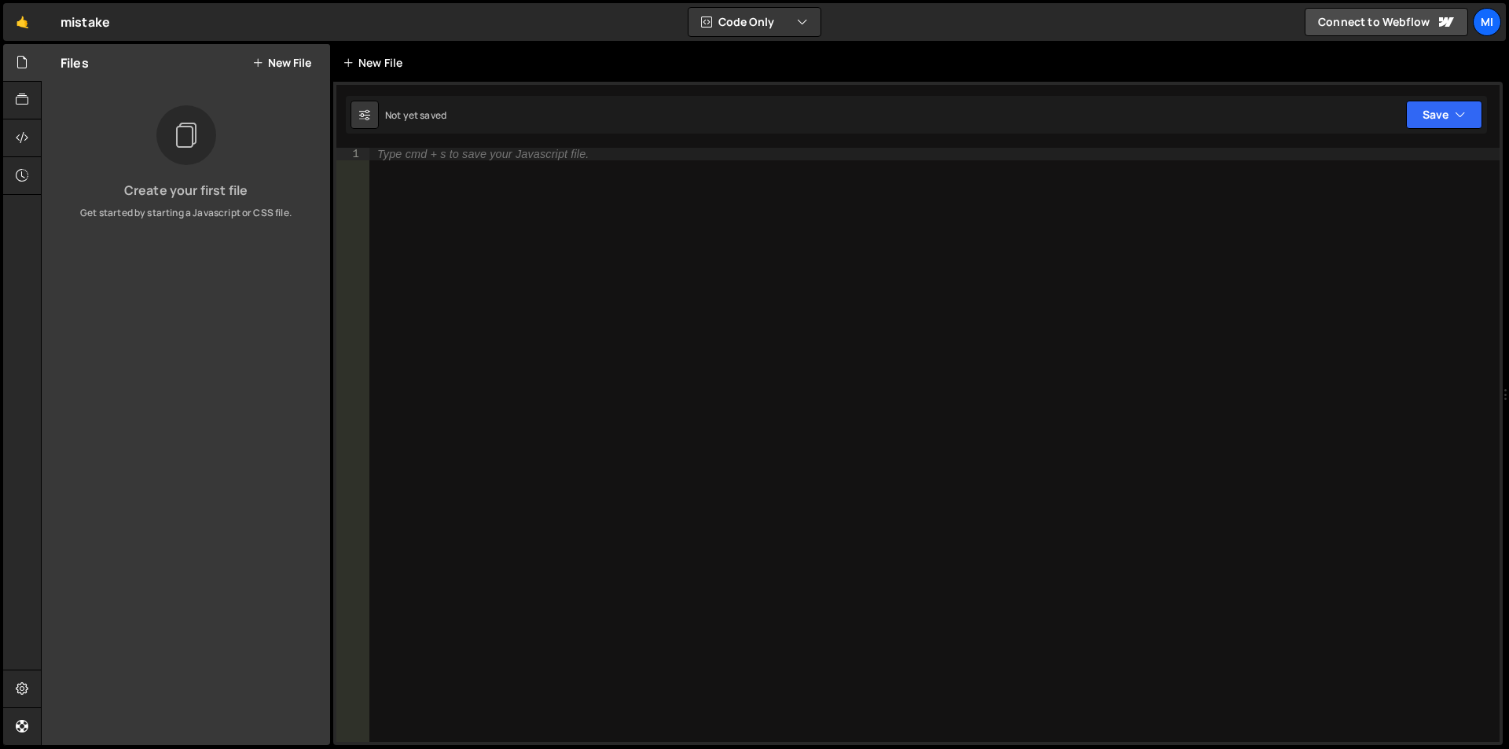
click at [362, 57] on div "New File" at bounding box center [376, 63] width 66 height 16
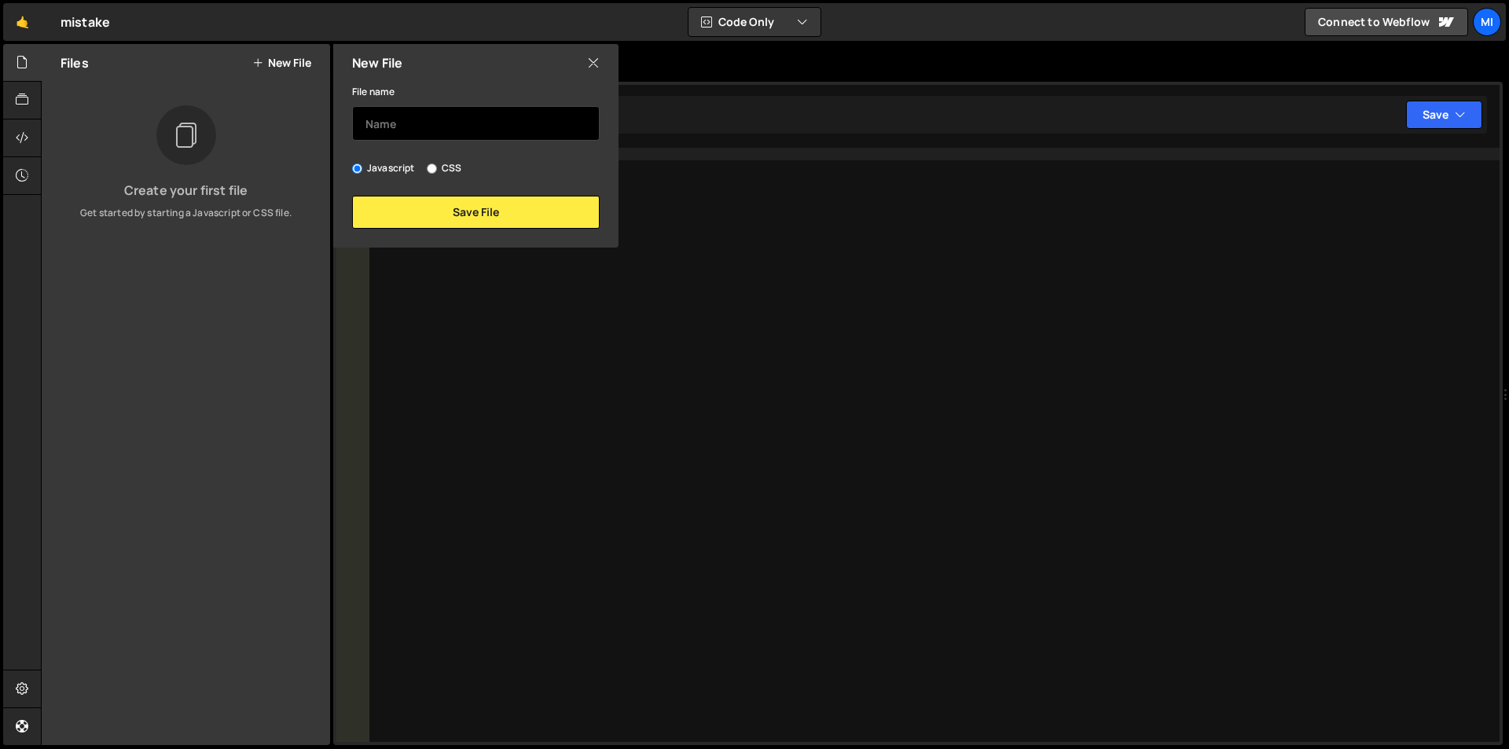
click at [429, 122] on input "text" at bounding box center [476, 123] width 248 height 35
type input "api"
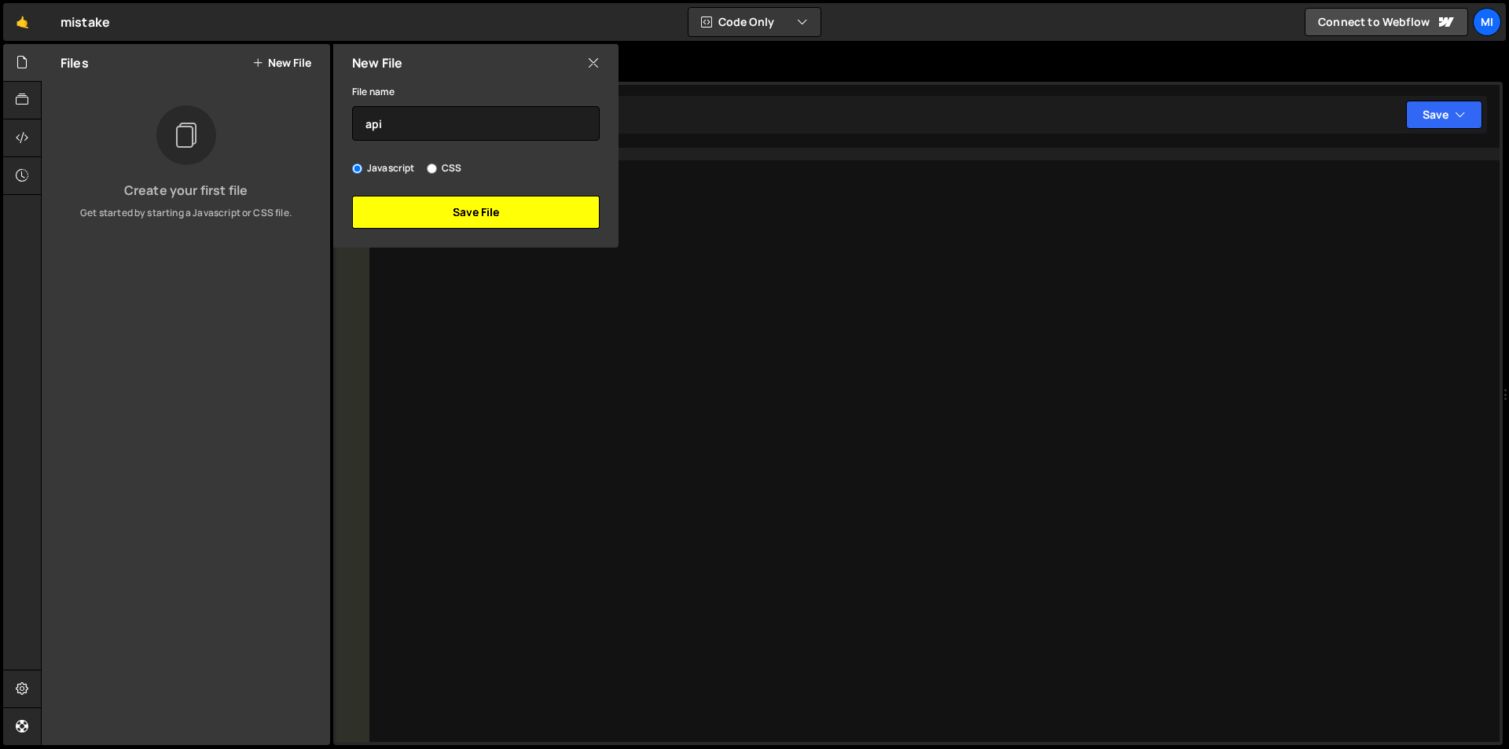
click at [496, 204] on button "Save File" at bounding box center [476, 212] width 248 height 33
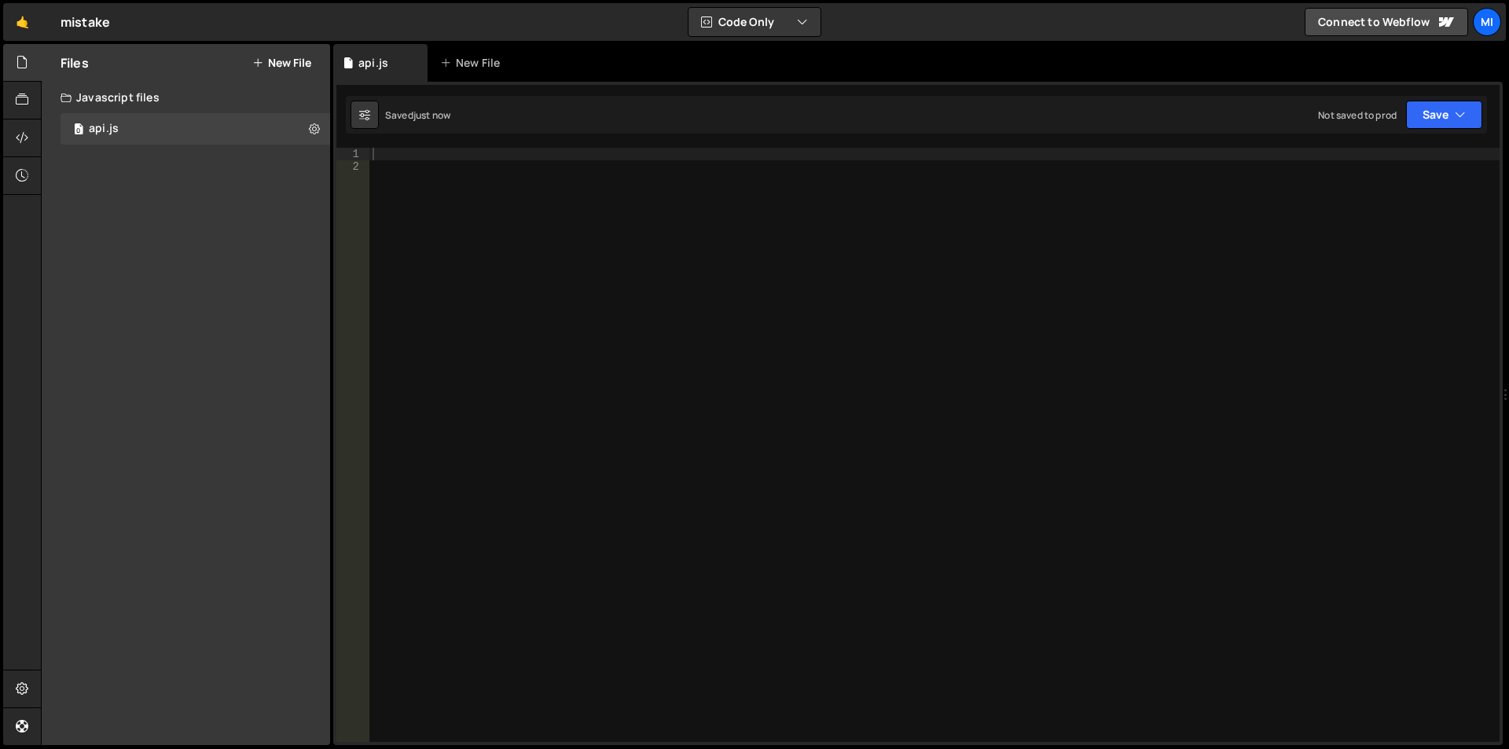
click at [479, 208] on div at bounding box center [934, 457] width 1130 height 619
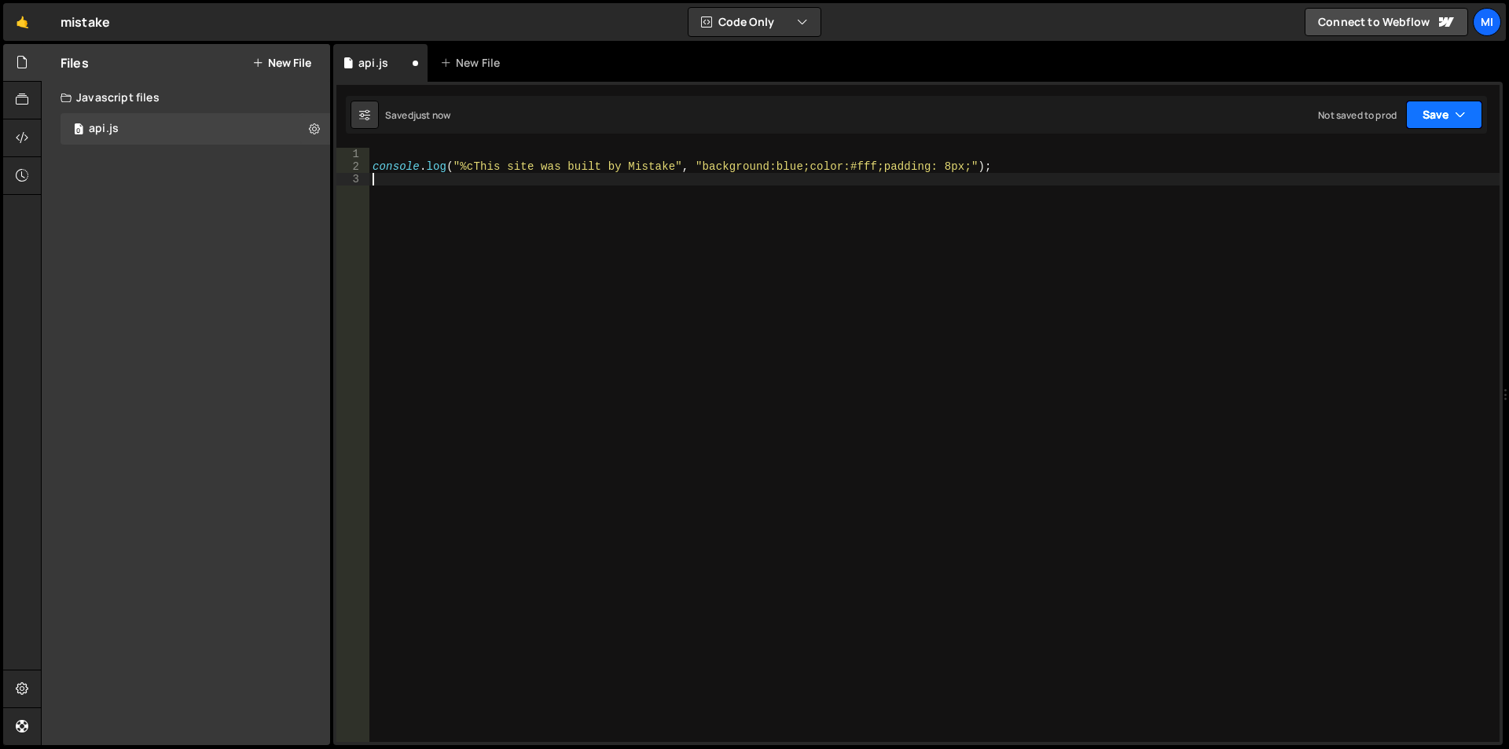
click at [1475, 117] on button "Save" at bounding box center [1444, 115] width 76 height 28
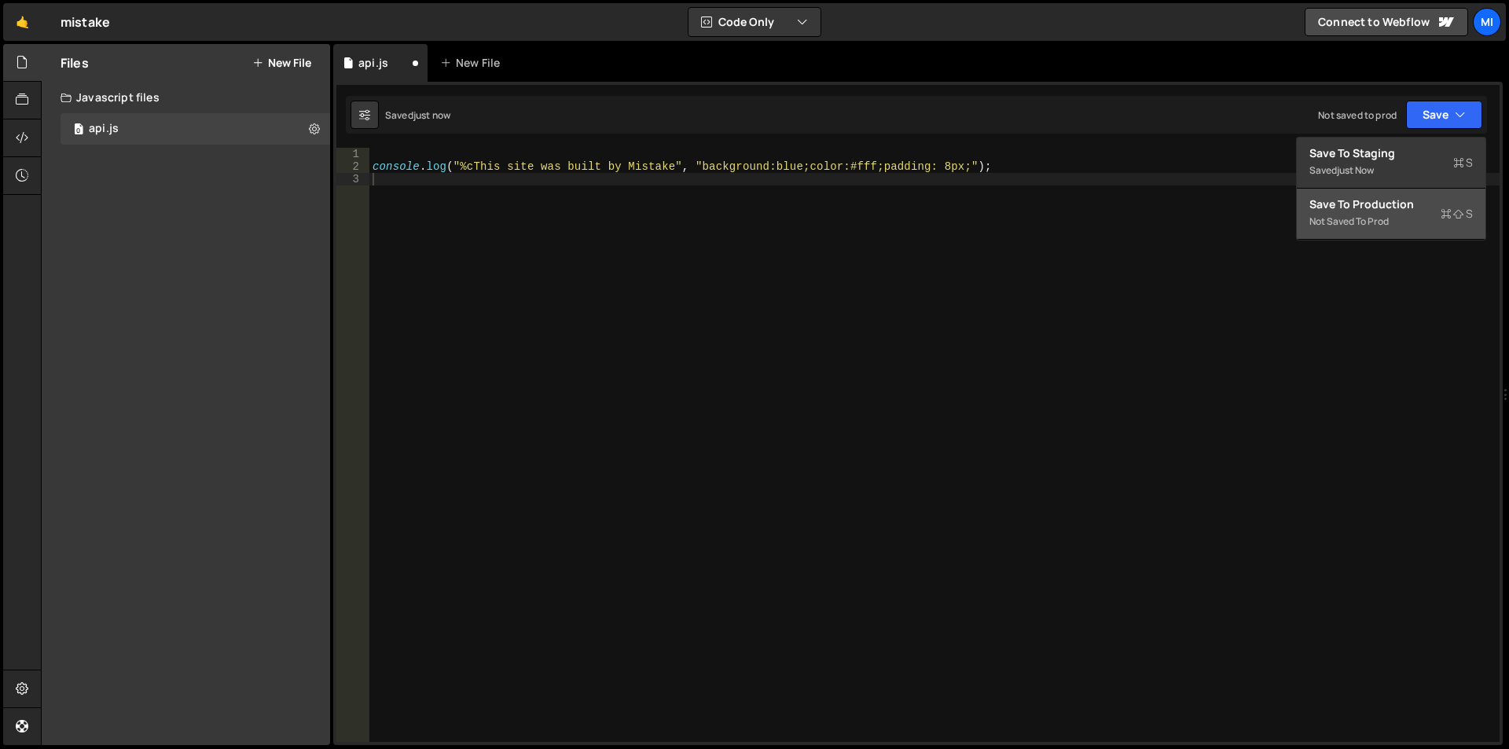
click at [1396, 207] on div "Save to Production S" at bounding box center [1390, 204] width 163 height 16
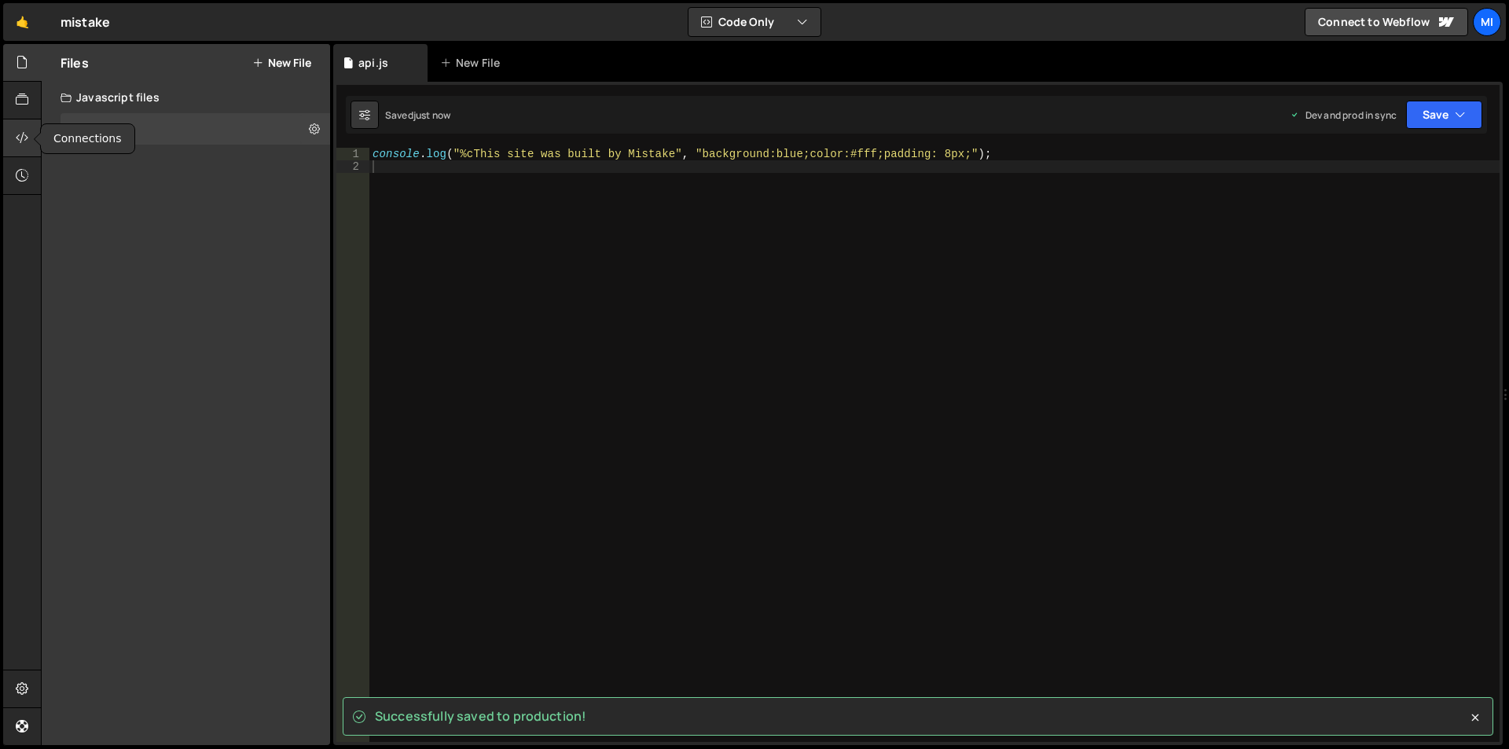
click at [19, 136] on icon at bounding box center [22, 137] width 13 height 17
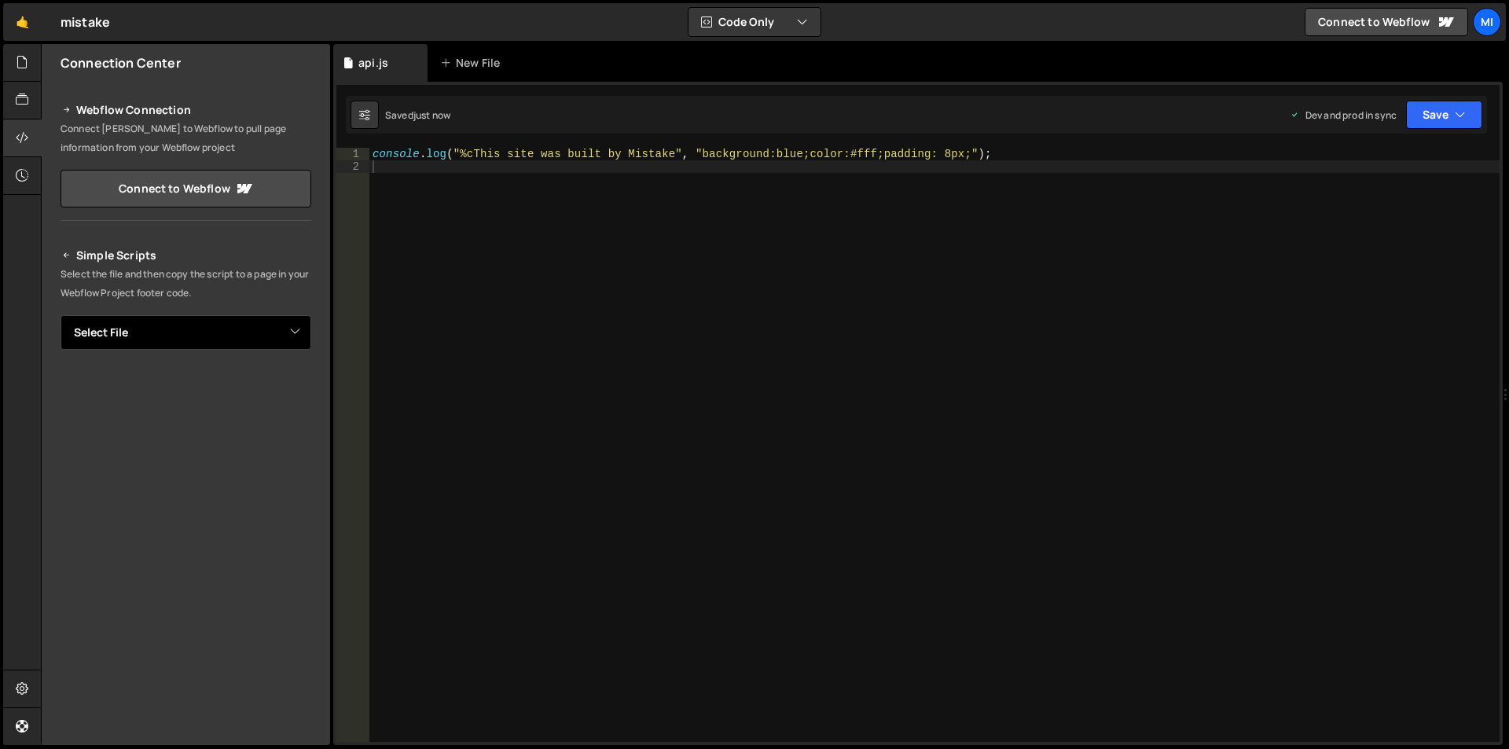
click at [167, 332] on select "Select File api.js" at bounding box center [186, 332] width 251 height 35
select select "46869"
click at [61, 315] on select "Select File api.js" at bounding box center [186, 332] width 251 height 35
click at [196, 377] on textarea "<!--🤙 [URL][PERSON_NAME][DOMAIN_NAME]> <script>document.addEventListener("DOMCo…" at bounding box center [186, 385] width 251 height 33
click at [251, 384] on button "Copy" at bounding box center [263, 385] width 53 height 33
